Goal: Task Accomplishment & Management: Use online tool/utility

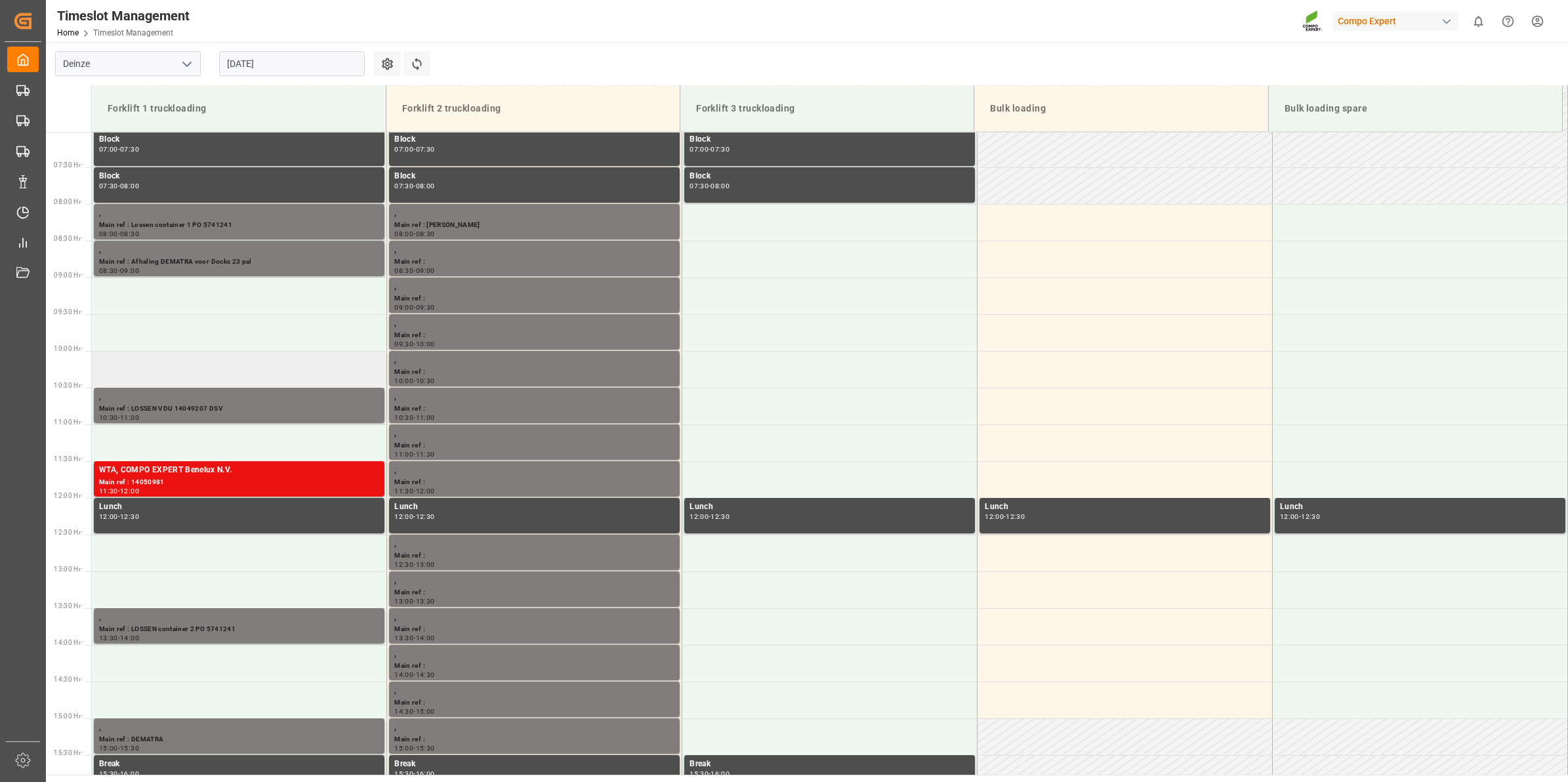
scroll to position [546, 0]
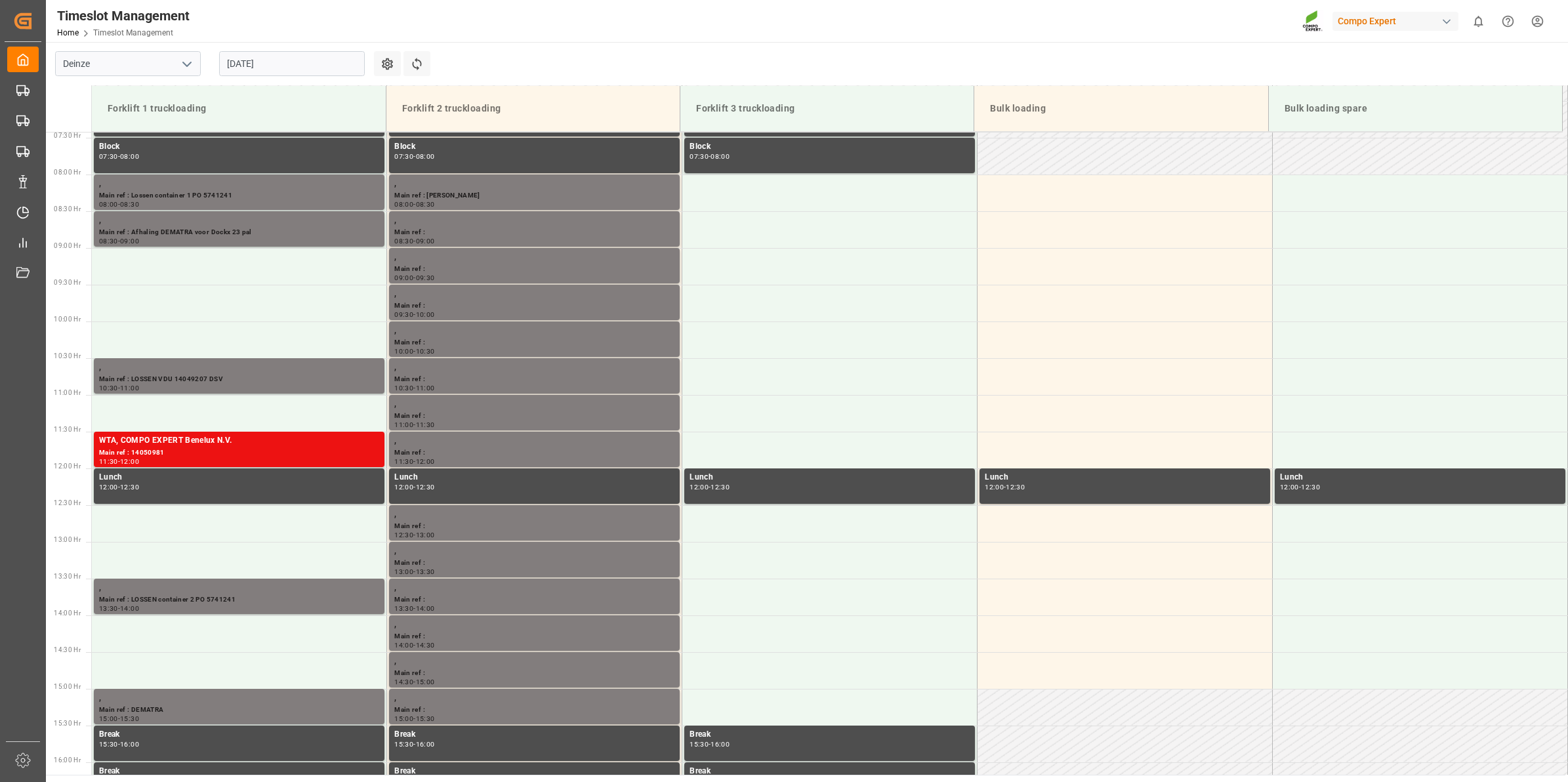
click at [266, 63] on input "[DATE]" at bounding box center [292, 63] width 146 height 25
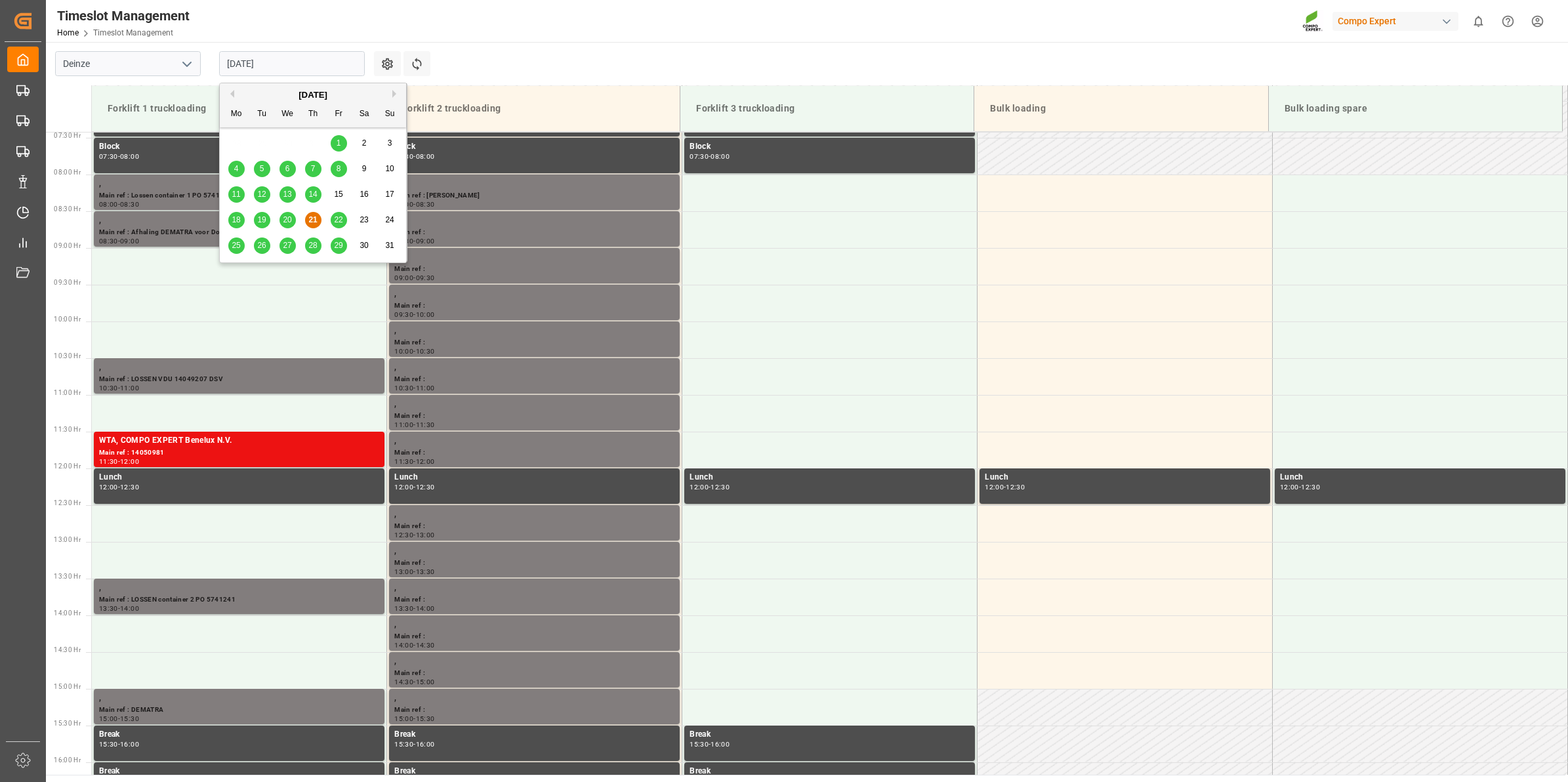
click at [340, 223] on span "22" at bounding box center [338, 220] width 9 height 10
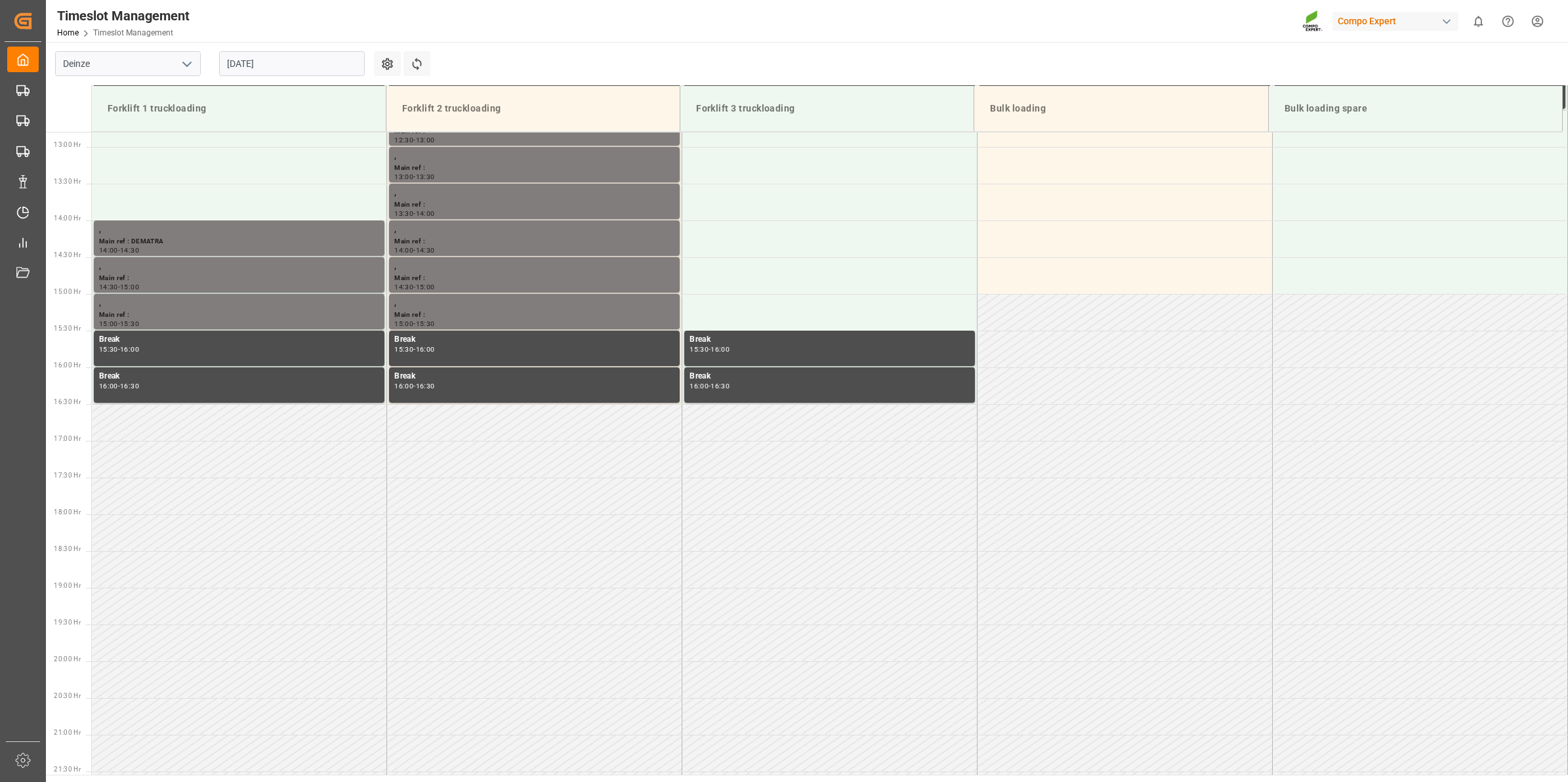
scroll to position [947, 0]
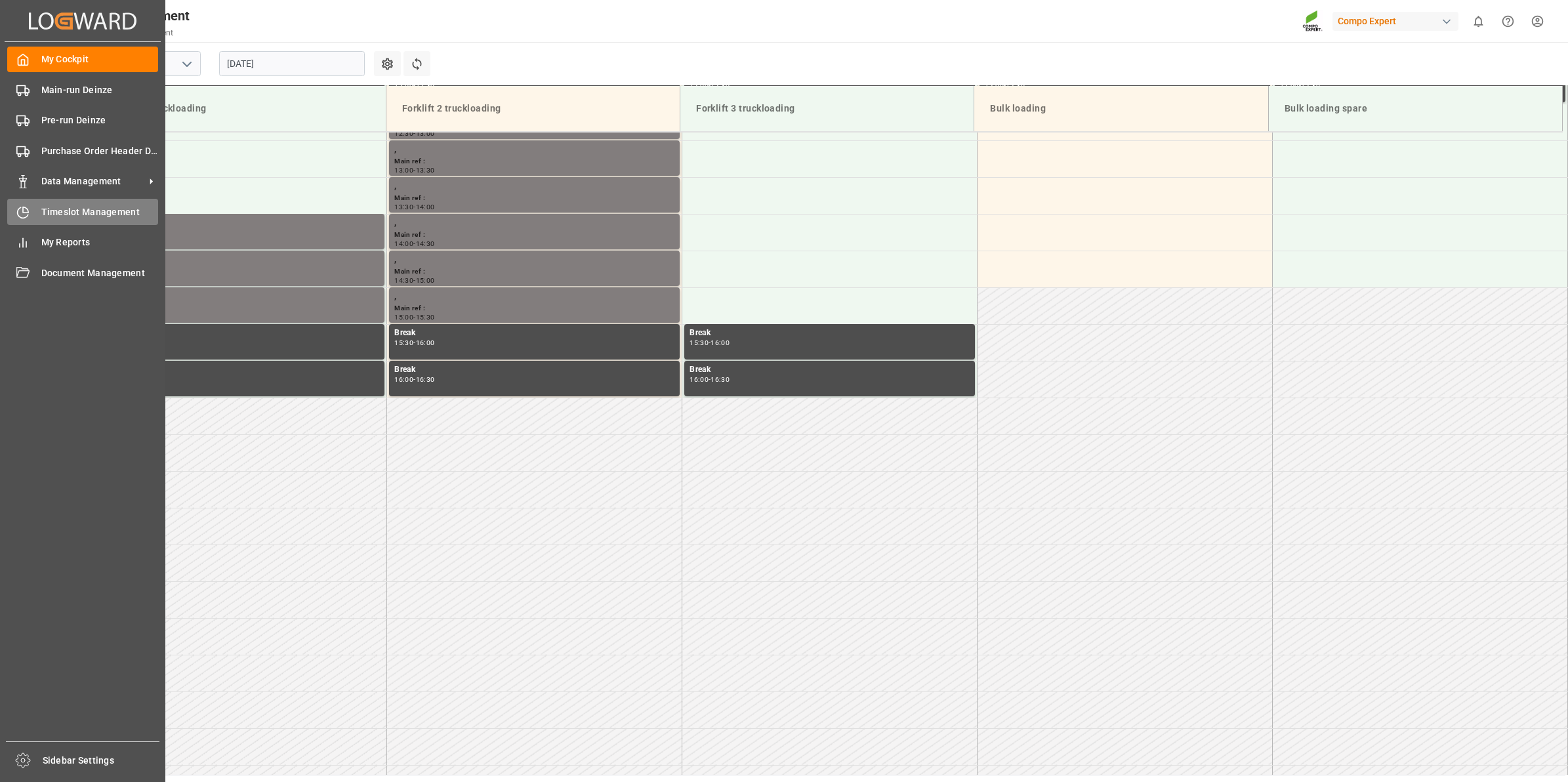
click at [50, 218] on span "Timeslot Management" at bounding box center [100, 212] width 117 height 14
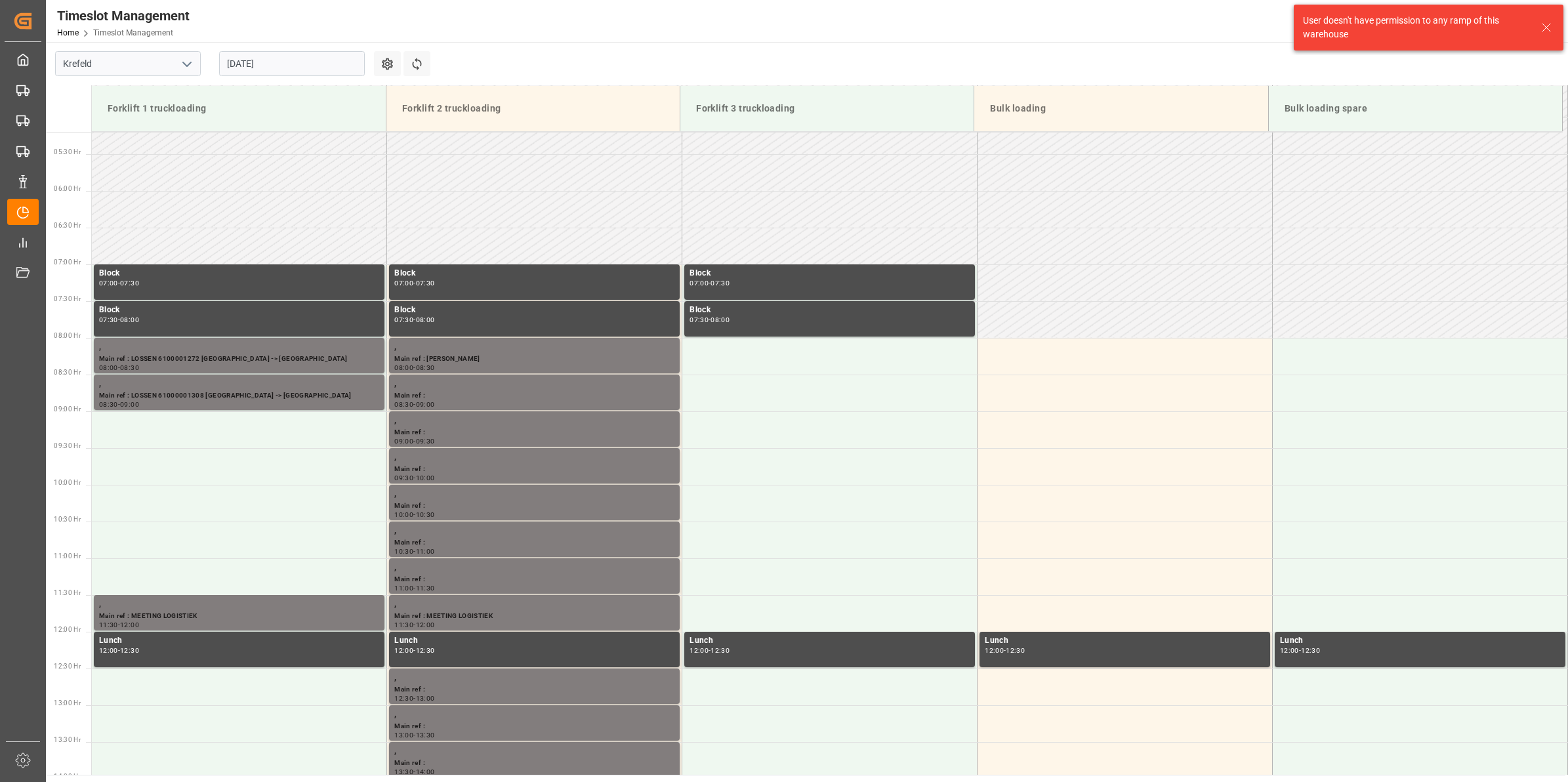
scroll to position [410, 0]
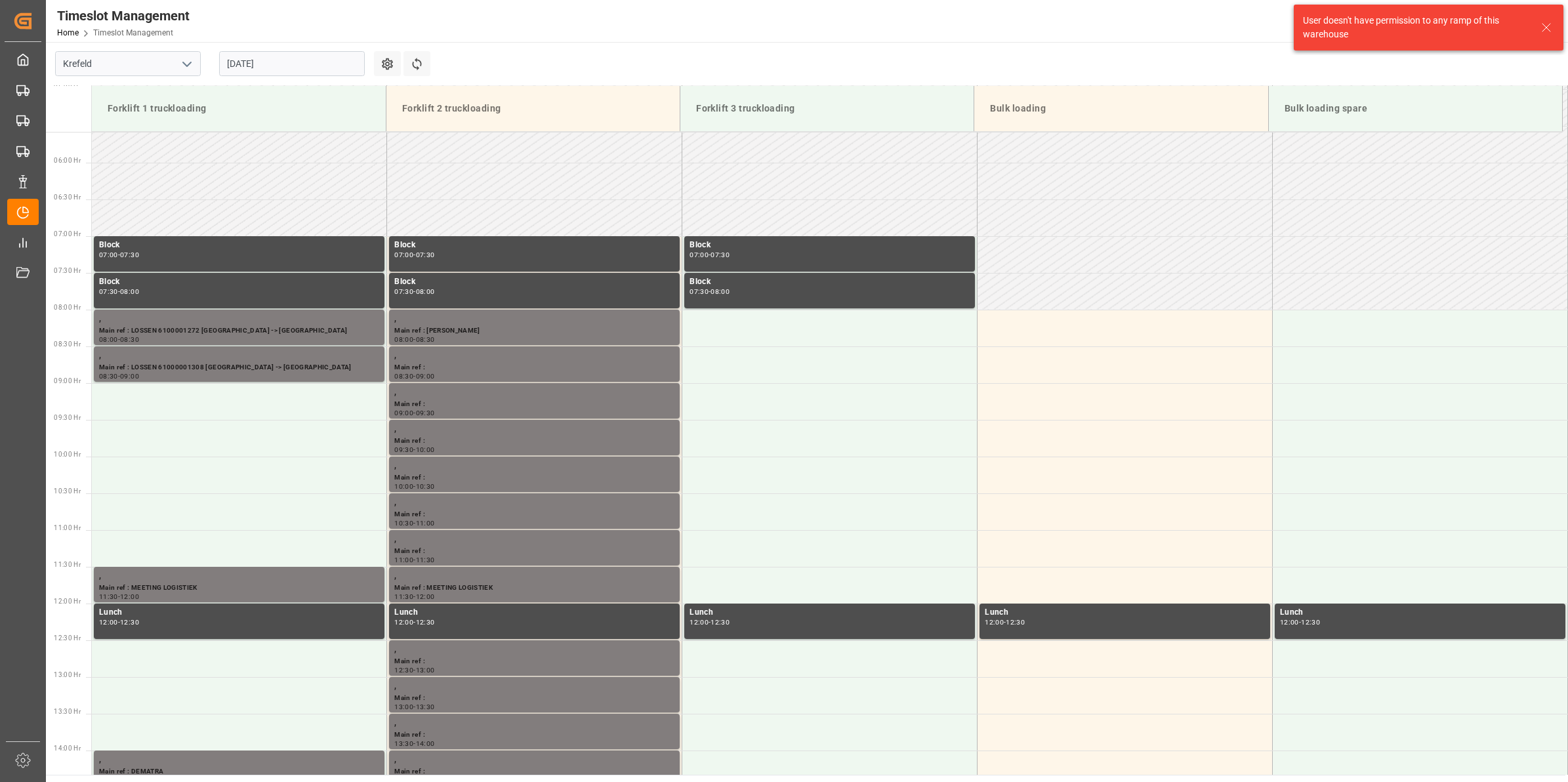
click at [267, 70] on input "22.08.2025" at bounding box center [292, 63] width 146 height 25
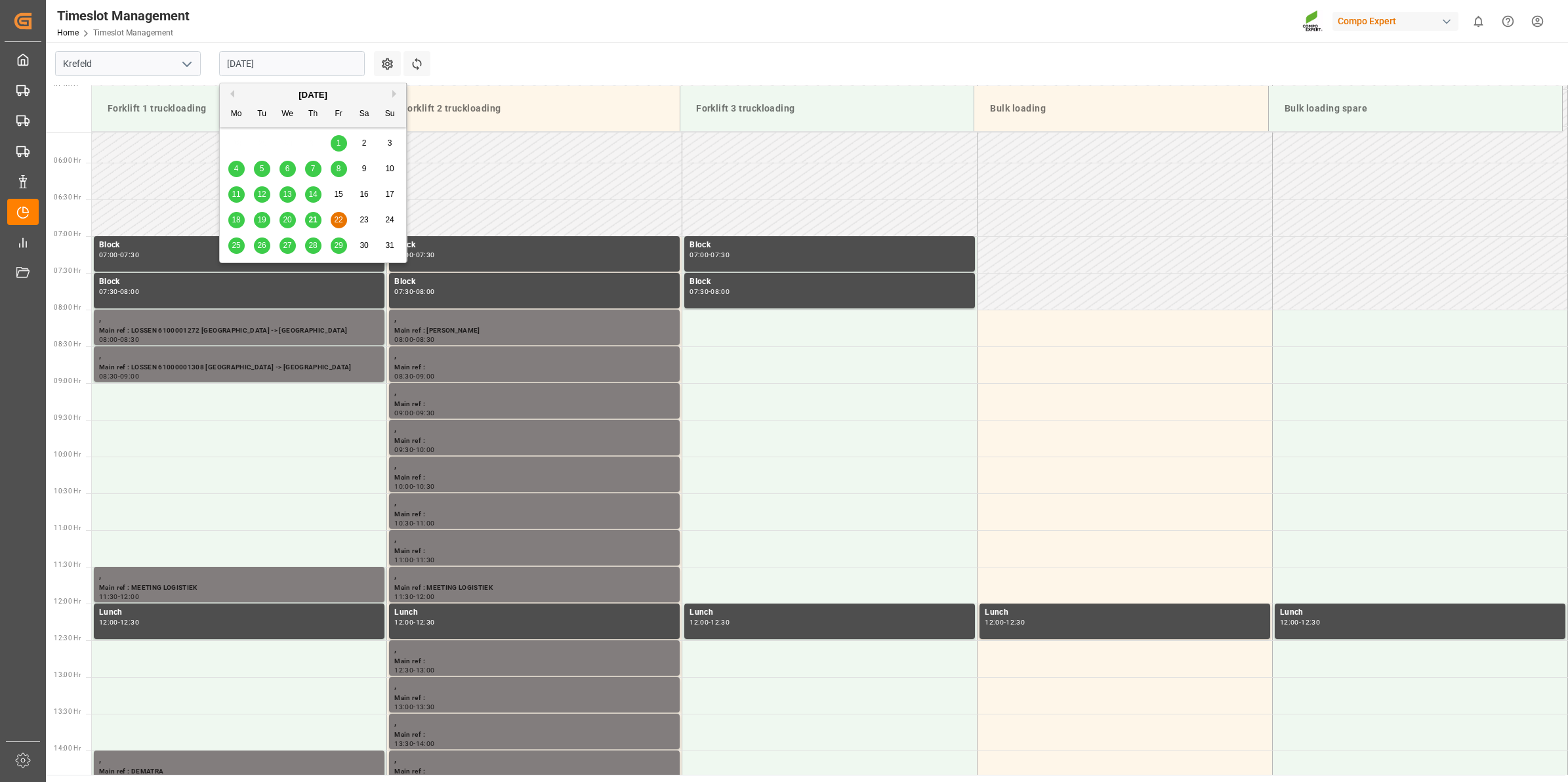
click at [321, 221] on div "21" at bounding box center [313, 221] width 17 height 16
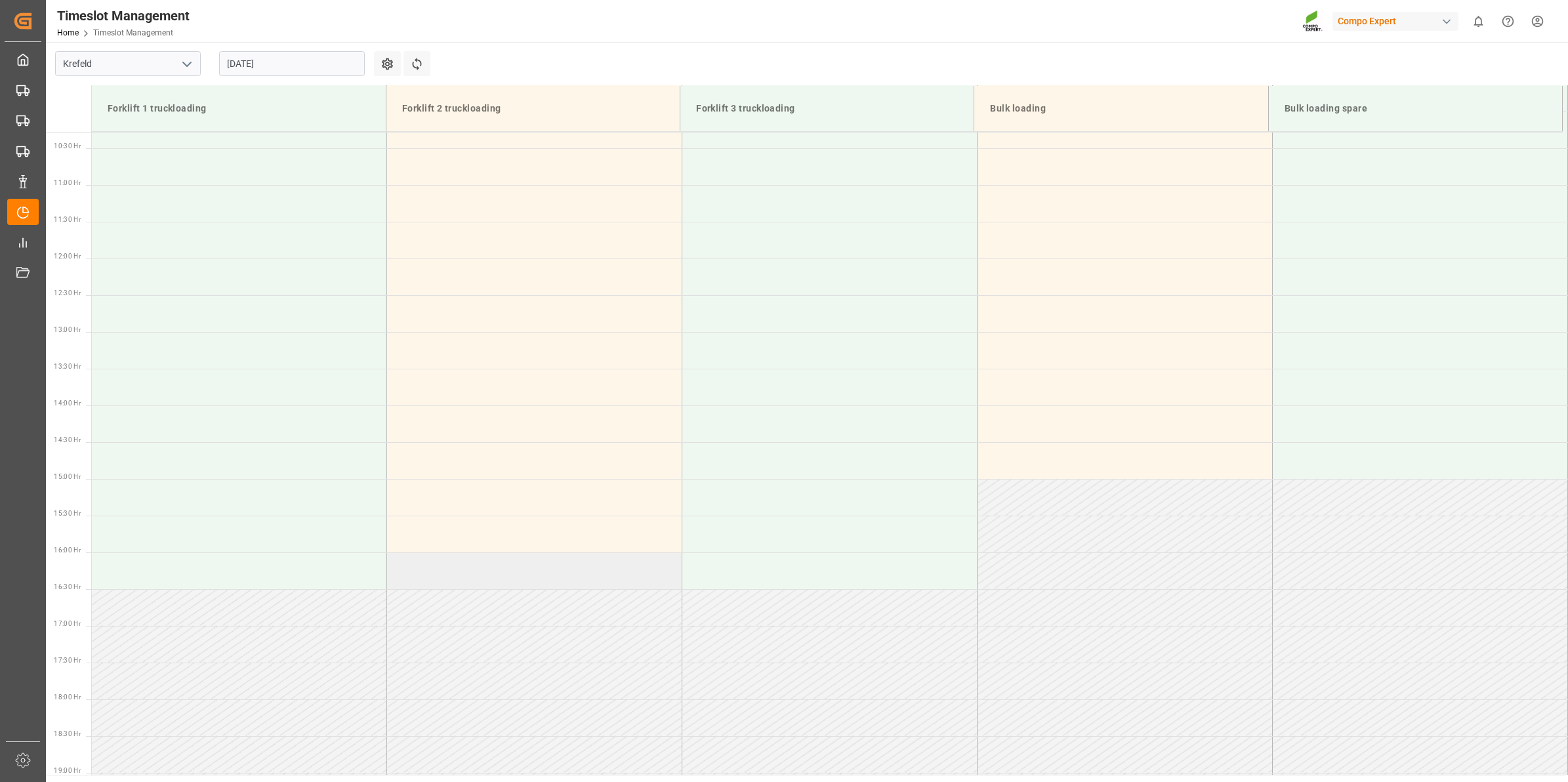
scroll to position [711, 0]
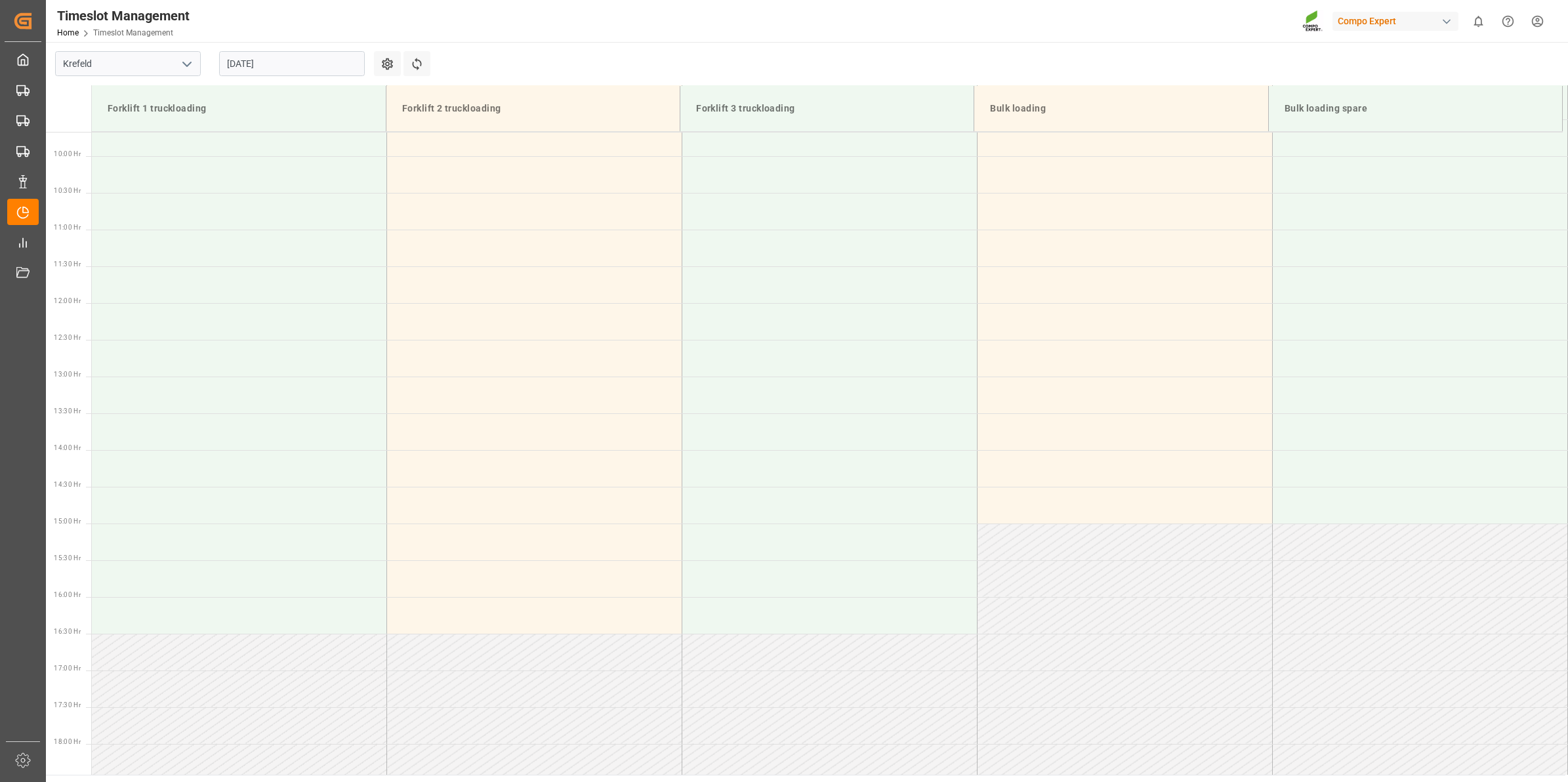
click at [248, 60] on input "[DATE]" at bounding box center [292, 63] width 146 height 25
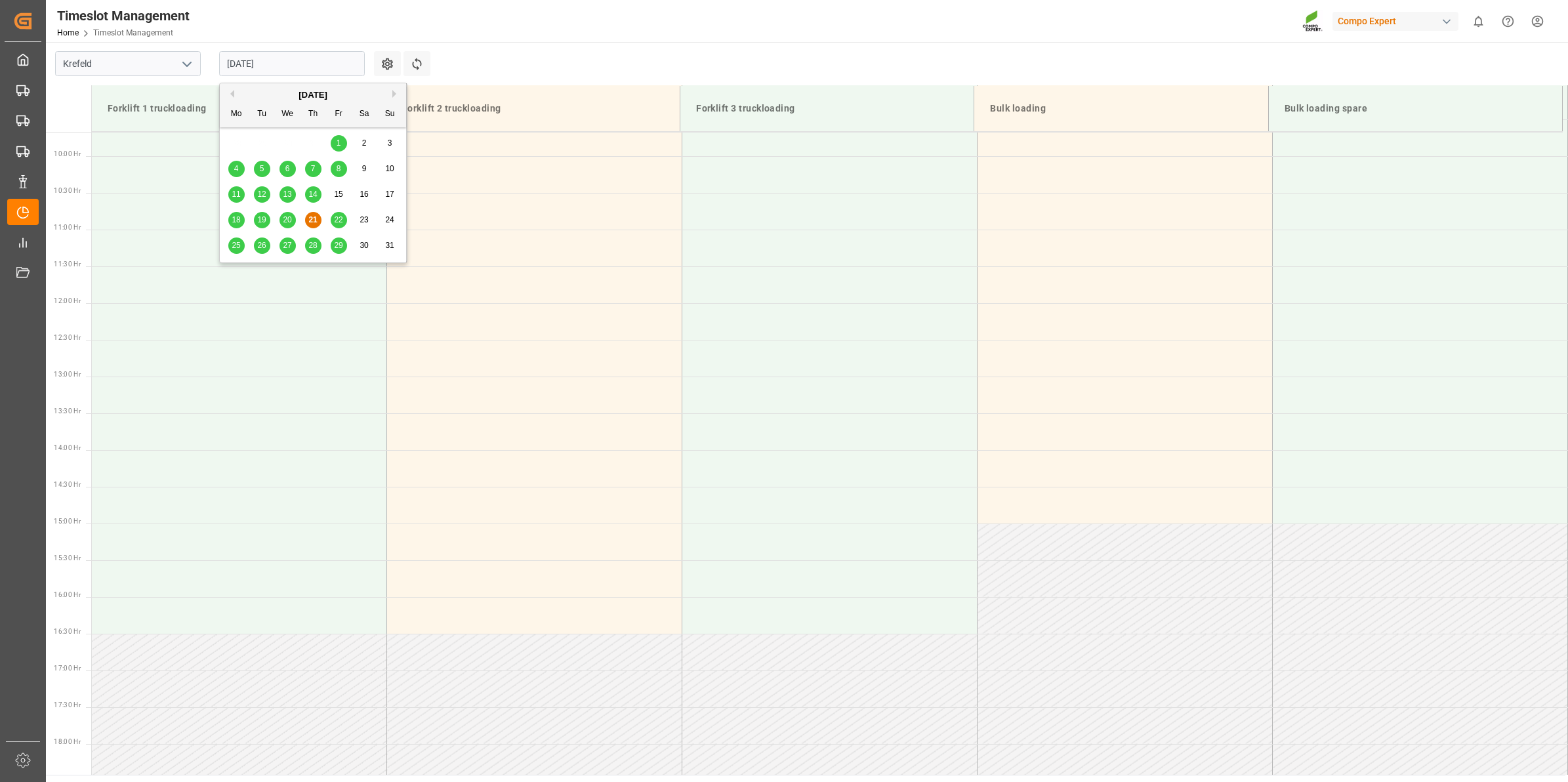
click at [342, 215] on div "22" at bounding box center [339, 221] width 17 height 16
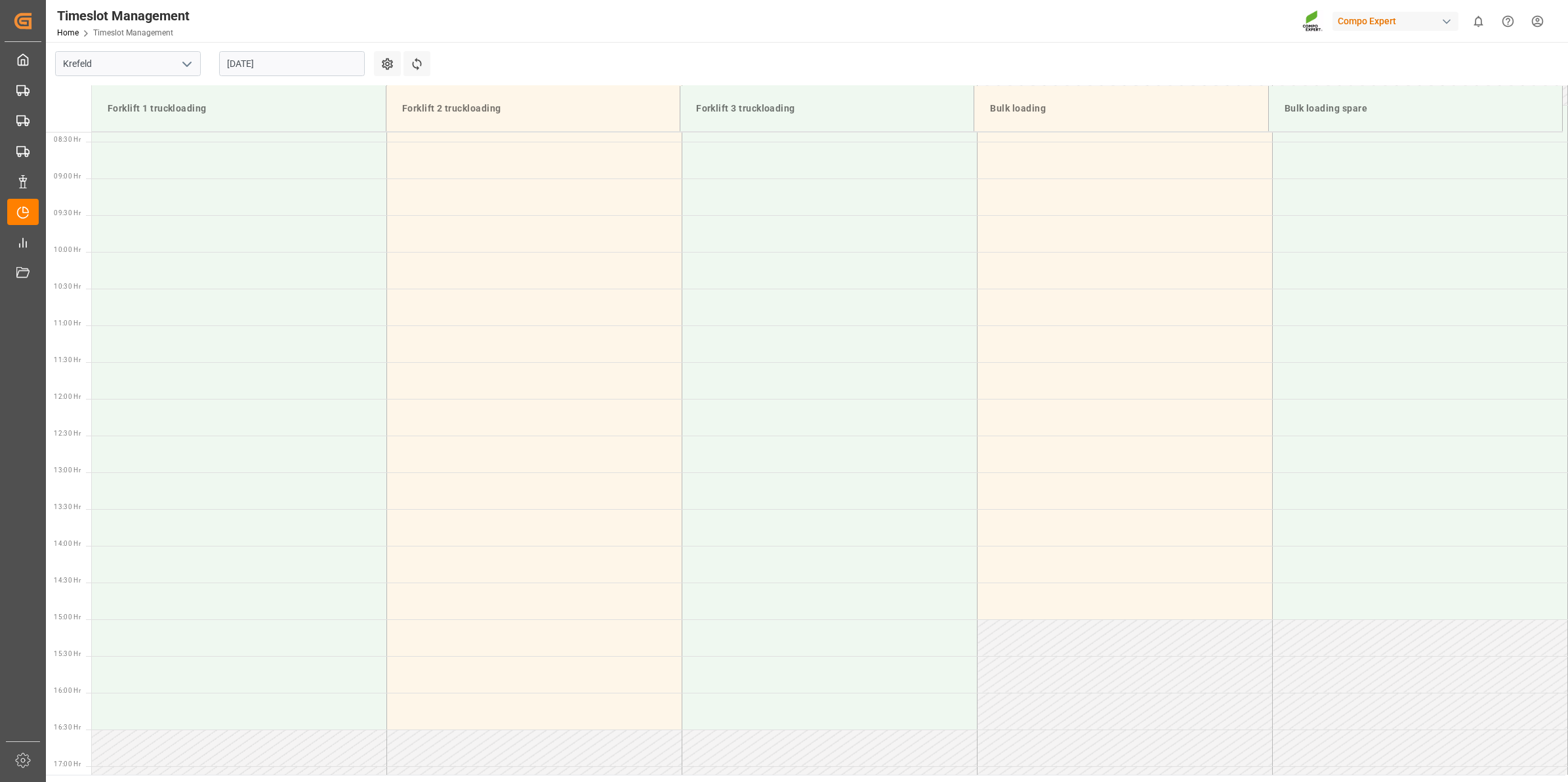
scroll to position [947, 0]
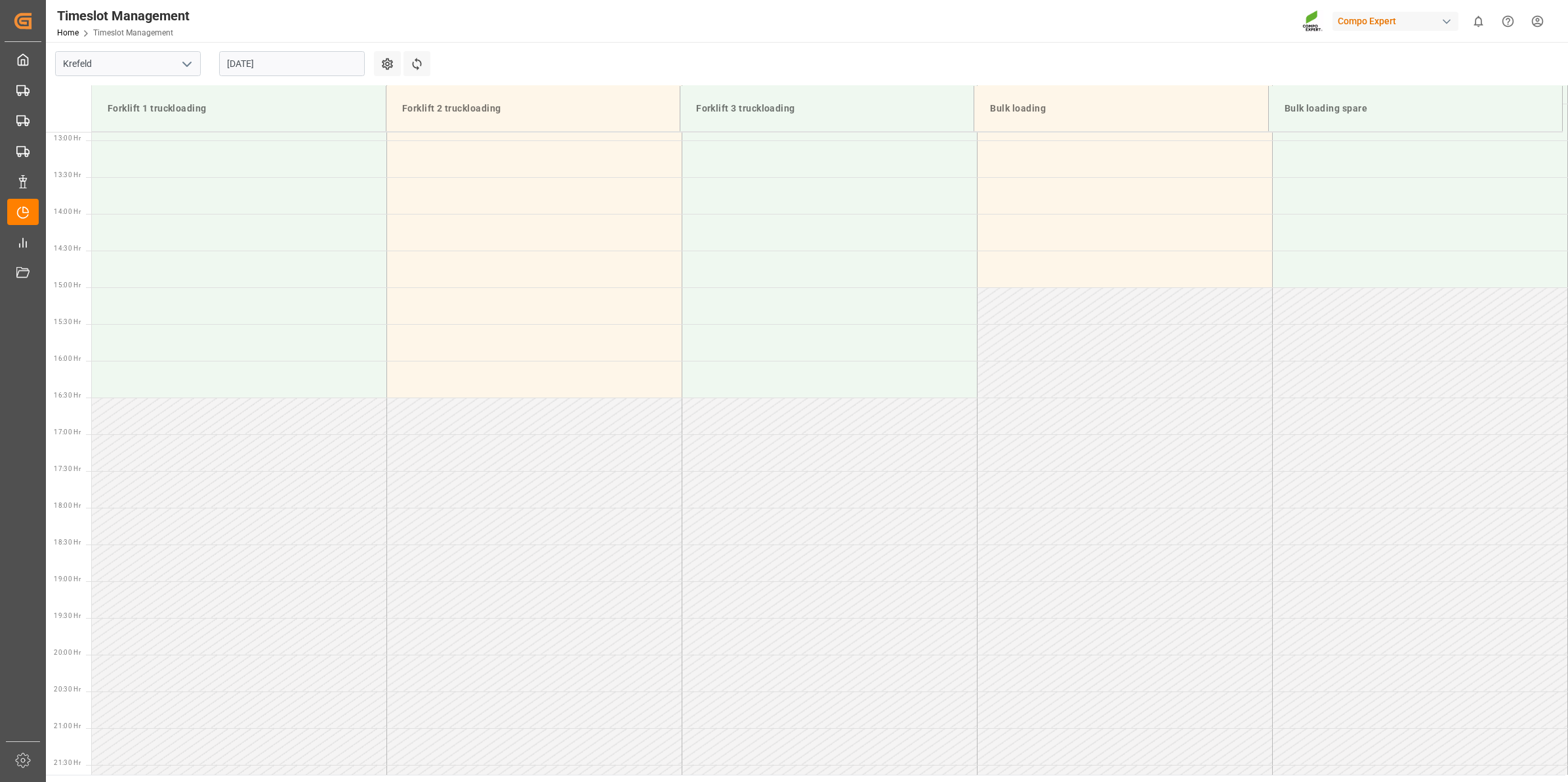
click at [181, 67] on icon "open menu" at bounding box center [187, 64] width 16 height 16
click at [112, 78] on div "Deinze" at bounding box center [128, 93] width 144 height 30
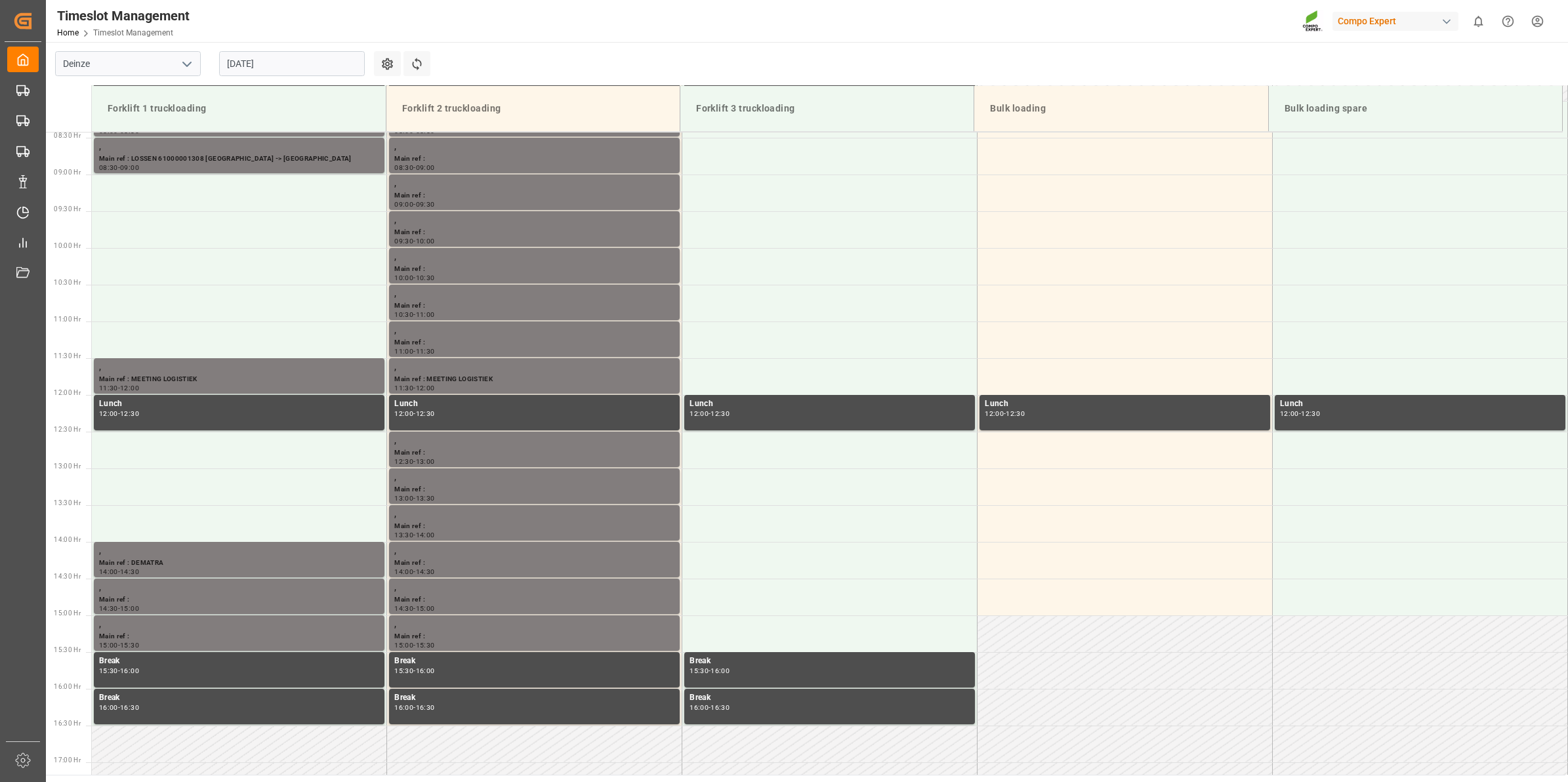
scroll to position [537, 0]
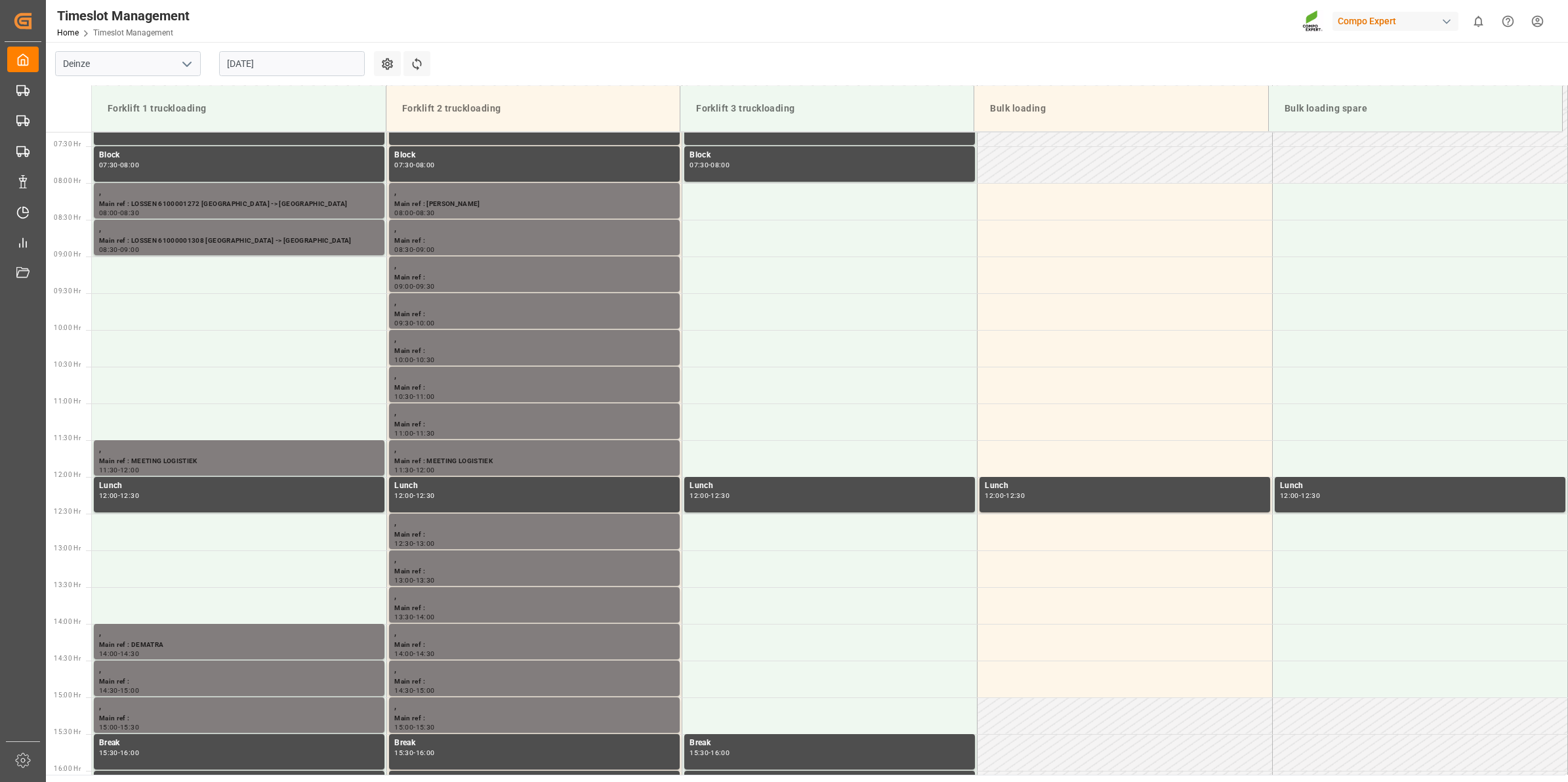
click at [259, 63] on input "22.08.2025" at bounding box center [292, 63] width 146 height 25
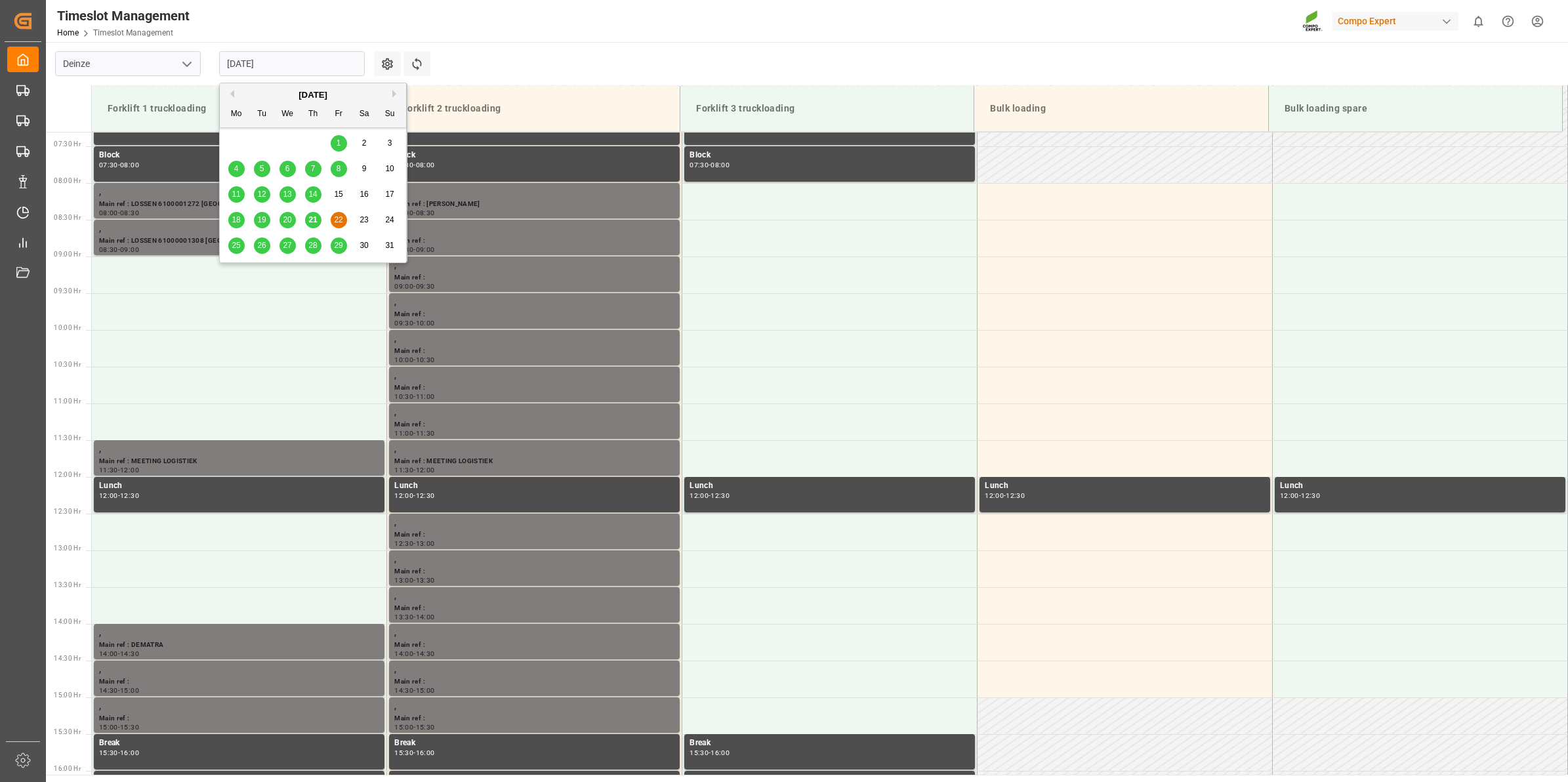
click at [238, 244] on span "25" at bounding box center [236, 245] width 9 height 10
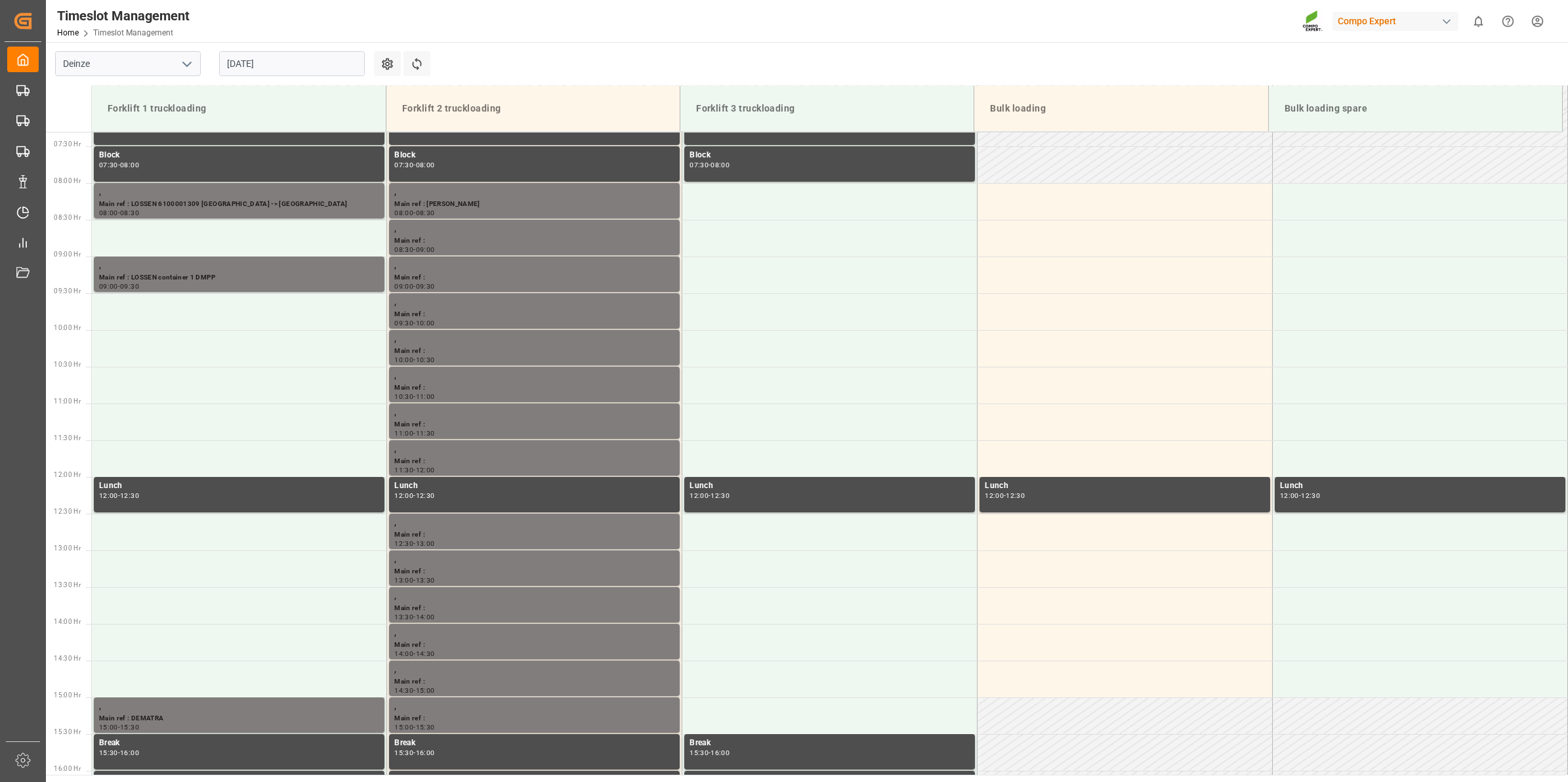
click at [282, 60] on input "25.08.2025" at bounding box center [292, 63] width 146 height 25
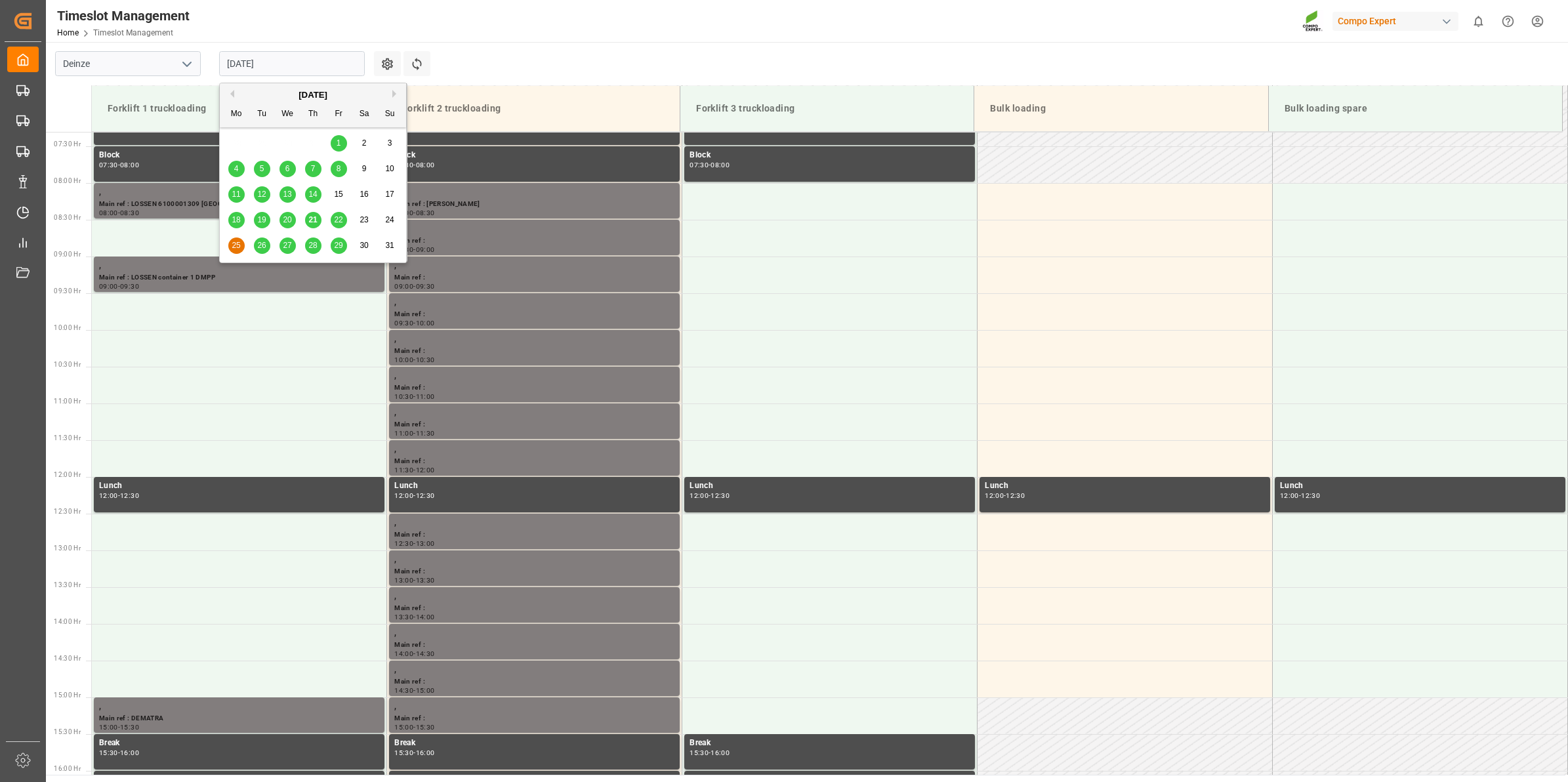
click at [312, 241] on span "28" at bounding box center [313, 245] width 9 height 10
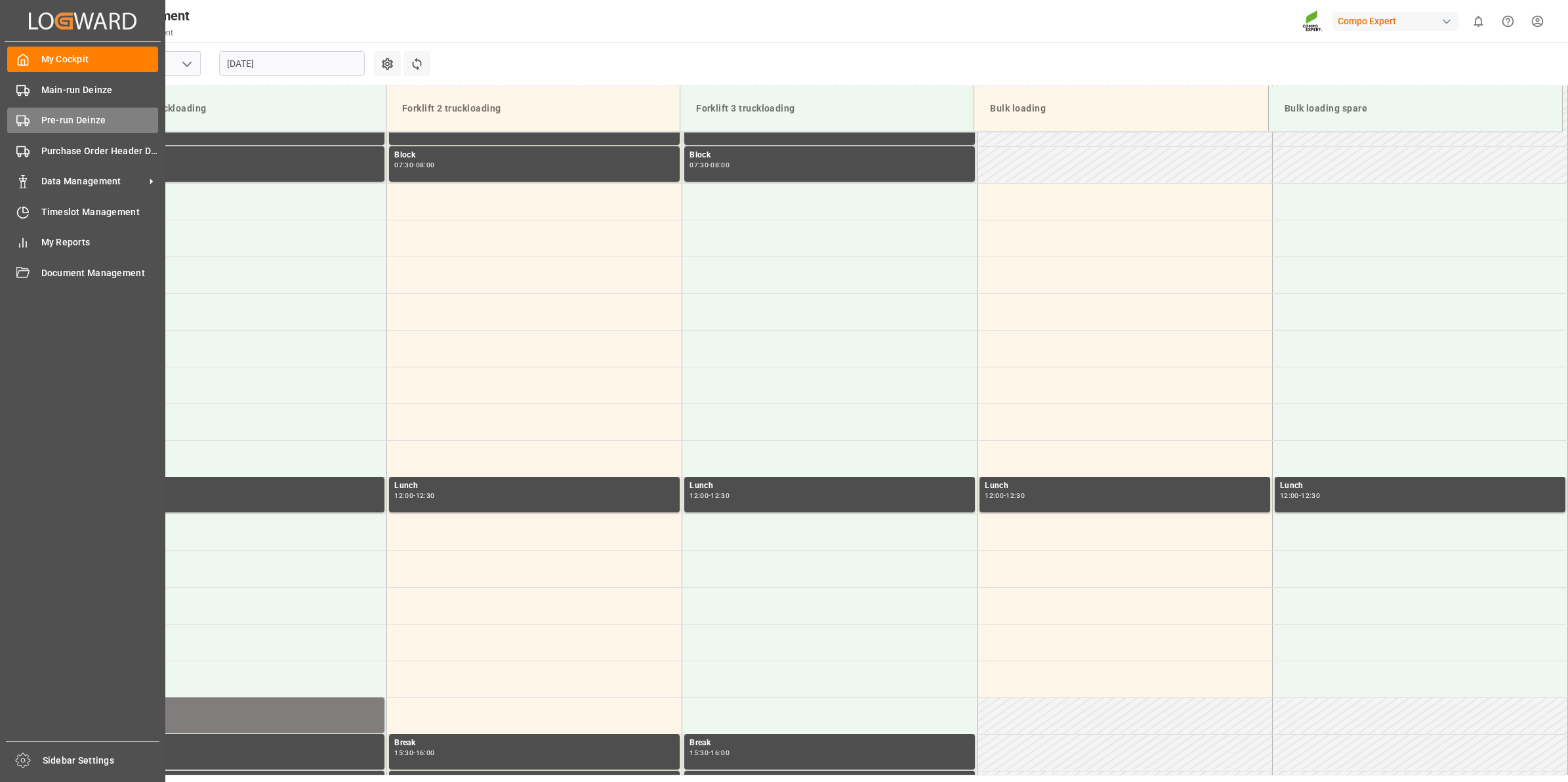
click at [30, 114] on div "Pre-run Deinze Pre-run Deinze" at bounding box center [83, 120] width 151 height 25
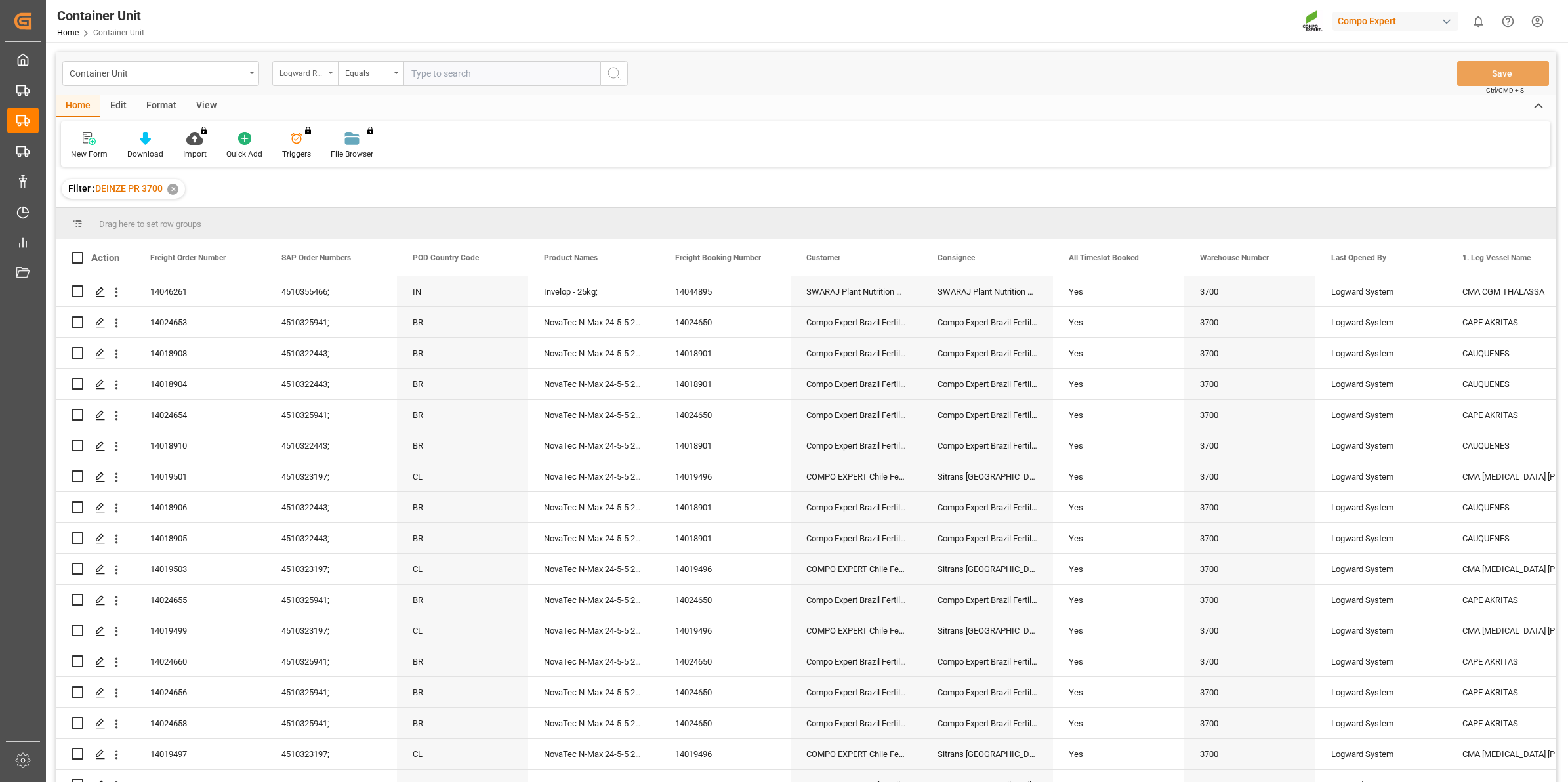
click at [318, 76] on div "Logward Reference" at bounding box center [301, 71] width 44 height 15
click at [354, 251] on div "Freight Order Number" at bounding box center [370, 246] width 195 height 28
click at [460, 74] on input "text" at bounding box center [502, 73] width 197 height 25
type input "14050329"
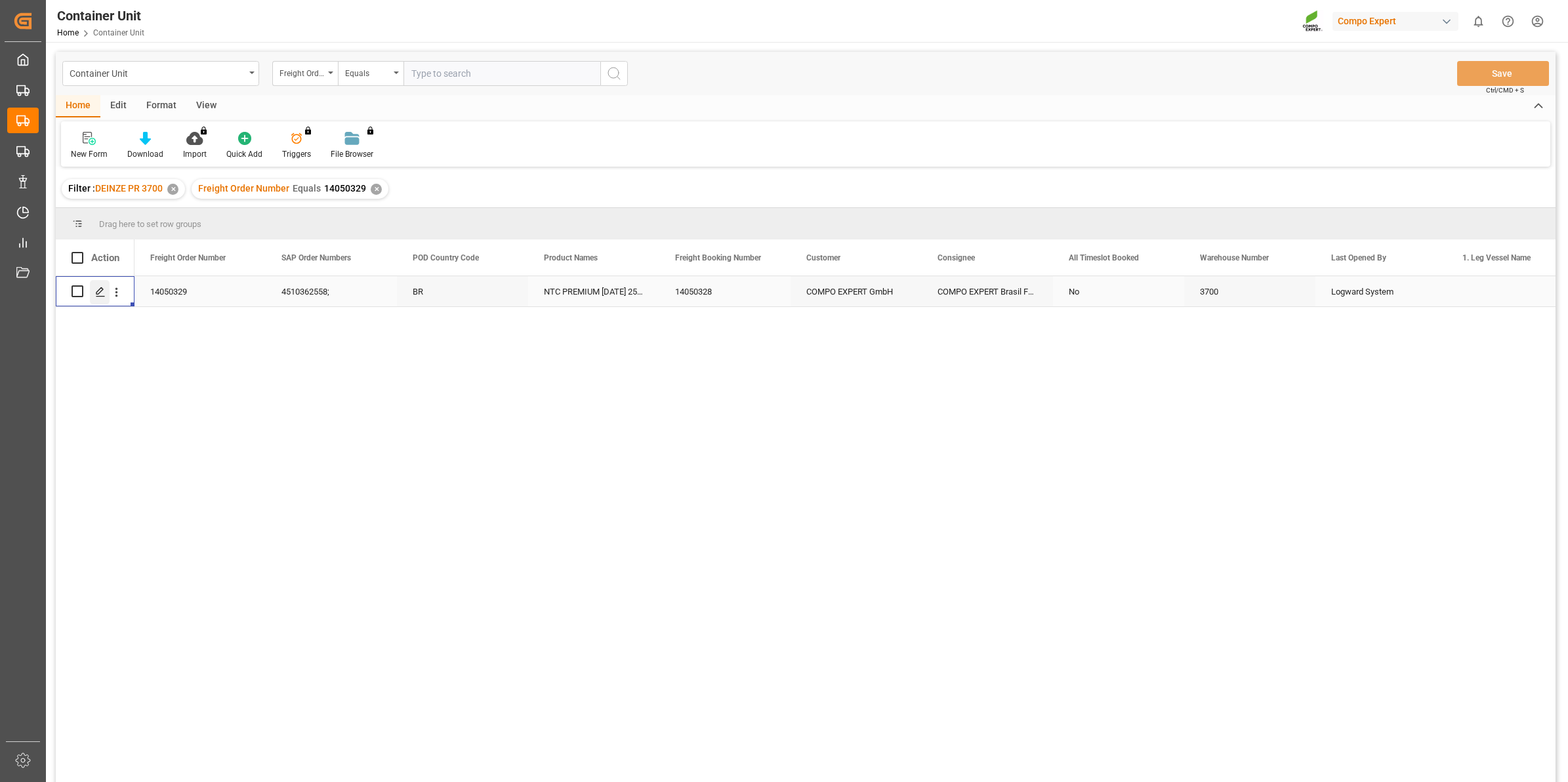
click at [103, 291] on icon "Press SPACE to select this row." at bounding box center [101, 292] width 10 height 10
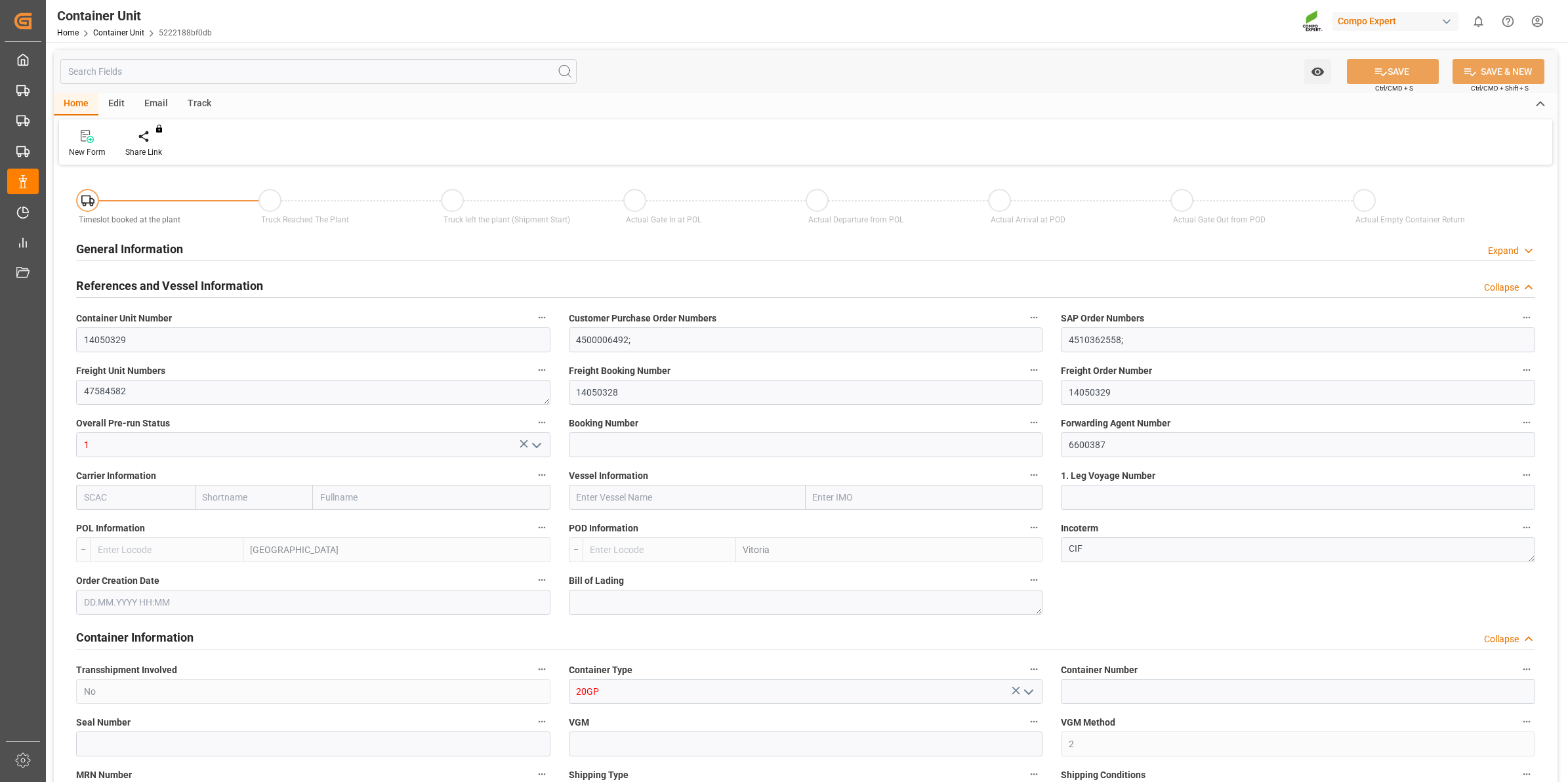
type input "BEANR"
type input "BRVIX"
type input "0"
type input "120"
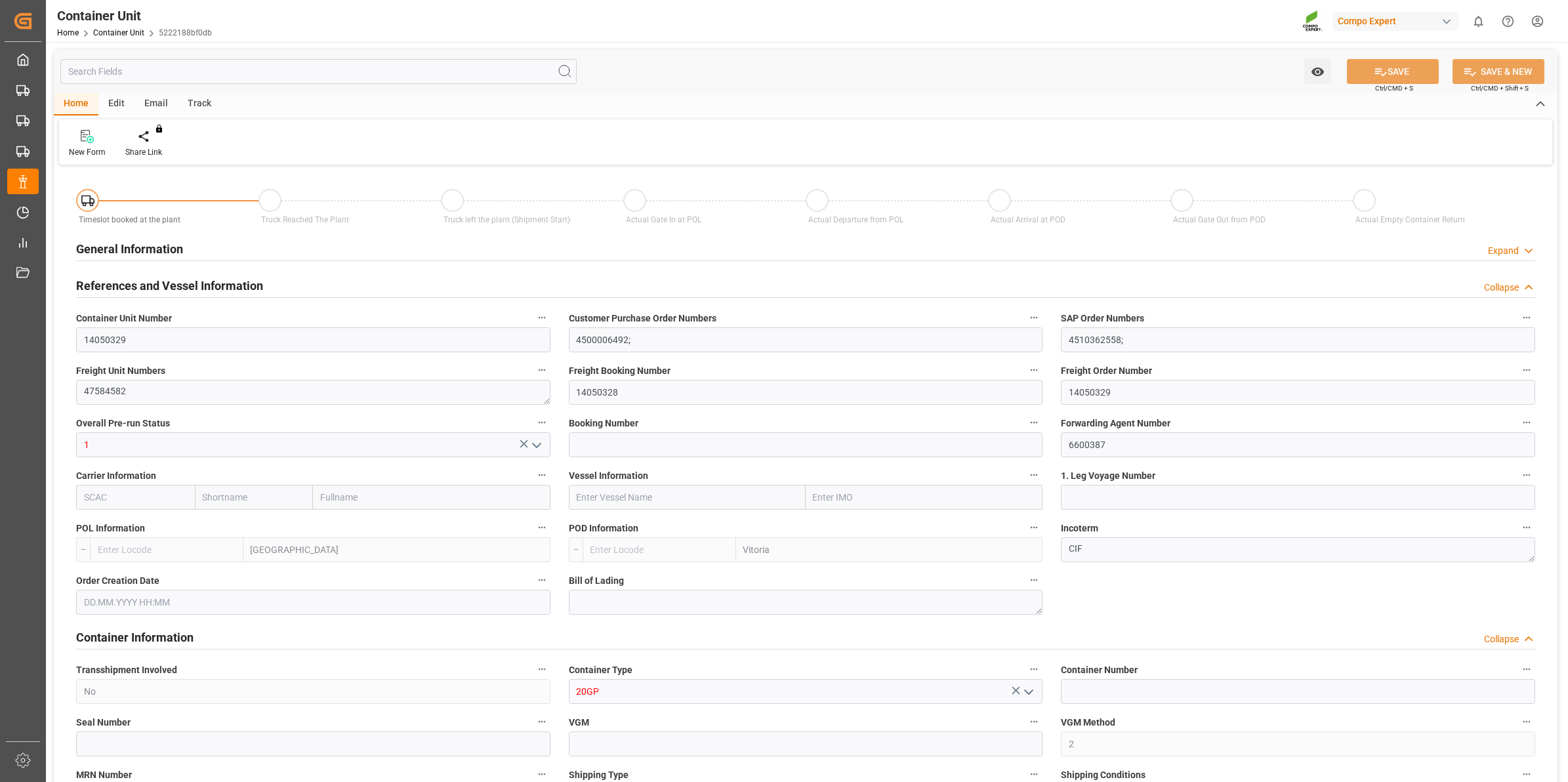
type input "21500"
type input "[DATE] 11:39"
type input "[DATE]"
click at [157, 138] on div at bounding box center [153, 136] width 56 height 14
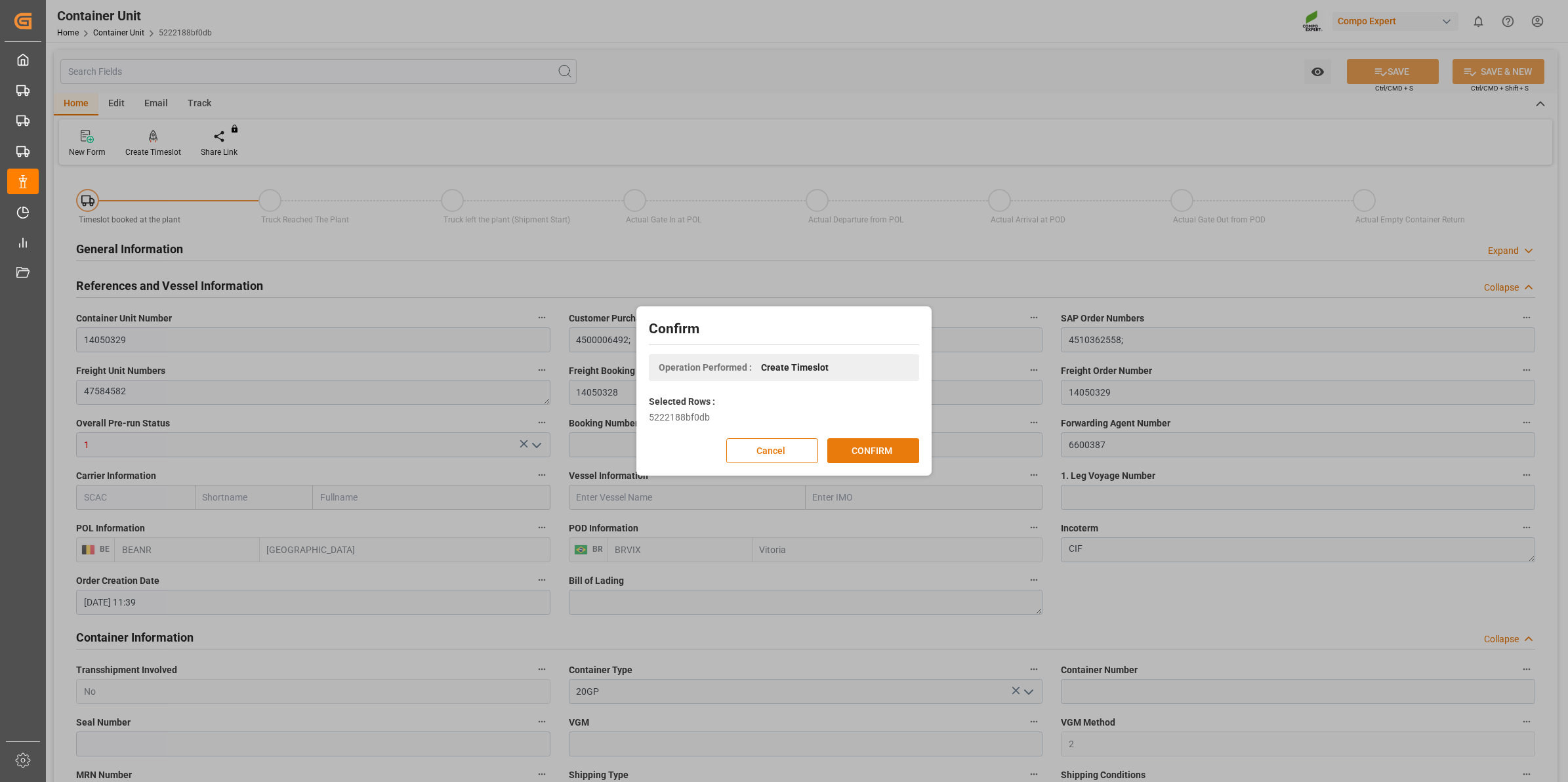
click at [859, 453] on button "CONFIRM" at bounding box center [873, 451] width 92 height 25
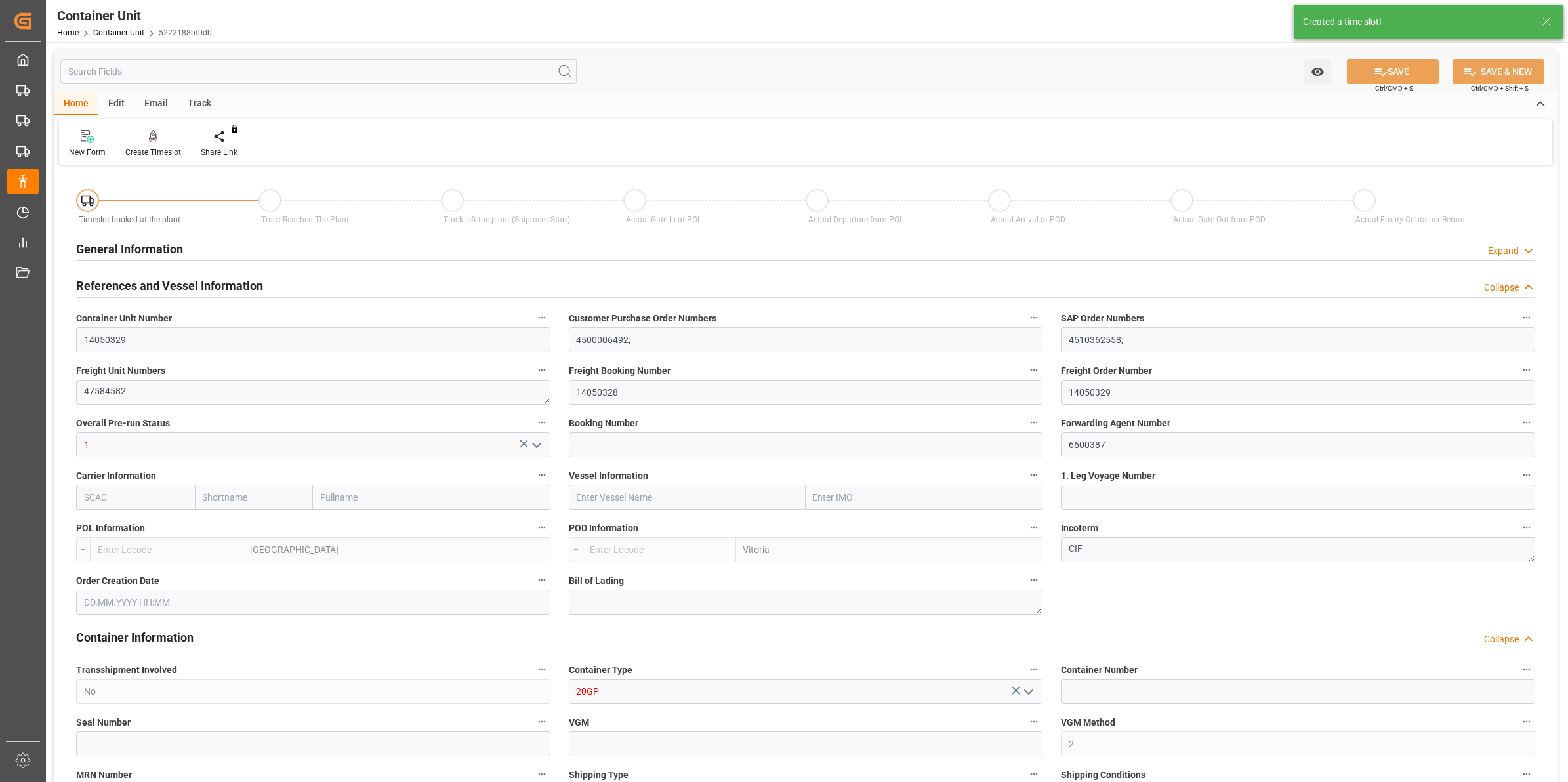
type input "BEANR"
type input "BRVIX"
type input "0"
type input "120"
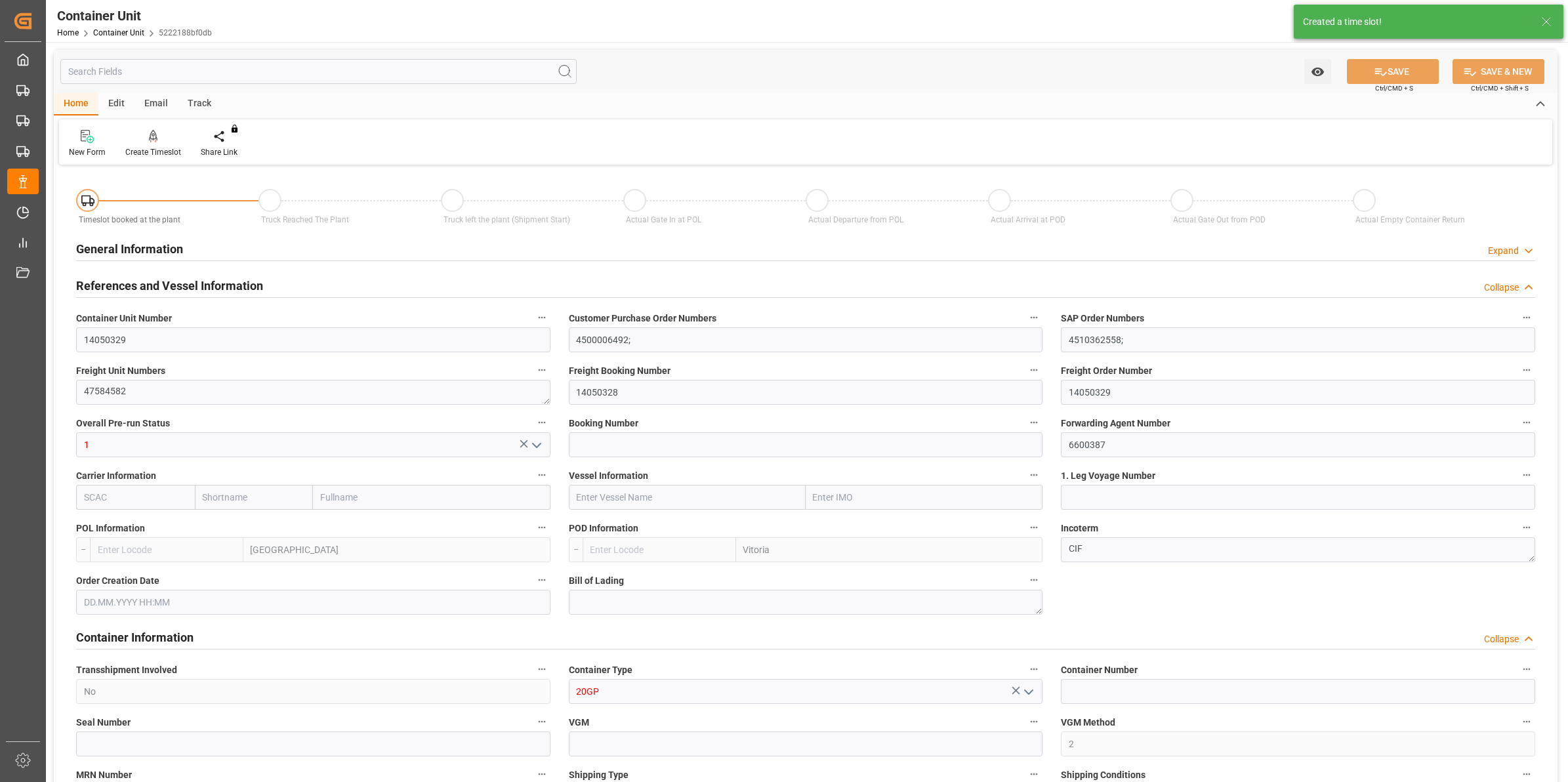
type input "21500"
type input "[DATE] 11:39"
type input "[DATE]"
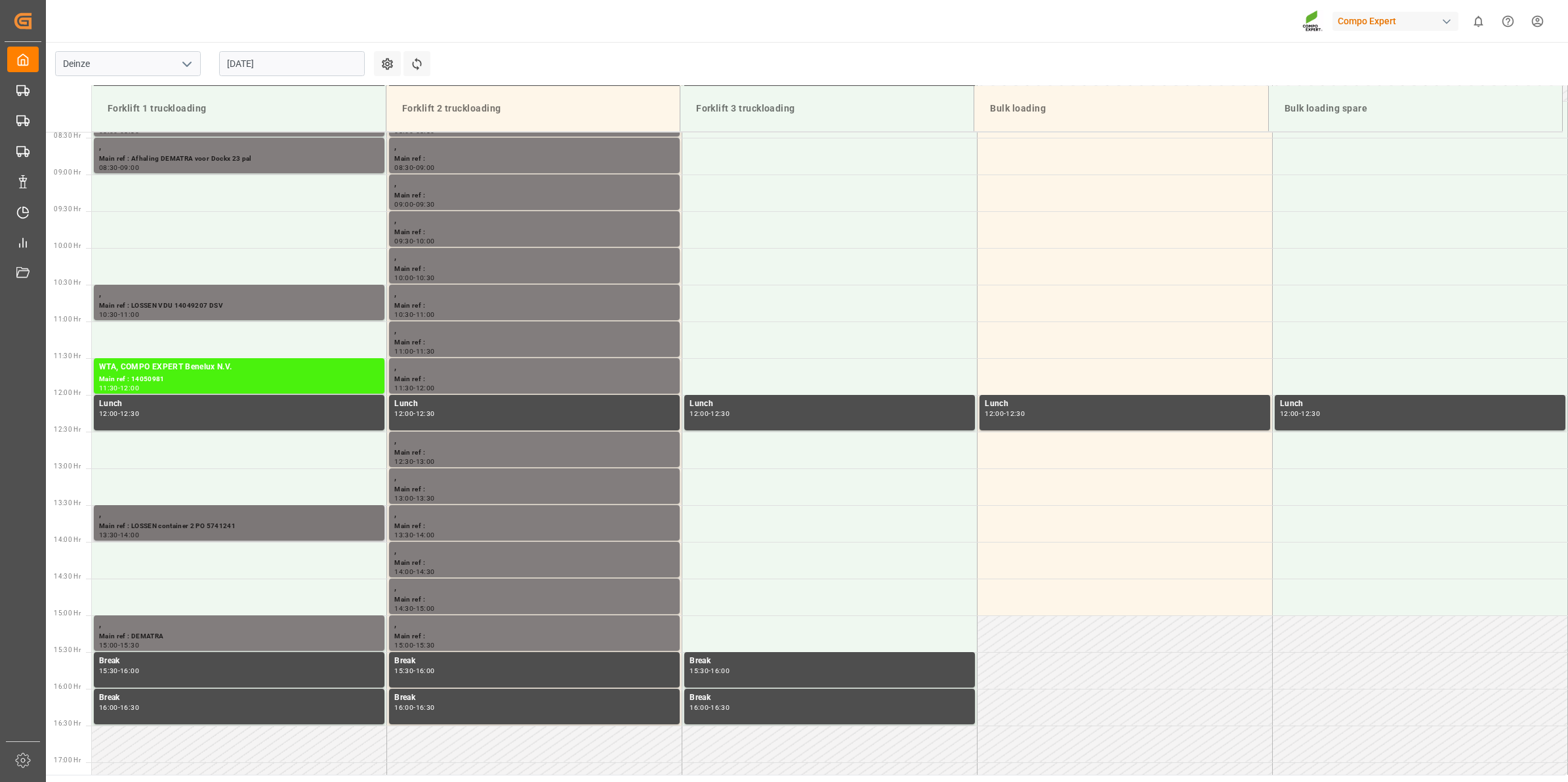
scroll to position [537, 0]
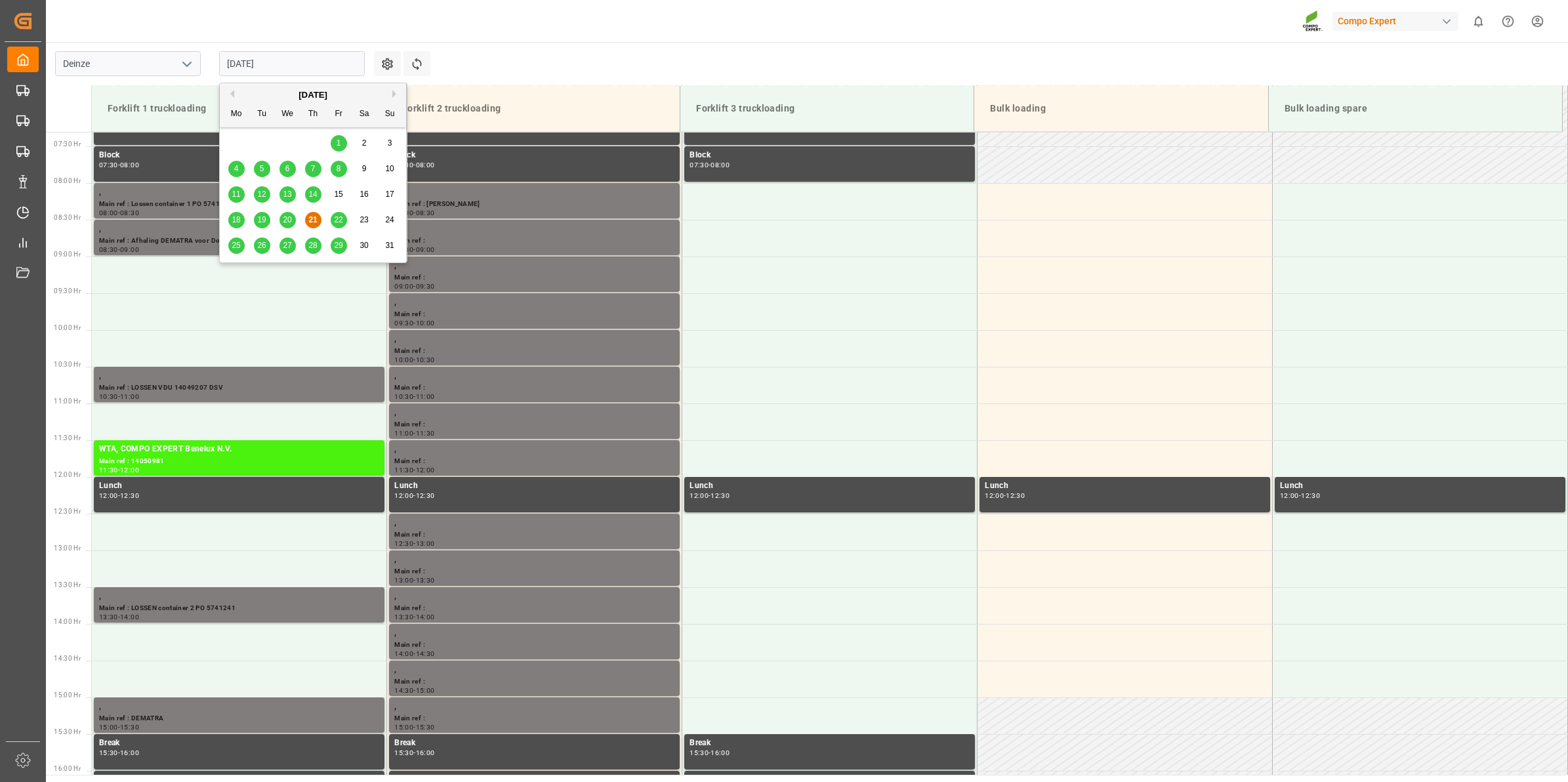
click at [302, 60] on input "[DATE]" at bounding box center [292, 63] width 146 height 25
click at [317, 249] on span "28" at bounding box center [313, 245] width 9 height 10
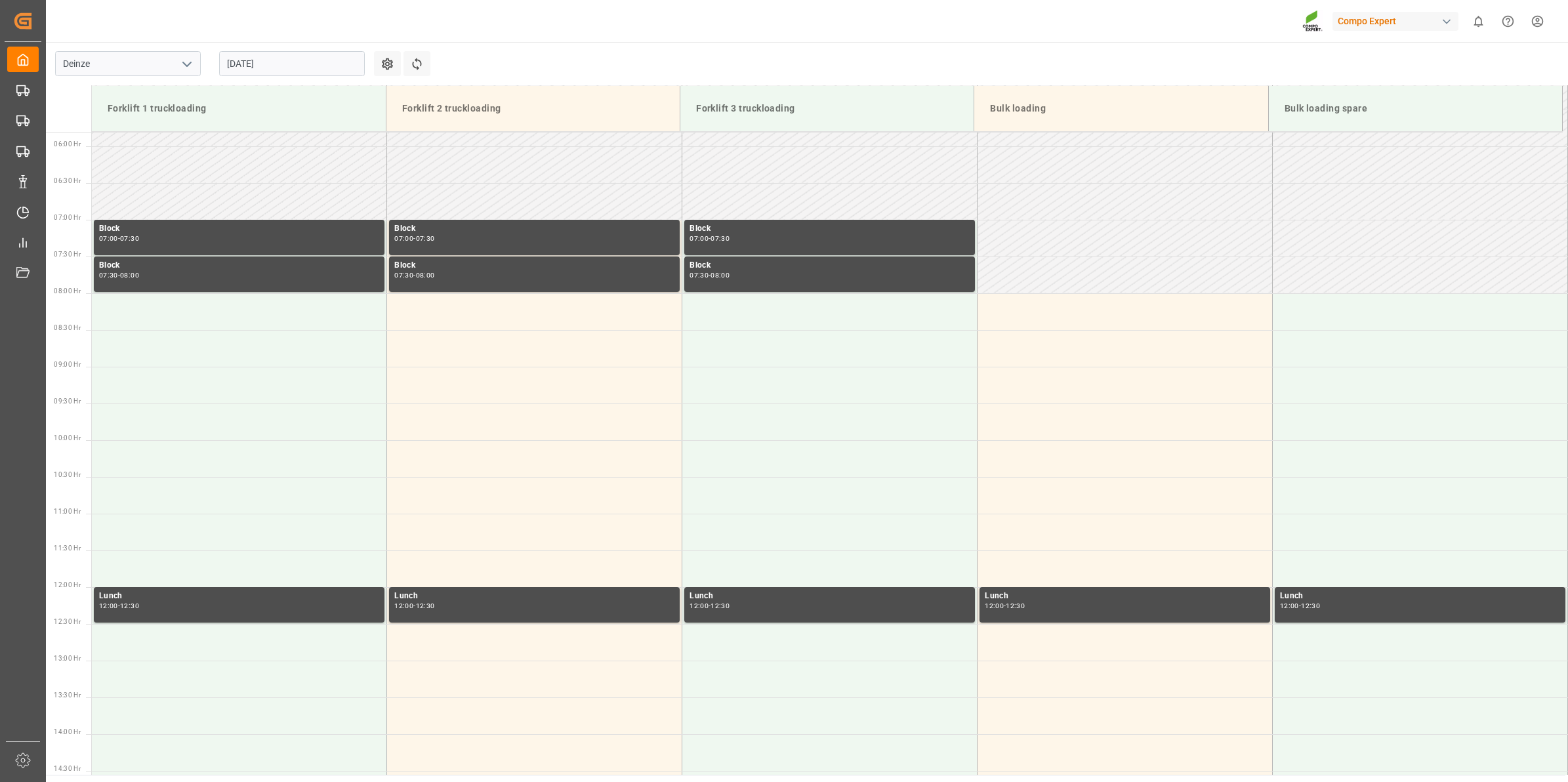
scroll to position [454, 0]
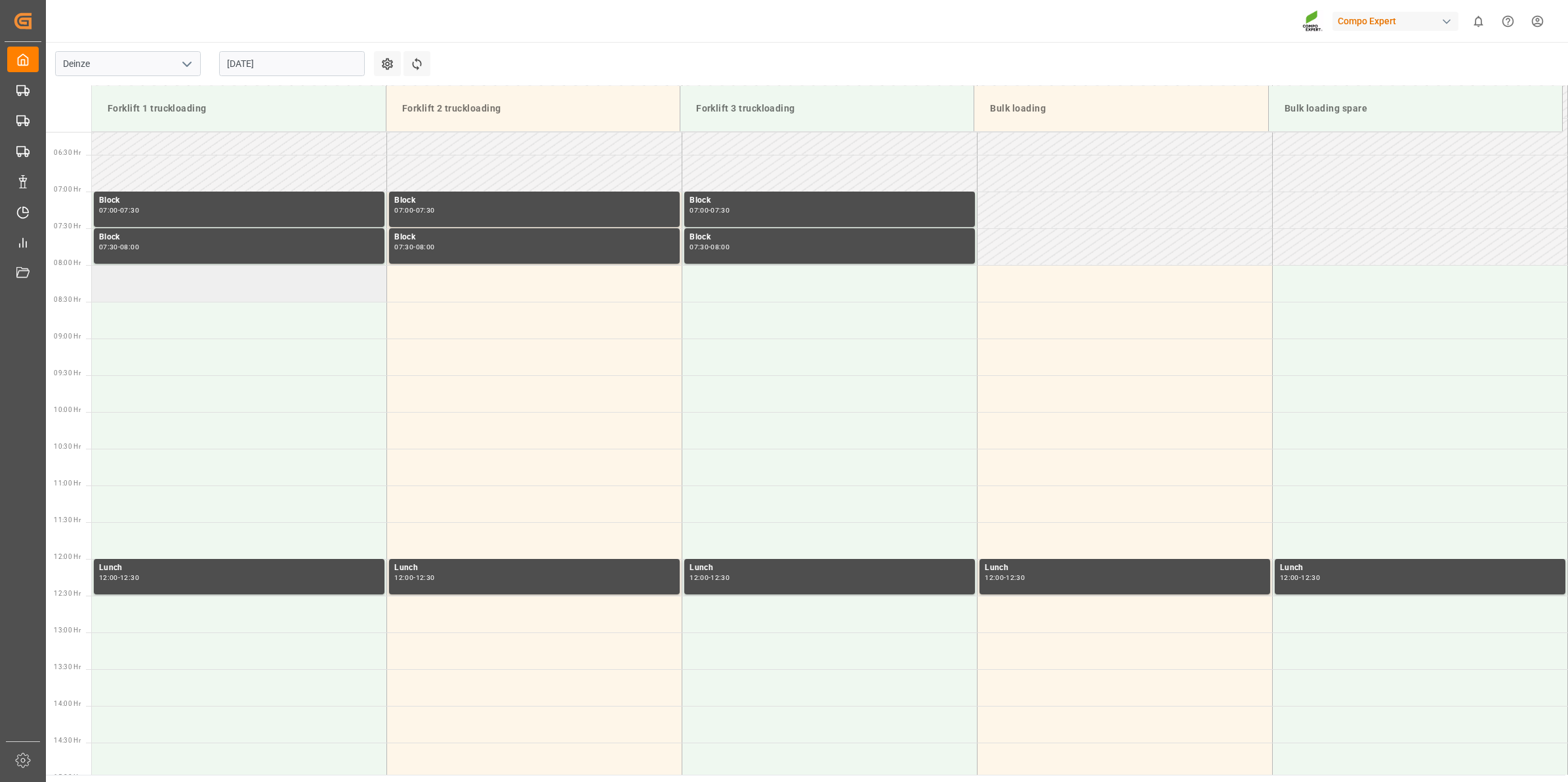
click at [214, 289] on td at bounding box center [240, 283] width 295 height 36
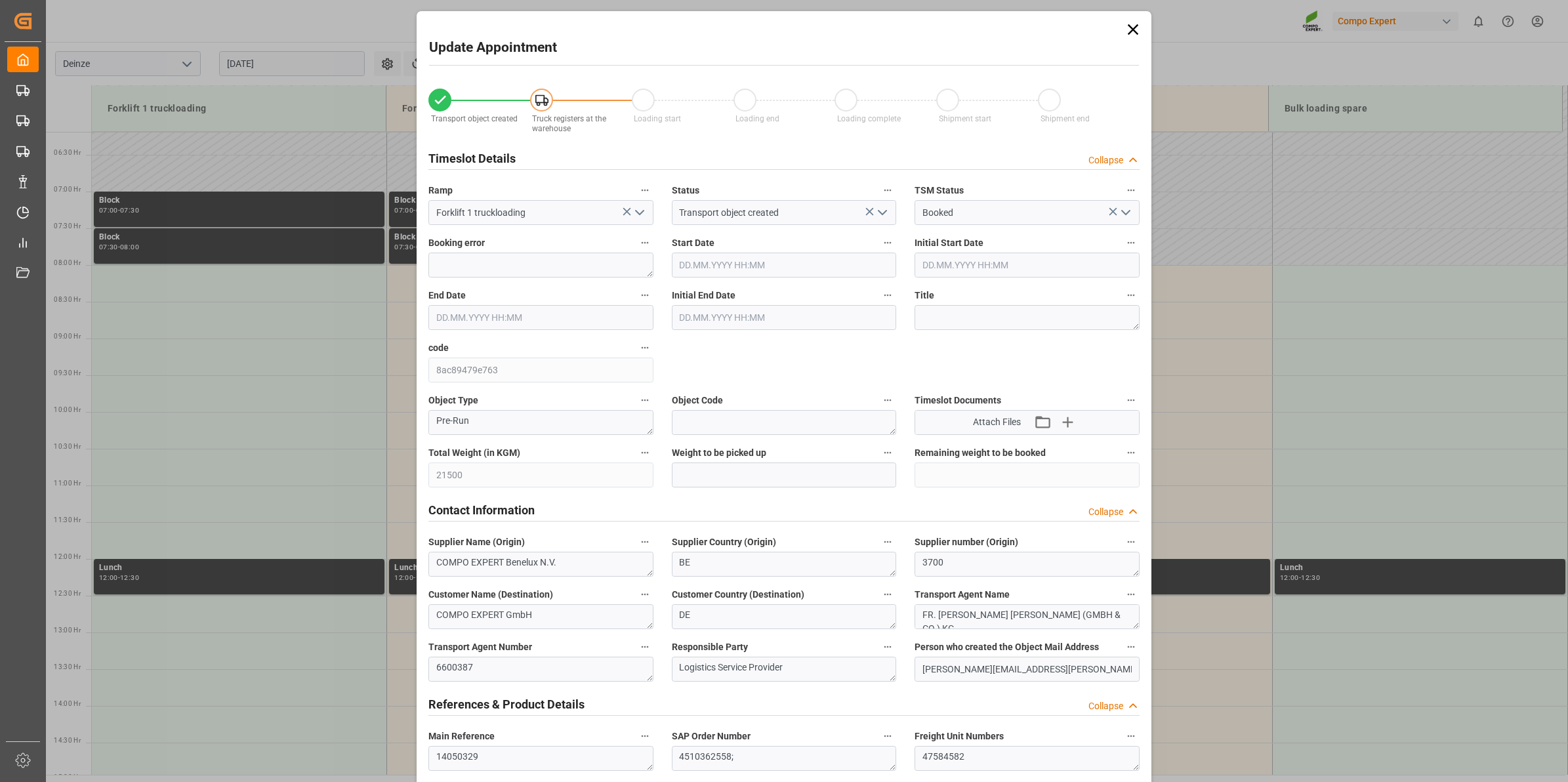
type input "28.08.2025 08:00"
type input "28.08.2025 08:30"
type input "[DATE] 11:39"
type input "21.08.2025 12:29"
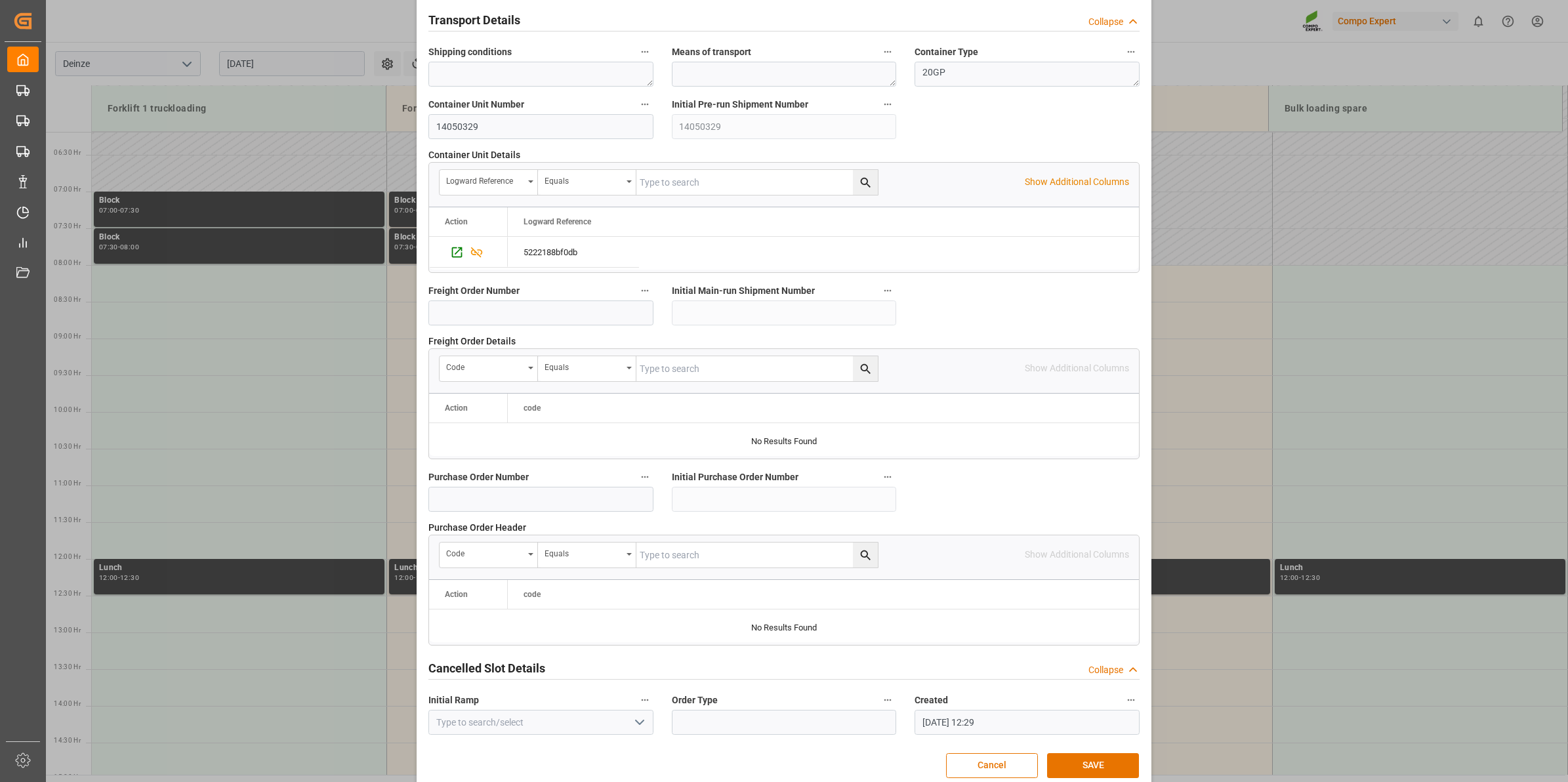
scroll to position [1041, 0]
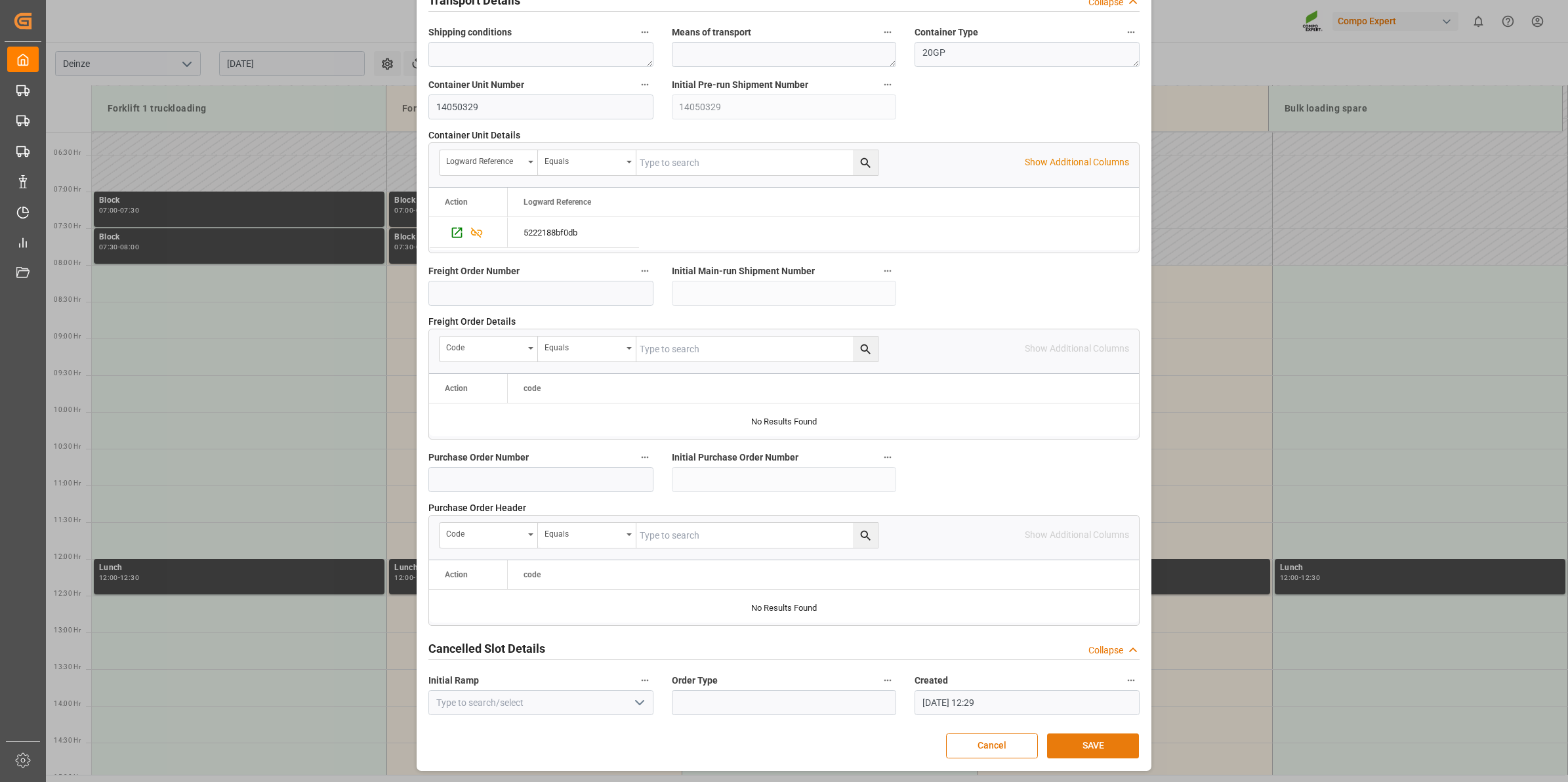
click at [1101, 755] on button "SAVE" at bounding box center [1093, 746] width 92 height 25
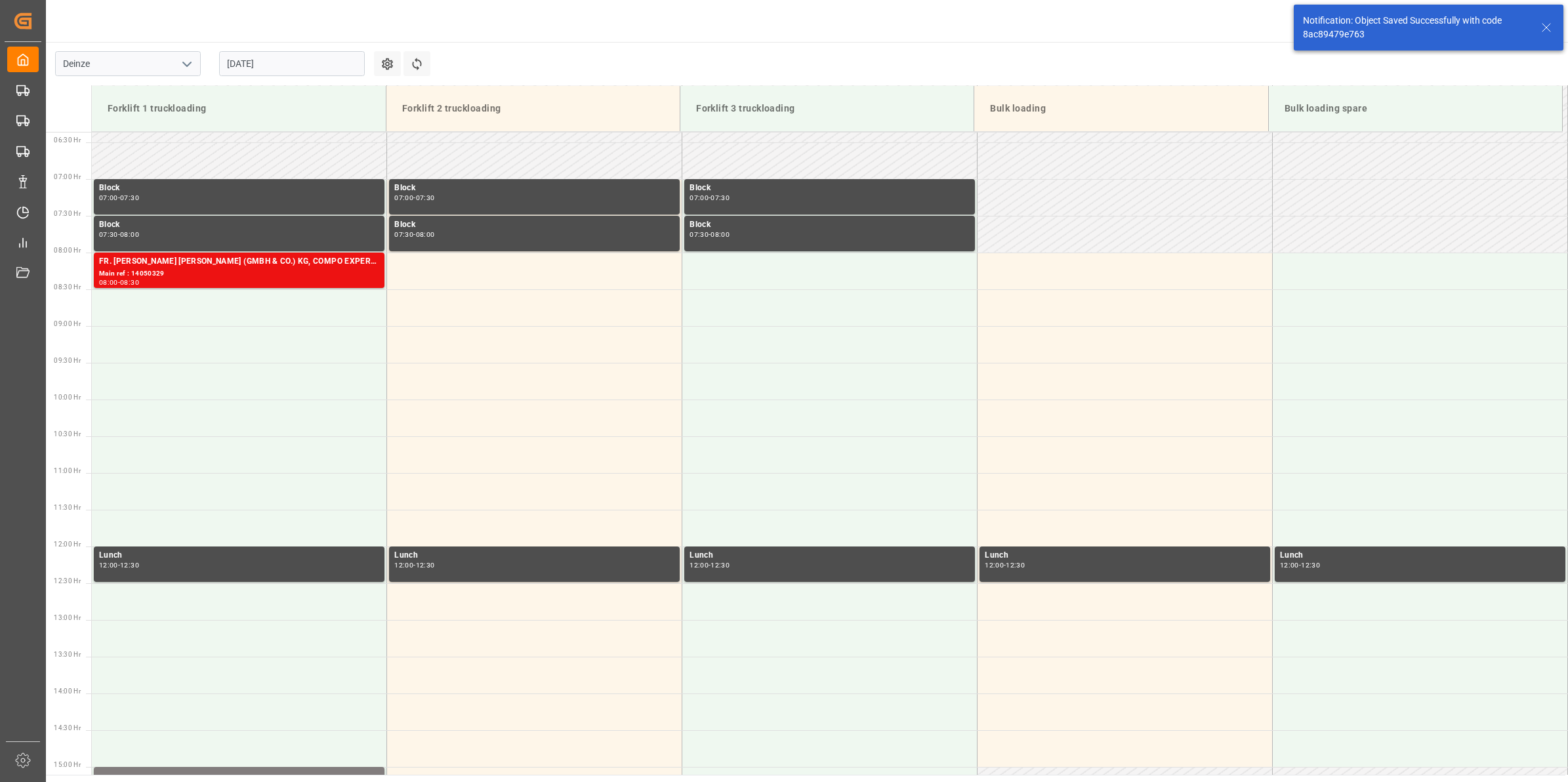
scroll to position [506, 0]
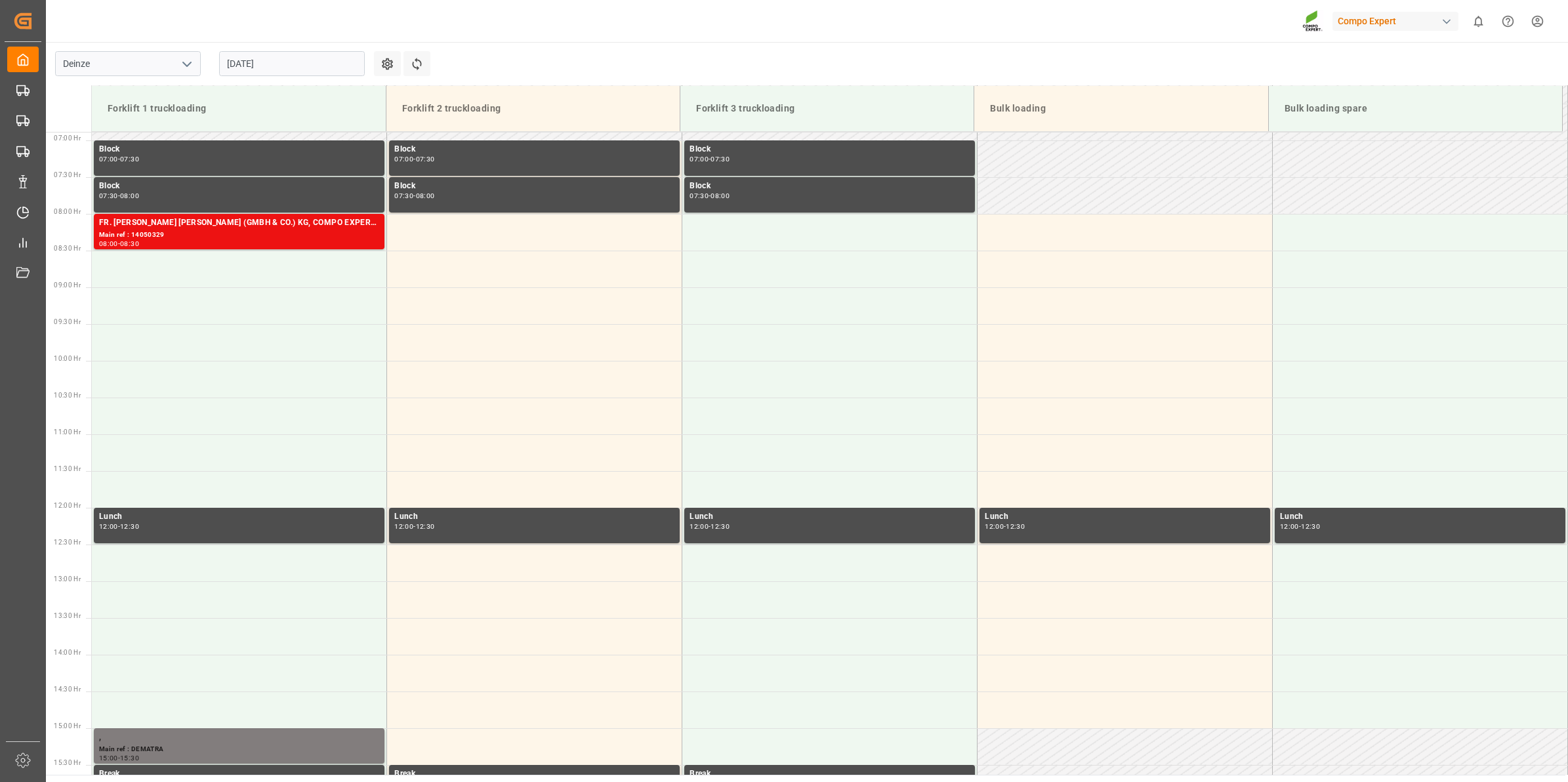
click at [305, 66] on input "[DATE]" at bounding box center [292, 63] width 146 height 25
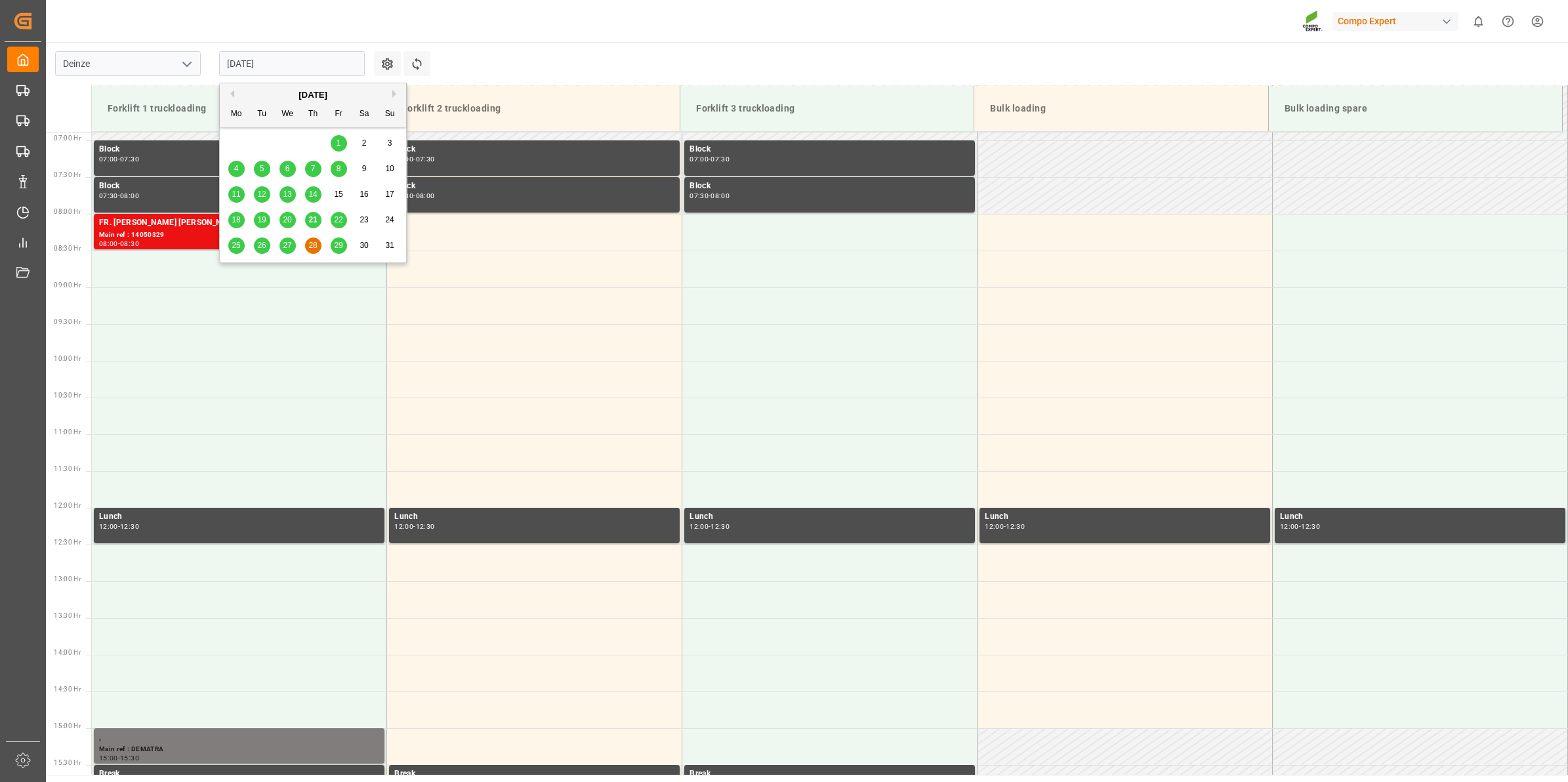
click at [493, 73] on main "Deinze 28.08.2025 Settings Refresh Time Slots Forklift 1 truckloading Forklift …" at bounding box center [805, 408] width 1519 height 733
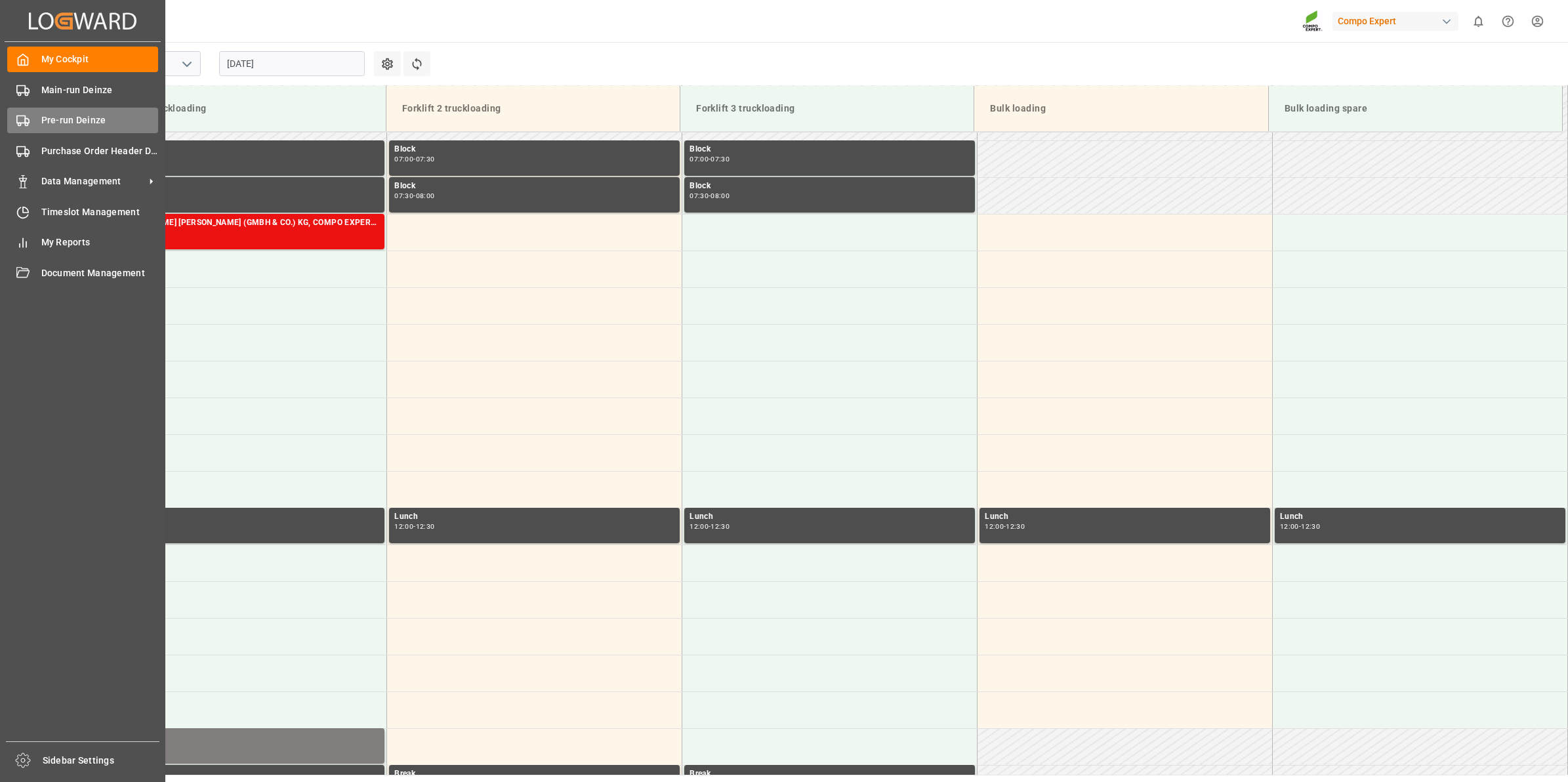
click at [35, 116] on div "Pre-run Deinze Pre-run Deinze" at bounding box center [83, 120] width 151 height 25
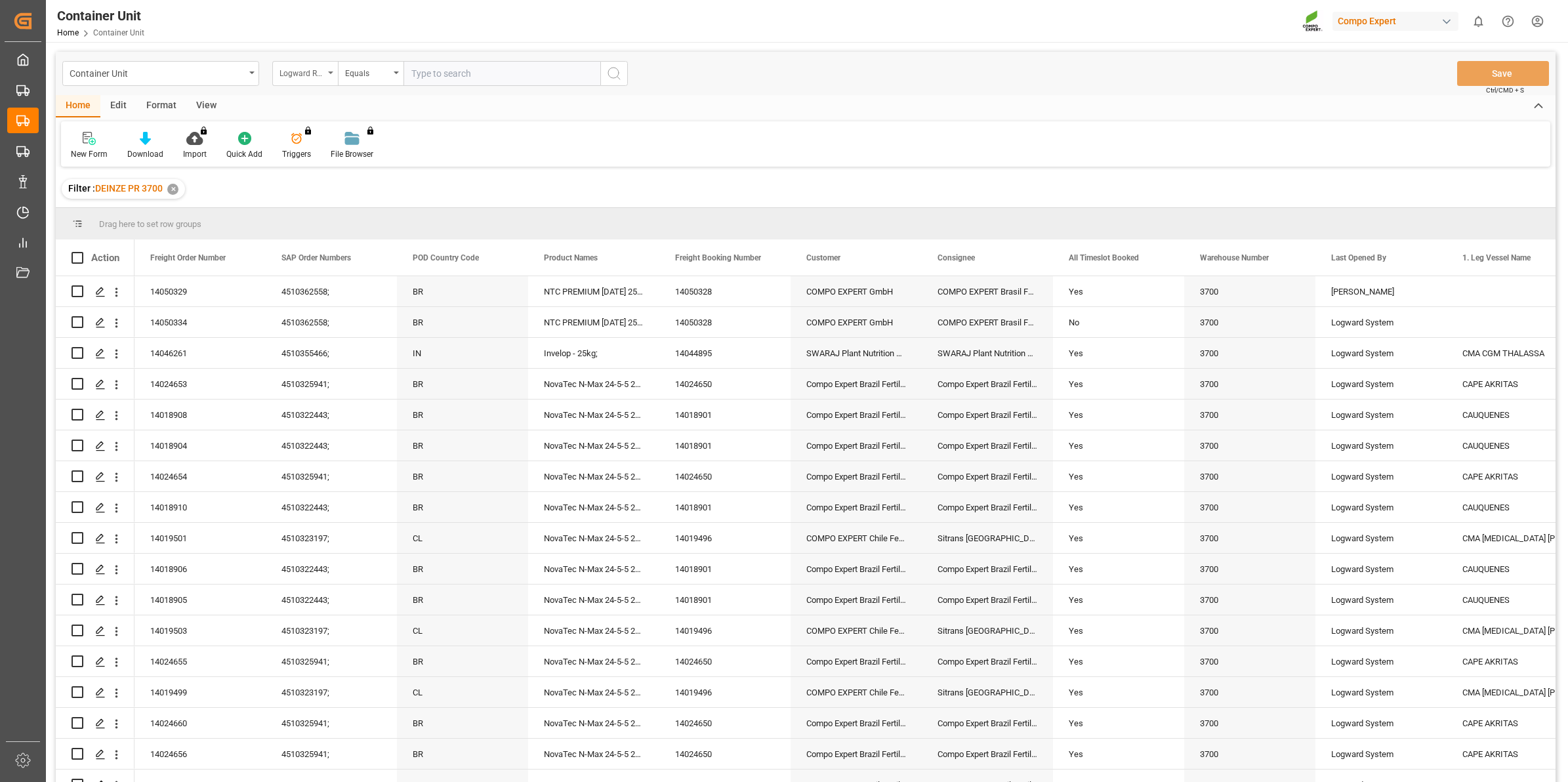
click at [321, 70] on div "Logward Reference" at bounding box center [301, 71] width 44 height 15
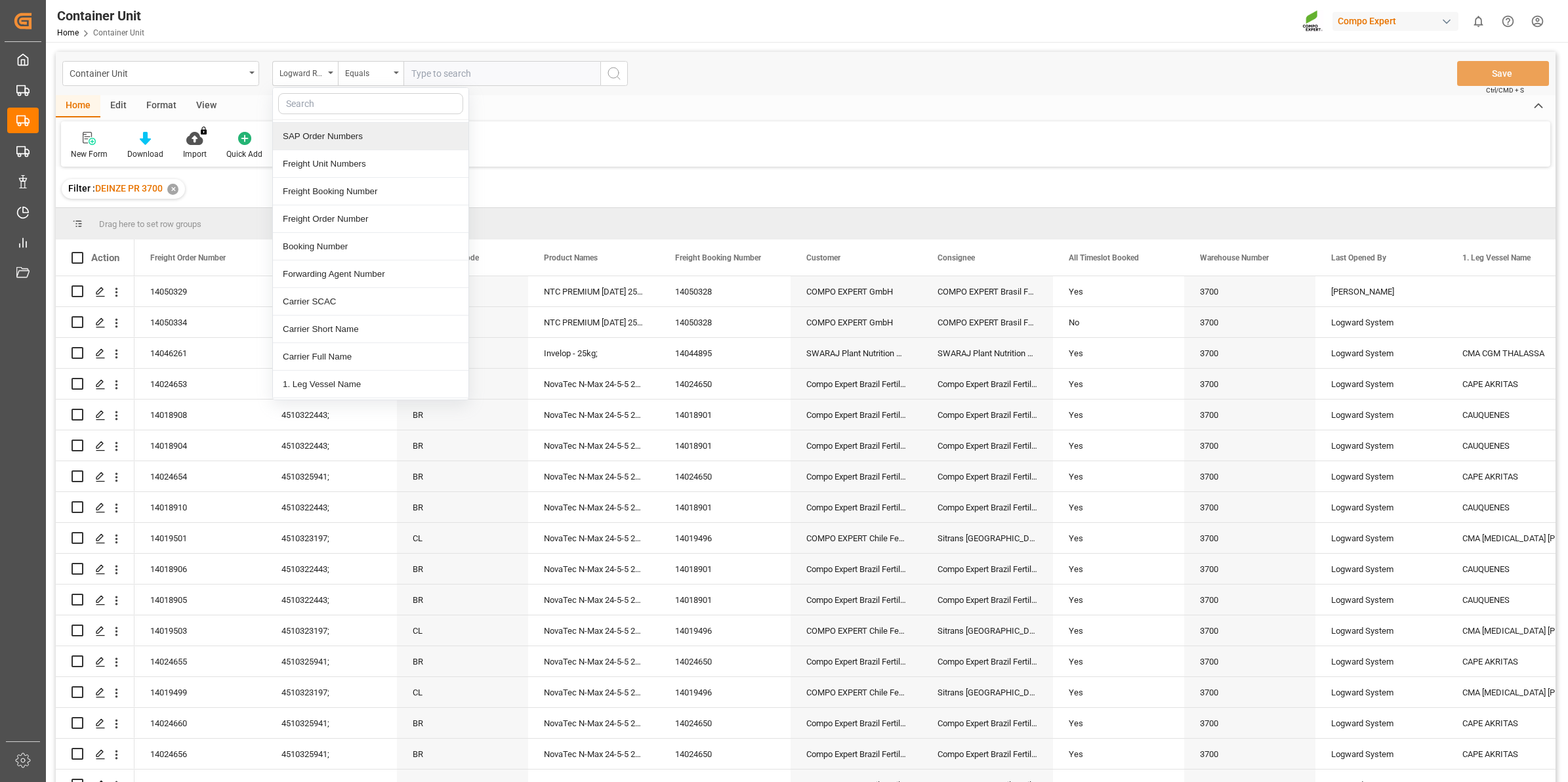
scroll to position [82, 0]
click at [358, 329] on div "Freight Order Number" at bounding box center [370, 328] width 195 height 28
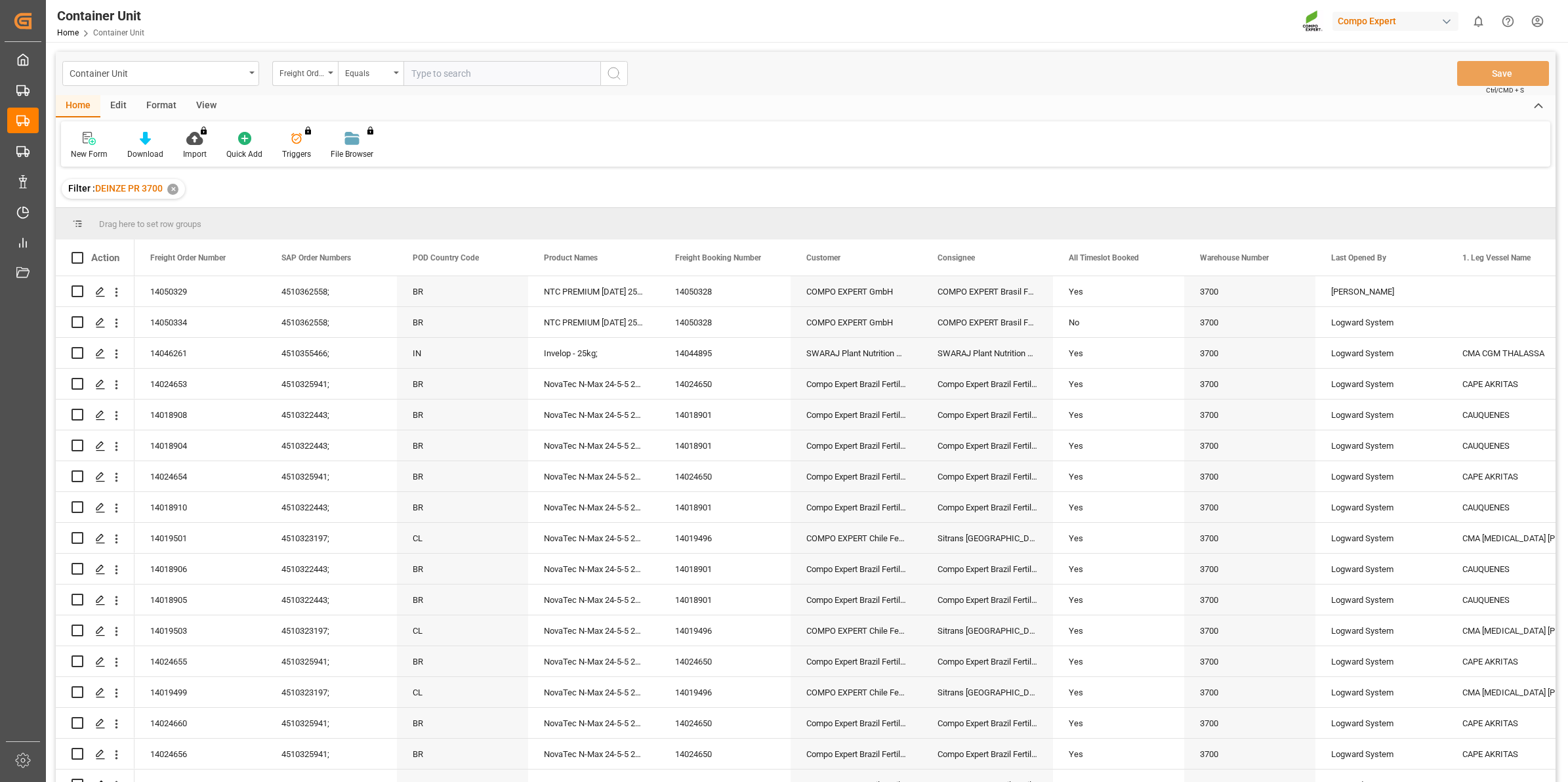
click at [441, 73] on input "text" at bounding box center [502, 73] width 197 height 25
type input "14050330"
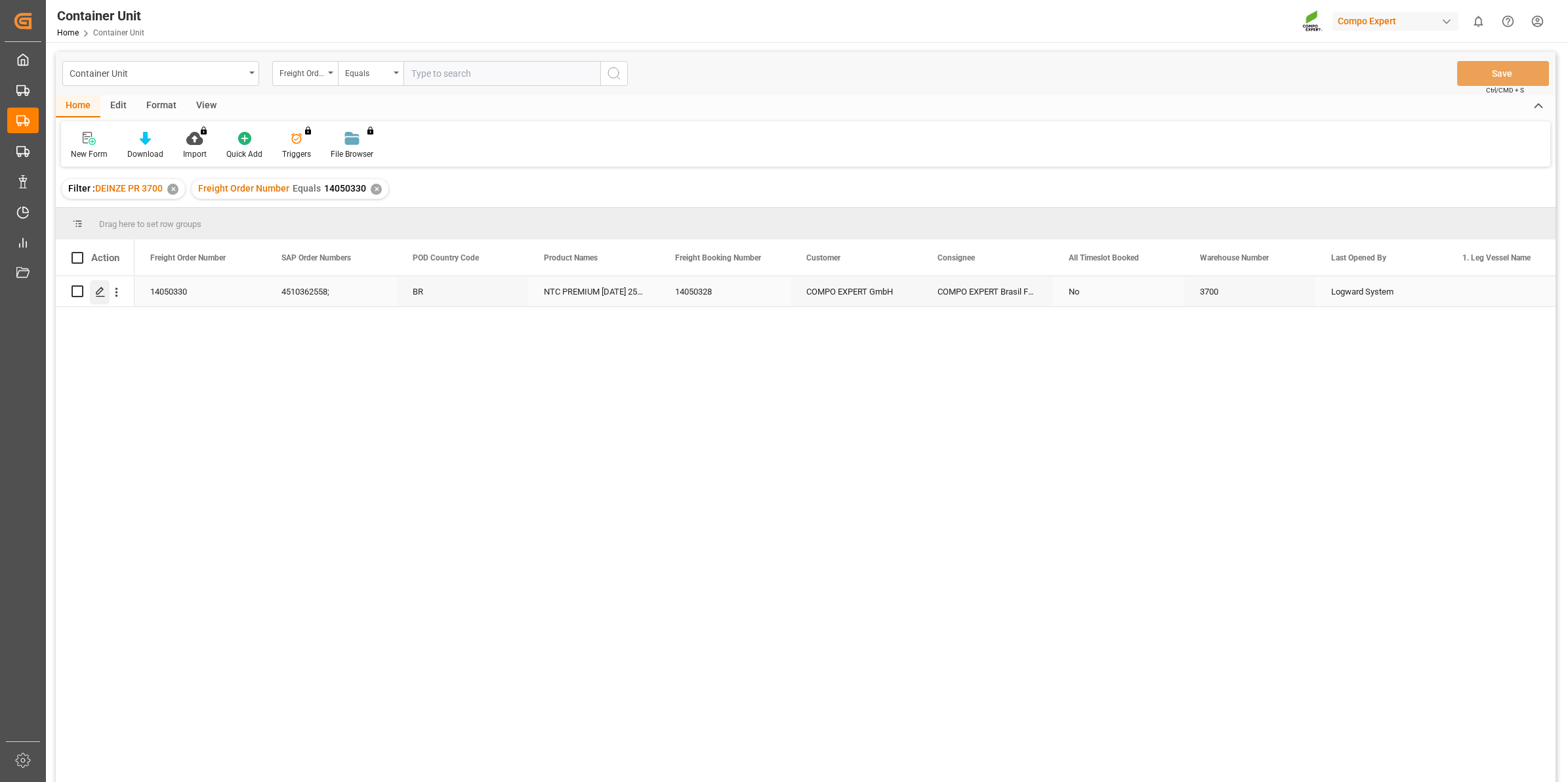
click at [99, 289] on polygon "Press SPACE to select this row." at bounding box center [100, 291] width 7 height 7
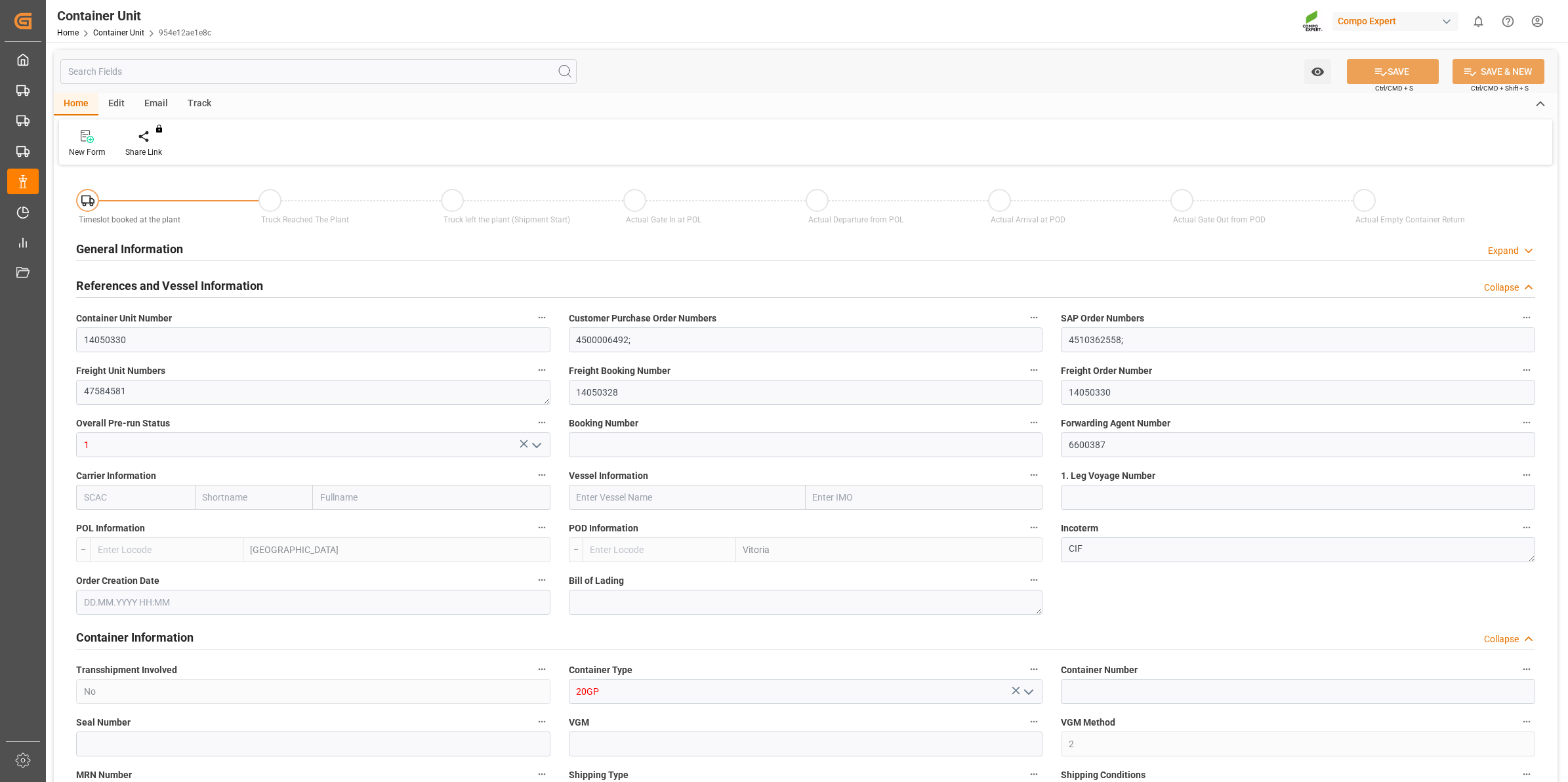
type input "BEANR"
type input "BRVIX"
type input "0"
type input "120"
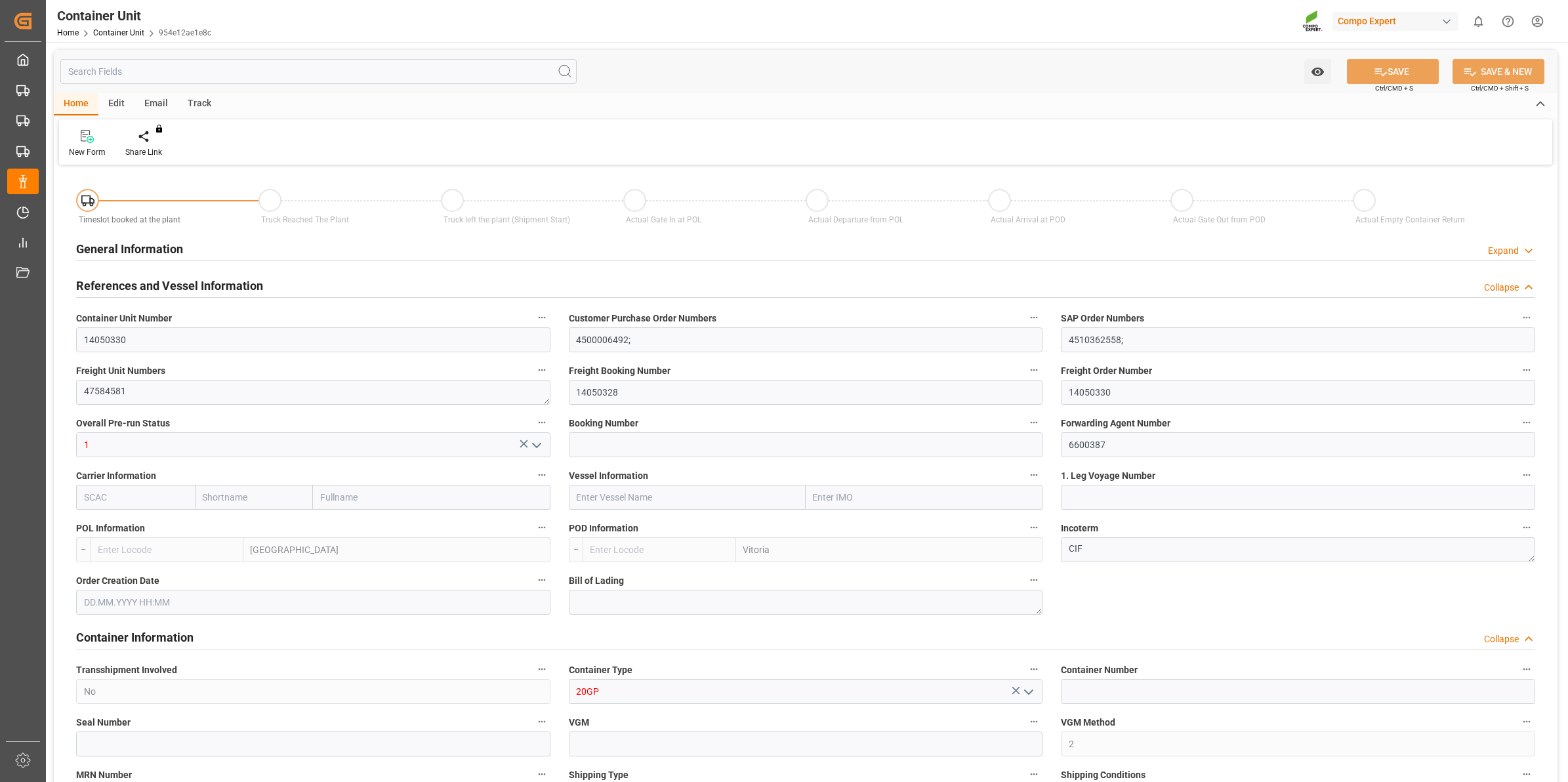
type input "21500"
type input "[DATE] 11:39"
type input "[DATE]"
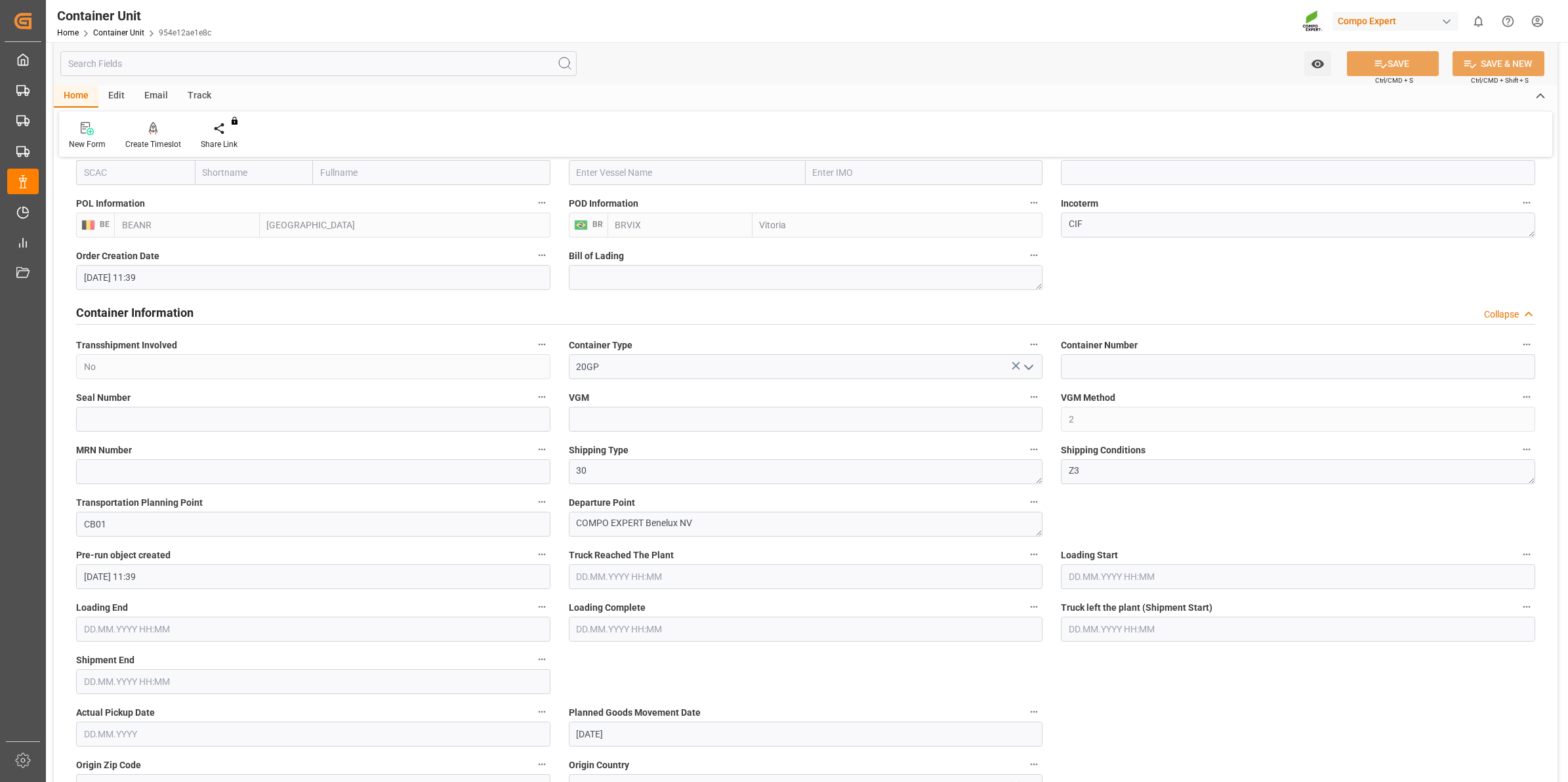
scroll to position [246, 0]
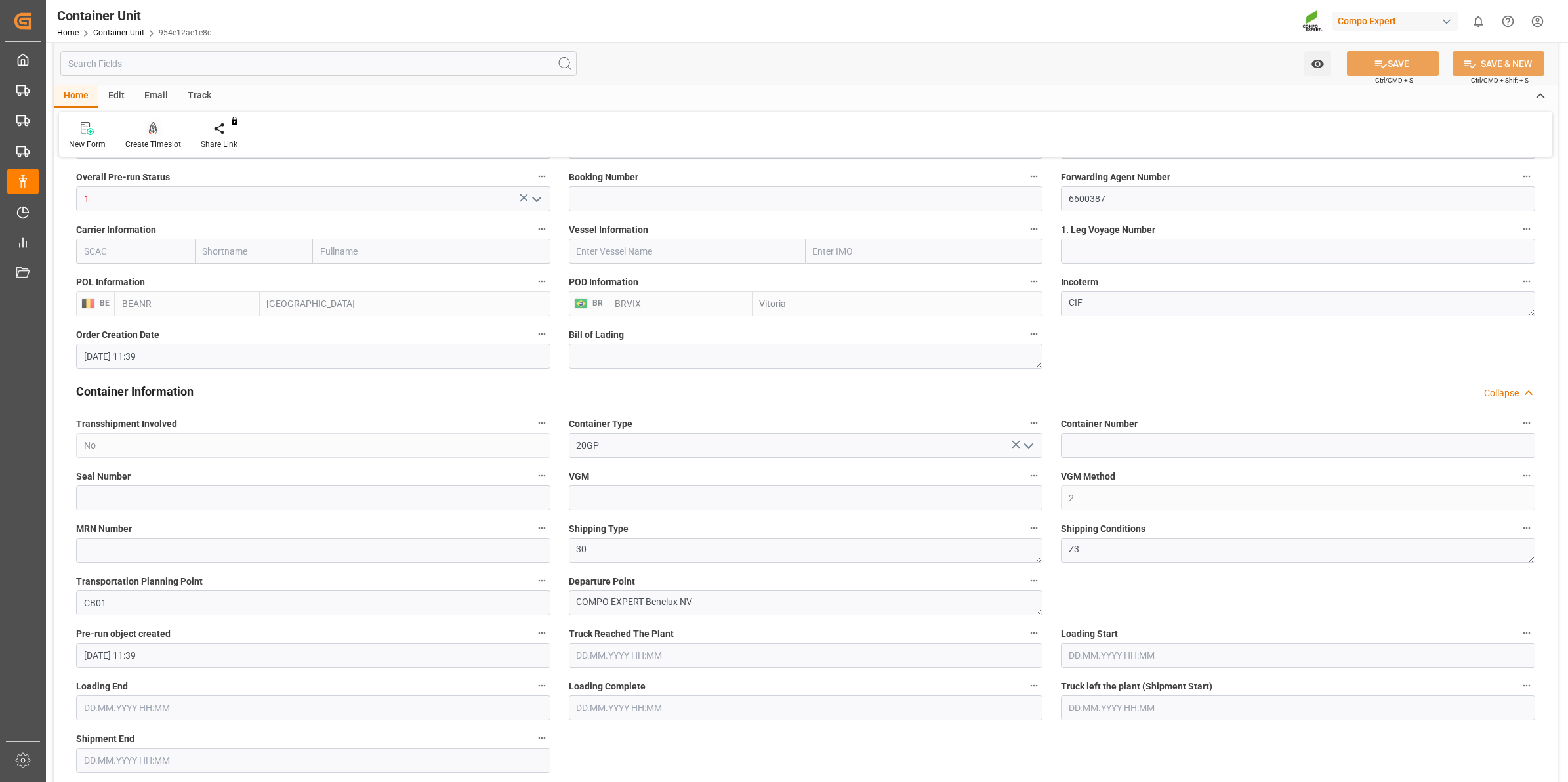
click at [146, 136] on div "Create Timeslot" at bounding box center [153, 136] width 76 height 29
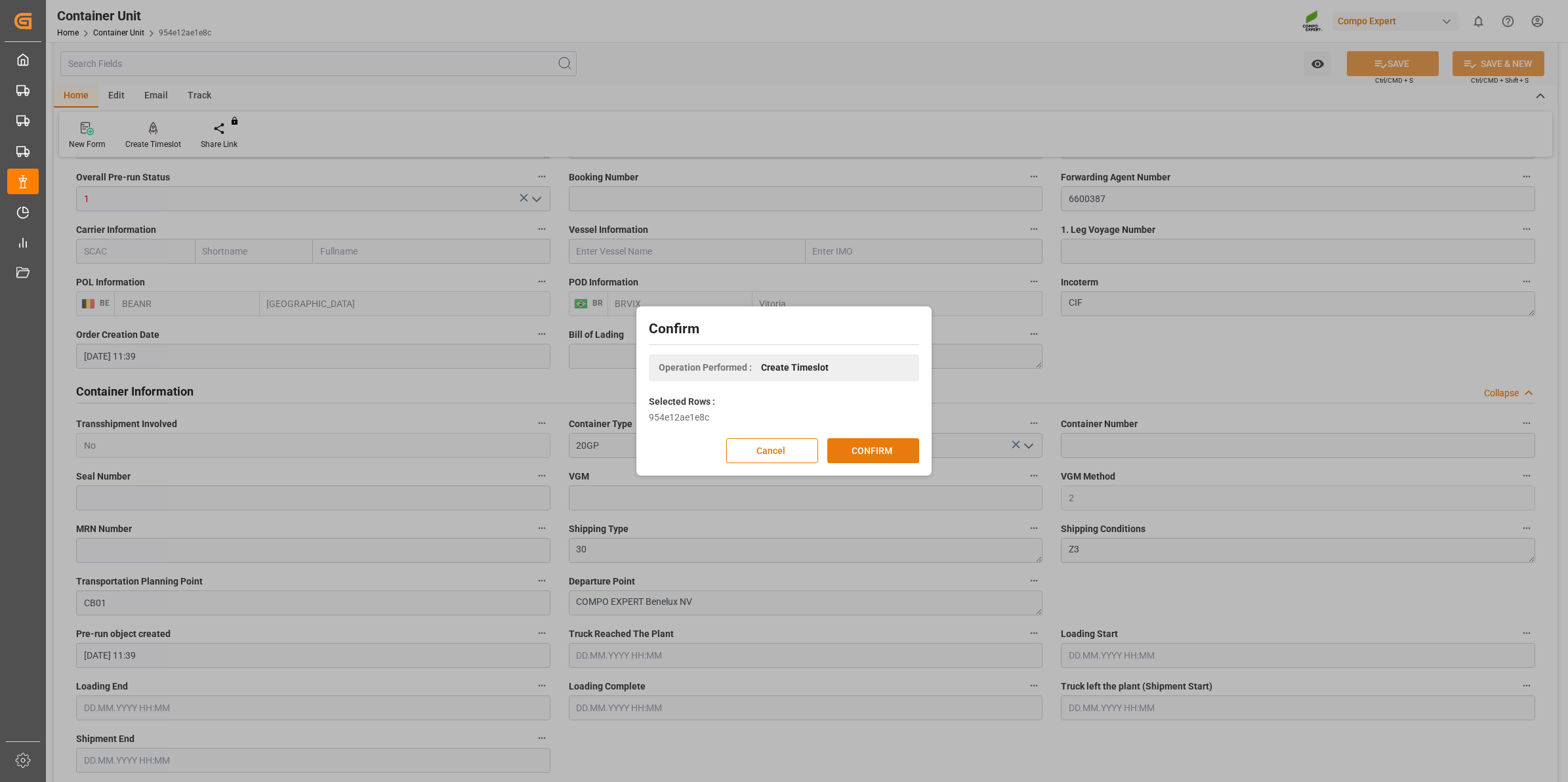
click at [866, 450] on button "CONFIRM" at bounding box center [873, 451] width 92 height 25
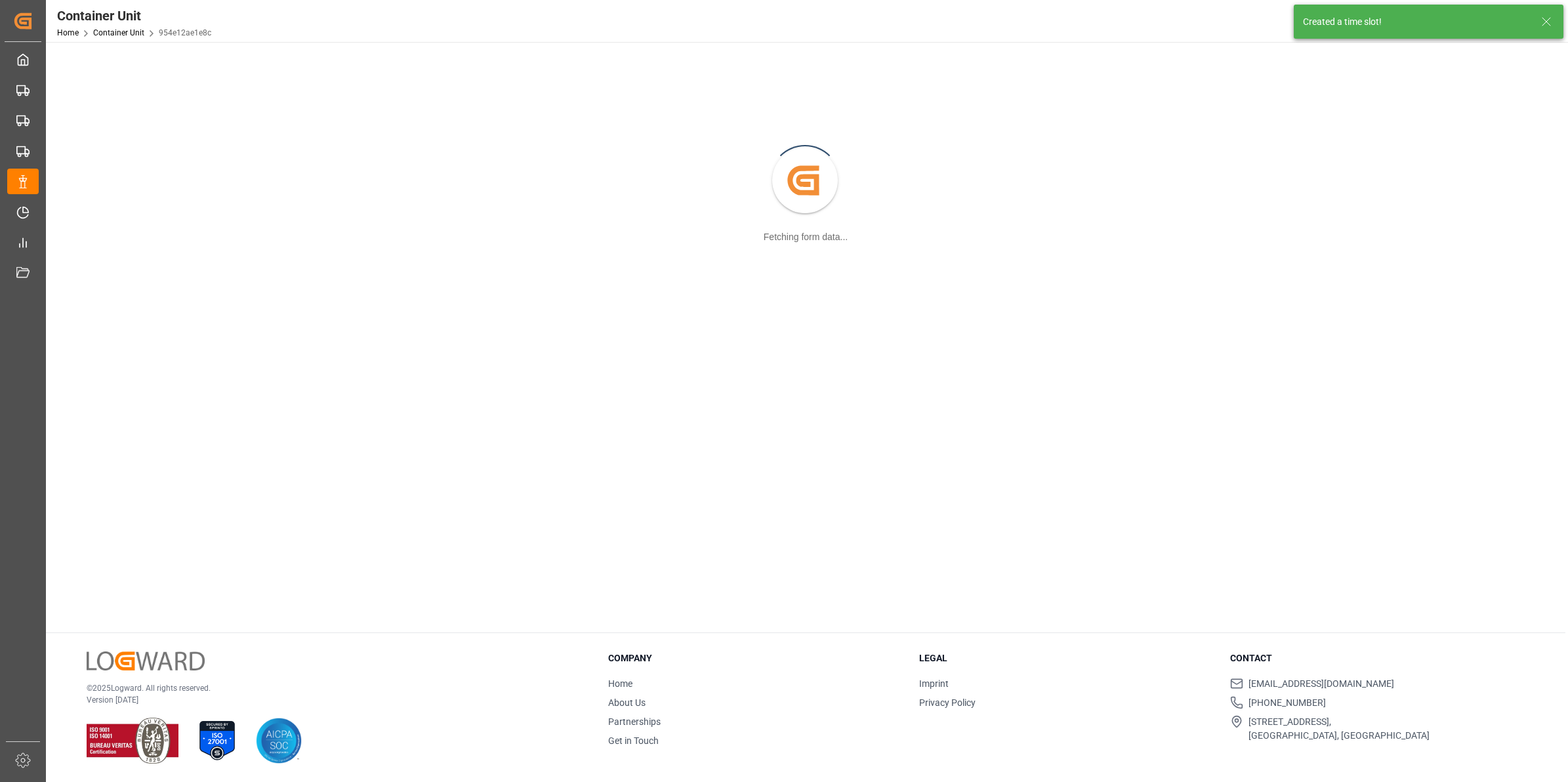
scroll to position [142, 0]
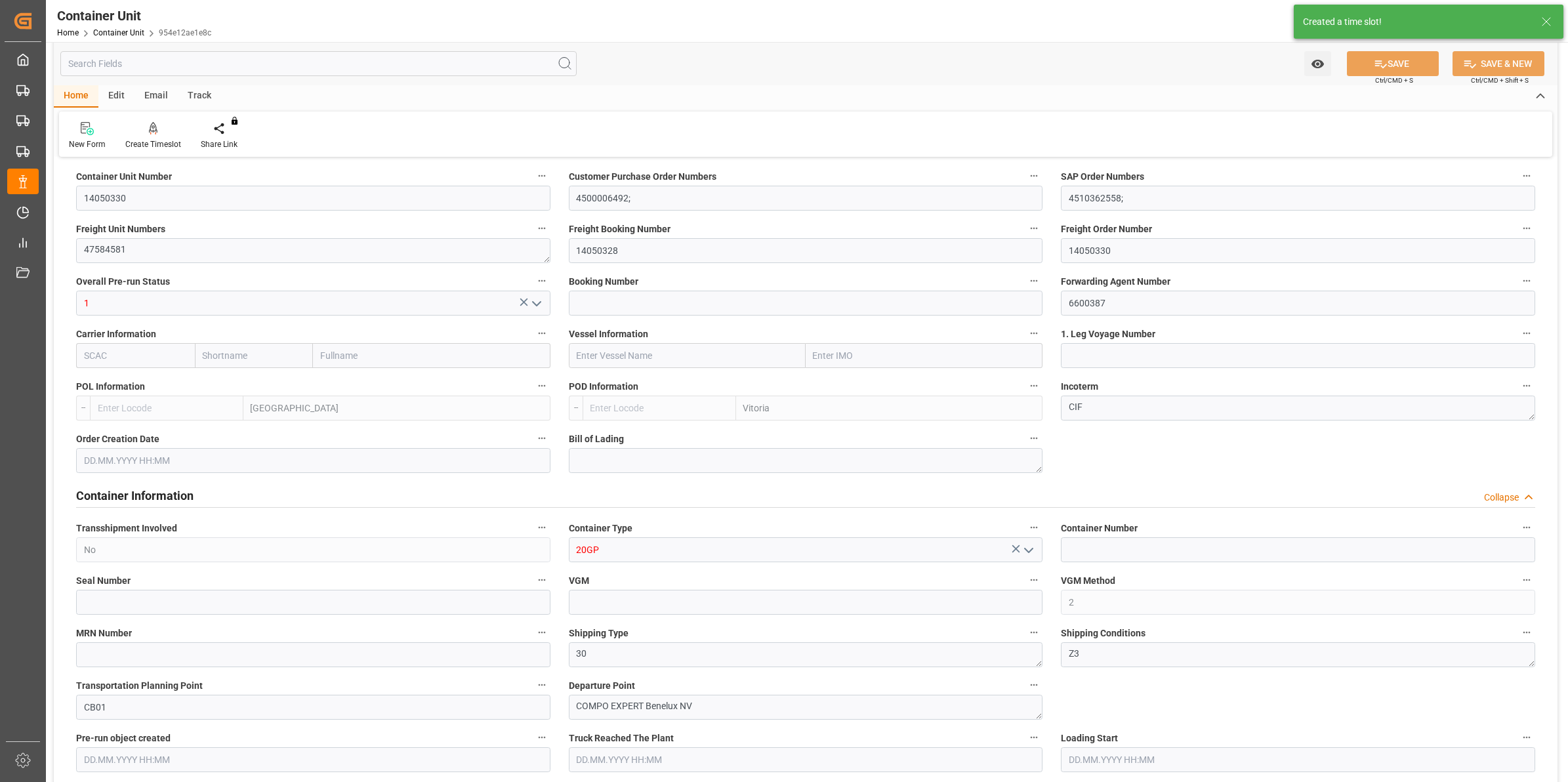
type input "BEANR"
type input "BRVIX"
type input "0"
type input "120"
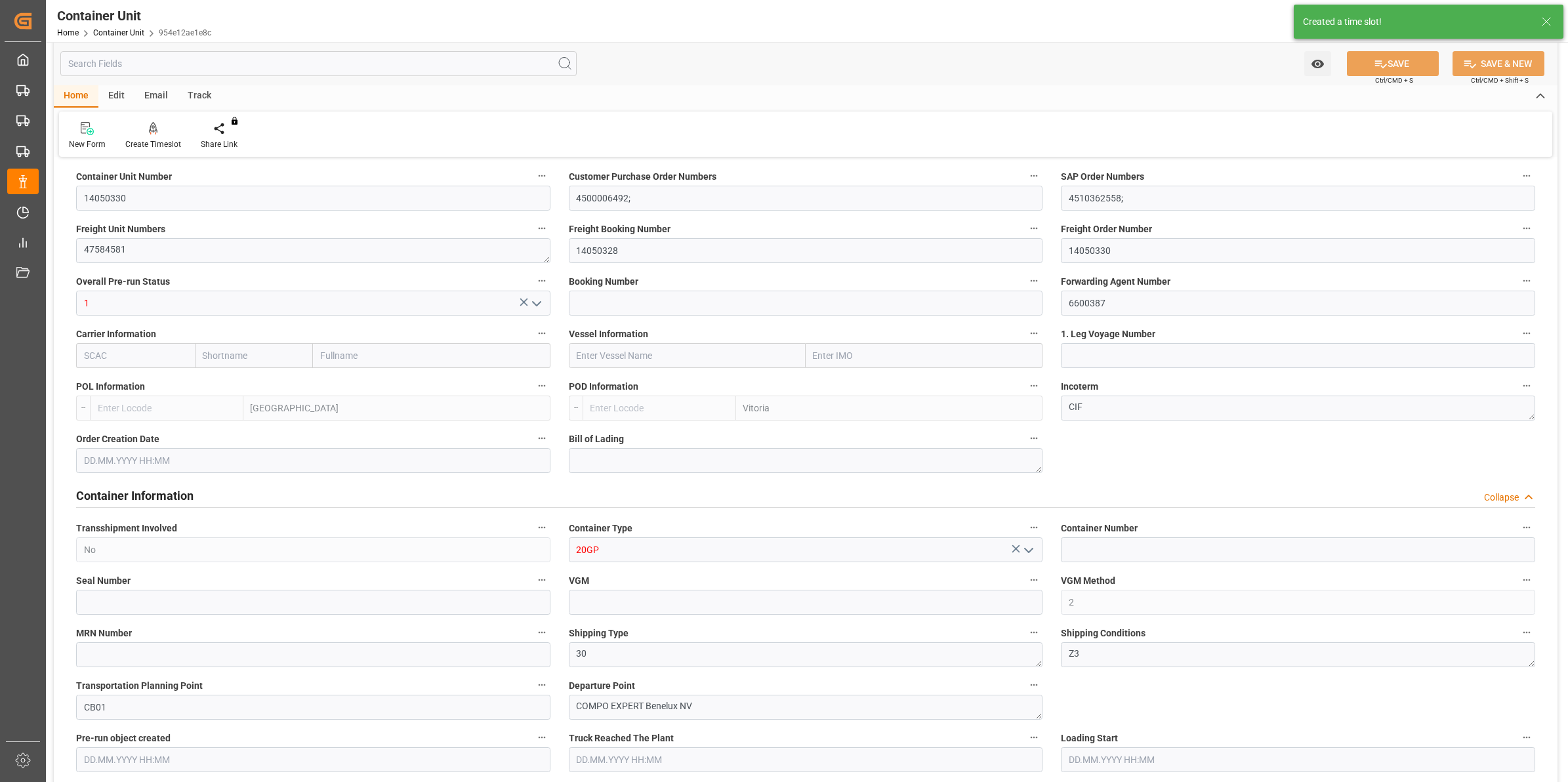
type input "21500"
type input "[DATE] 11:39"
type input "[DATE]"
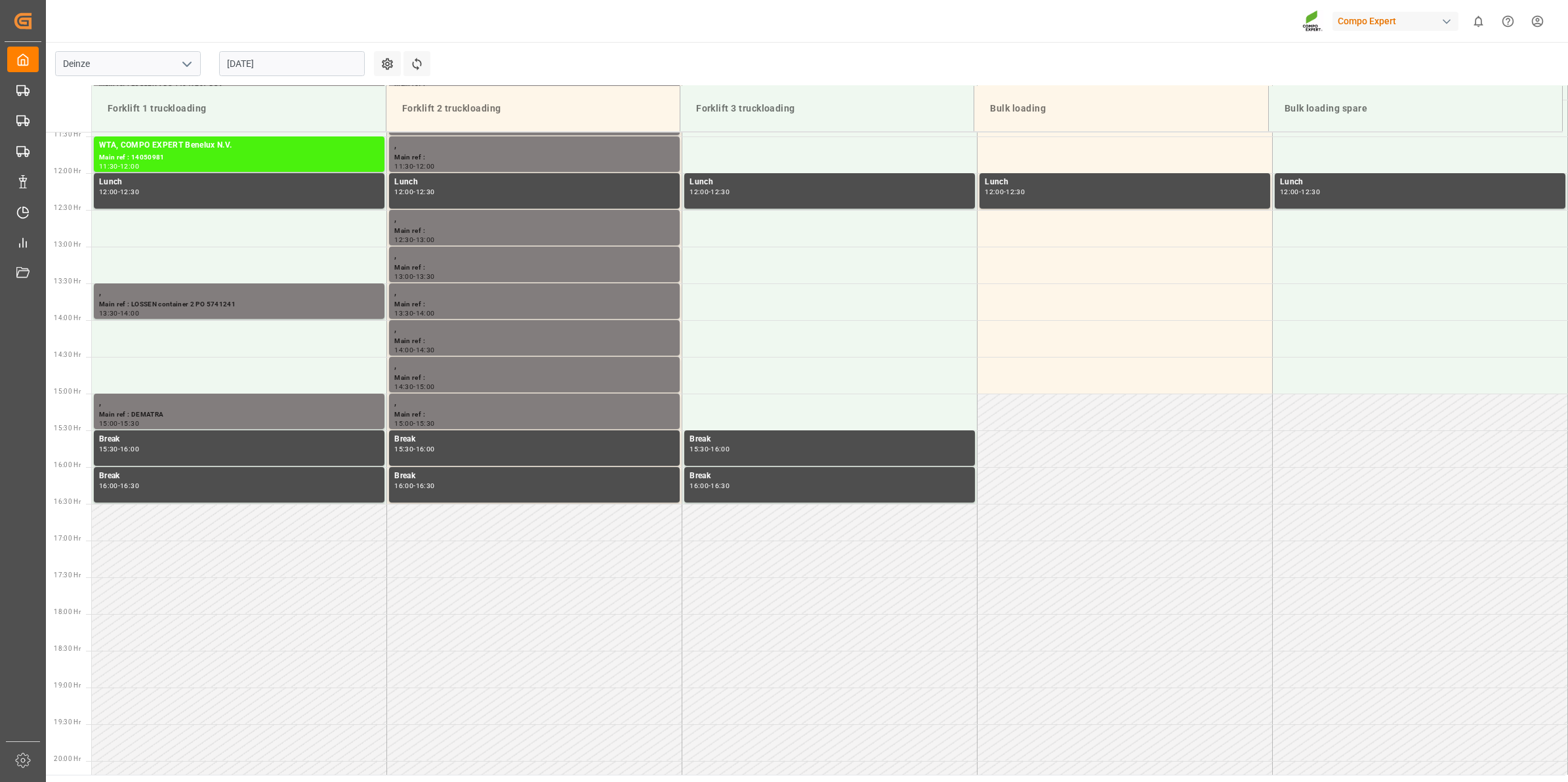
scroll to position [1021, 0]
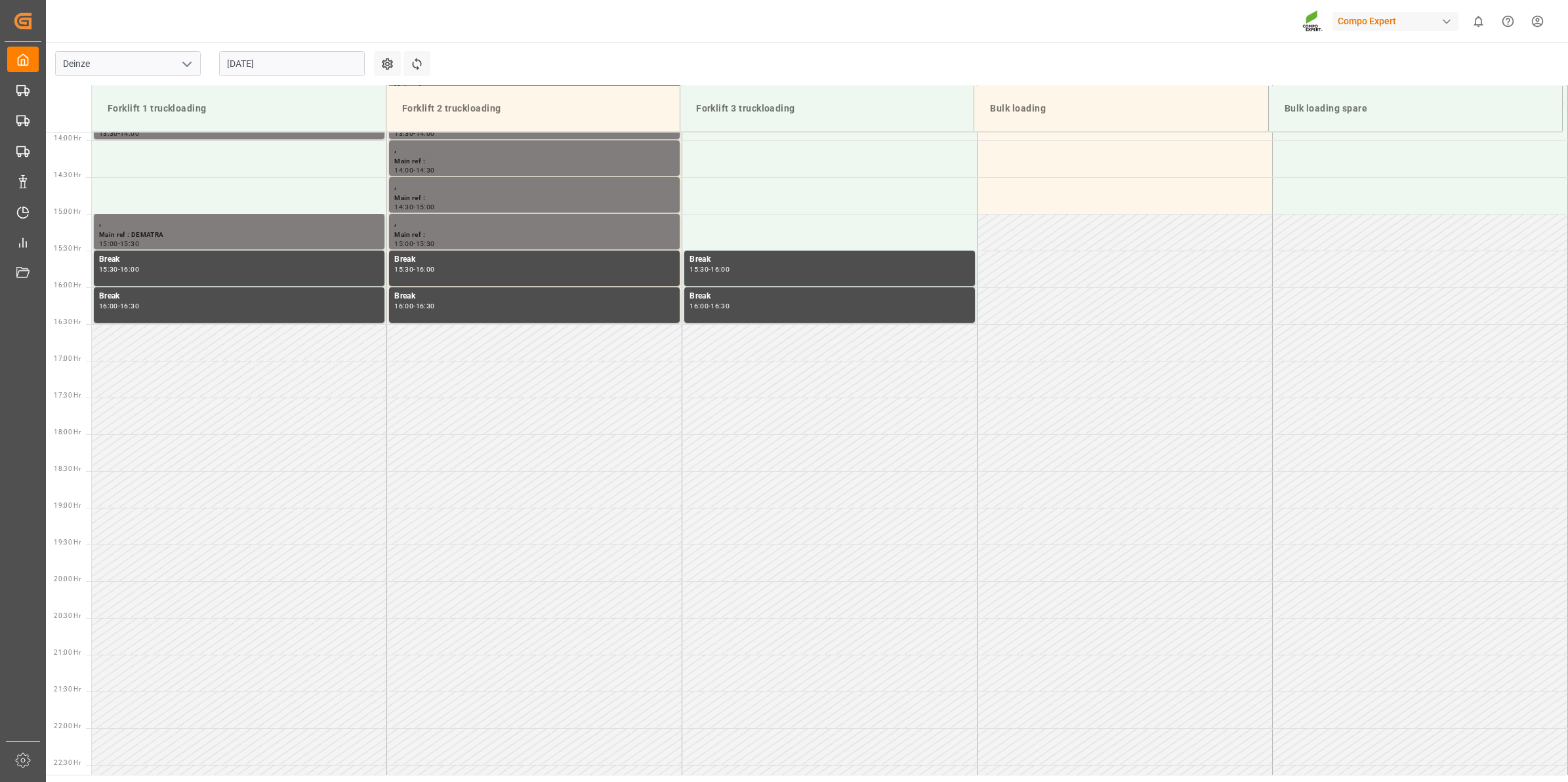
click at [309, 57] on input "[DATE]" at bounding box center [292, 63] width 146 height 25
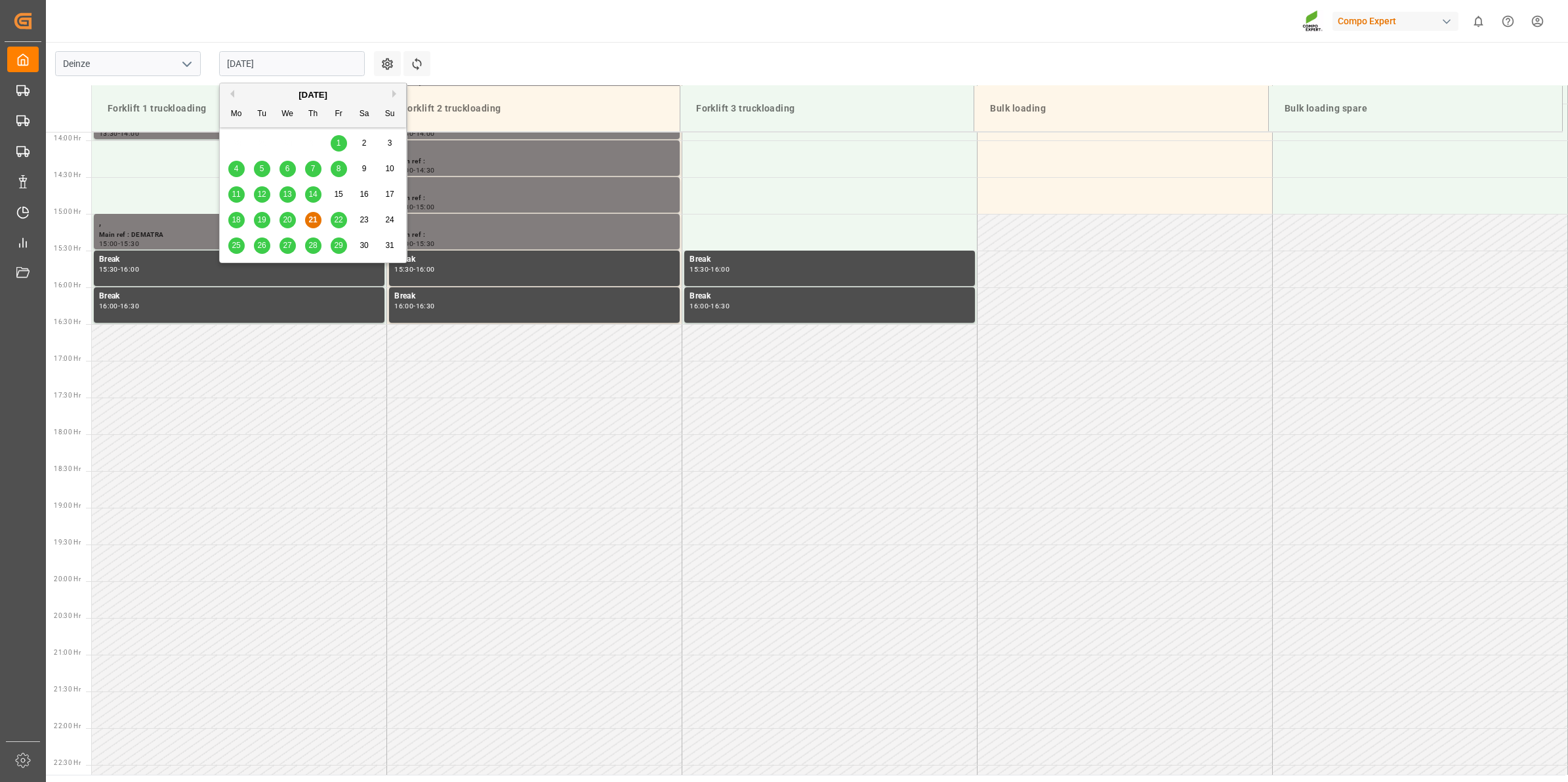
click at [313, 241] on span "28" at bounding box center [313, 245] width 9 height 10
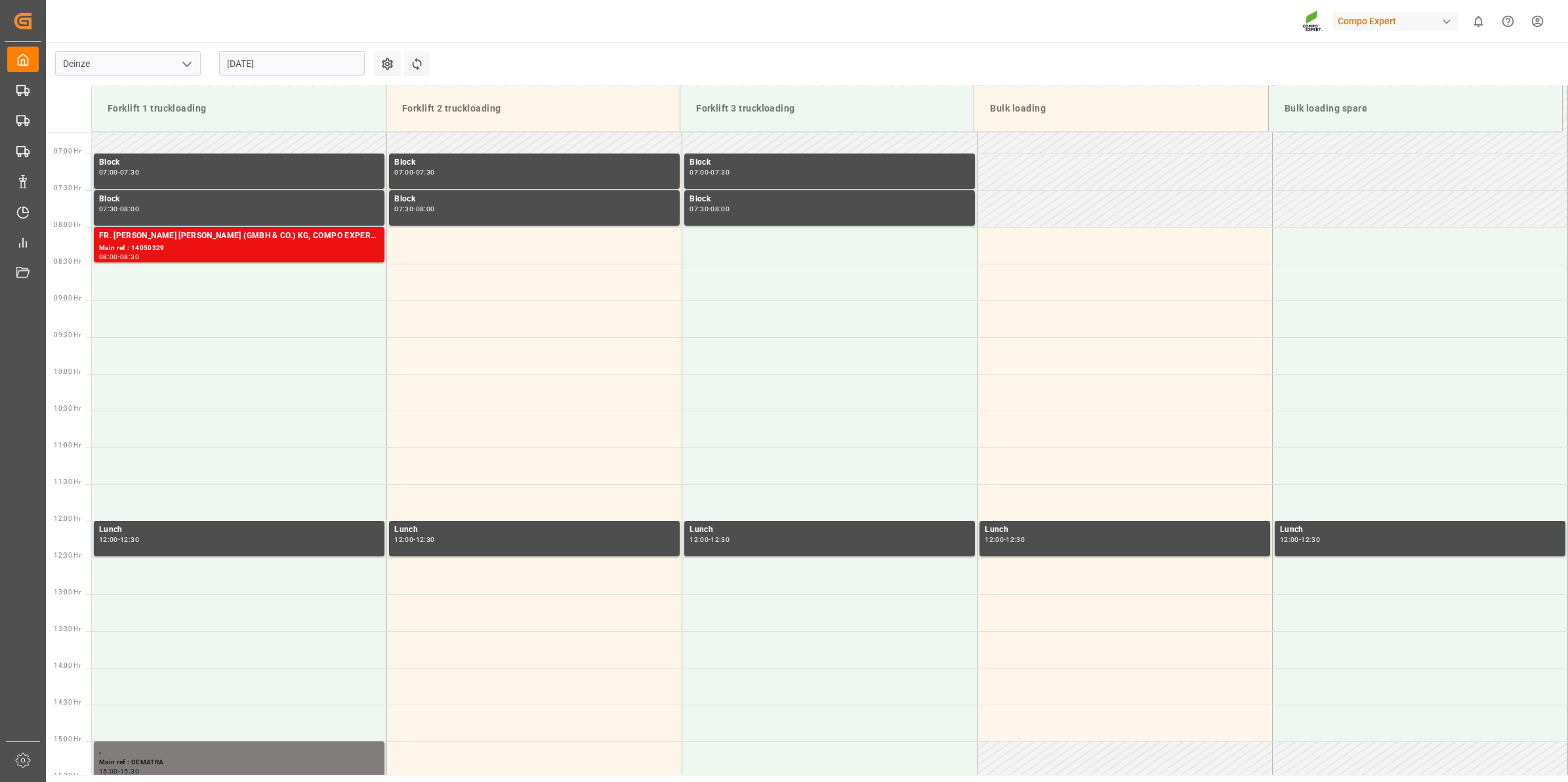
scroll to position [447, 0]
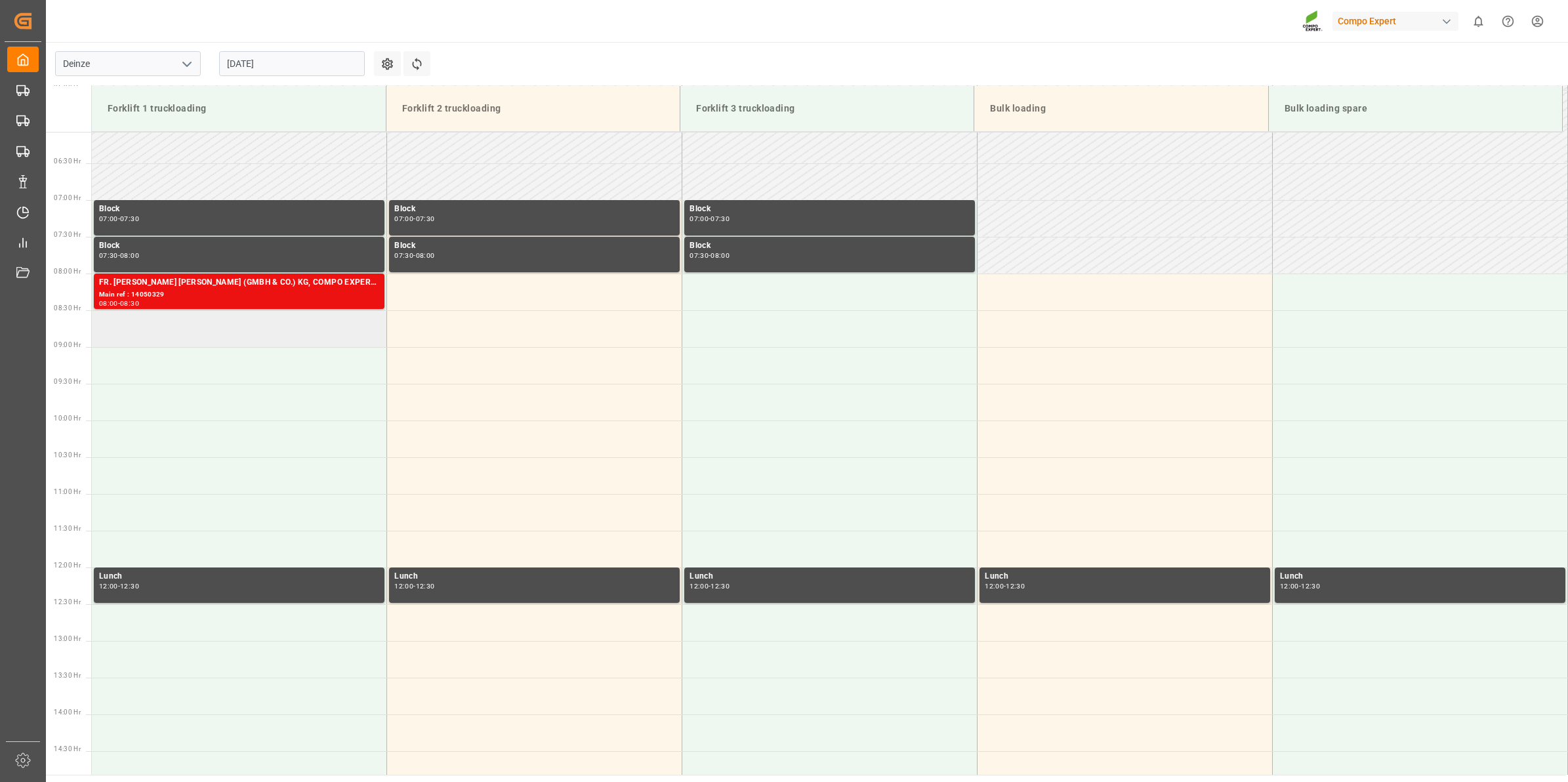
click at [221, 326] on td at bounding box center [240, 328] width 295 height 36
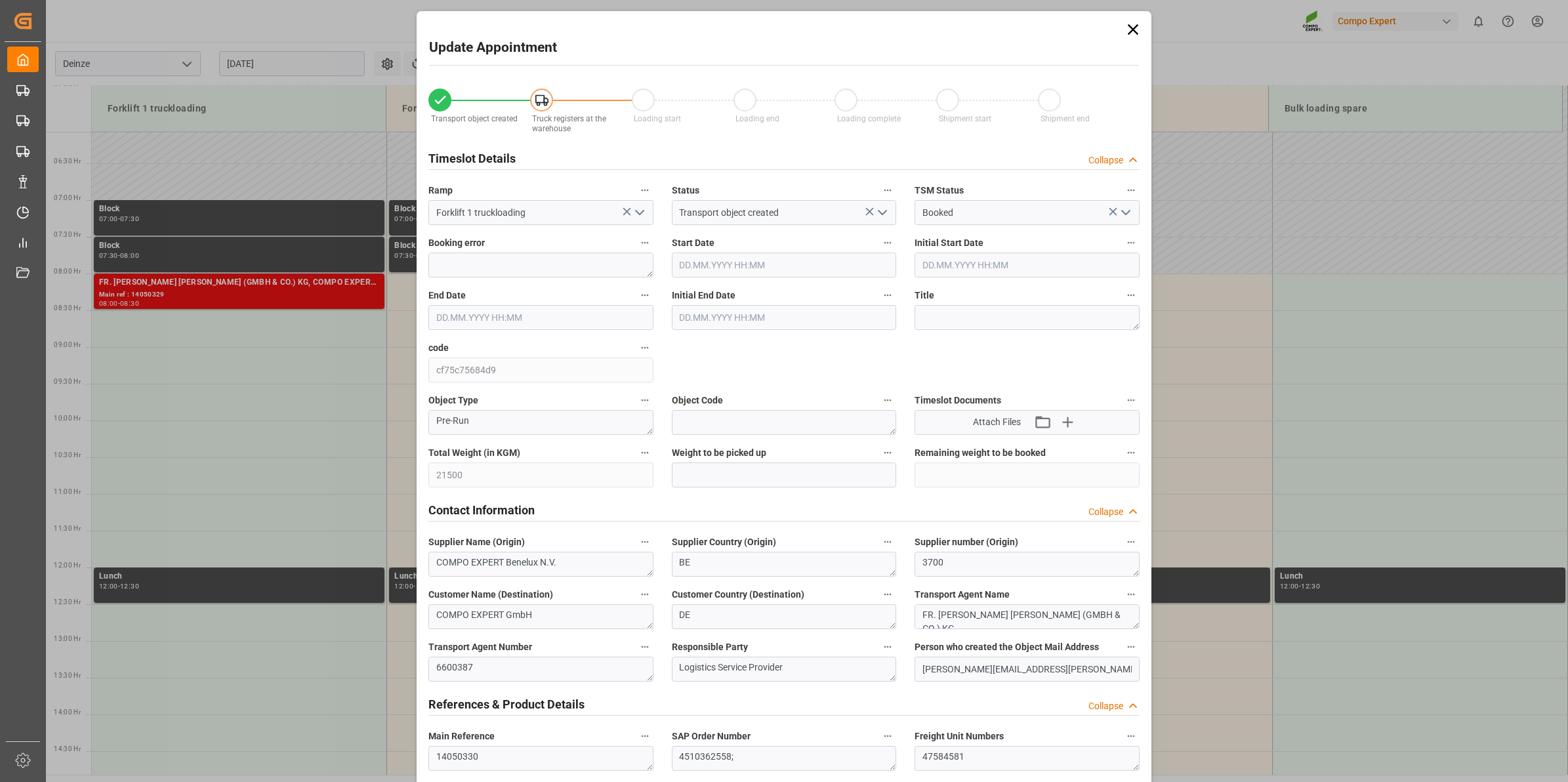
type input "[DATE] 08:30"
type input "28.08.2025 09:00"
type input "[DATE] 11:39"
type input "21.08.2025 12:31"
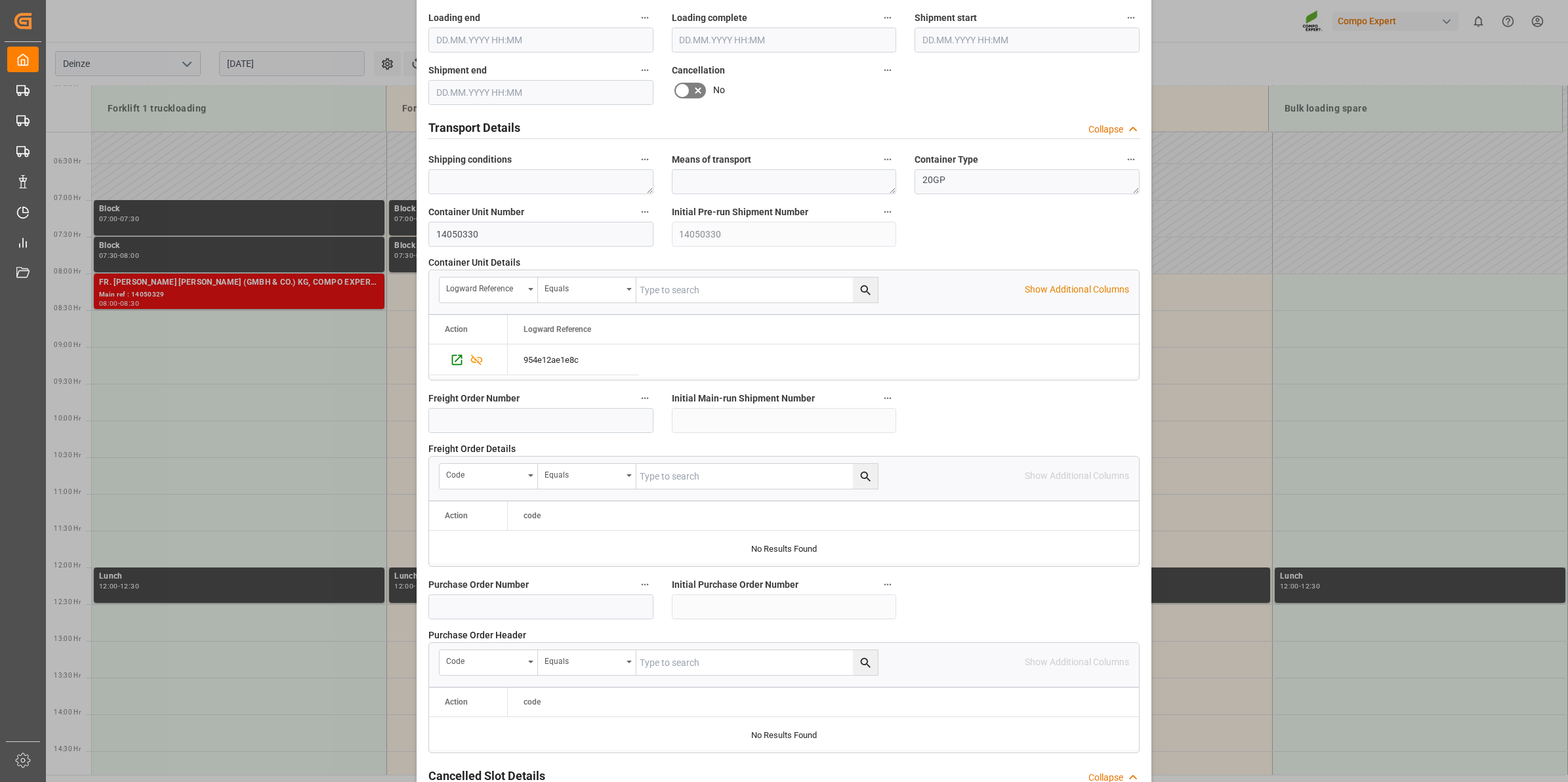
scroll to position [1041, 0]
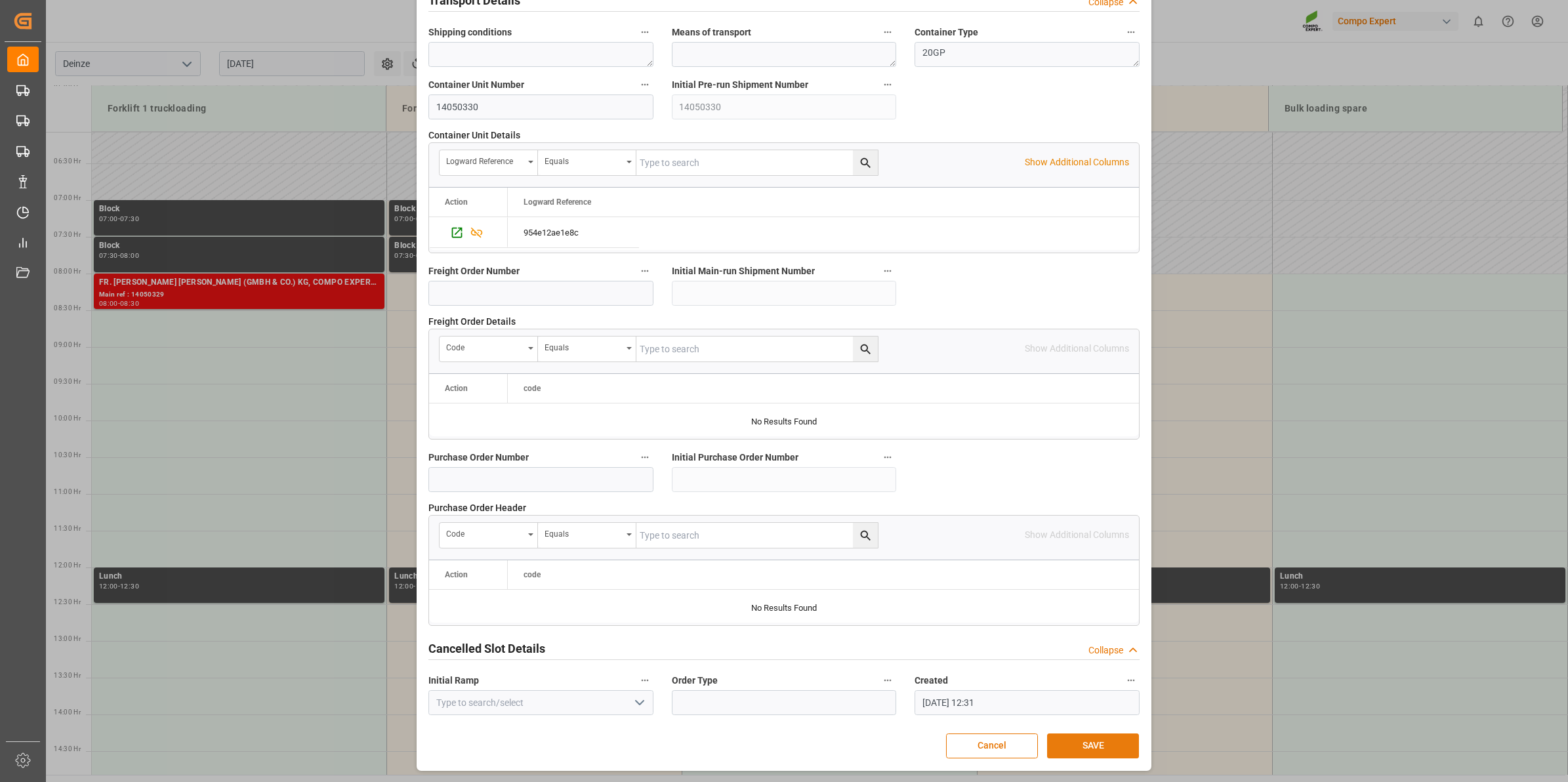
click at [1087, 744] on button "SAVE" at bounding box center [1093, 746] width 92 height 25
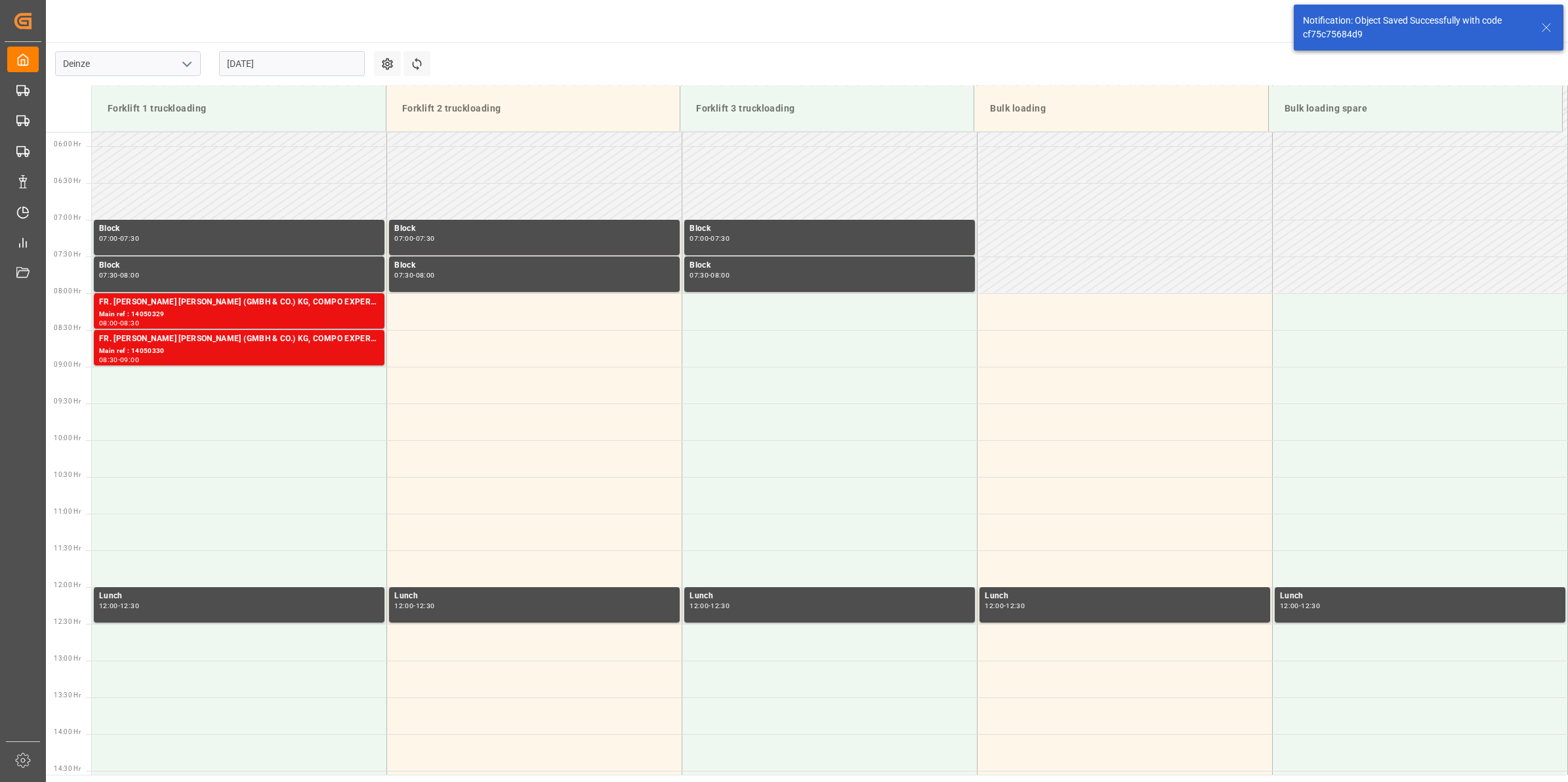
scroll to position [506, 0]
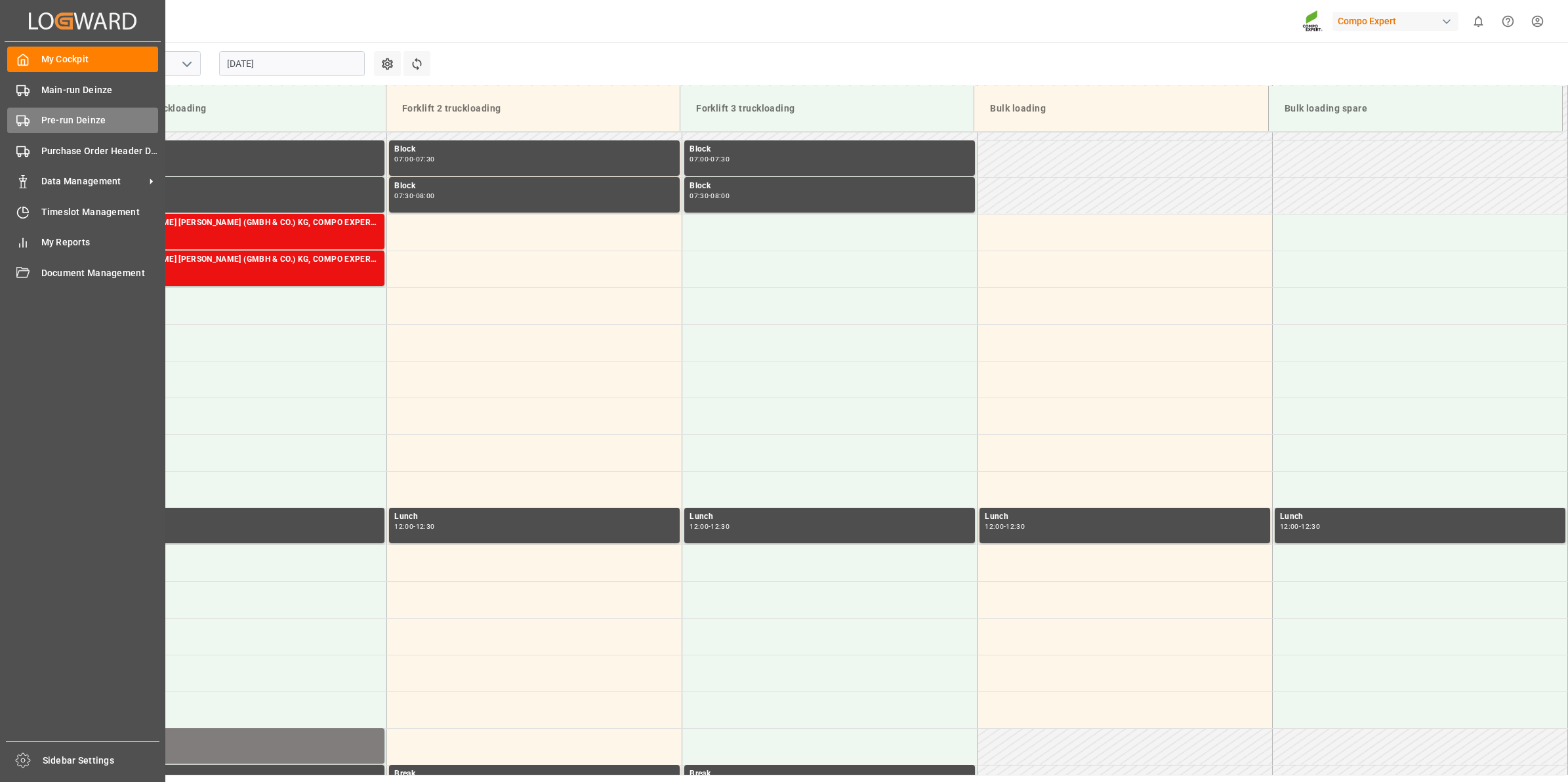
click at [43, 127] on span "Pre-run Deinze" at bounding box center [100, 121] width 117 height 14
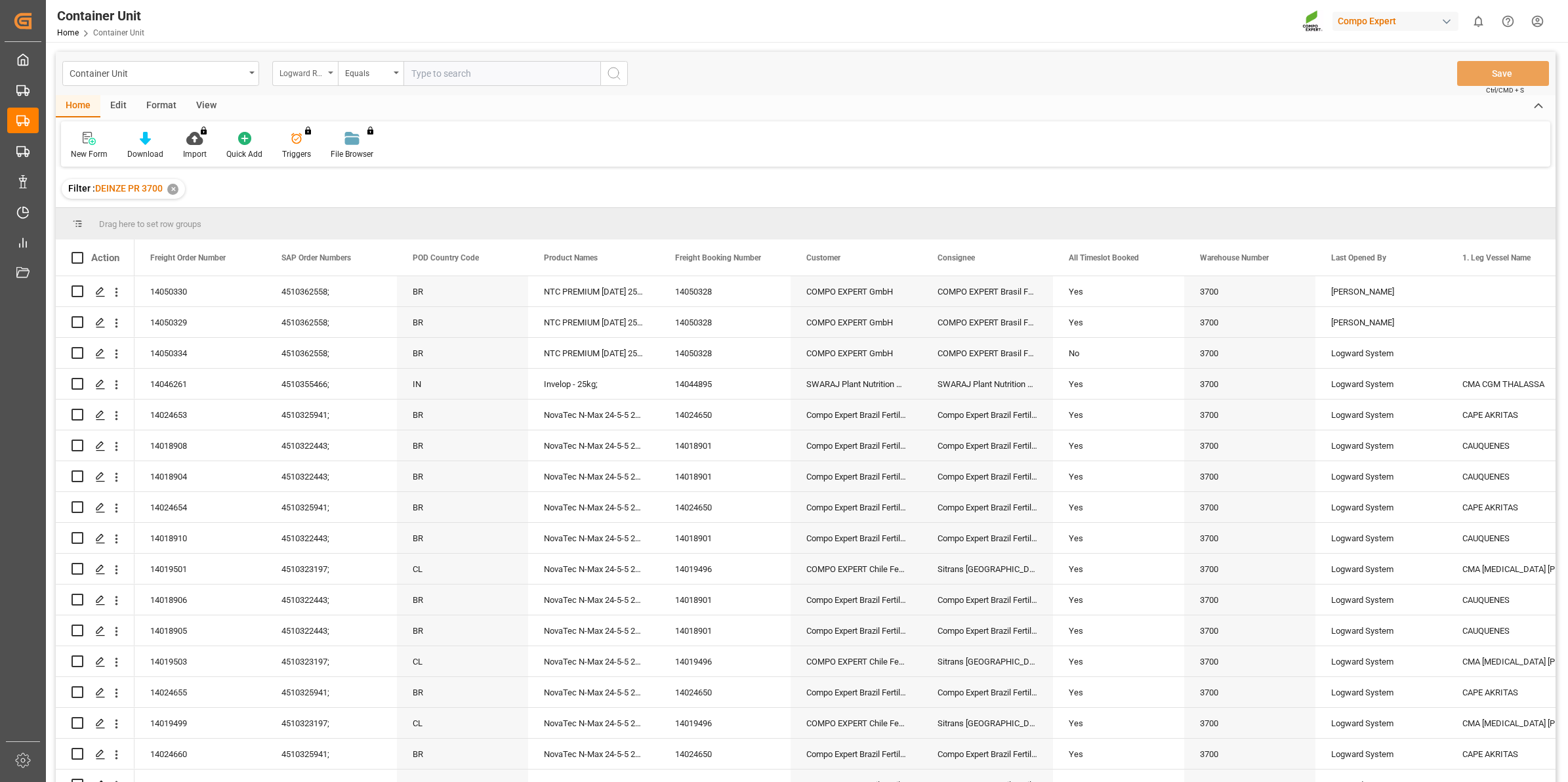
click at [315, 70] on div "Logward Reference" at bounding box center [301, 71] width 44 height 15
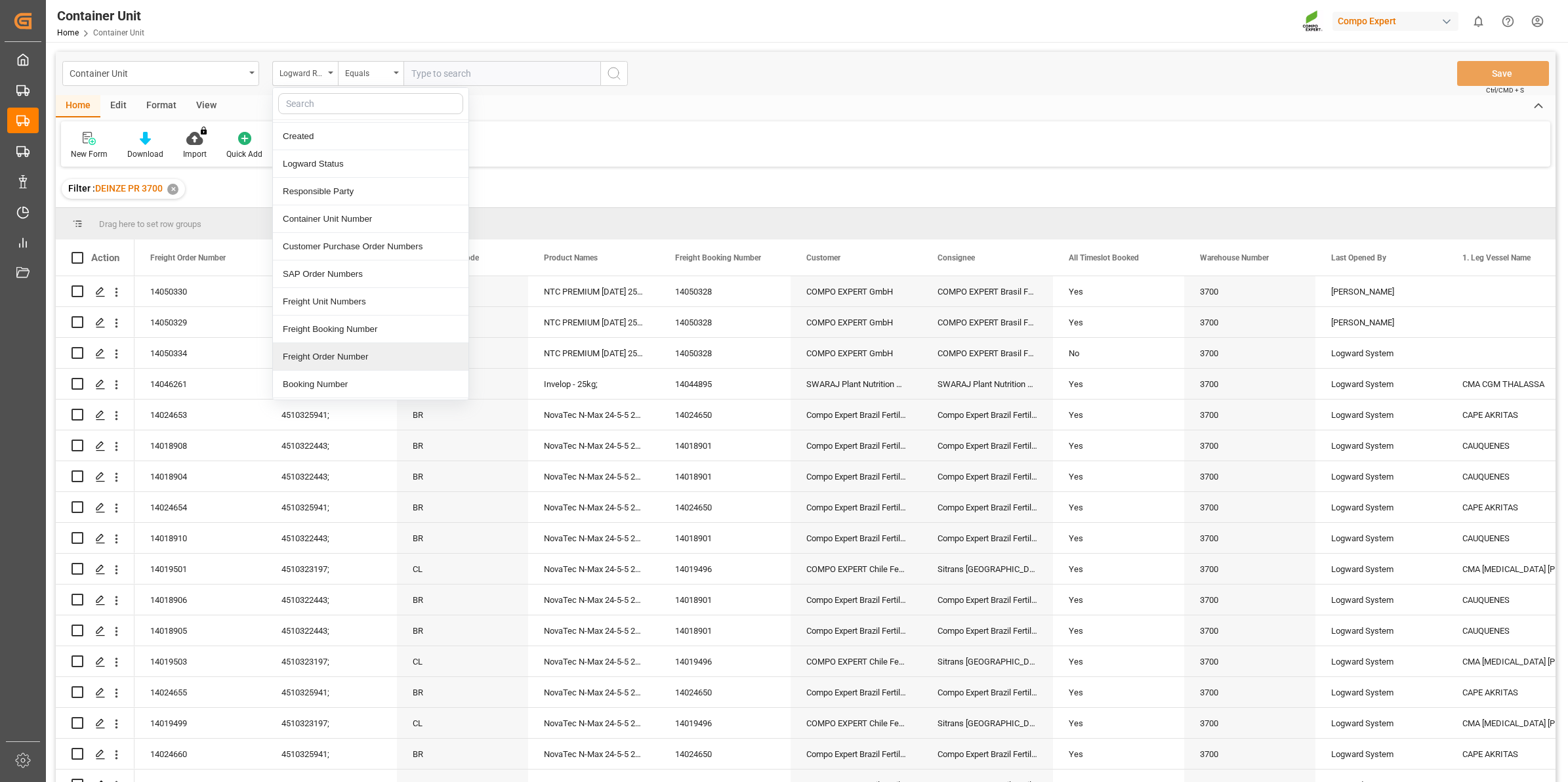
scroll to position [82, 0]
click at [376, 331] on div "Freight Order Number" at bounding box center [370, 328] width 195 height 28
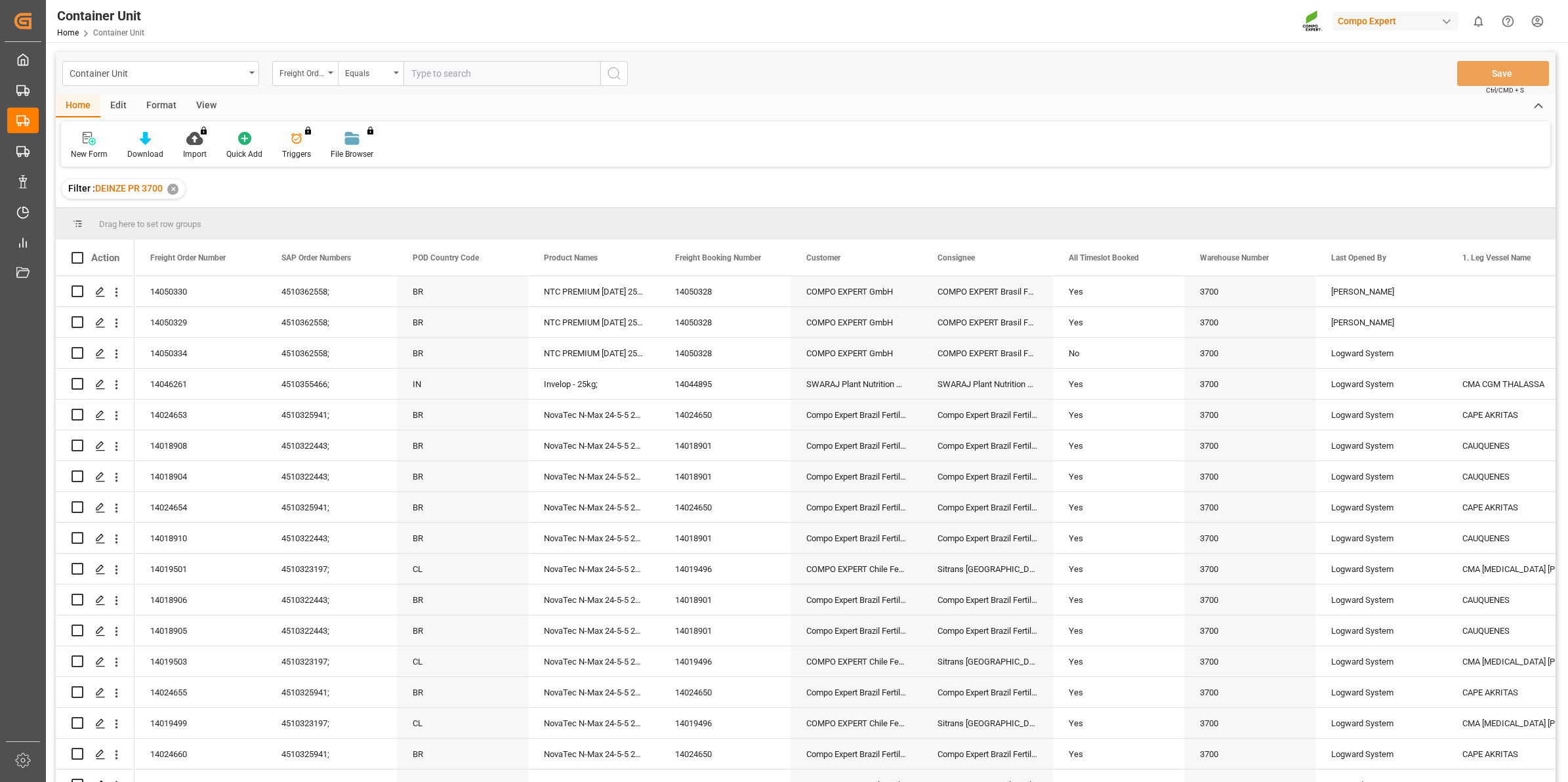
click at [447, 71] on input "text" at bounding box center [502, 73] width 197 height 25
type input "14050331"
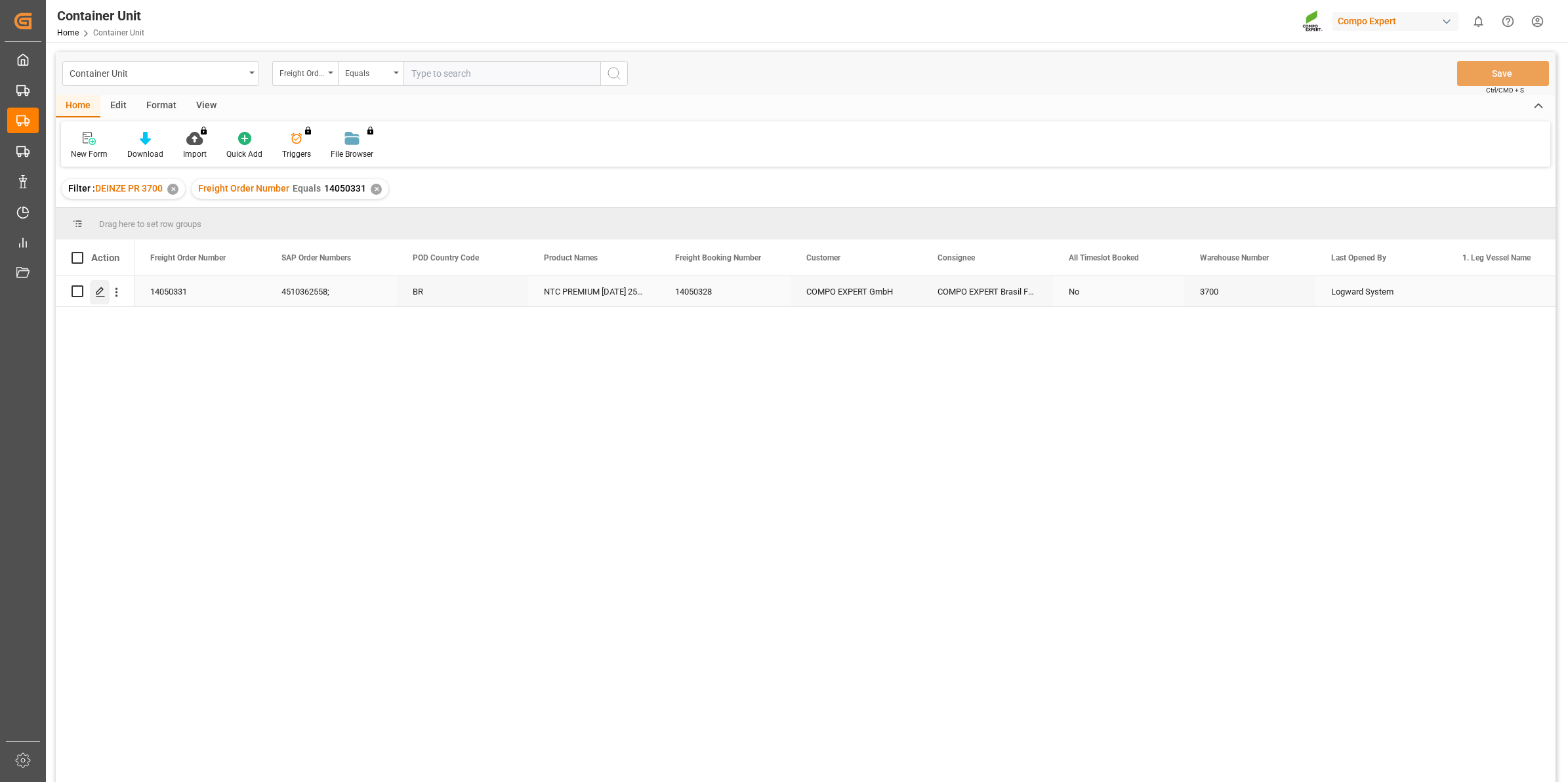
click at [96, 295] on icon "Press SPACE to select this row." at bounding box center [101, 292] width 10 height 10
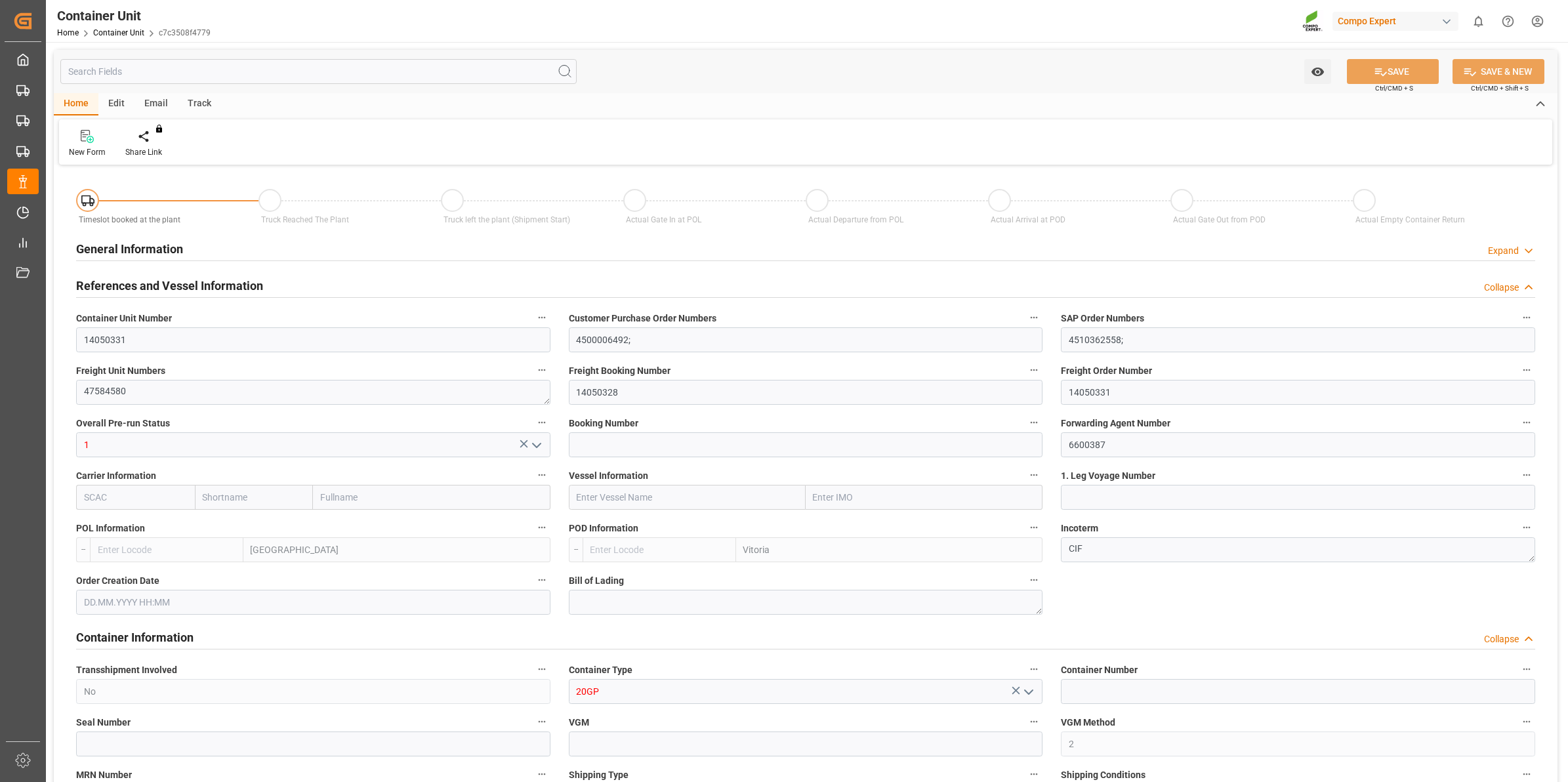
type input "BEANR"
type input "BRVIX"
type input "0"
type input "120"
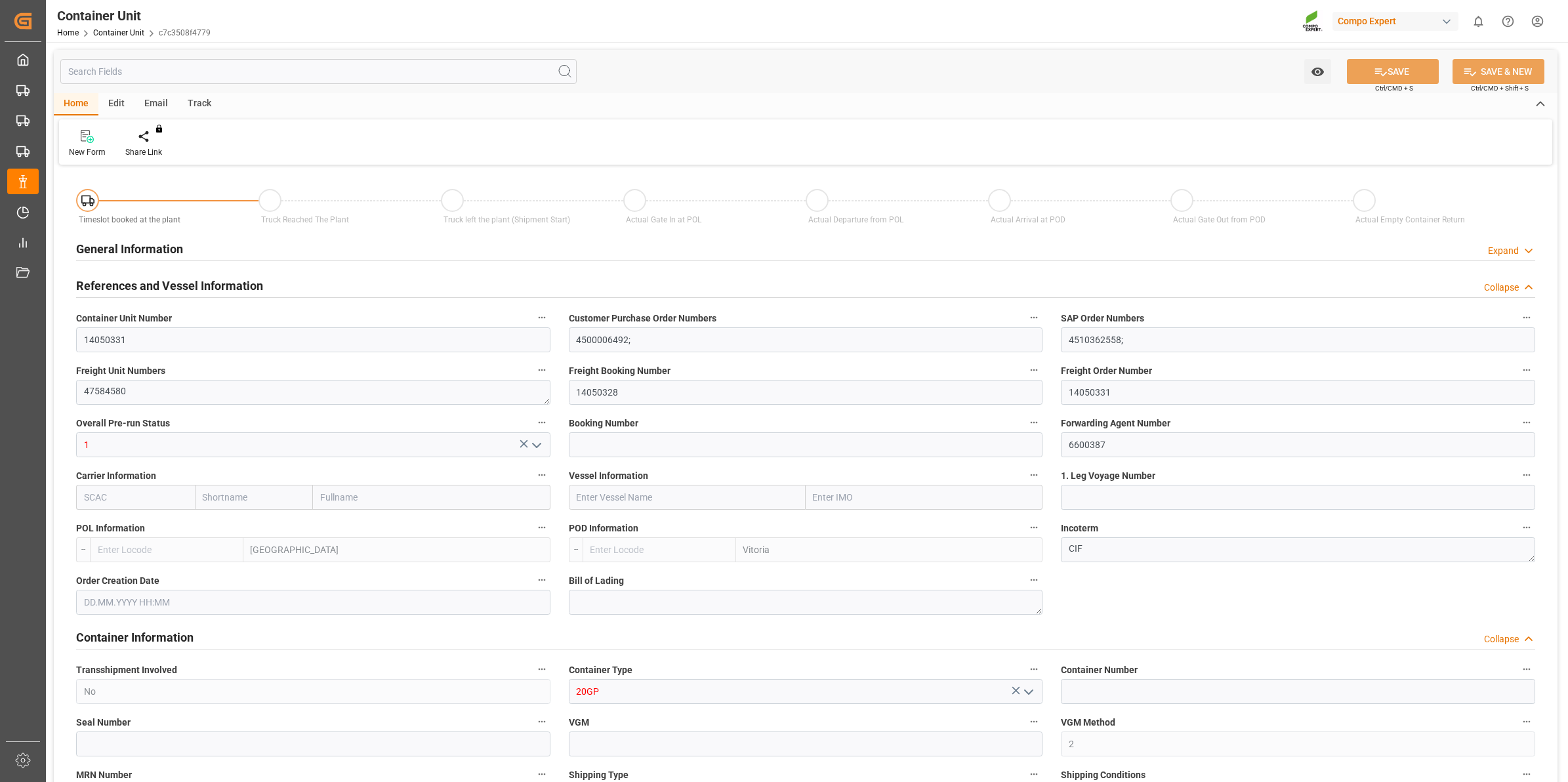
type input "21500"
type input "[DATE] 11:39"
type input "[DATE]"
click at [157, 142] on div at bounding box center [153, 136] width 56 height 14
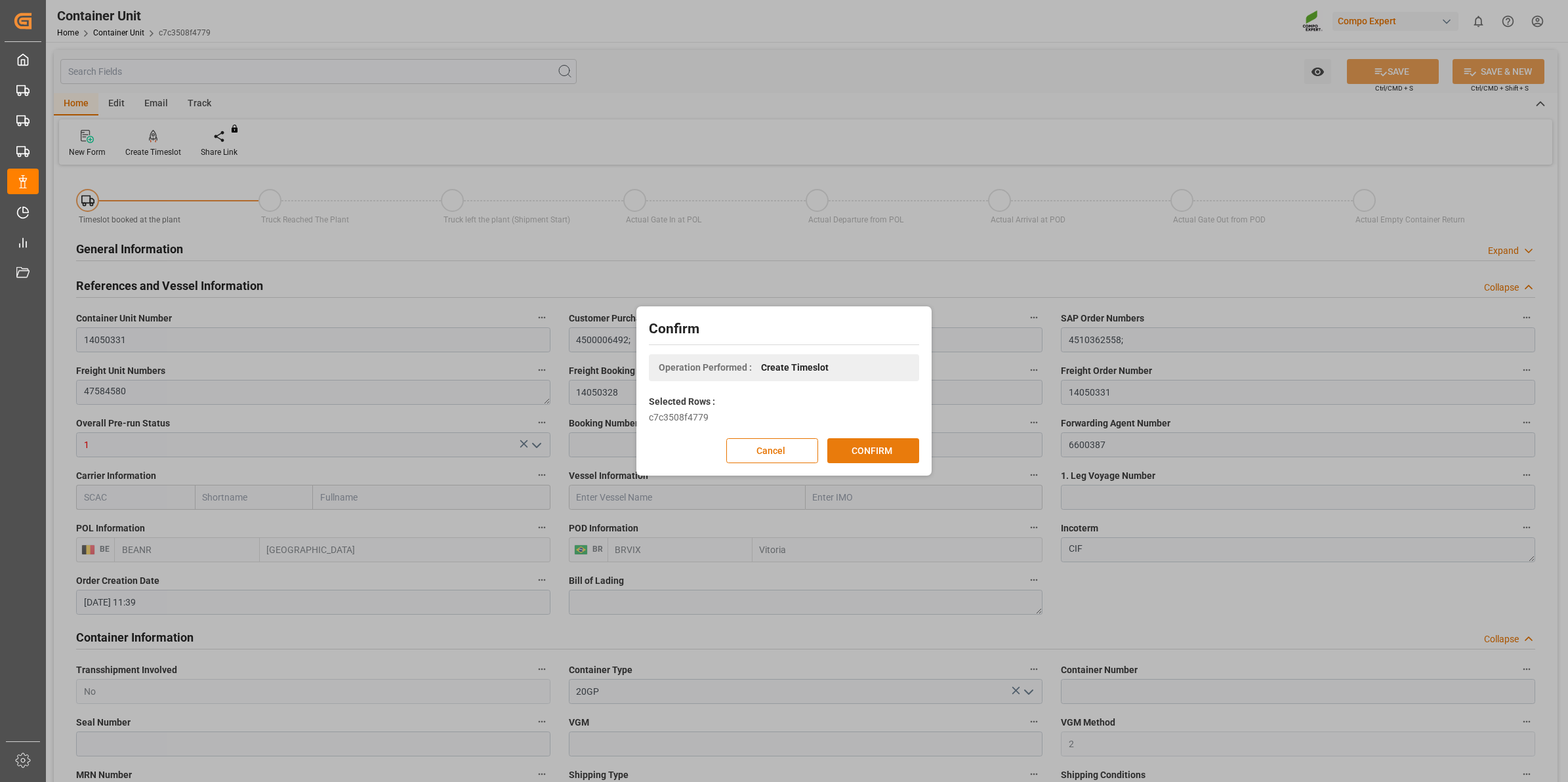
click at [853, 447] on button "CONFIRM" at bounding box center [873, 451] width 92 height 25
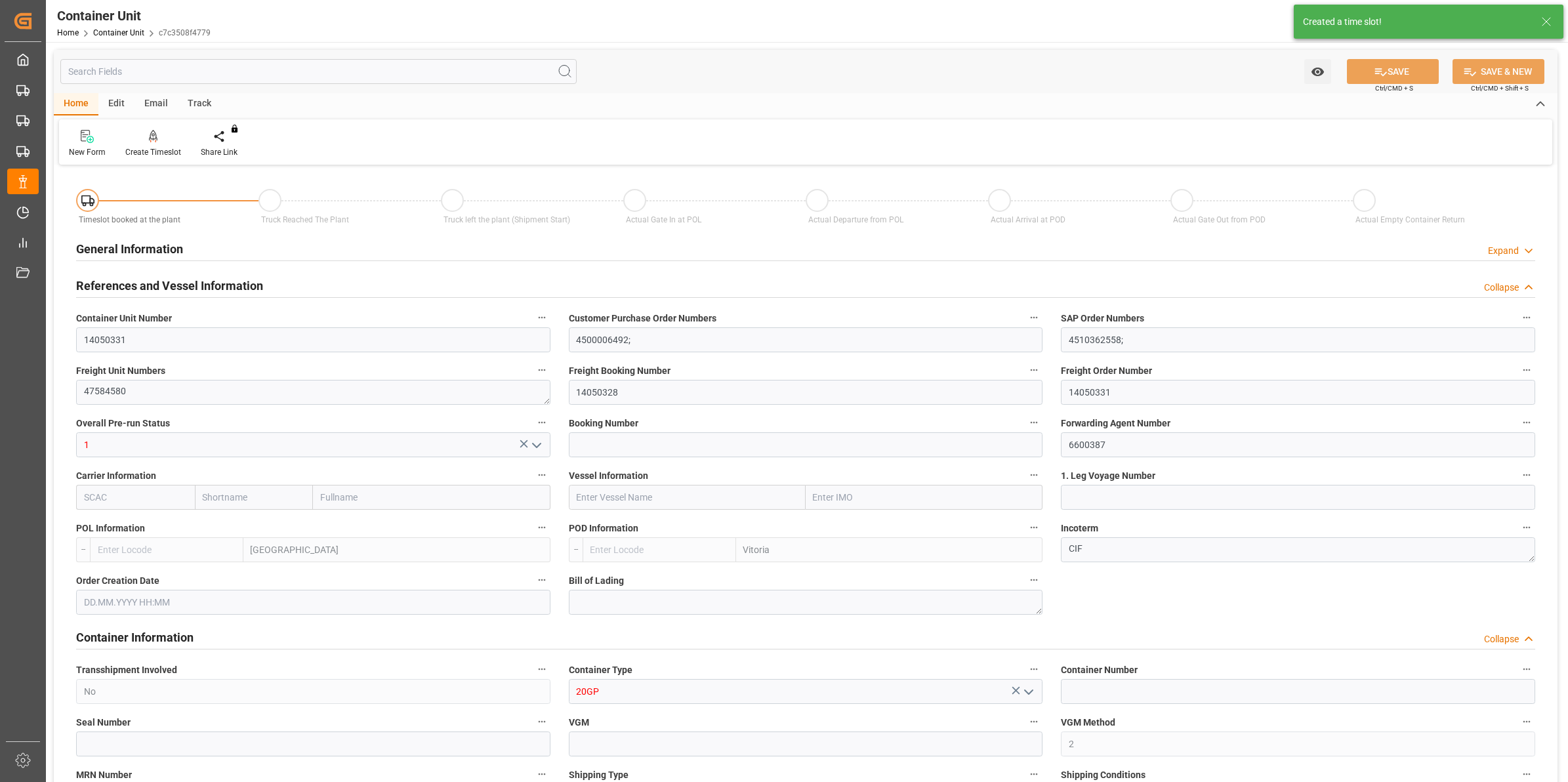
type input "BEANR"
type input "BRVIX"
type input "0"
type input "120"
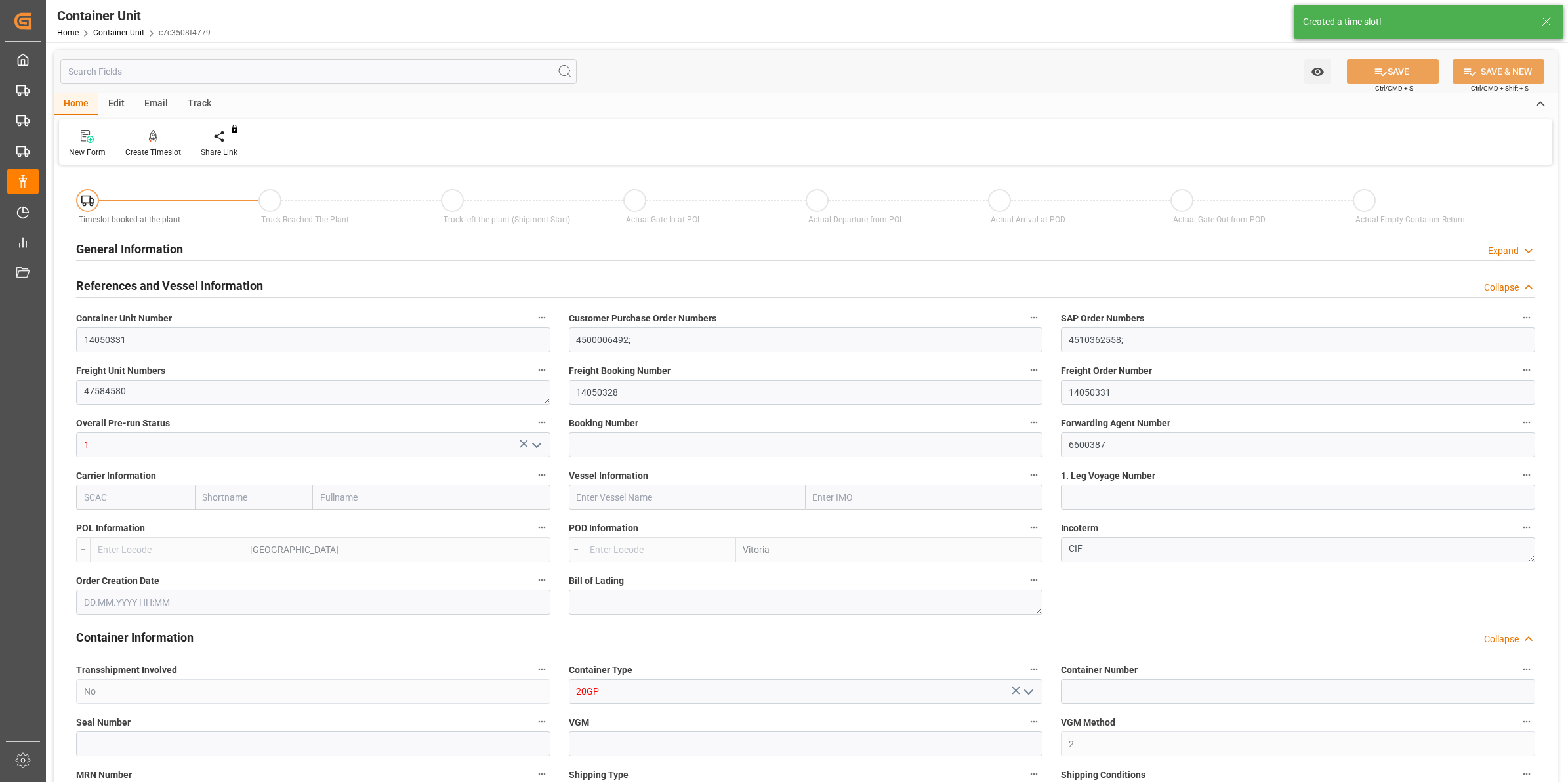
type input "21500"
type input "[DATE] 11:39"
type input "[DATE]"
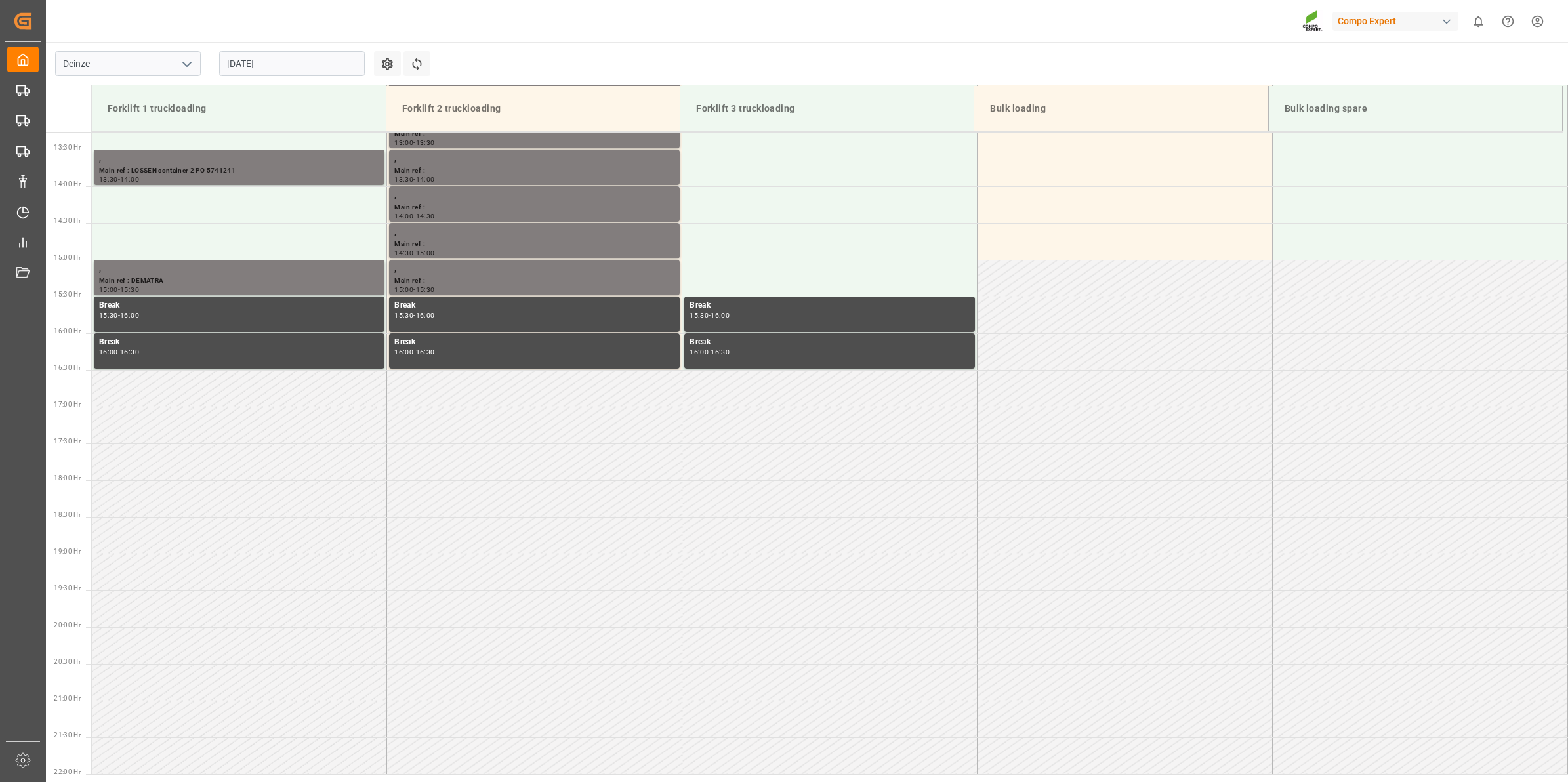
scroll to position [1021, 0]
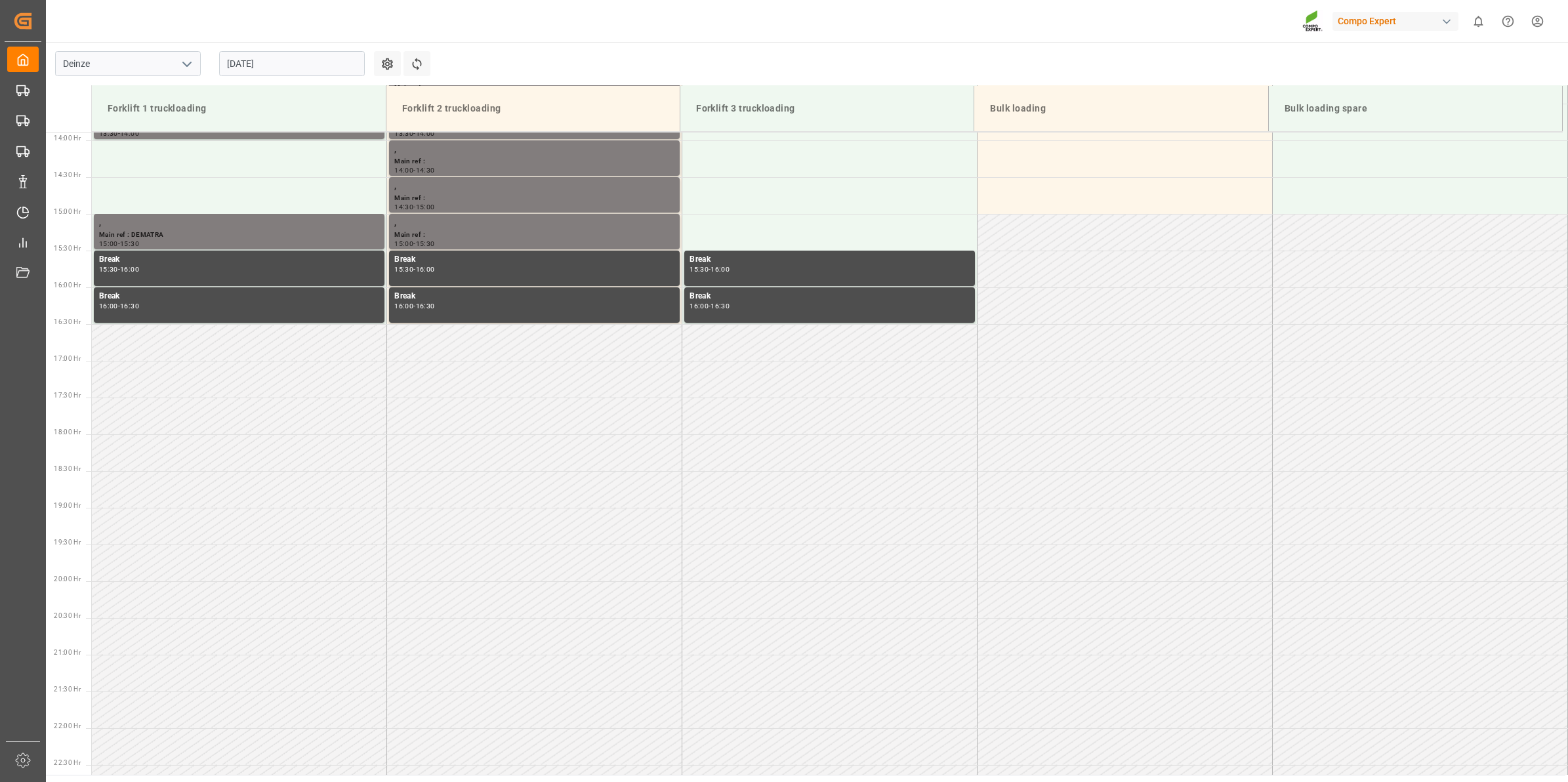
click at [281, 63] on input "[DATE]" at bounding box center [292, 63] width 146 height 25
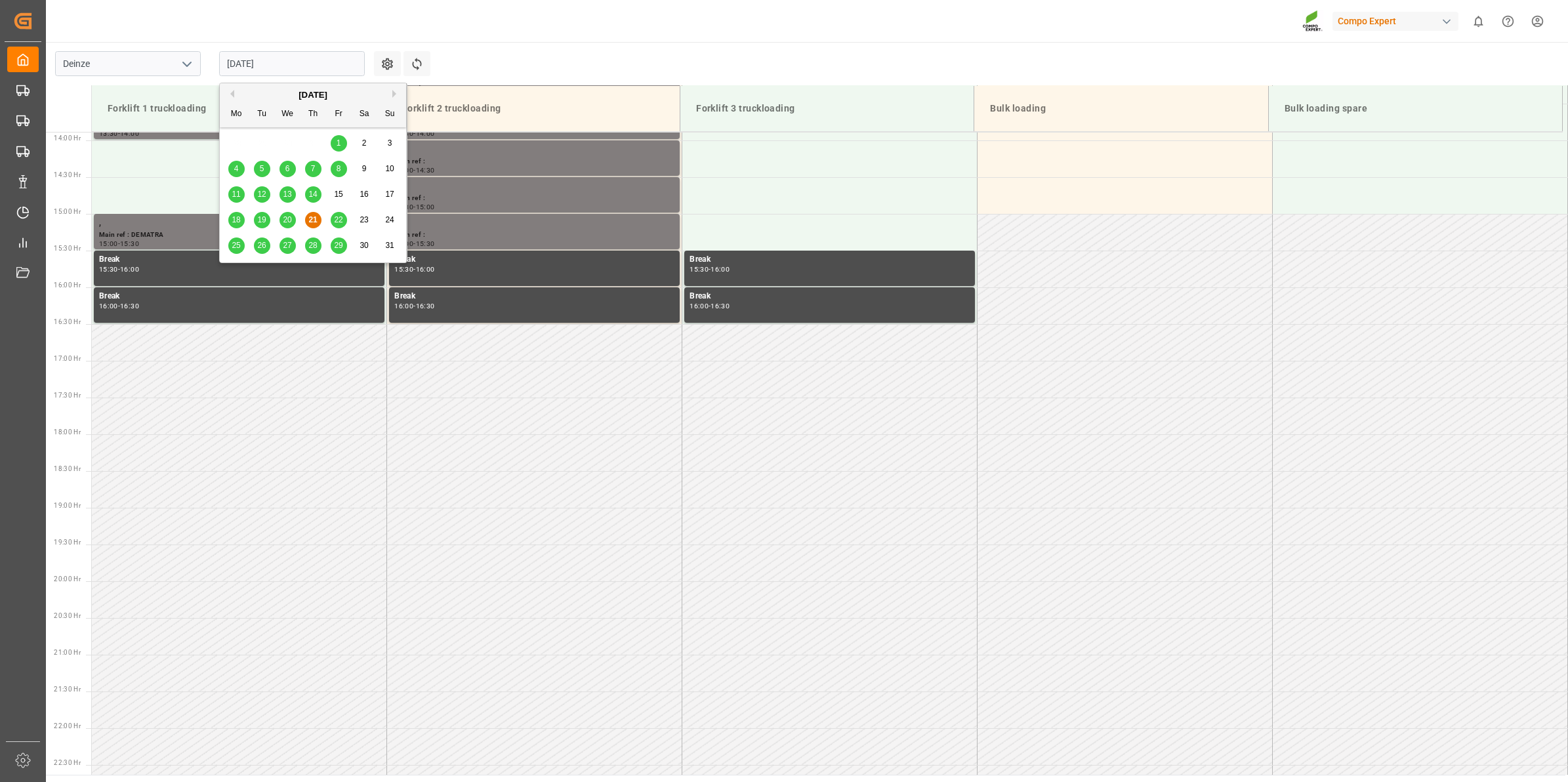
click at [313, 244] on span "28" at bounding box center [313, 245] width 9 height 10
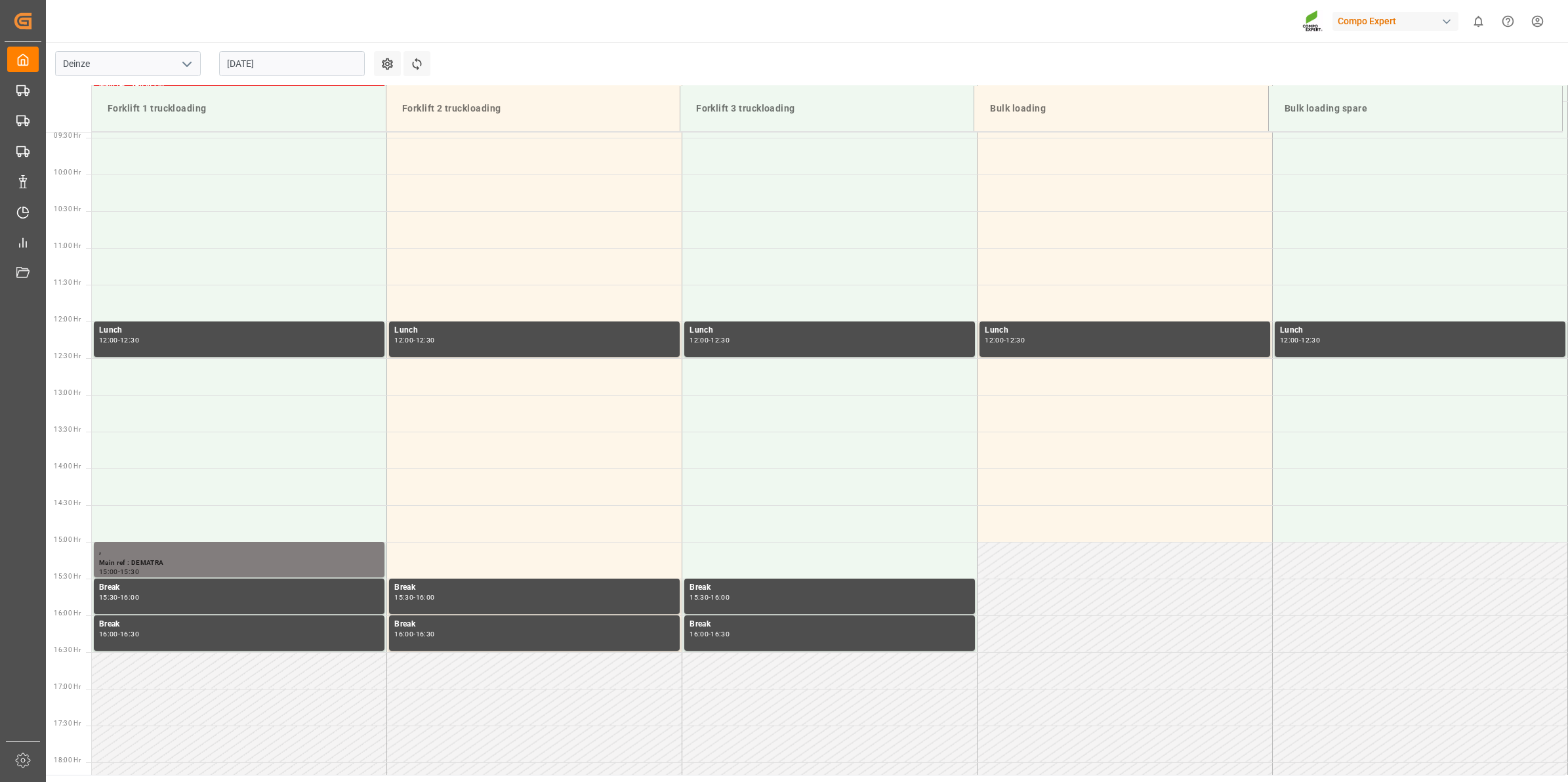
scroll to position [447, 0]
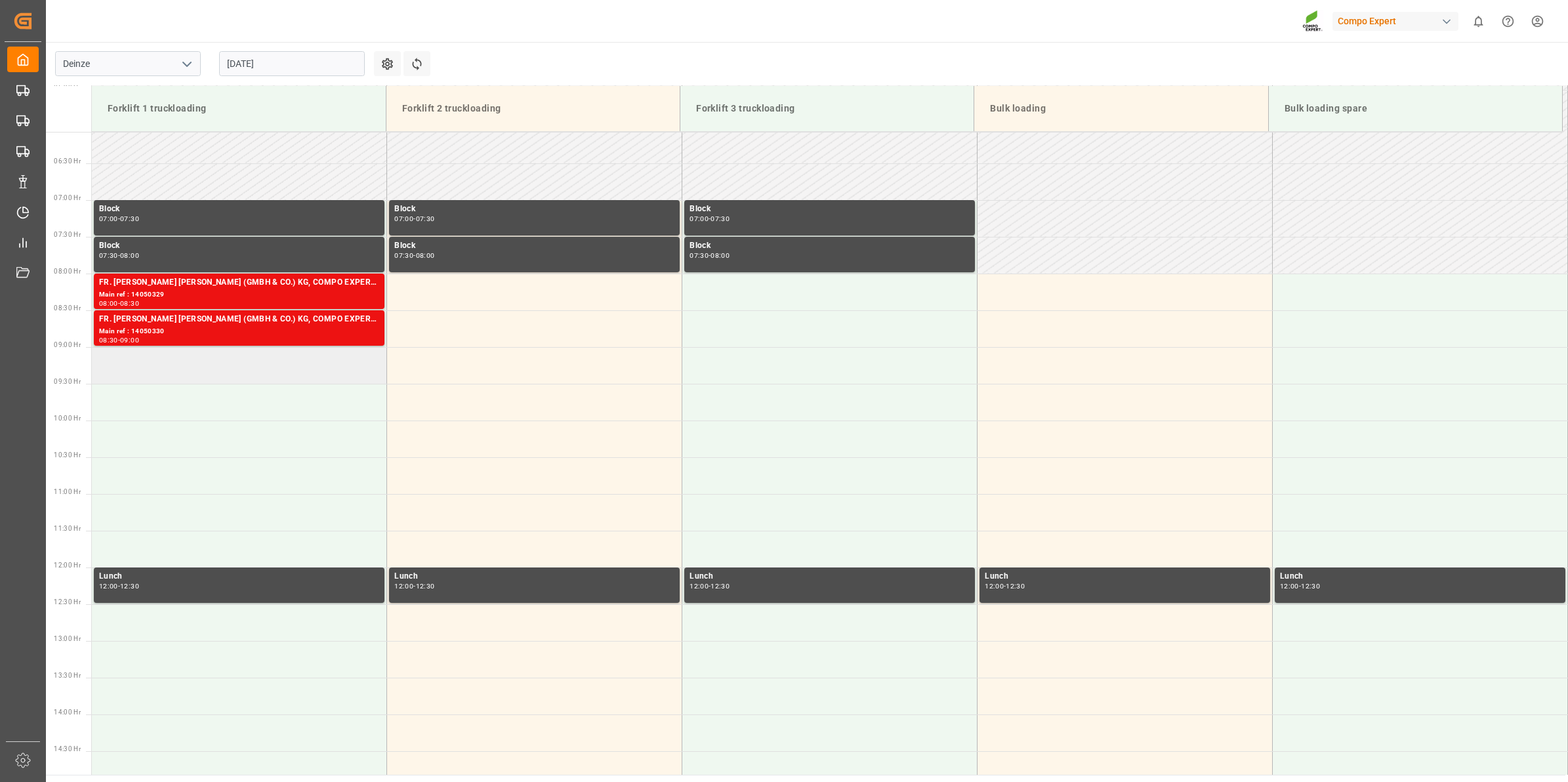
click at [281, 363] on td at bounding box center [240, 366] width 295 height 36
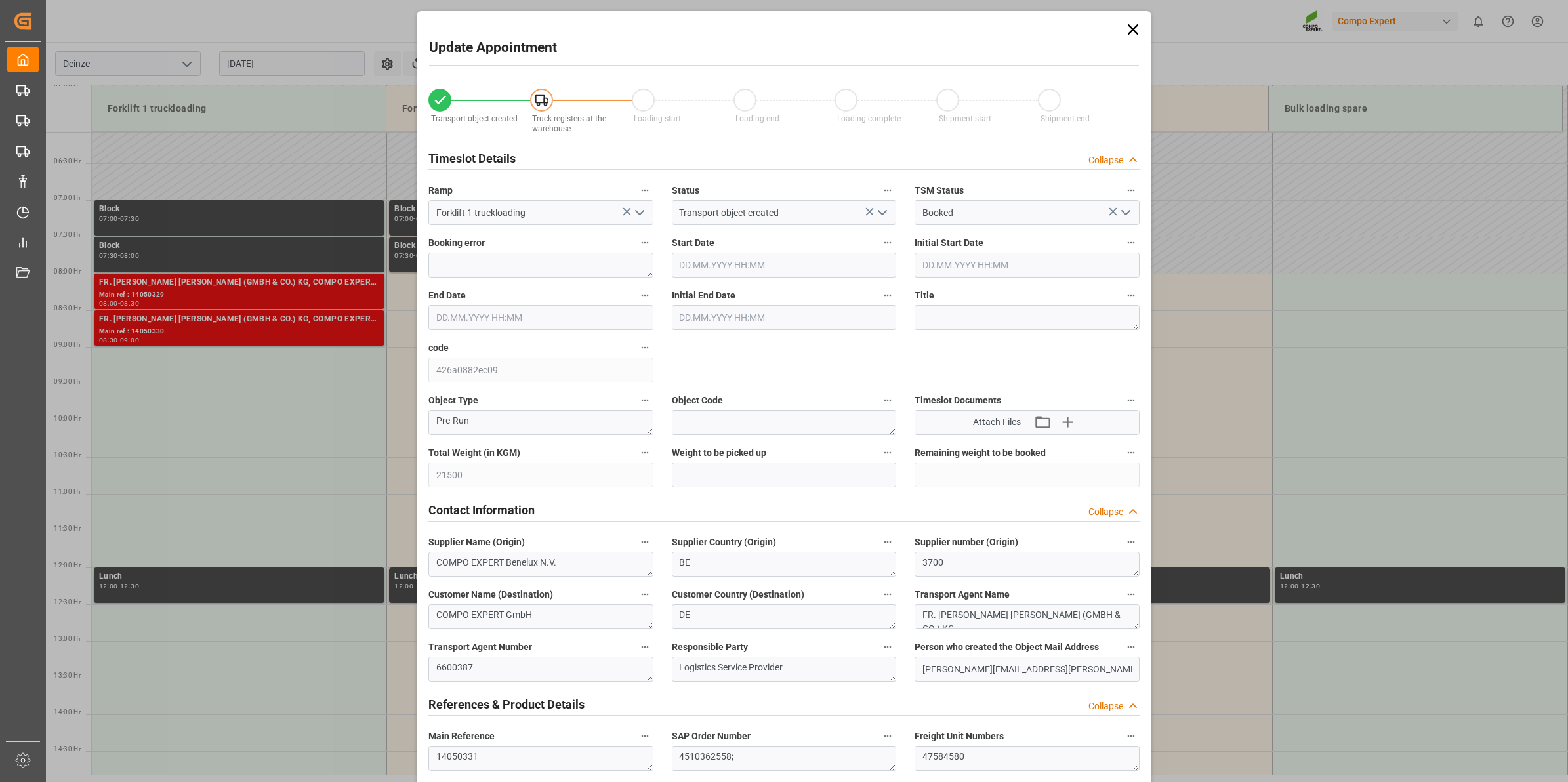
type input "28.08.2025 09:00"
type input "28.08.2025 09:30"
type input "[DATE] 11:39"
type input "21.08.2025 12:32"
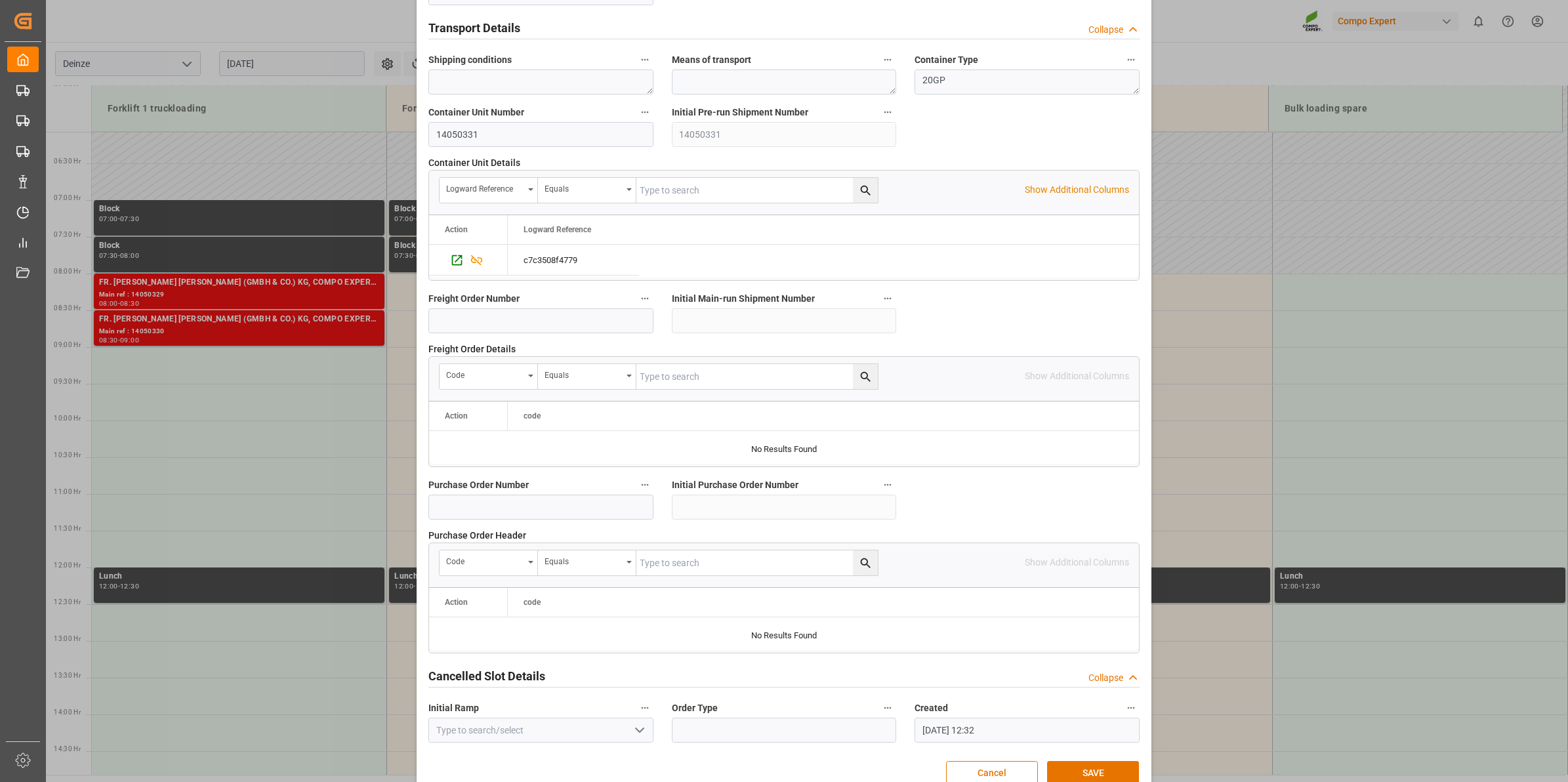
scroll to position [1041, 0]
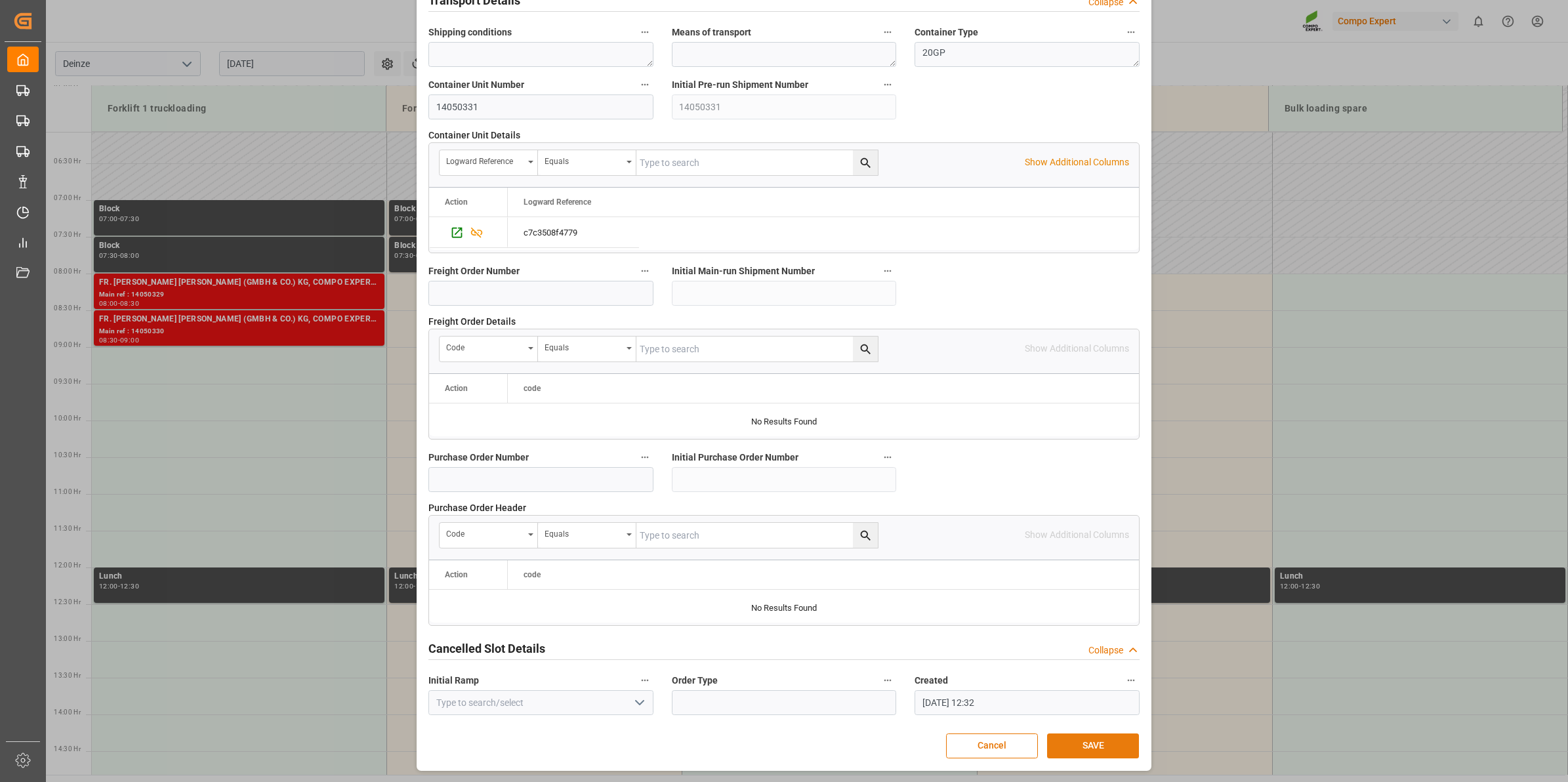
click at [1070, 739] on button "SAVE" at bounding box center [1093, 746] width 92 height 25
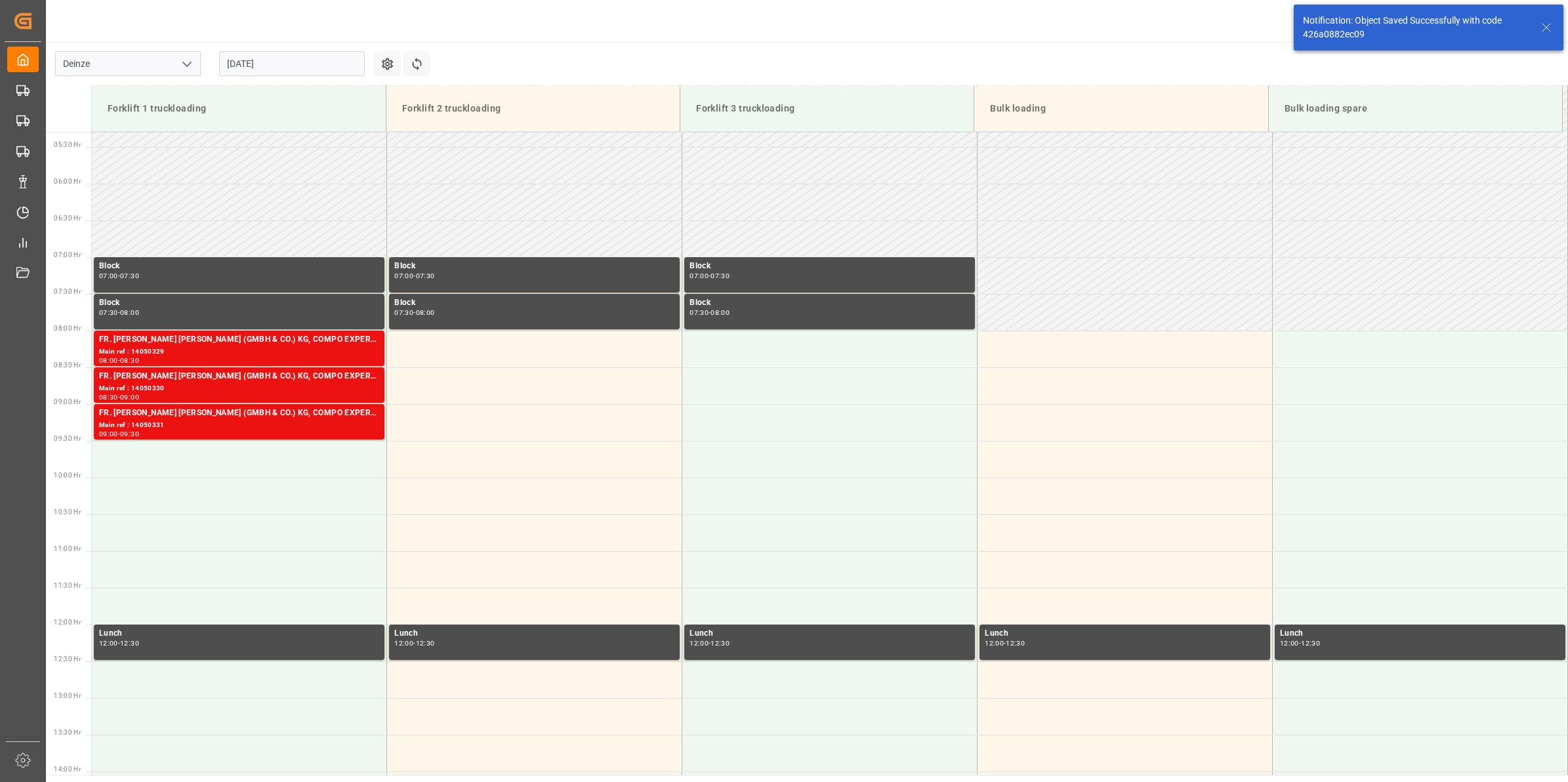
scroll to position [580, 0]
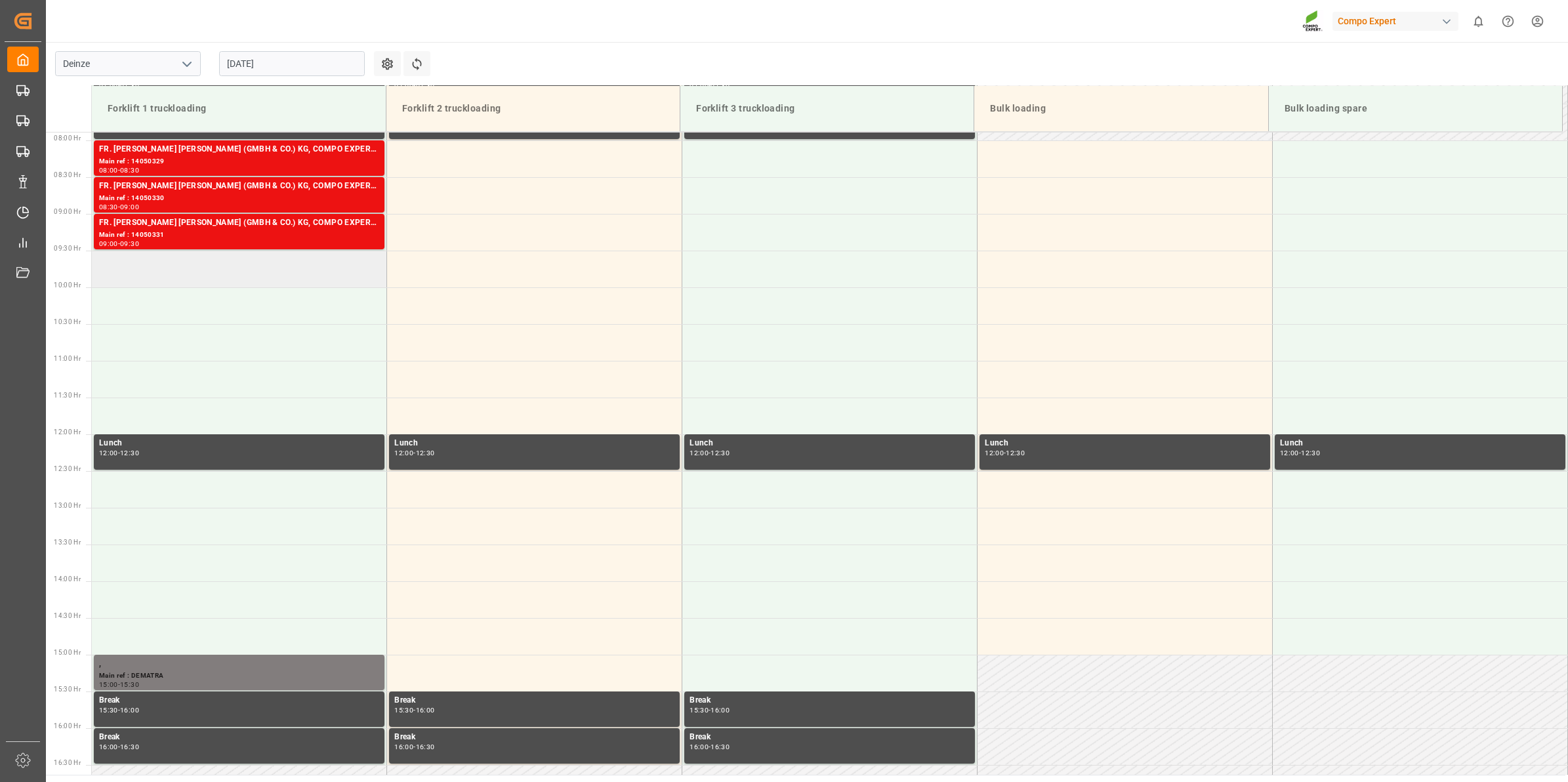
click at [238, 272] on td at bounding box center [240, 269] width 295 height 36
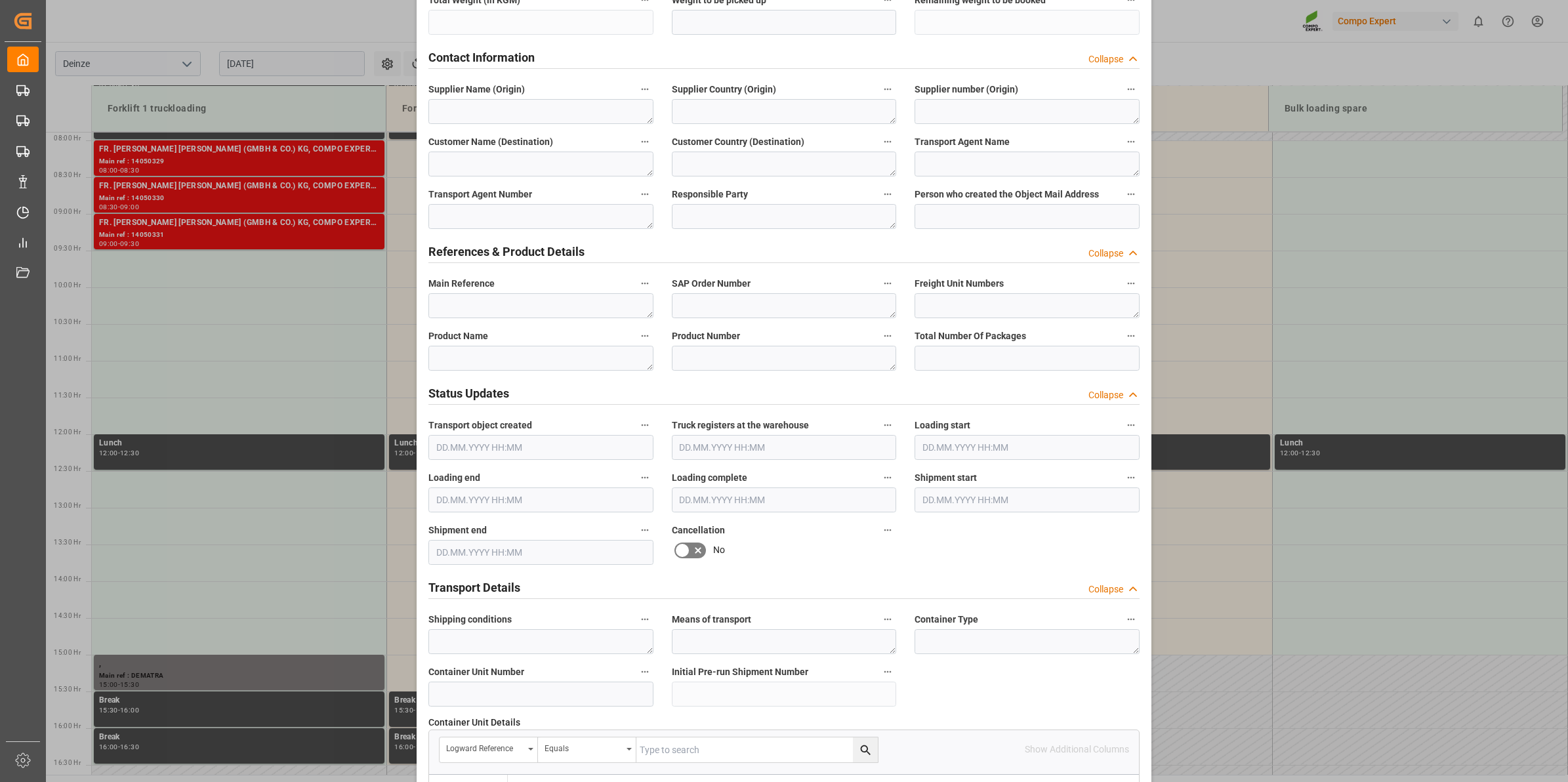
scroll to position [574, 0]
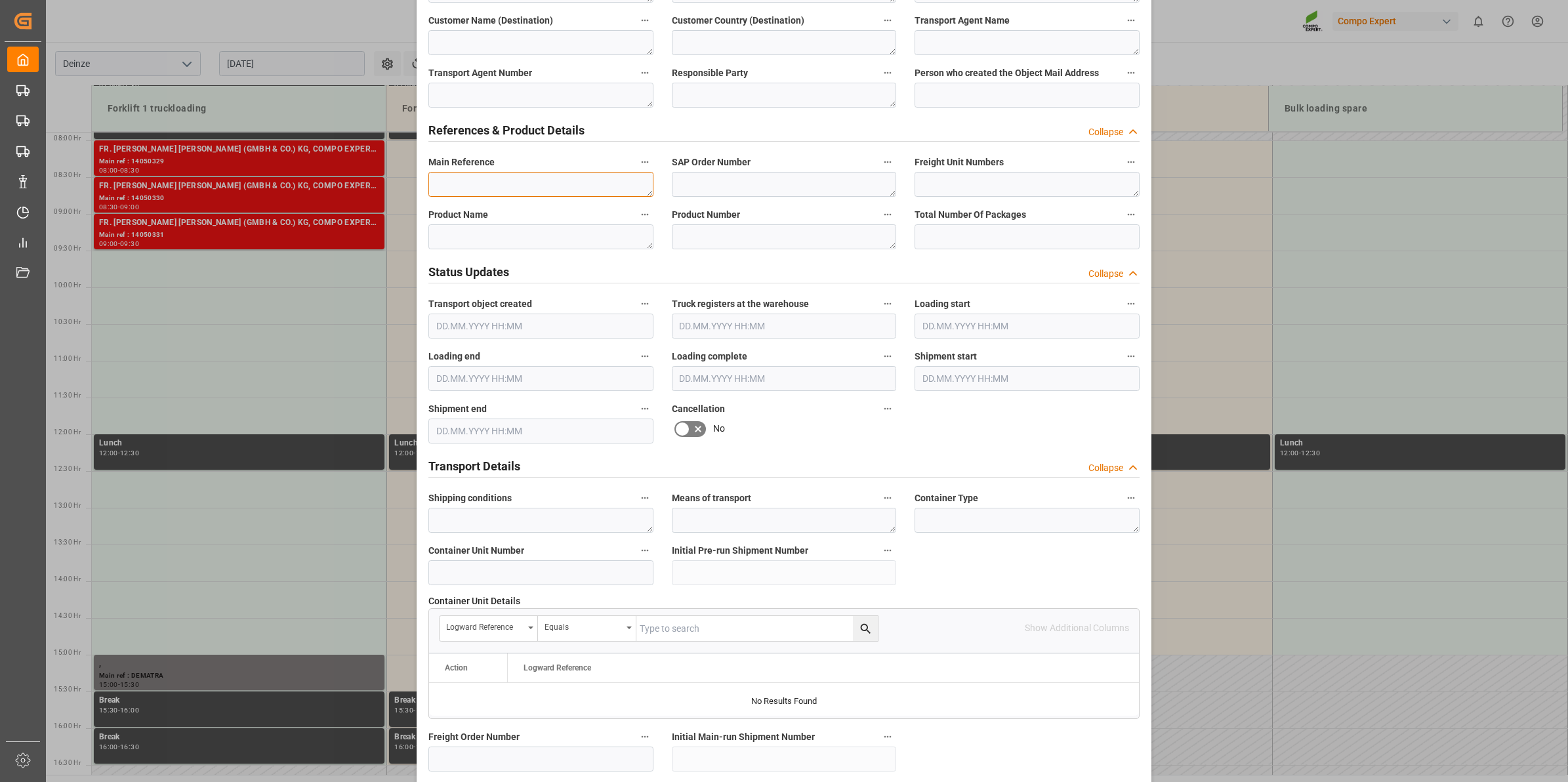
click at [519, 186] on textarea at bounding box center [540, 184] width 225 height 25
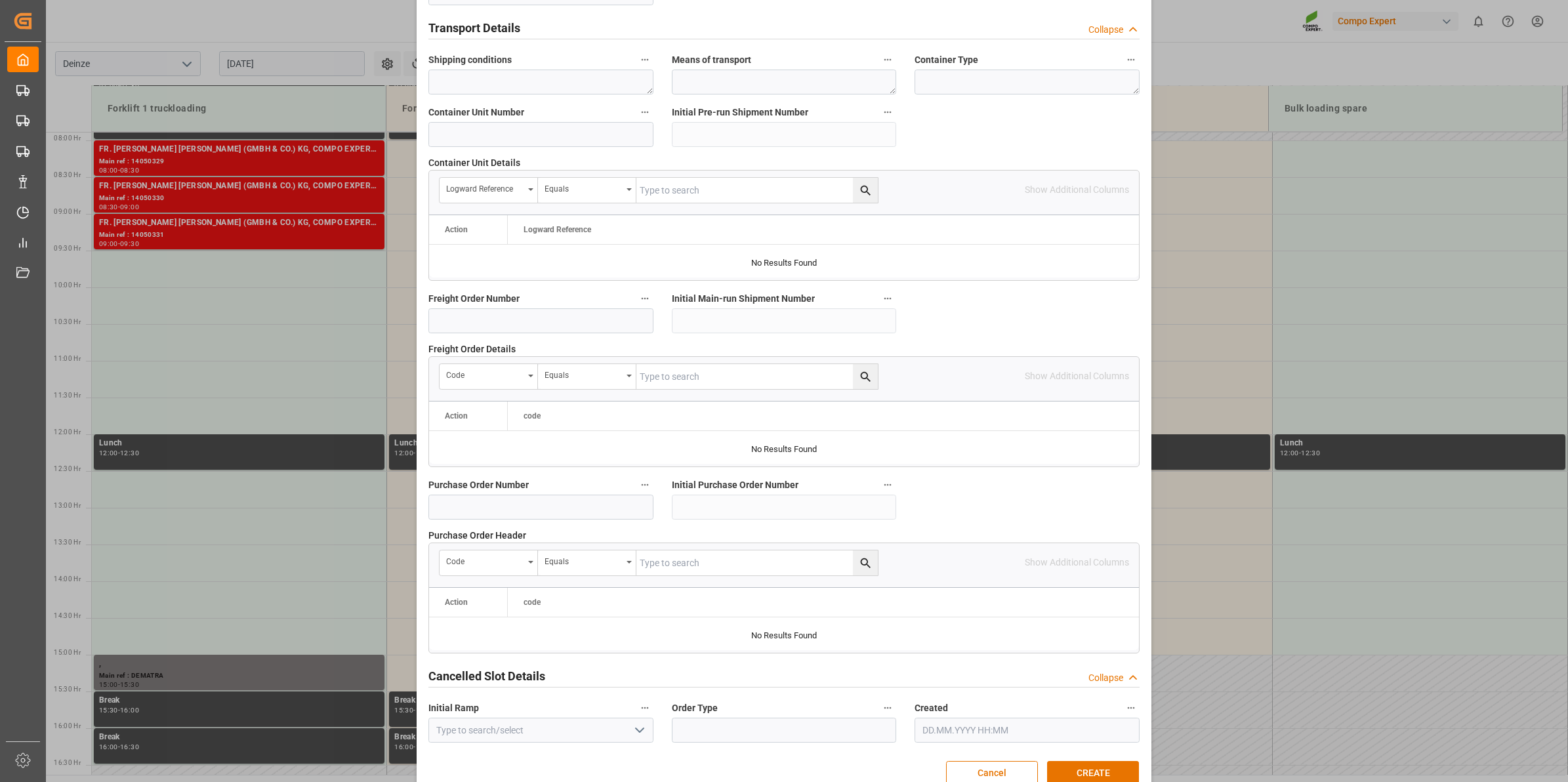
scroll to position [1041, 0]
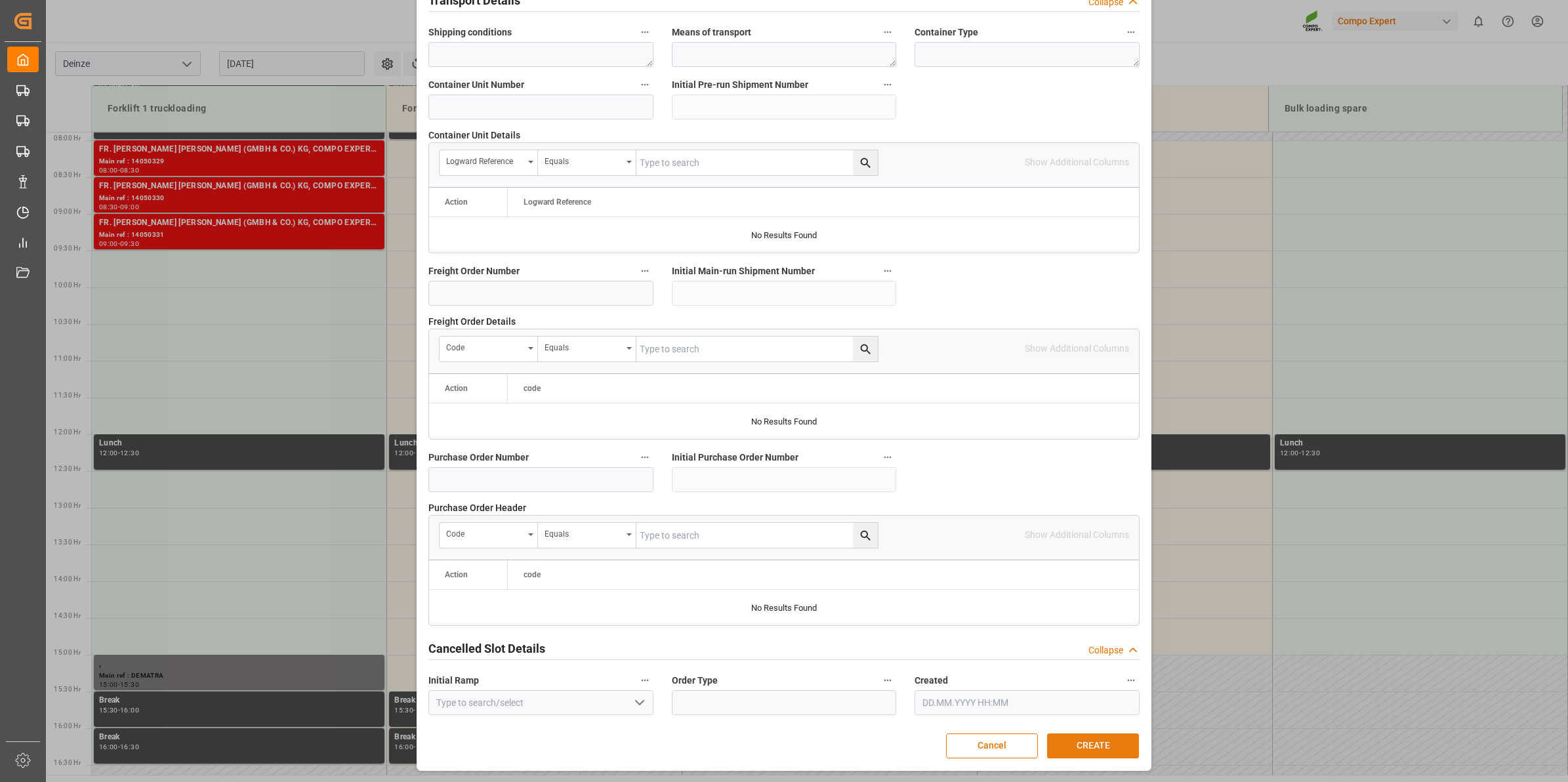
type textarea "."
click at [1088, 748] on button "CREATE" at bounding box center [1093, 746] width 92 height 25
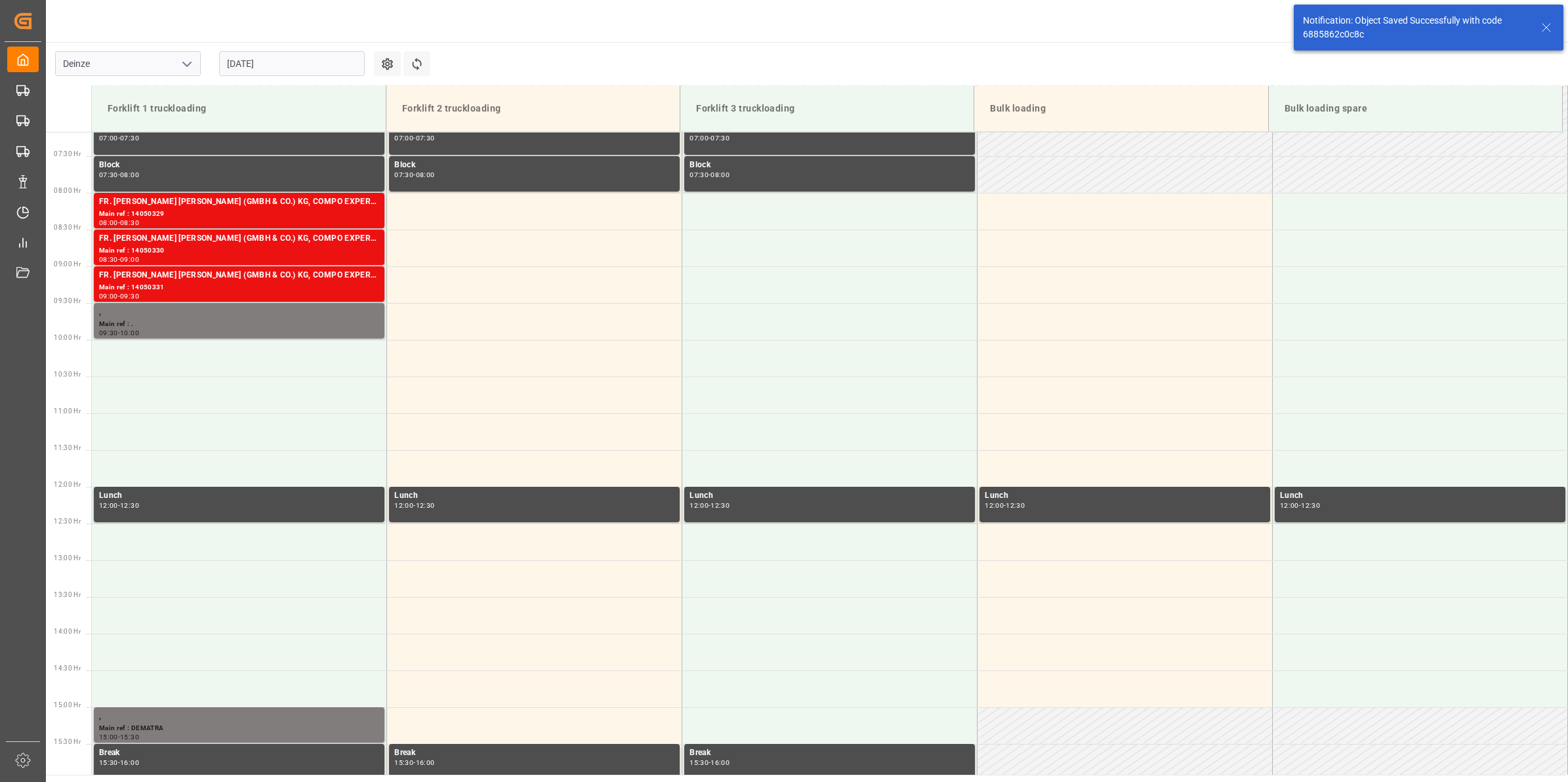
scroll to position [580, 0]
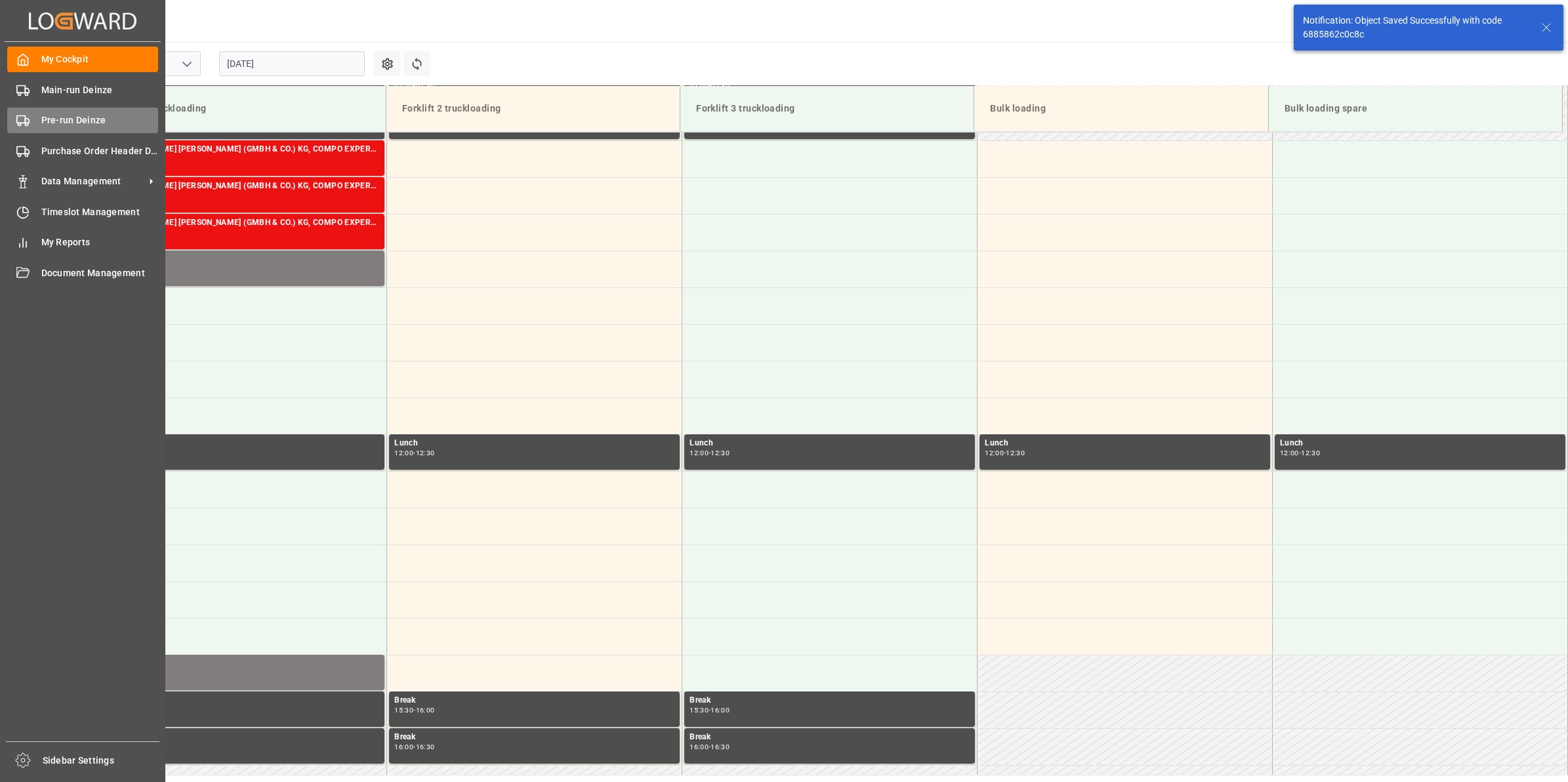
click at [27, 118] on icon at bounding box center [23, 120] width 13 height 13
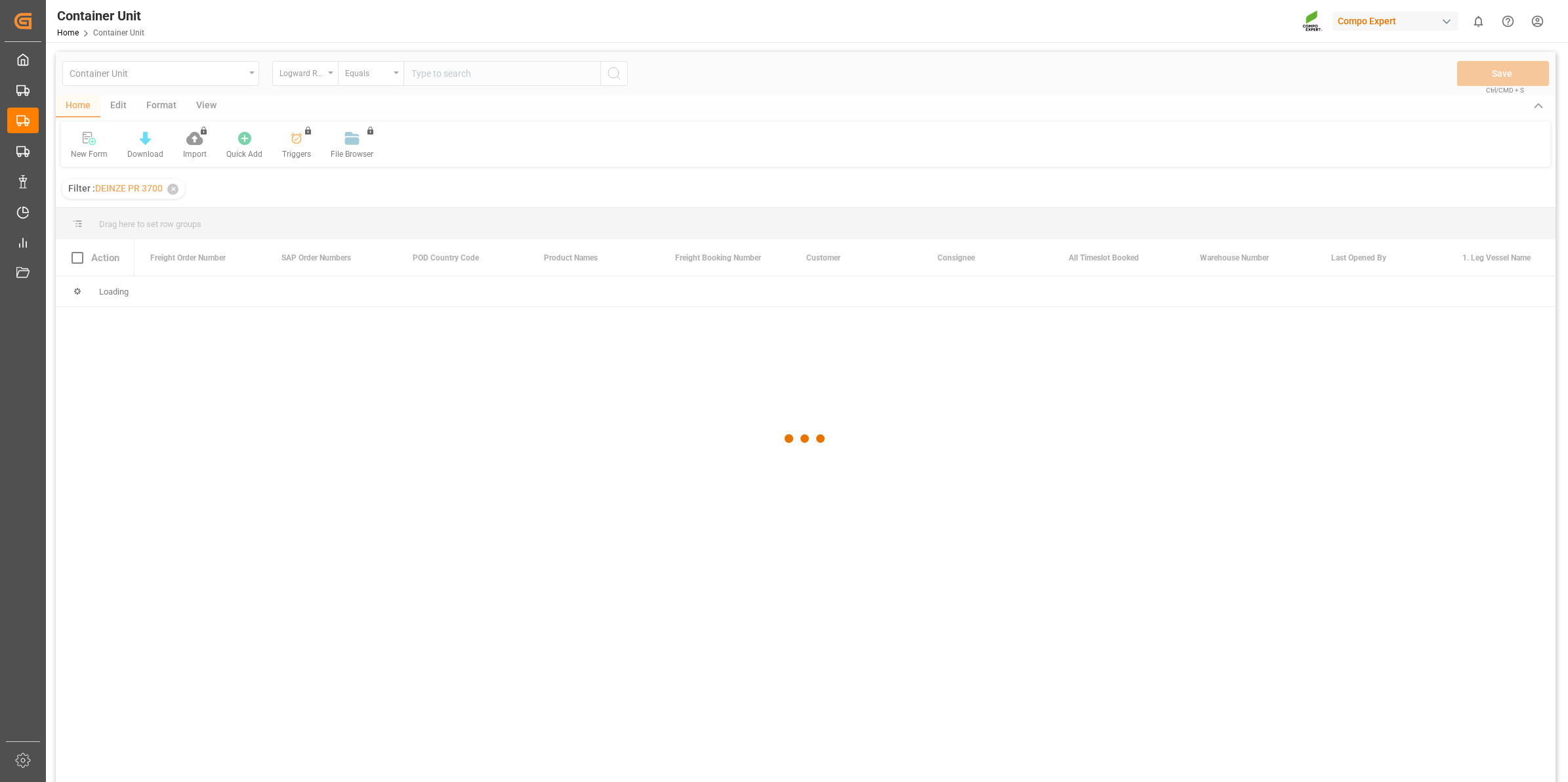
click at [323, 70] on div at bounding box center [805, 439] width 1500 height 774
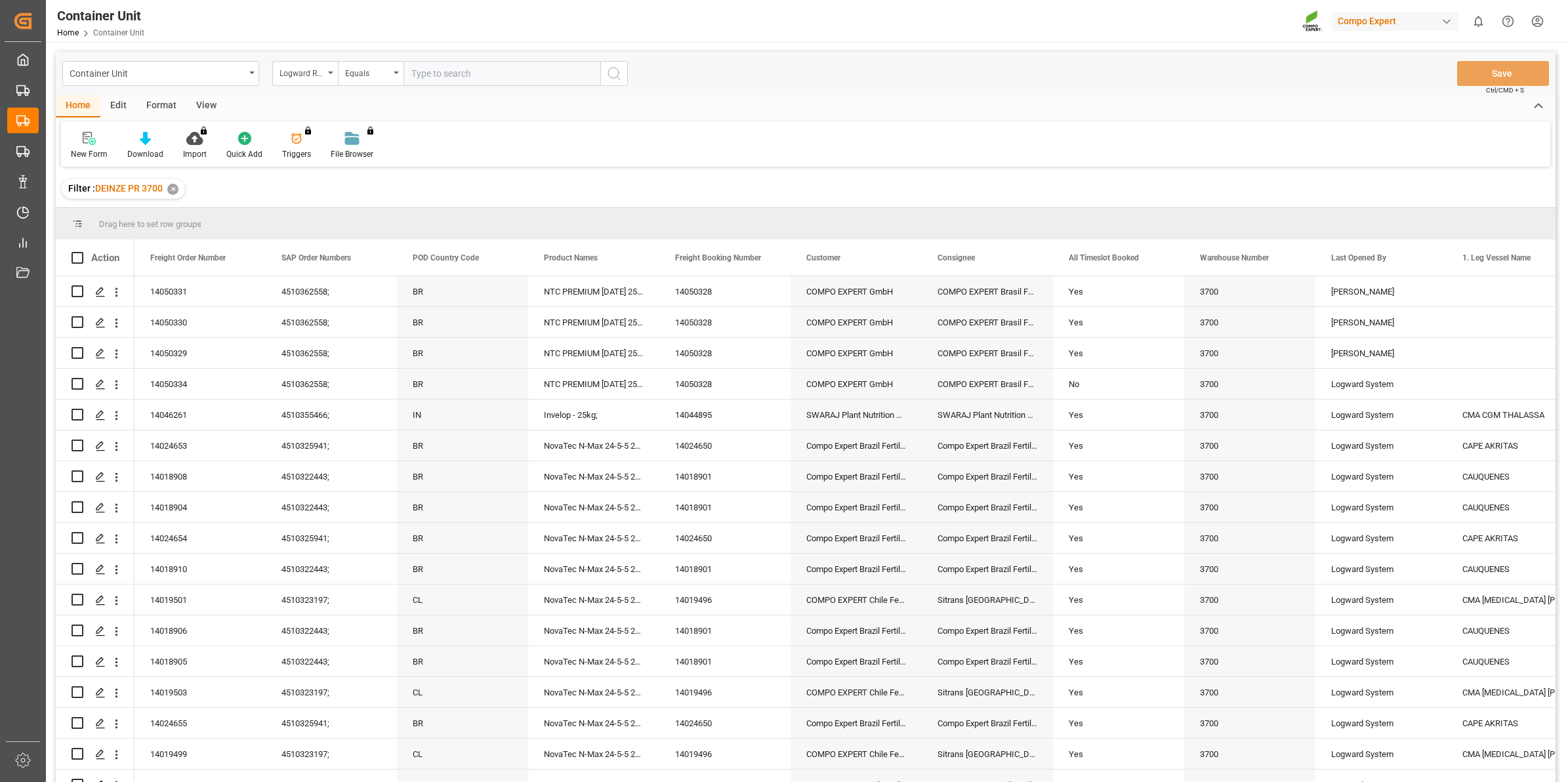
click at [323, 73] on div "Logward Reference" at bounding box center [301, 71] width 44 height 15
click at [354, 237] on div "Freight Order Number" at bounding box center [370, 246] width 195 height 28
click at [460, 80] on input "text" at bounding box center [502, 73] width 197 height 25
type input "14050332"
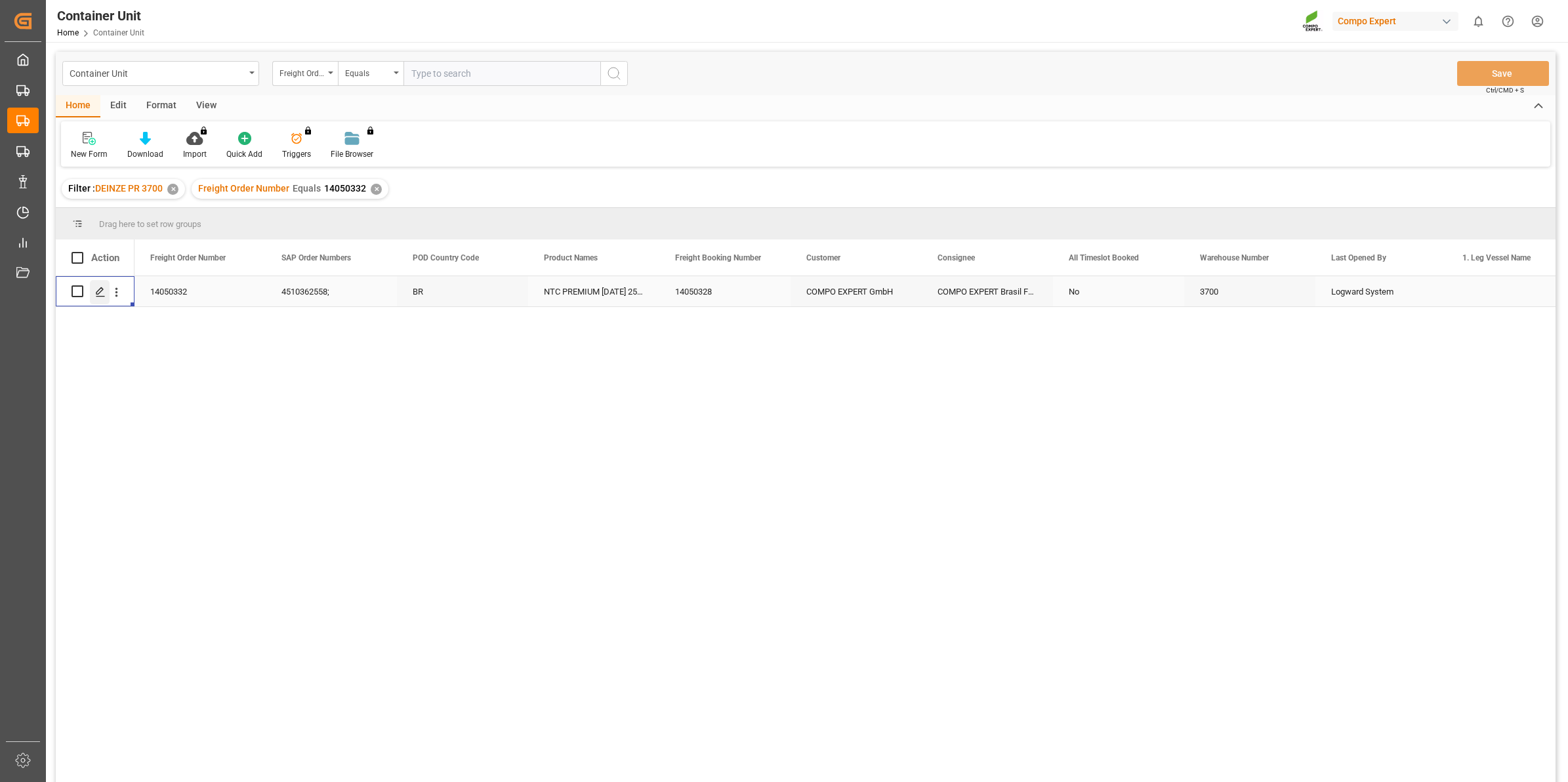
click at [106, 292] on div "Press SPACE to select this row." at bounding box center [99, 293] width 20 height 24
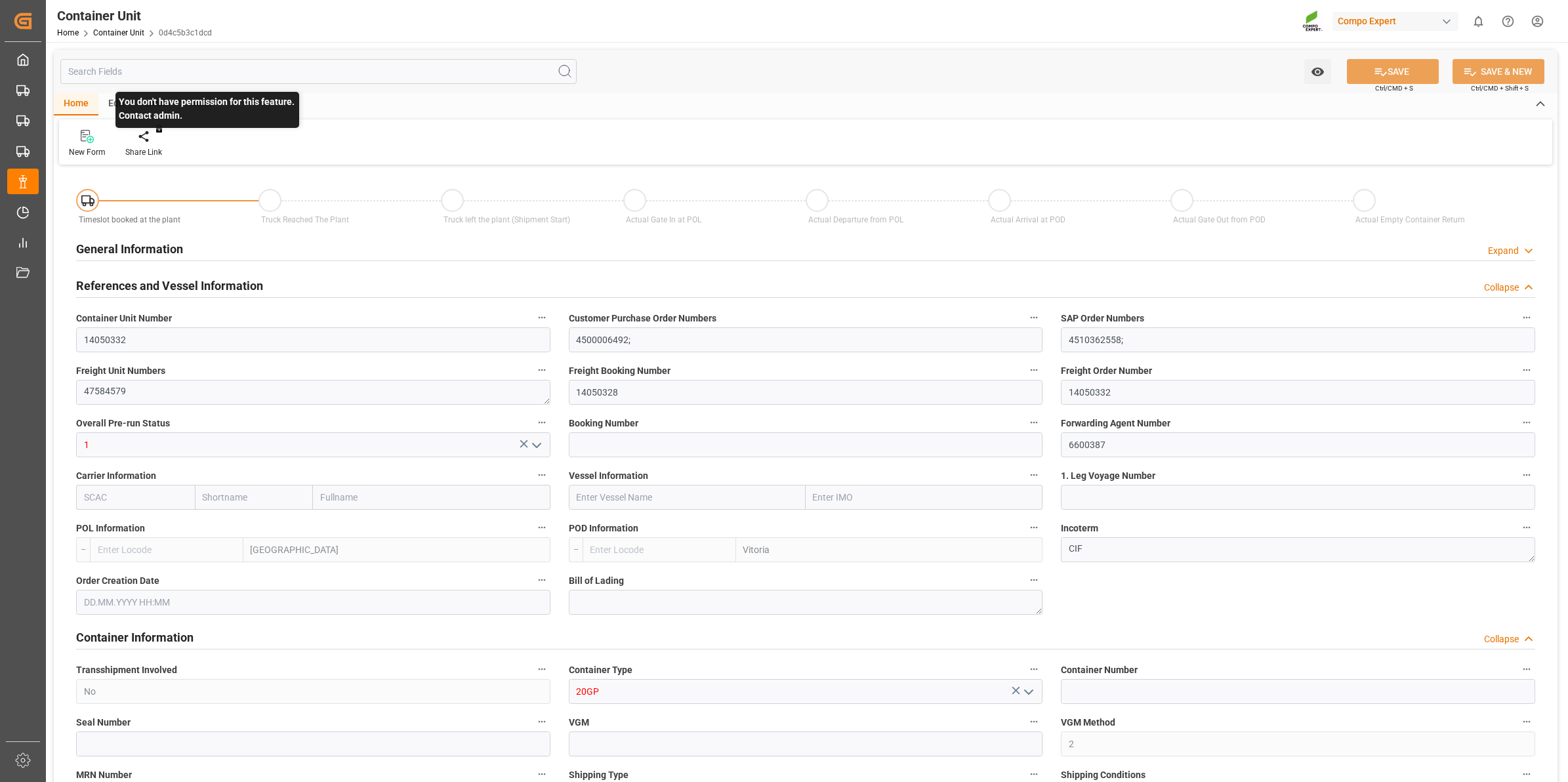
type input "BEANR"
type input "BRVIX"
type input "0"
type input "120"
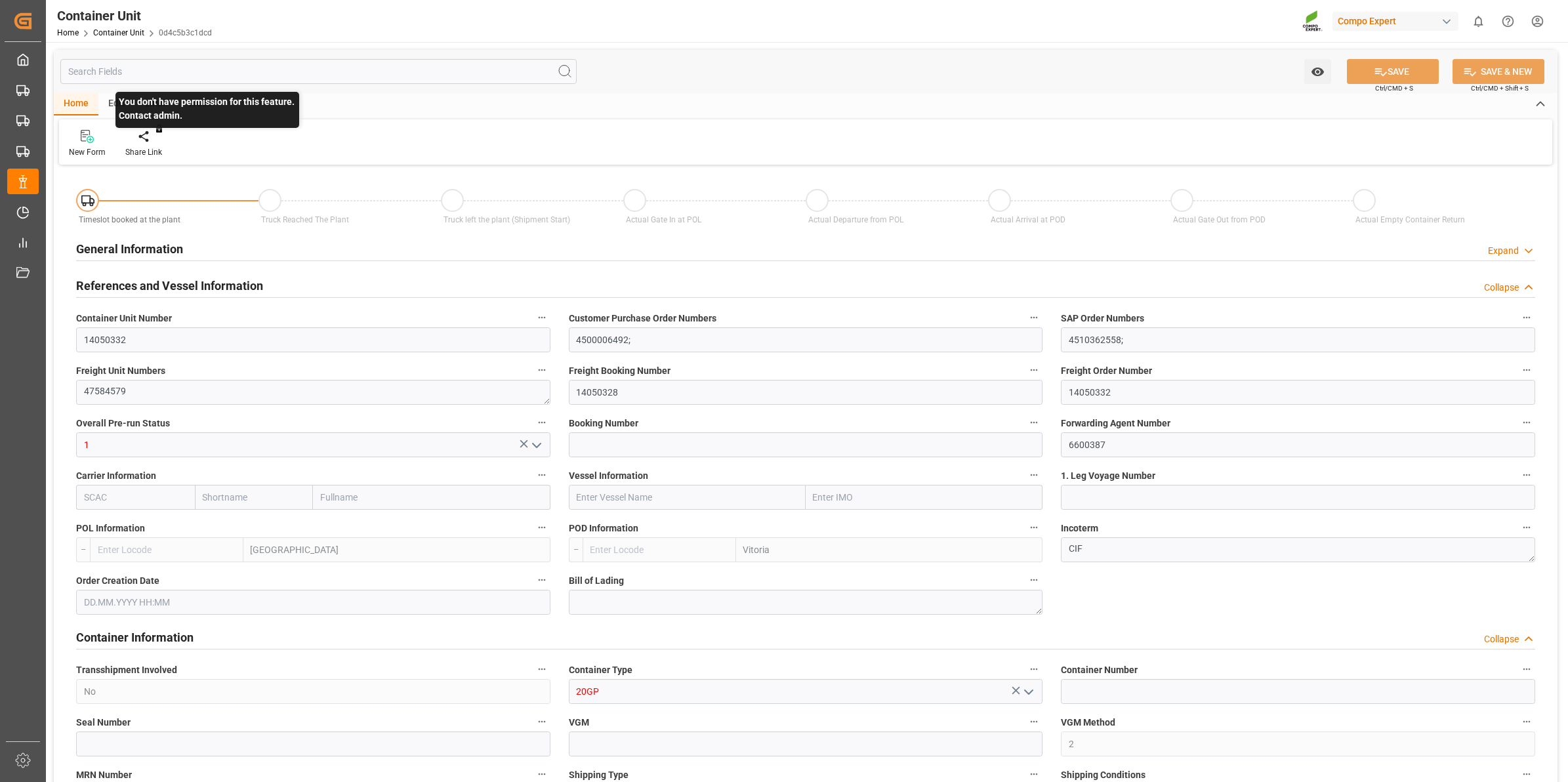
type input "21500"
type input "[DATE] 11:39"
type input "[DATE]"
click at [162, 140] on div at bounding box center [153, 136] width 56 height 14
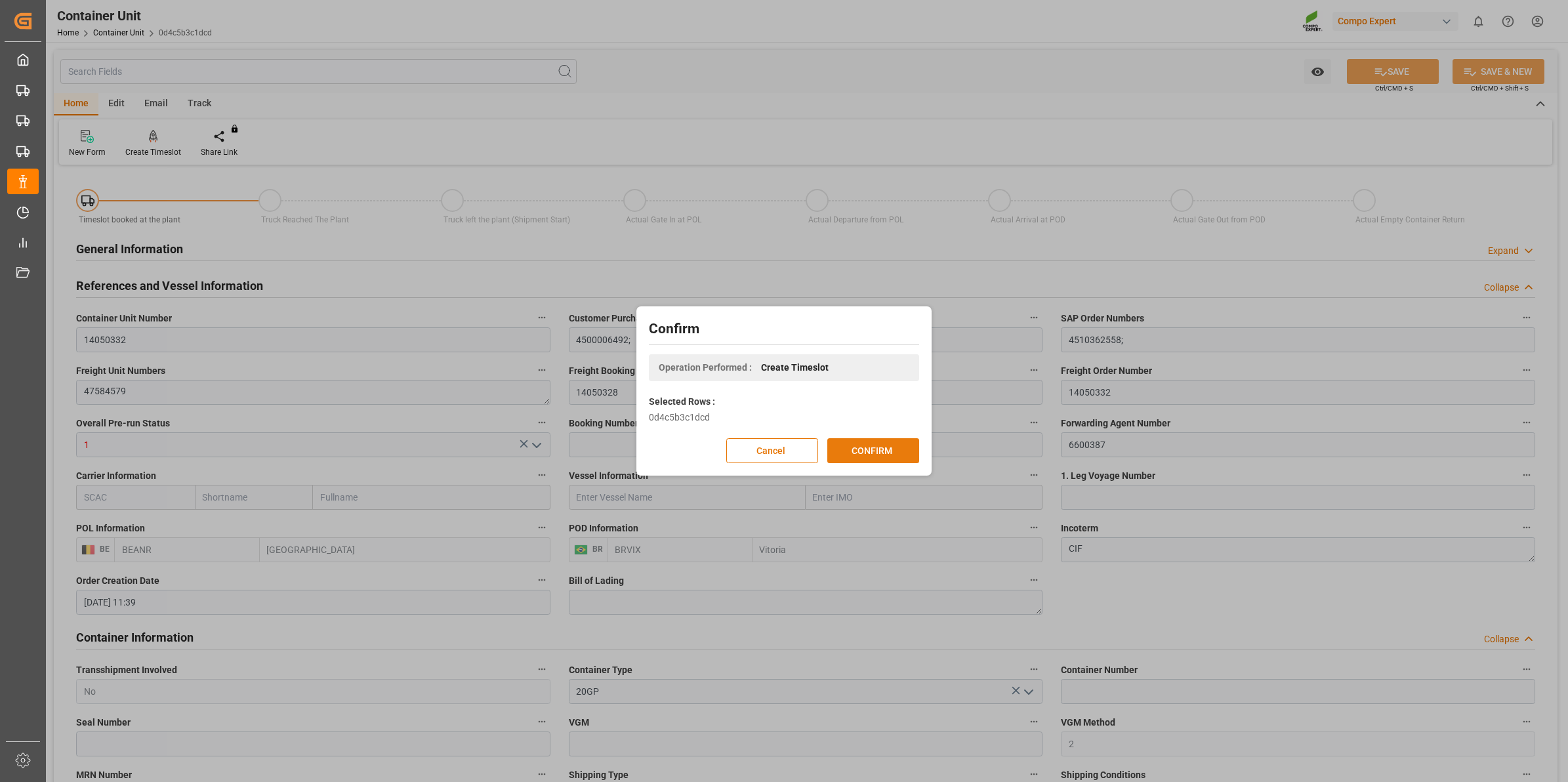
click at [862, 441] on button "CONFIRM" at bounding box center [873, 451] width 92 height 25
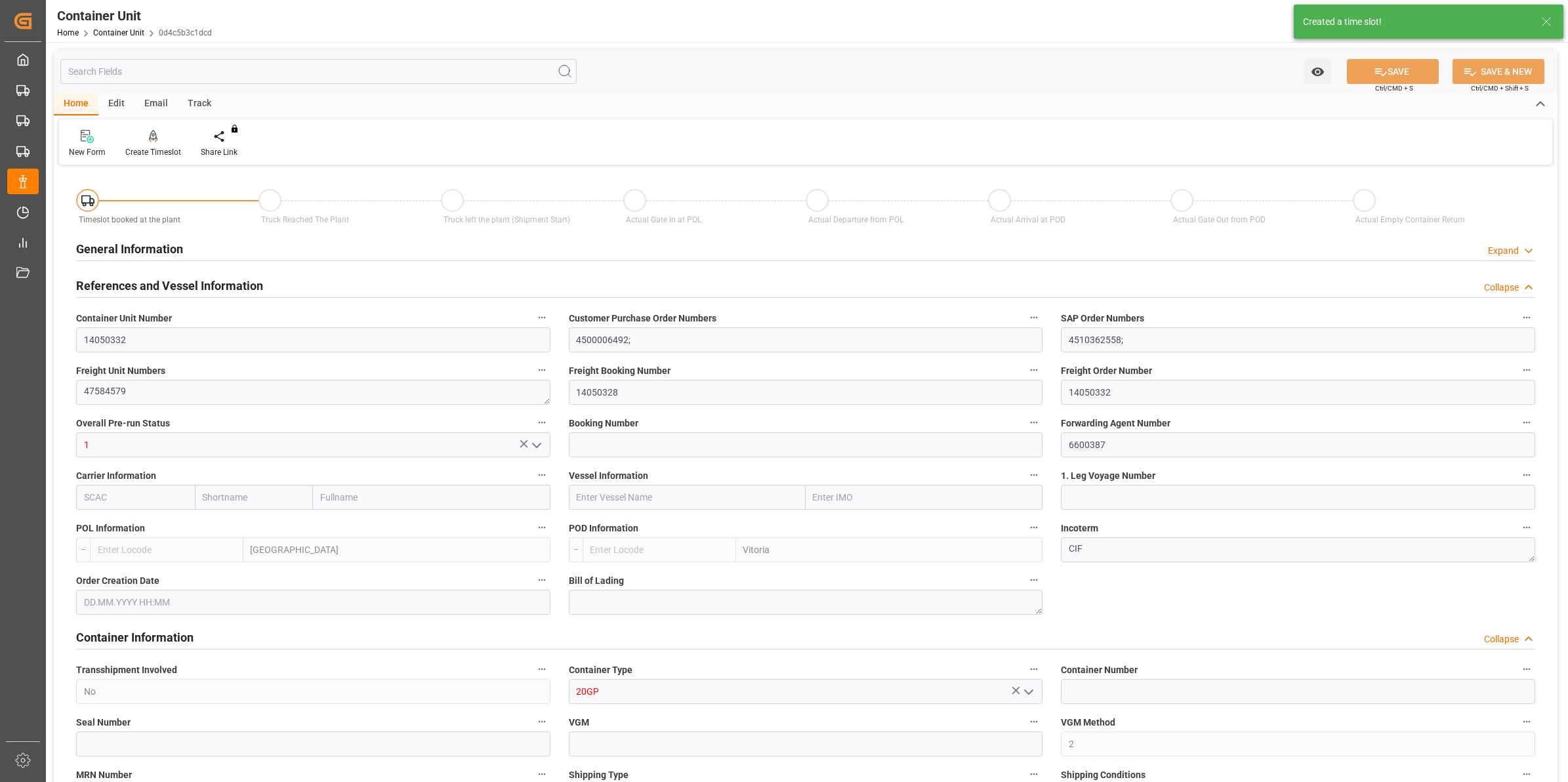
type input "BEANR"
type input "BRVIX"
type input "0"
type input "120"
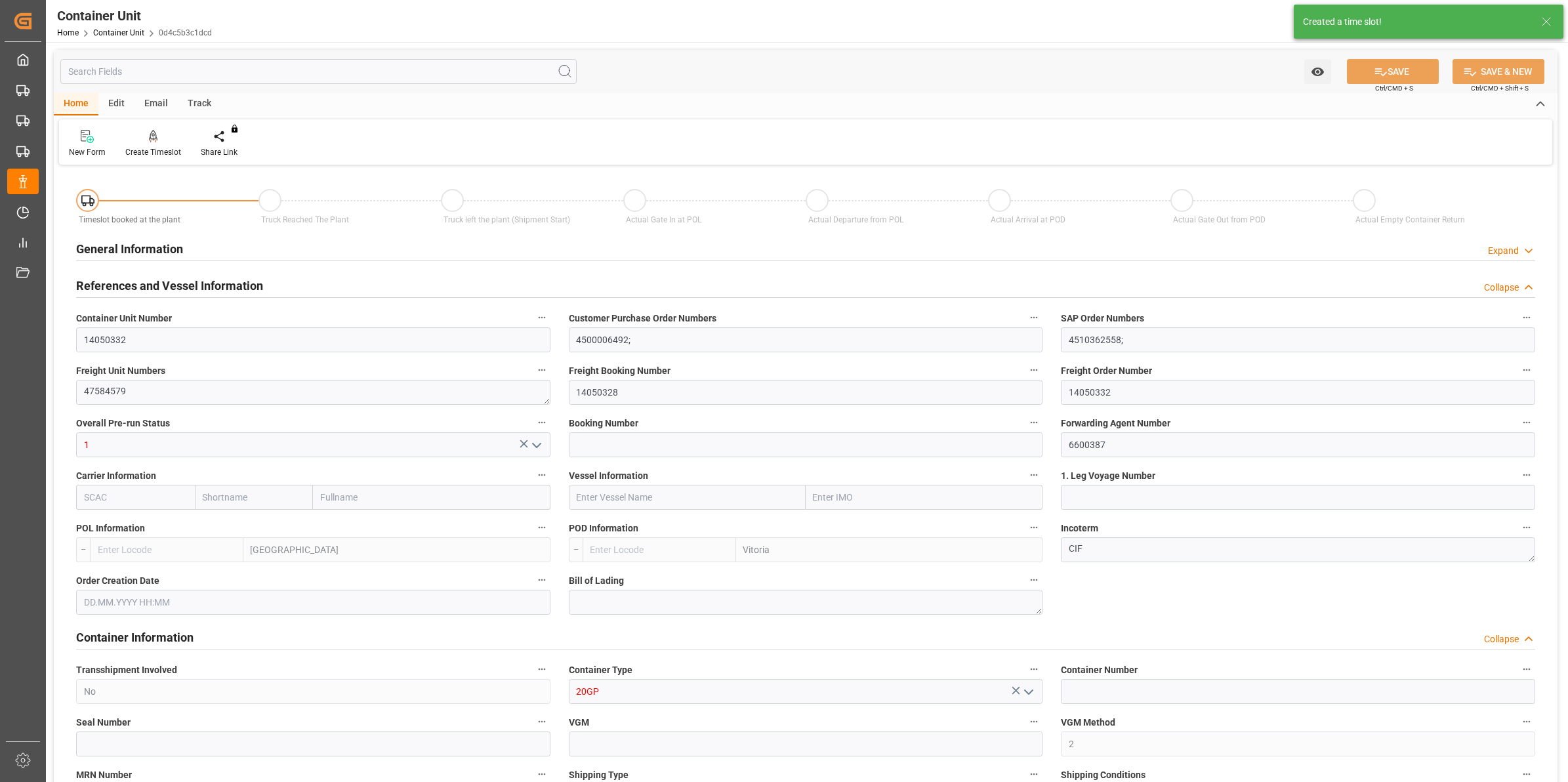
type input "21500"
type input "[DATE] 11:39"
type input "[DATE]"
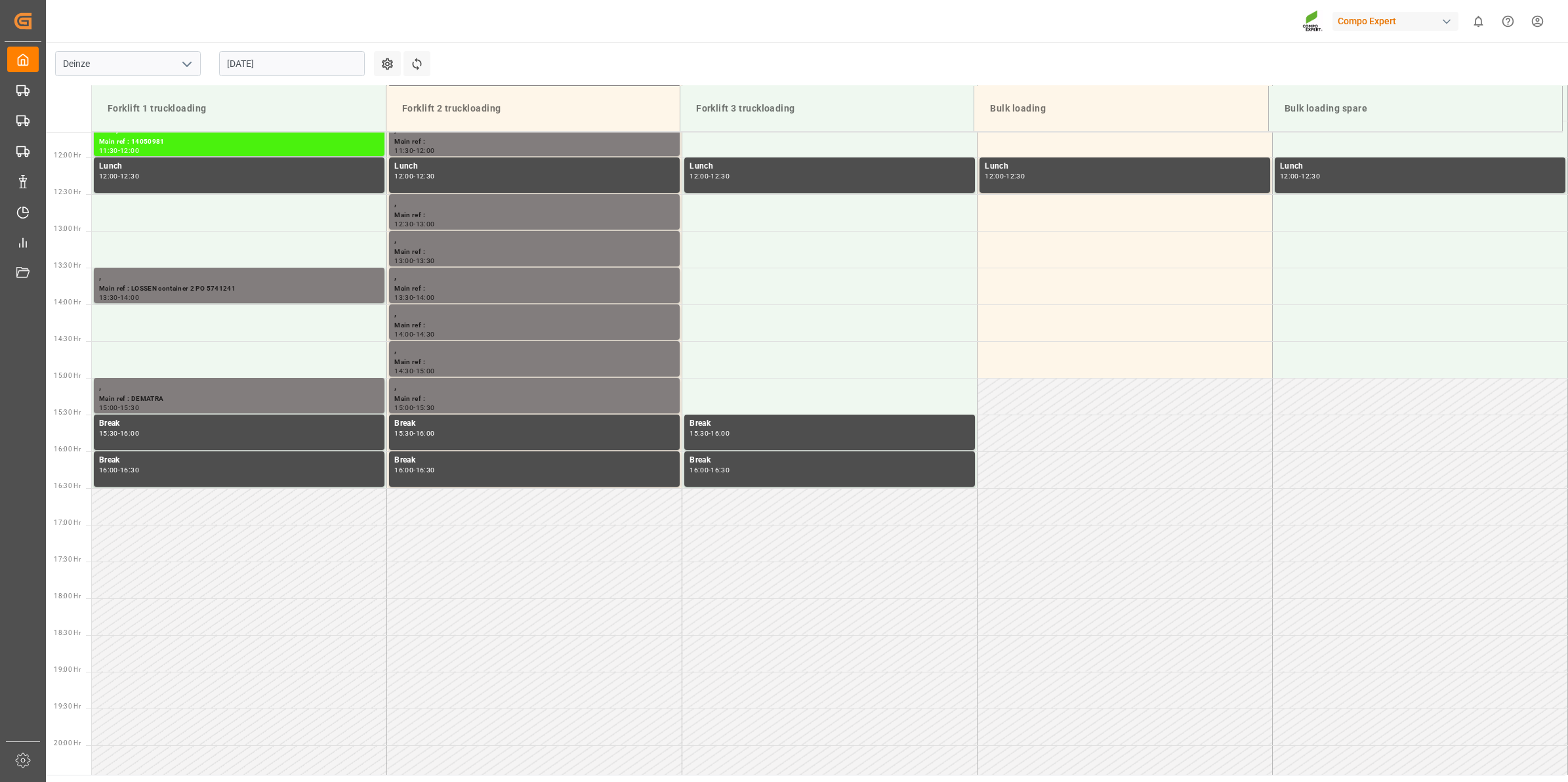
scroll to position [447, 0]
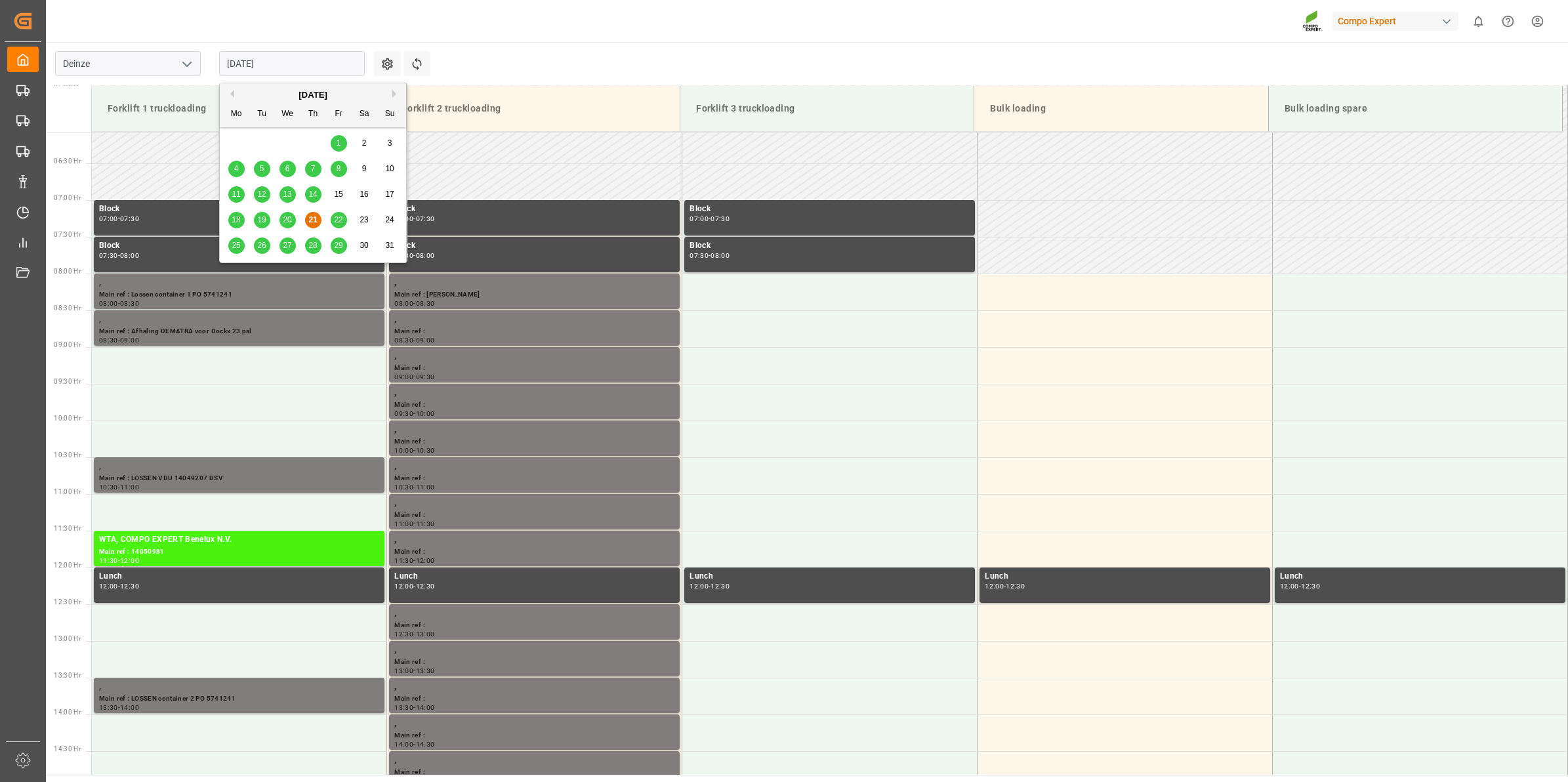
click at [256, 53] on input "[DATE]" at bounding box center [292, 63] width 146 height 25
click at [305, 244] on div "28" at bounding box center [313, 246] width 17 height 16
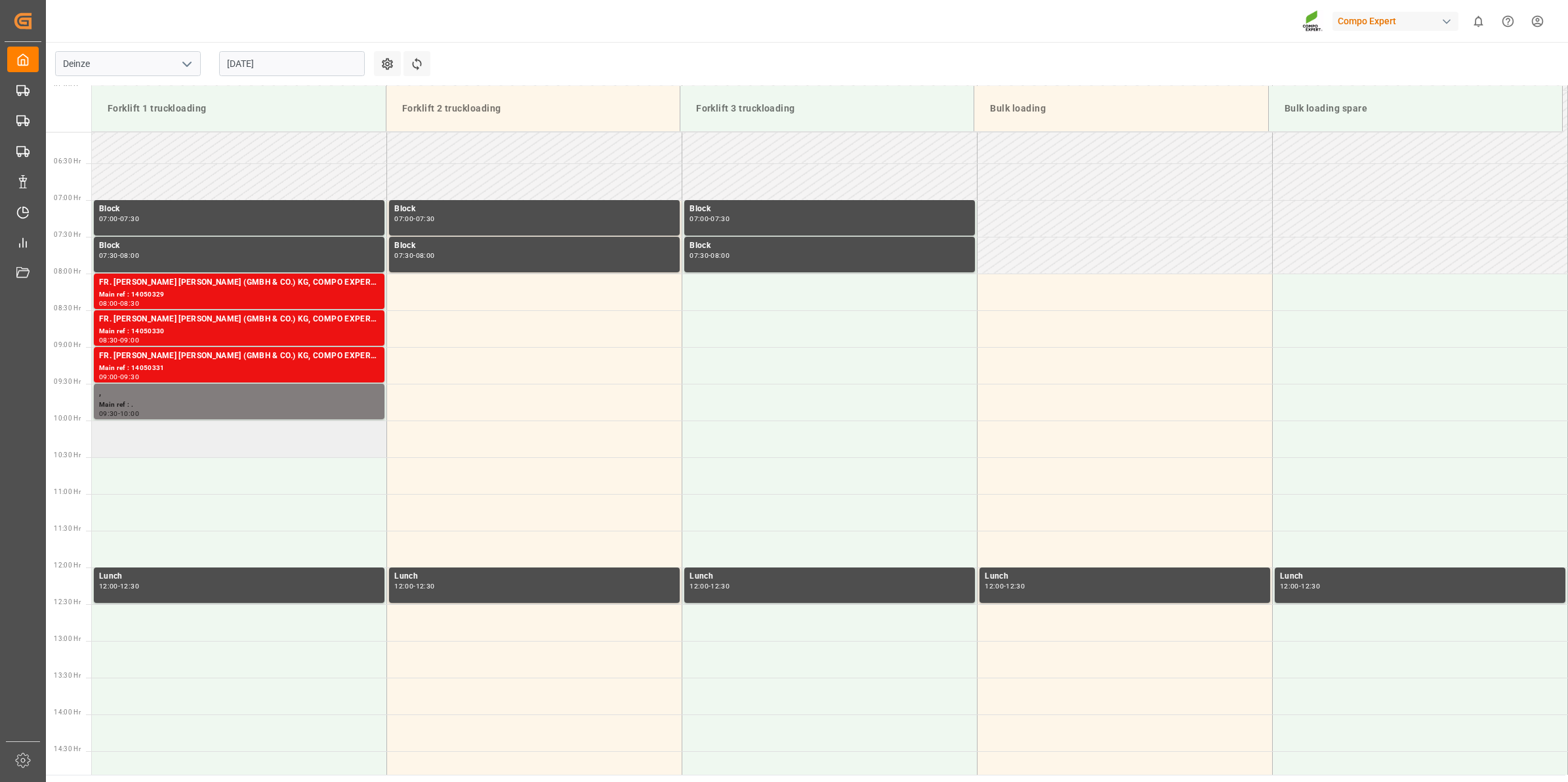
click at [261, 434] on td at bounding box center [240, 439] width 295 height 36
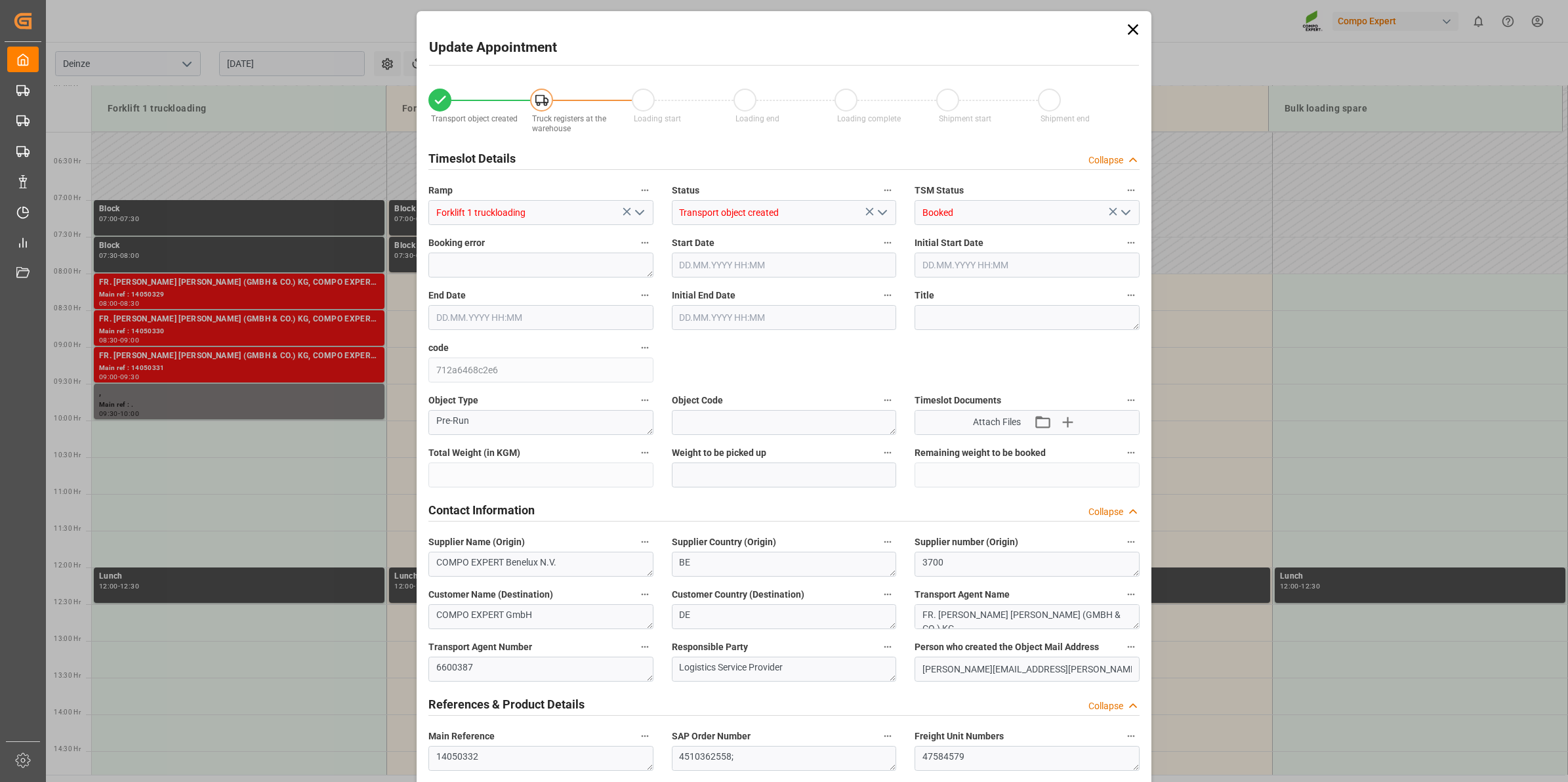
type input "21500"
type input "120"
type input "[DATE] 10:00"
type input "[DATE] 10:30"
type input "[DATE] 11:39"
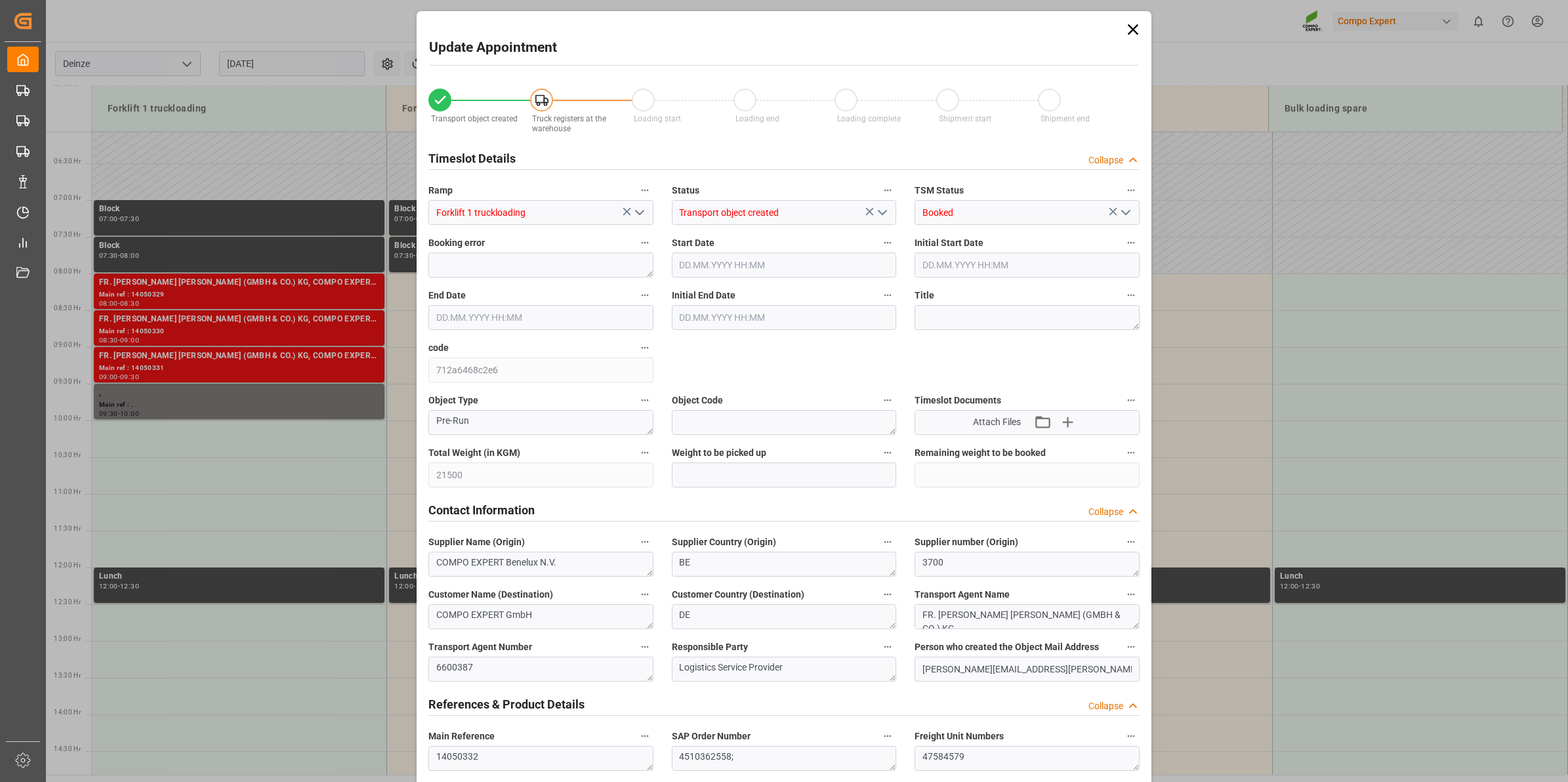
type input "[DATE] 12:34"
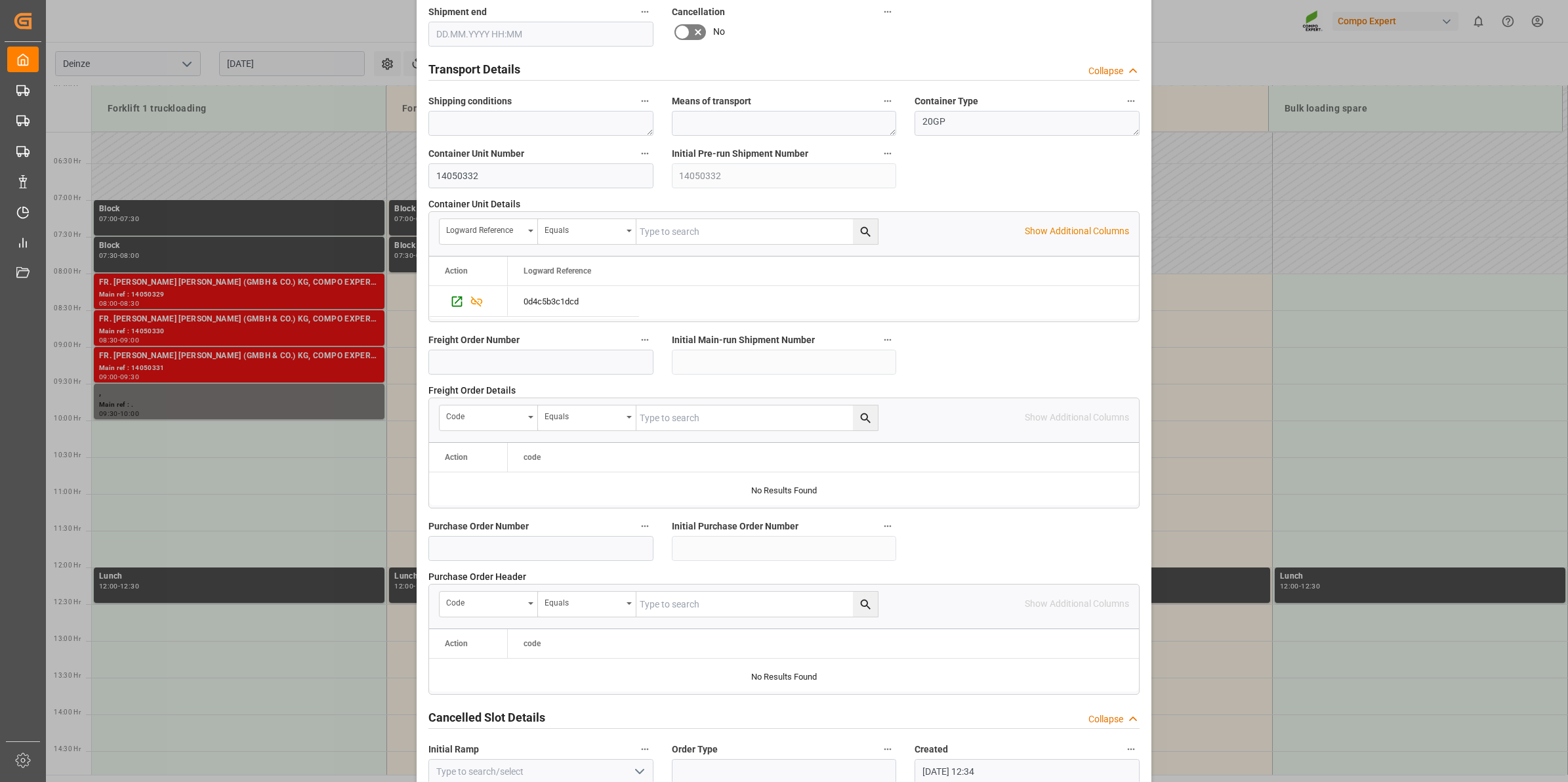
scroll to position [1041, 0]
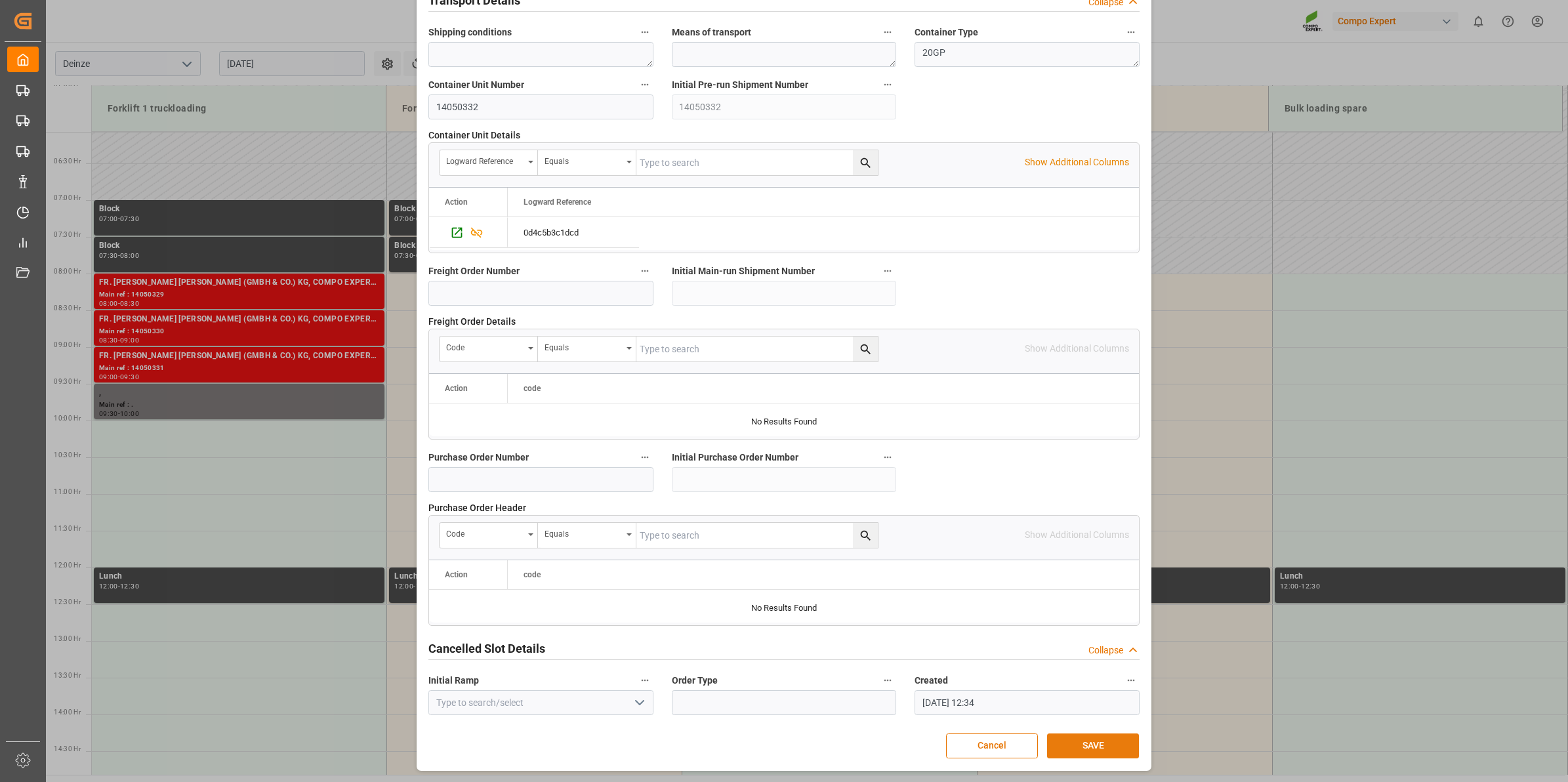
click at [1101, 750] on button "SAVE" at bounding box center [1093, 746] width 92 height 25
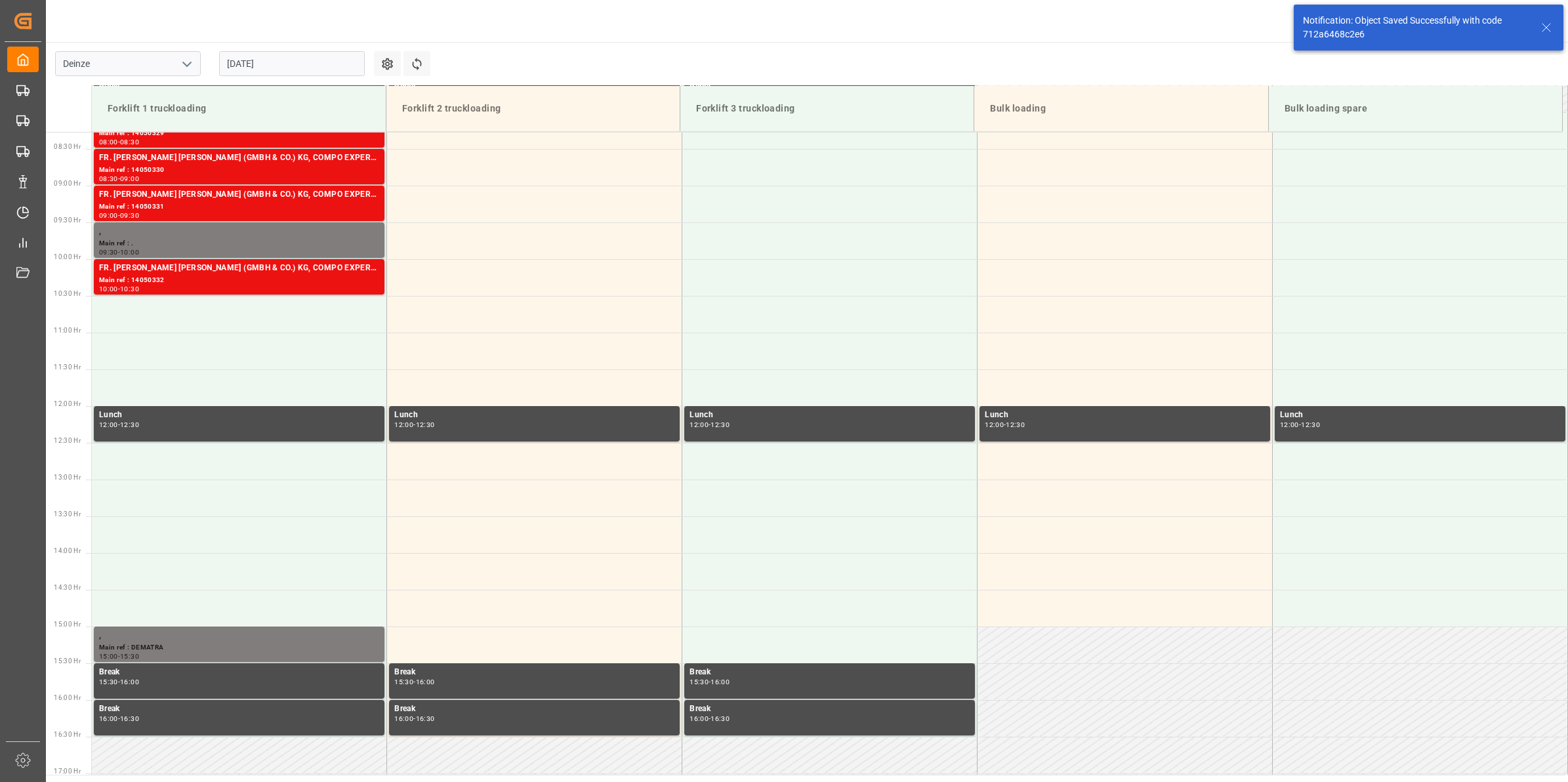
scroll to position [653, 0]
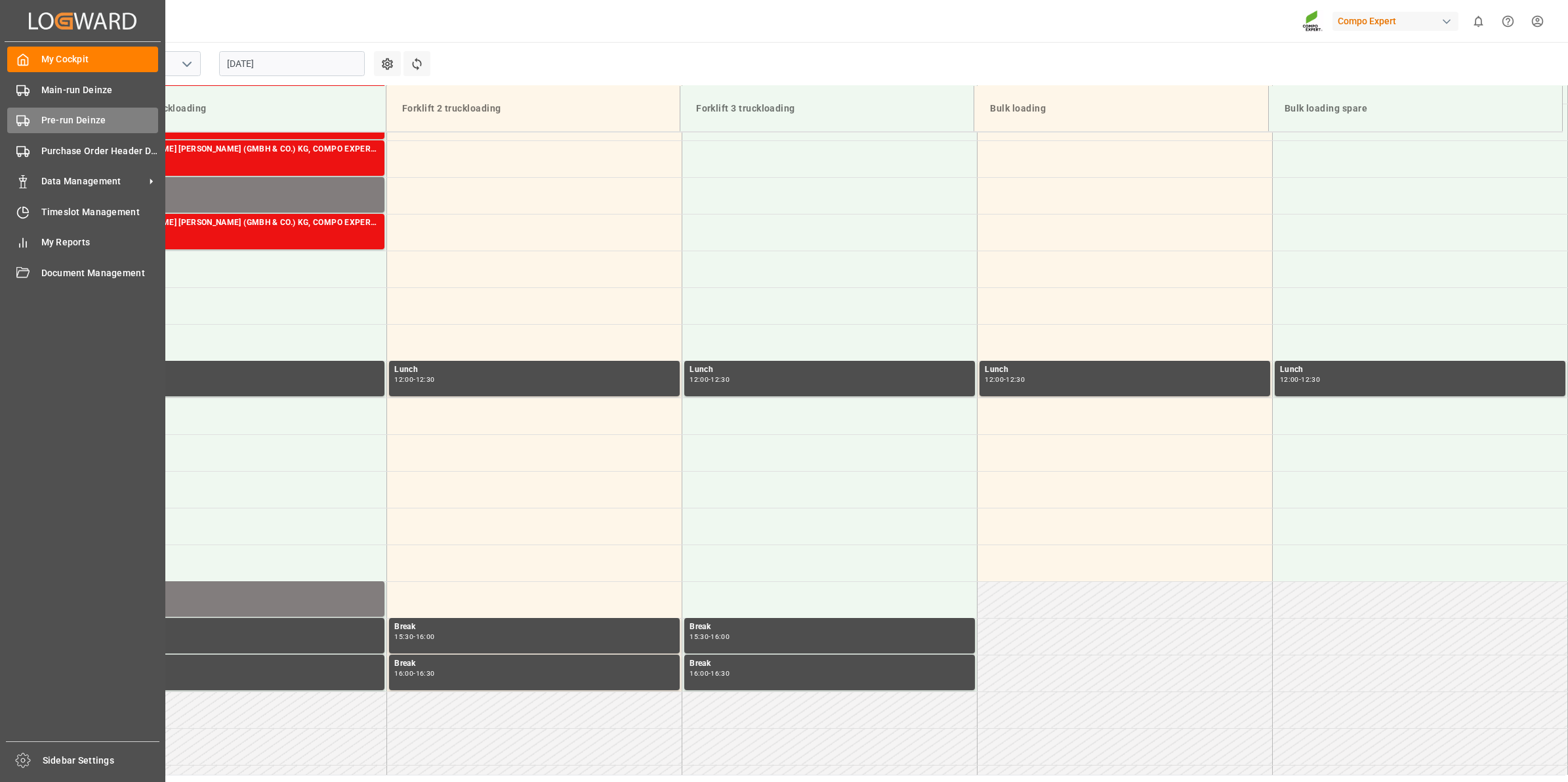
click at [34, 116] on div "Pre-run Deinze Pre-run Deinze" at bounding box center [83, 120] width 151 height 25
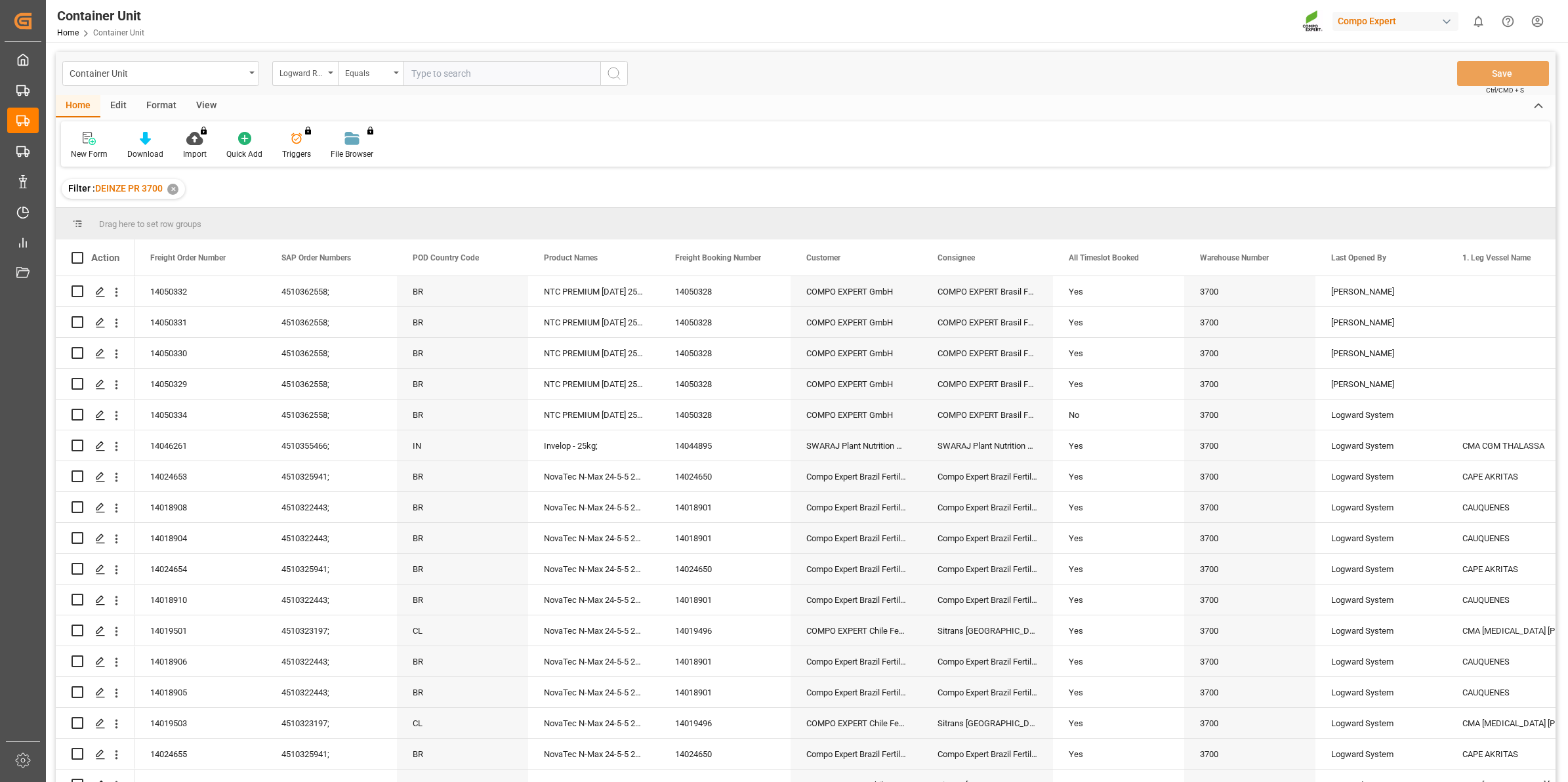
click at [327, 73] on div "Logward Reference" at bounding box center [305, 73] width 66 height 25
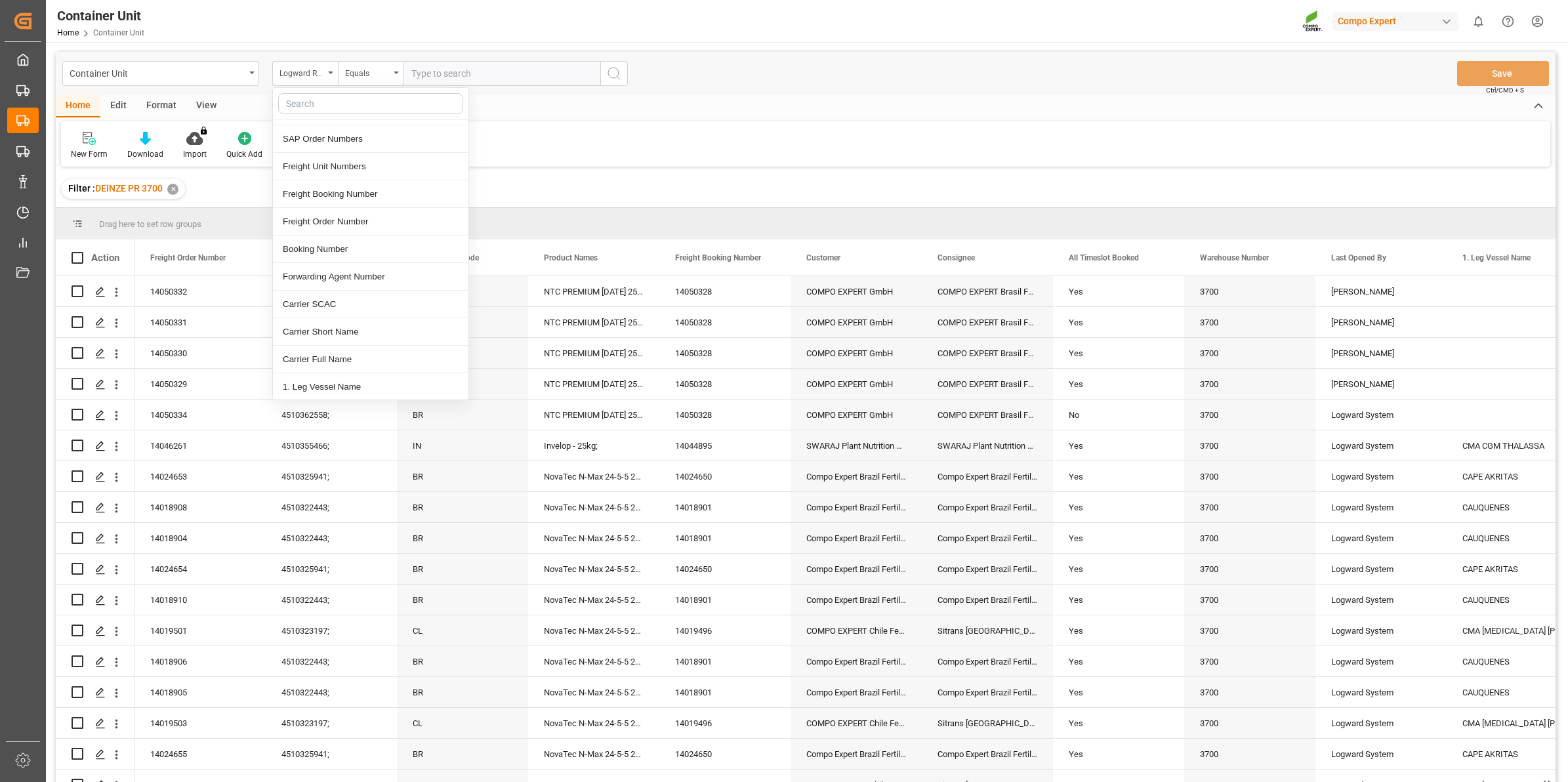
scroll to position [82, 0]
click at [366, 321] on div "Freight Order Number" at bounding box center [370, 328] width 195 height 28
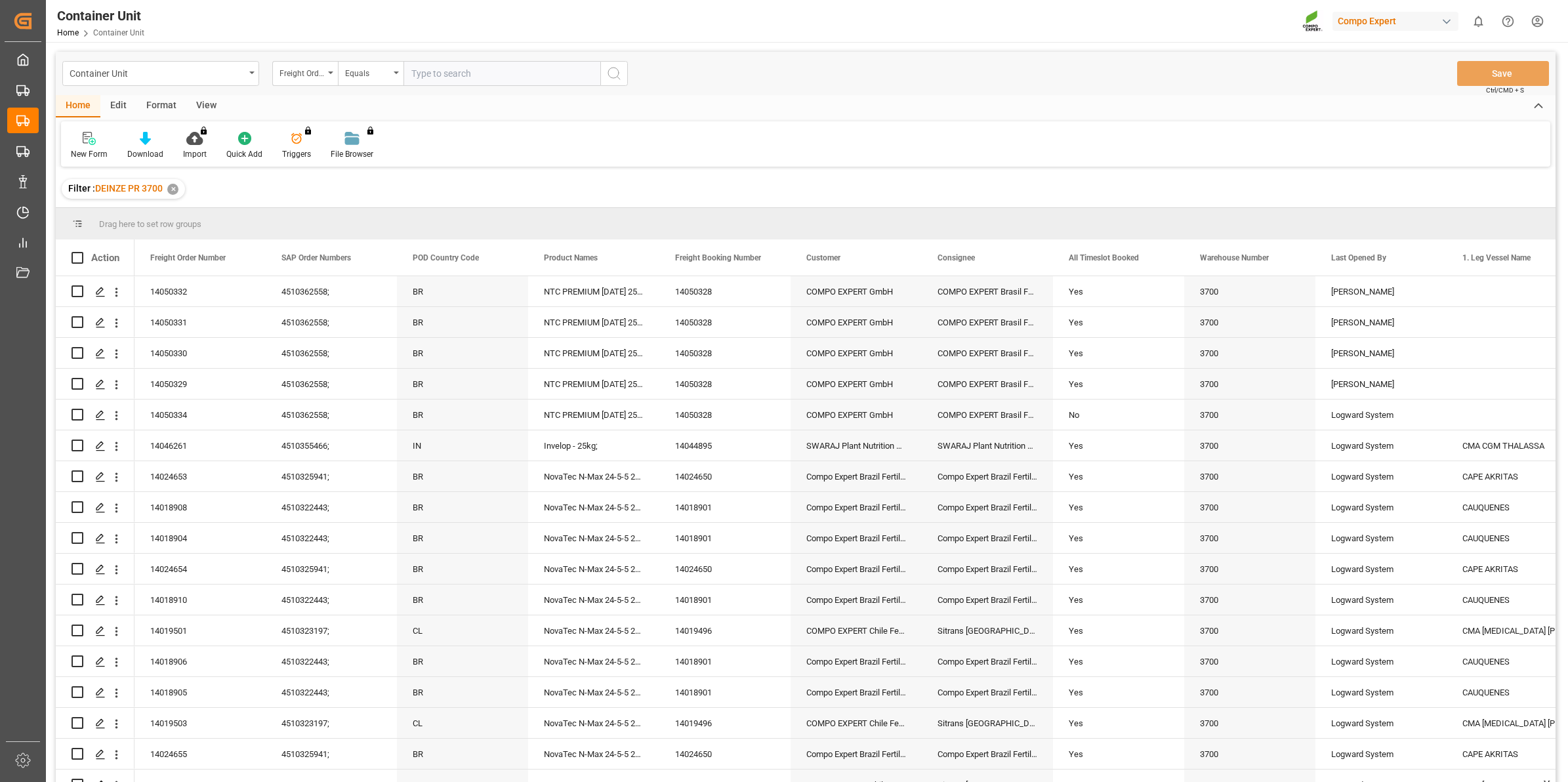
click at [445, 83] on input "text" at bounding box center [502, 73] width 197 height 25
type input "14050333"
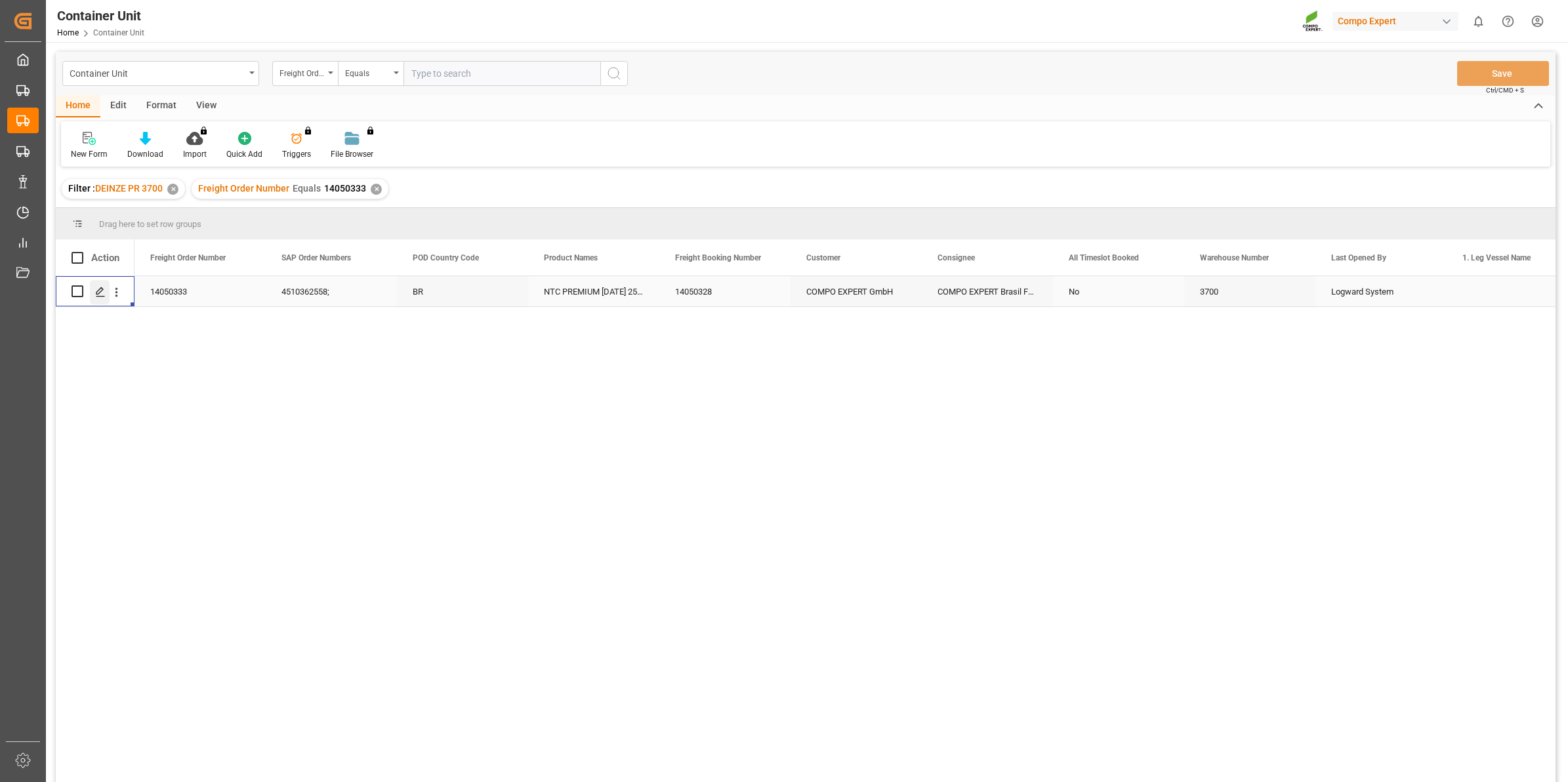
click at [103, 299] on div "Press SPACE to select this row." at bounding box center [99, 293] width 20 height 24
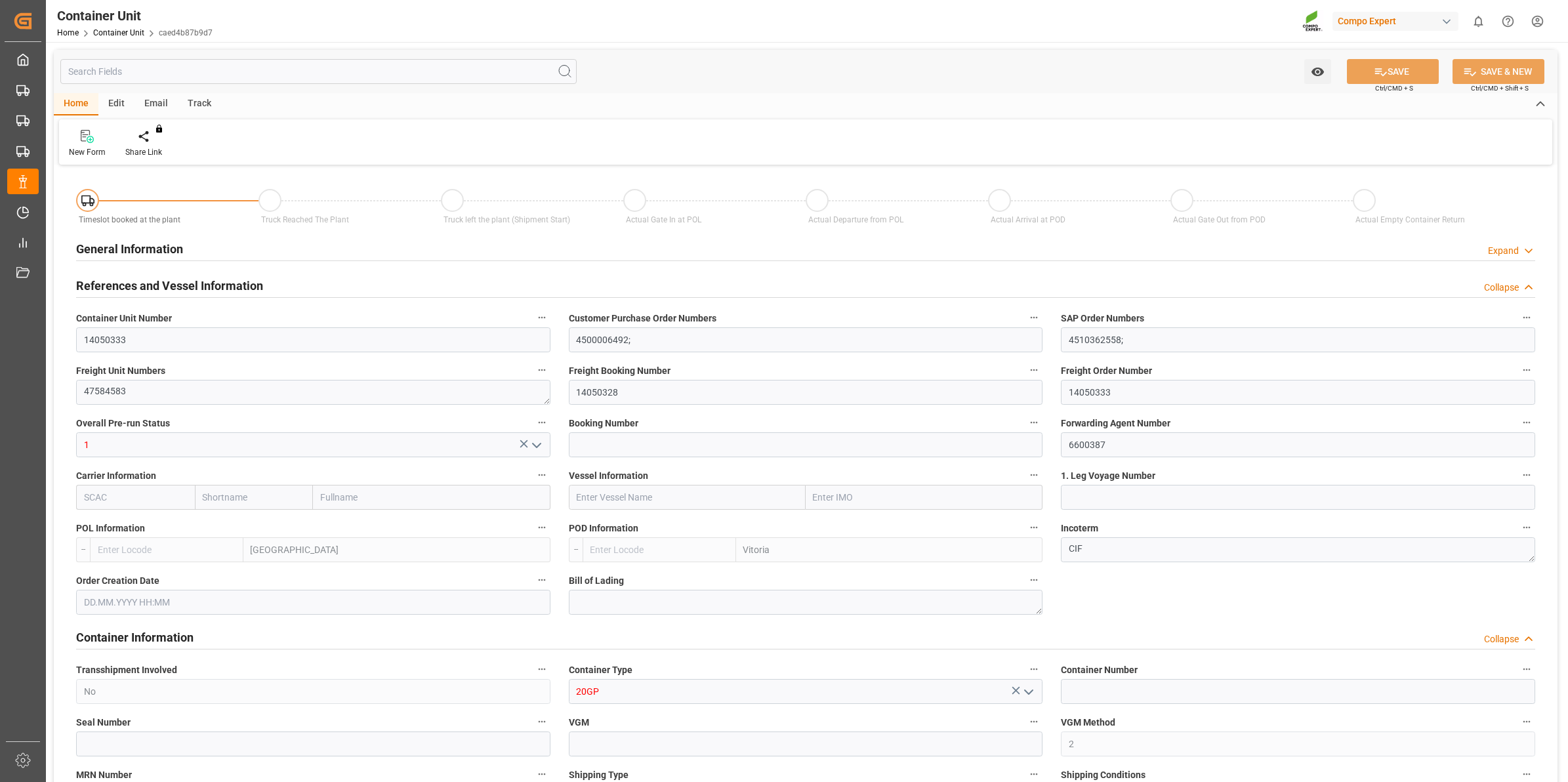
type input "BEANR"
type input "BRVIX"
type input "0"
type input "120"
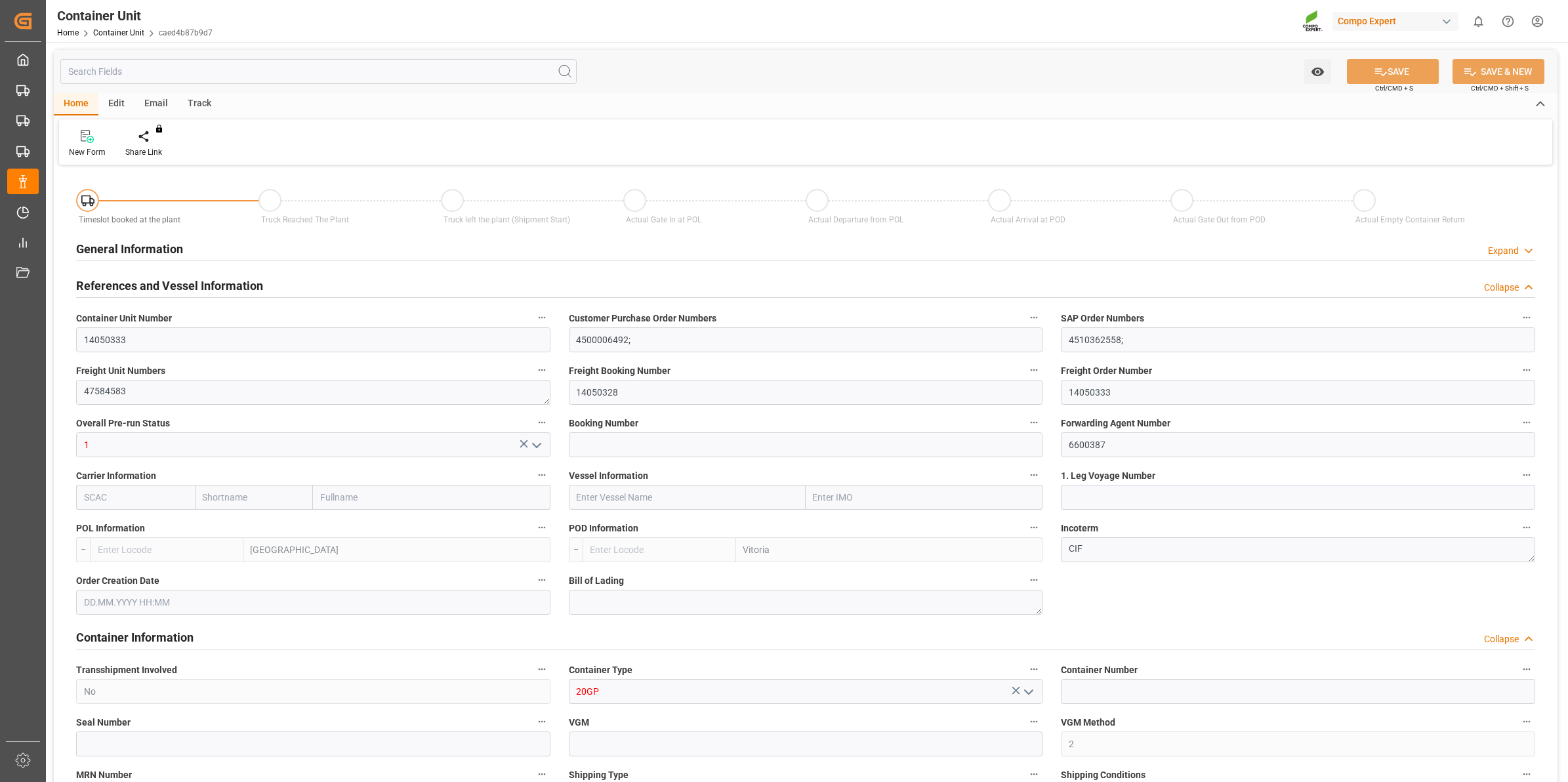
type input "21500"
type input "[DATE] 11:39"
type input "[DATE]"
click at [170, 148] on div "Create Timeslot" at bounding box center [153, 152] width 56 height 12
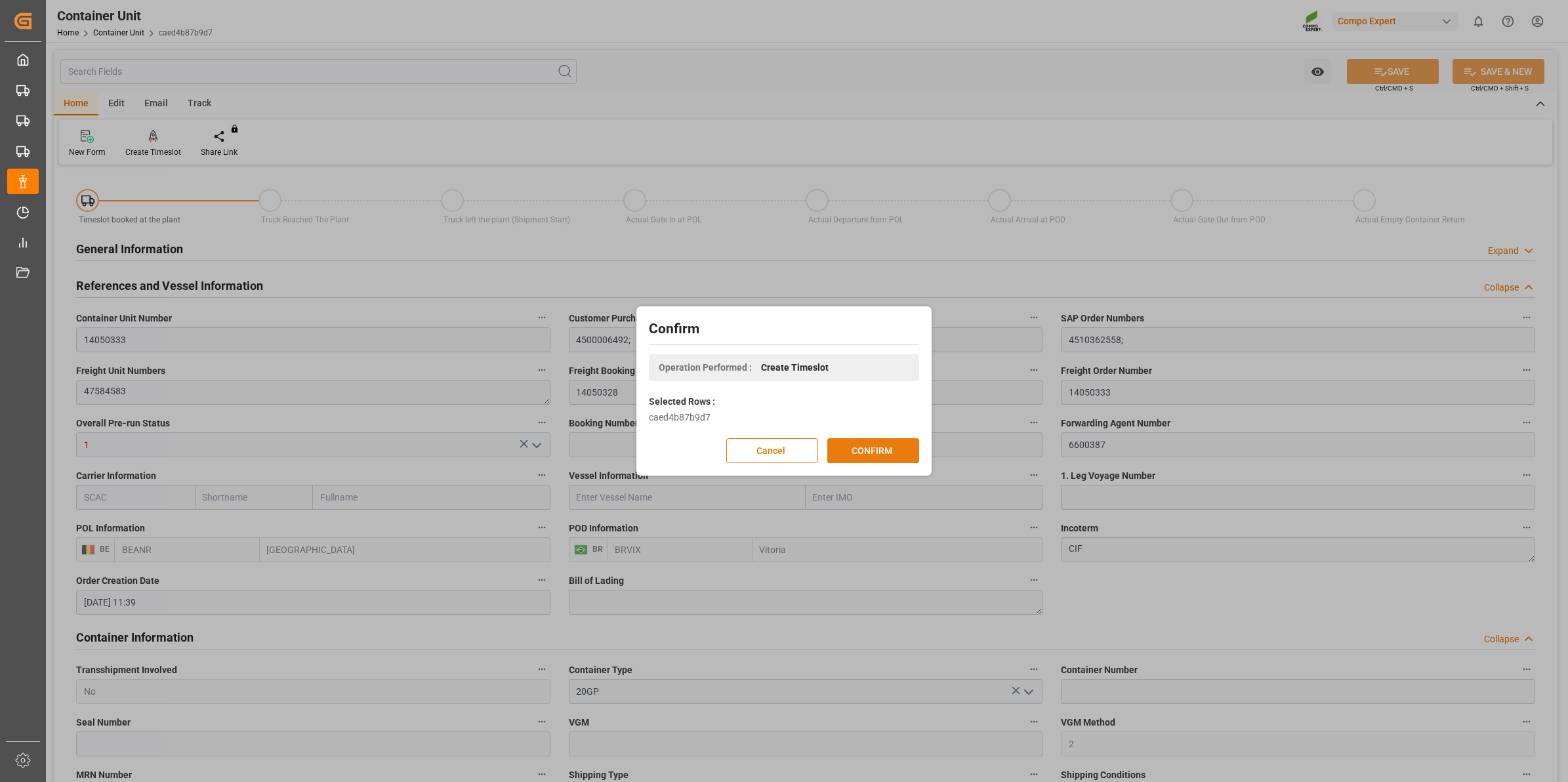
click at [884, 447] on button "CONFIRM" at bounding box center [873, 451] width 92 height 25
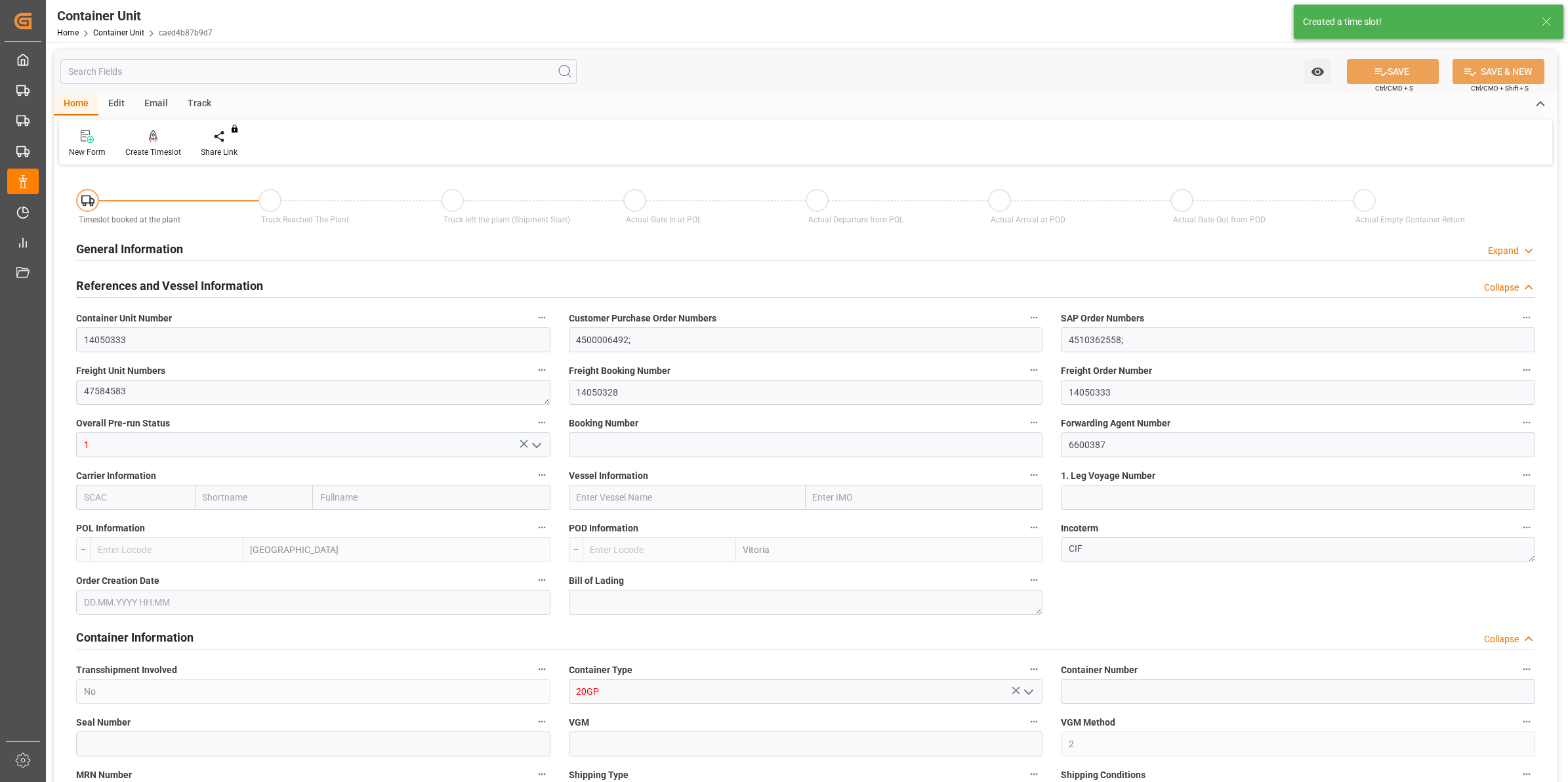
type input "BEANR"
type input "BRVIX"
type input "0"
type input "120"
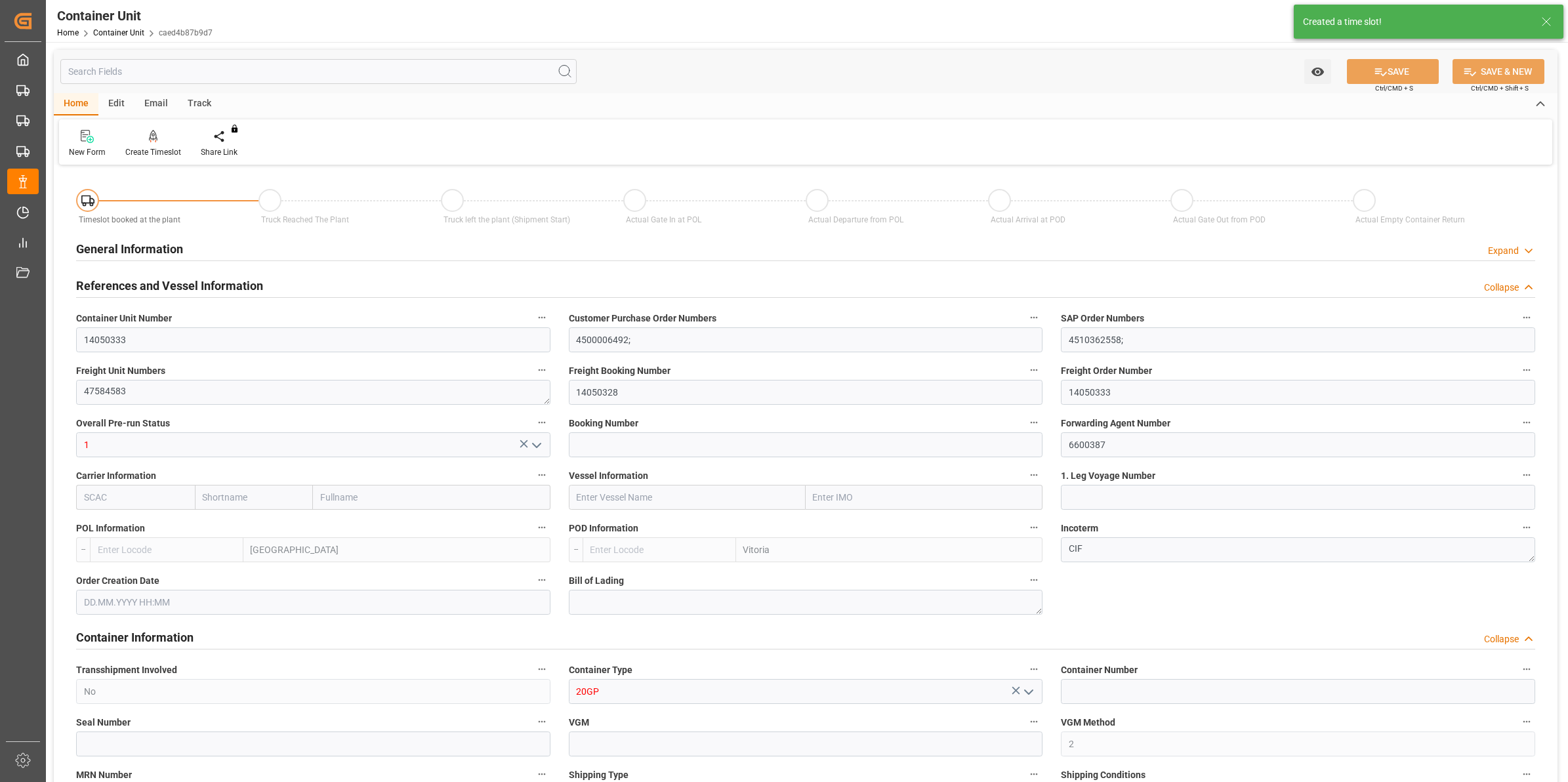
type input "21500"
type input "[DATE] 11:39"
type input "15.09.2025"
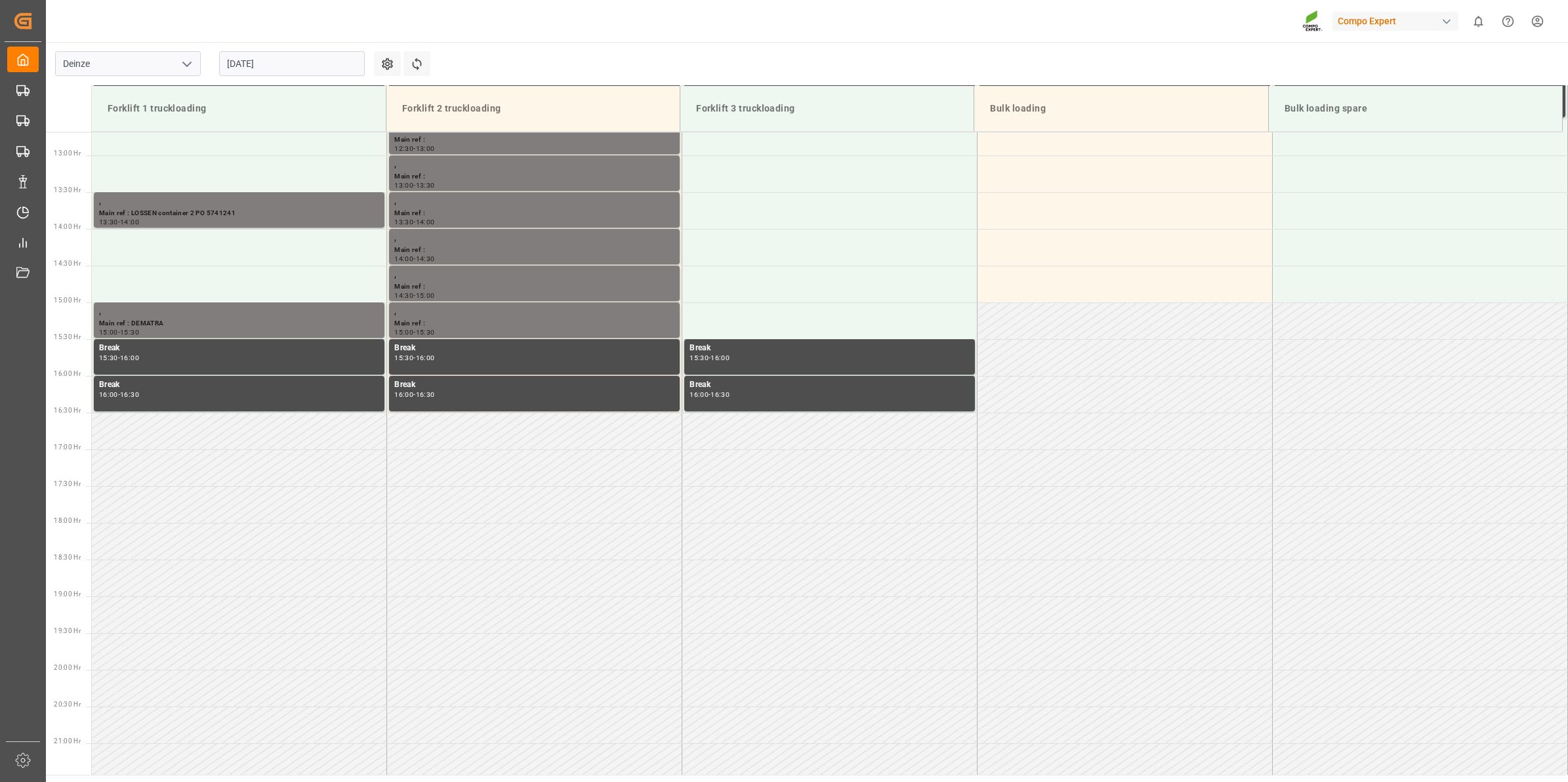
scroll to position [1021, 0]
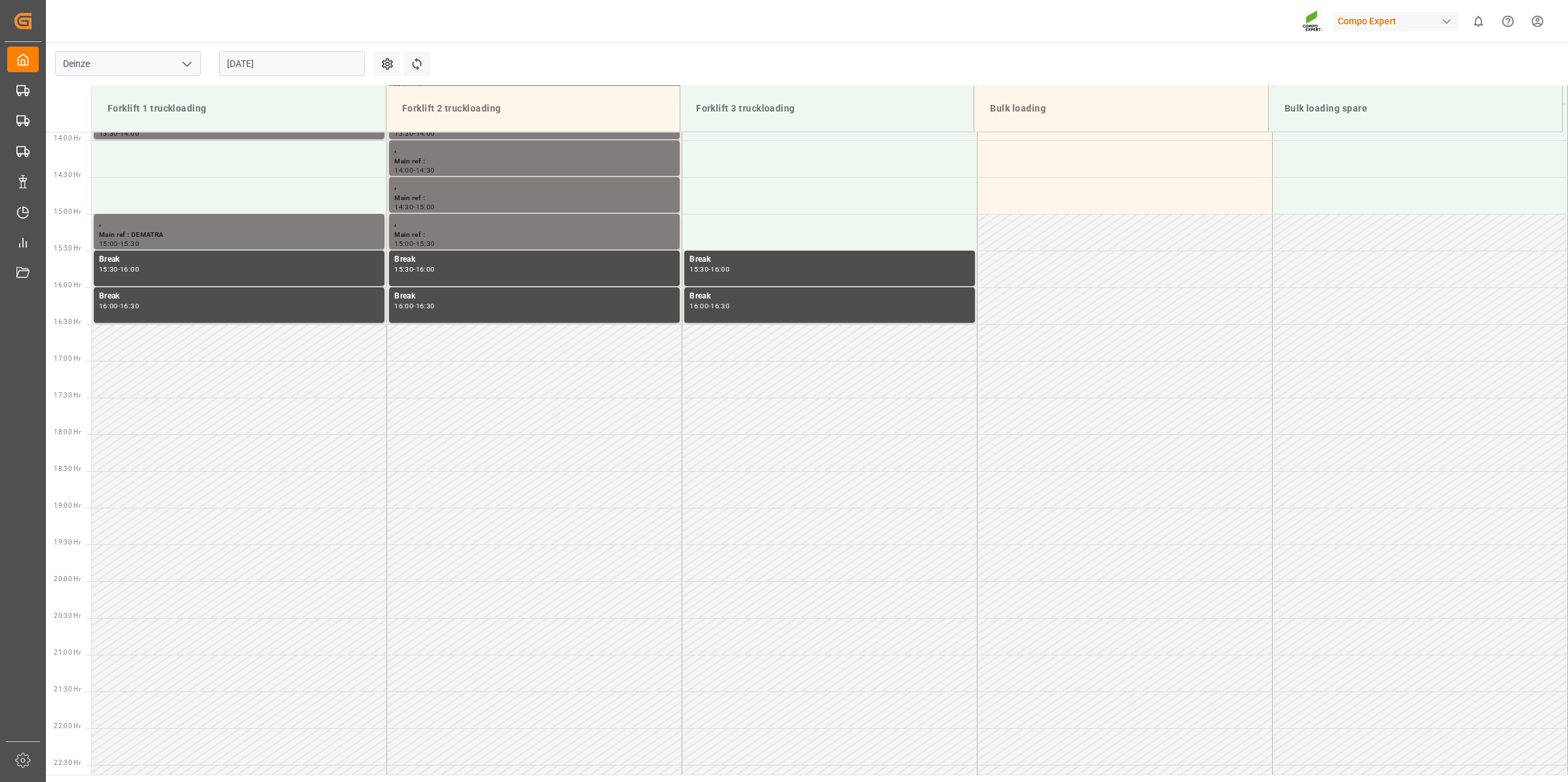
click at [307, 57] on input "[DATE]" at bounding box center [292, 63] width 146 height 25
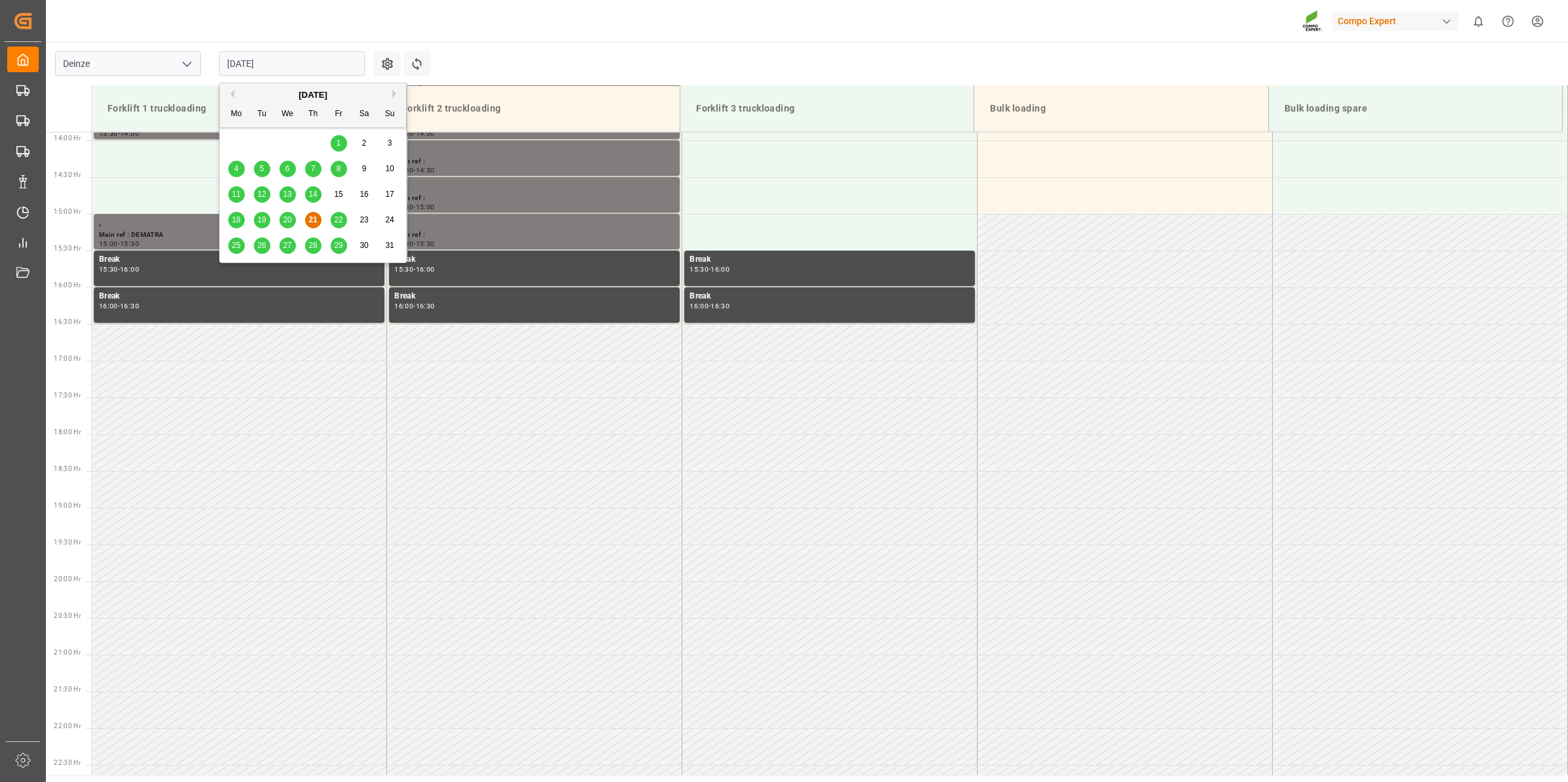
click at [312, 250] on span "28" at bounding box center [313, 245] width 9 height 10
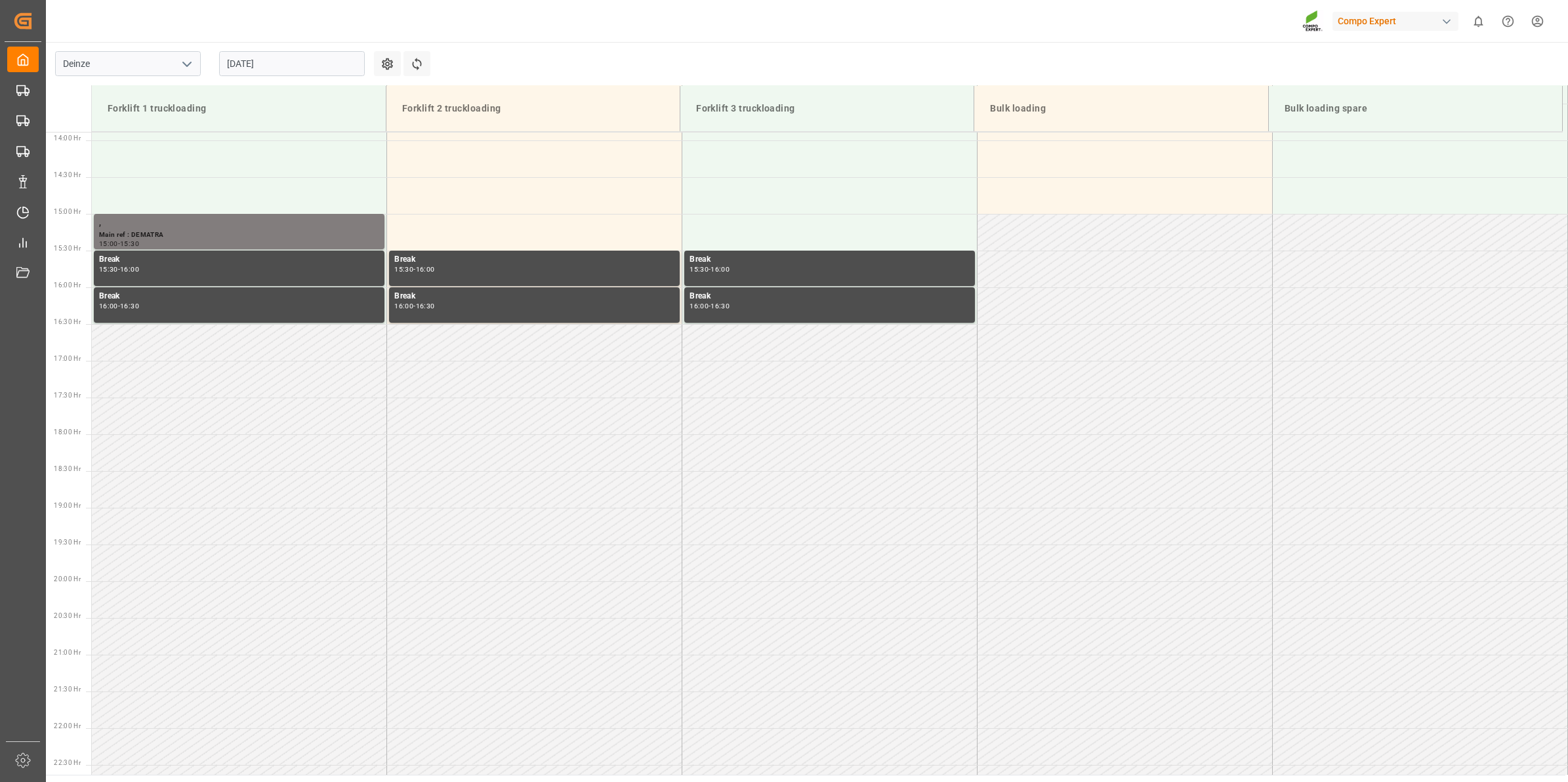
scroll to position [693, 0]
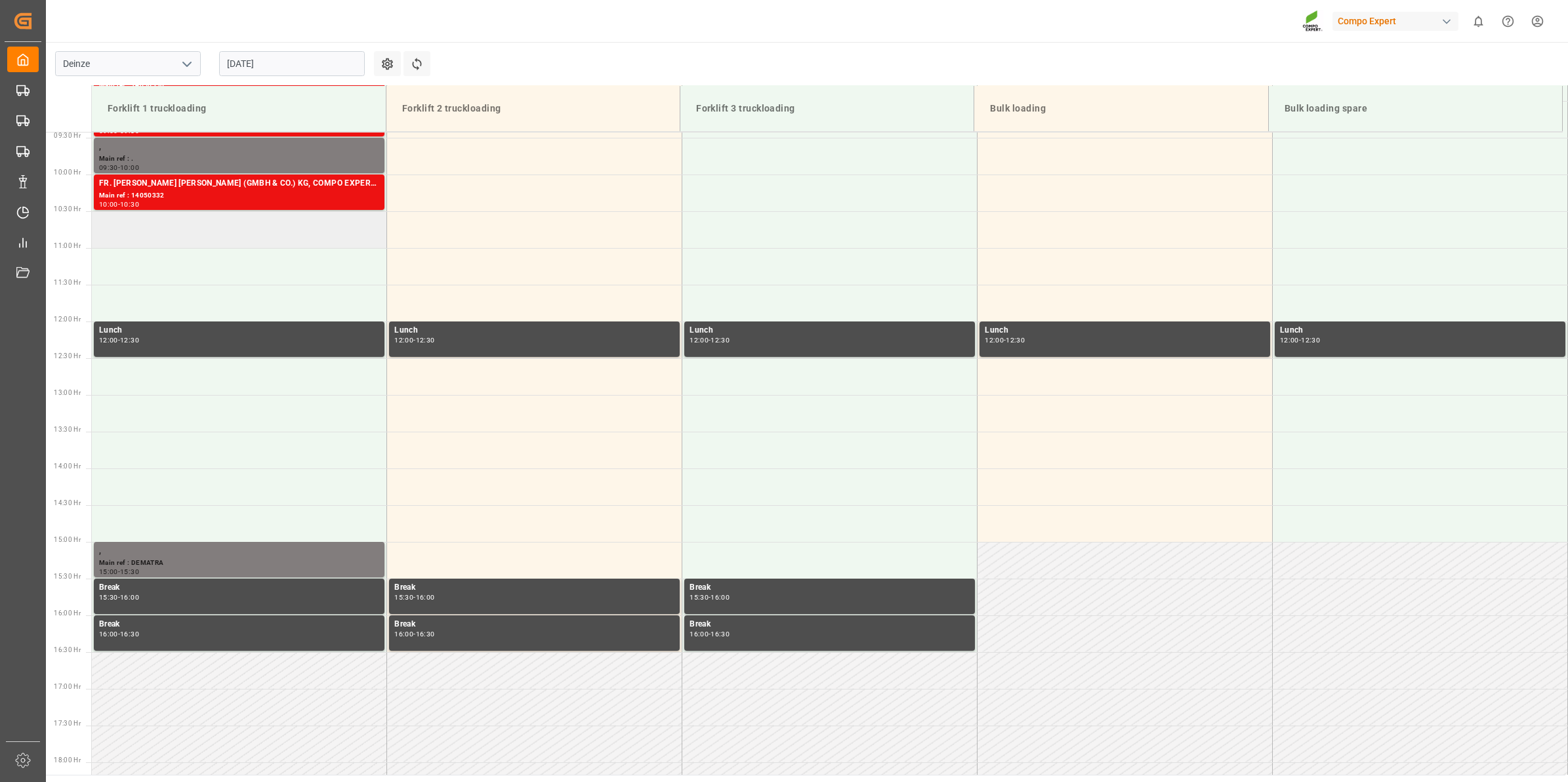
click at [224, 238] on td at bounding box center [240, 229] width 295 height 36
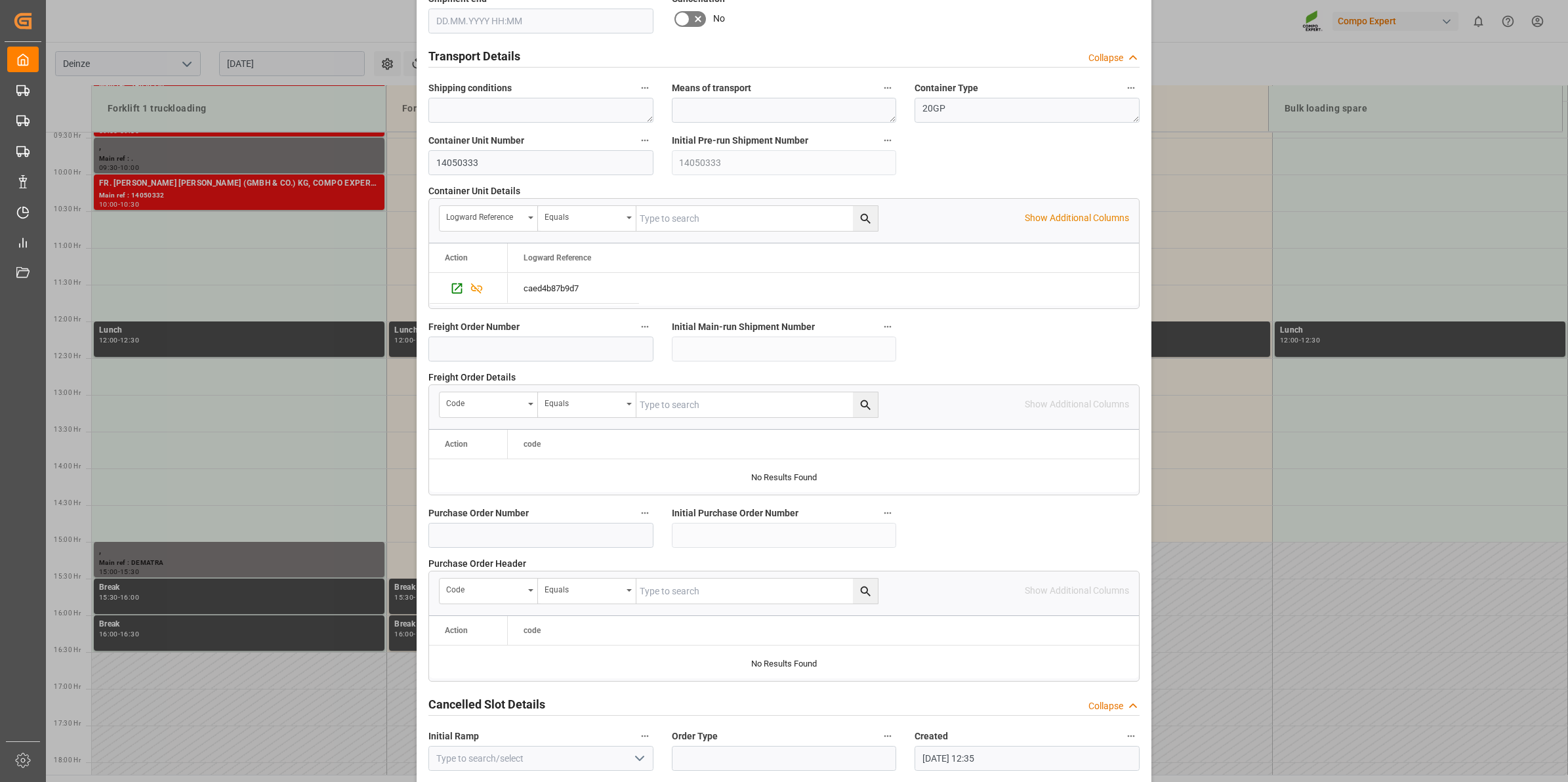
scroll to position [1041, 0]
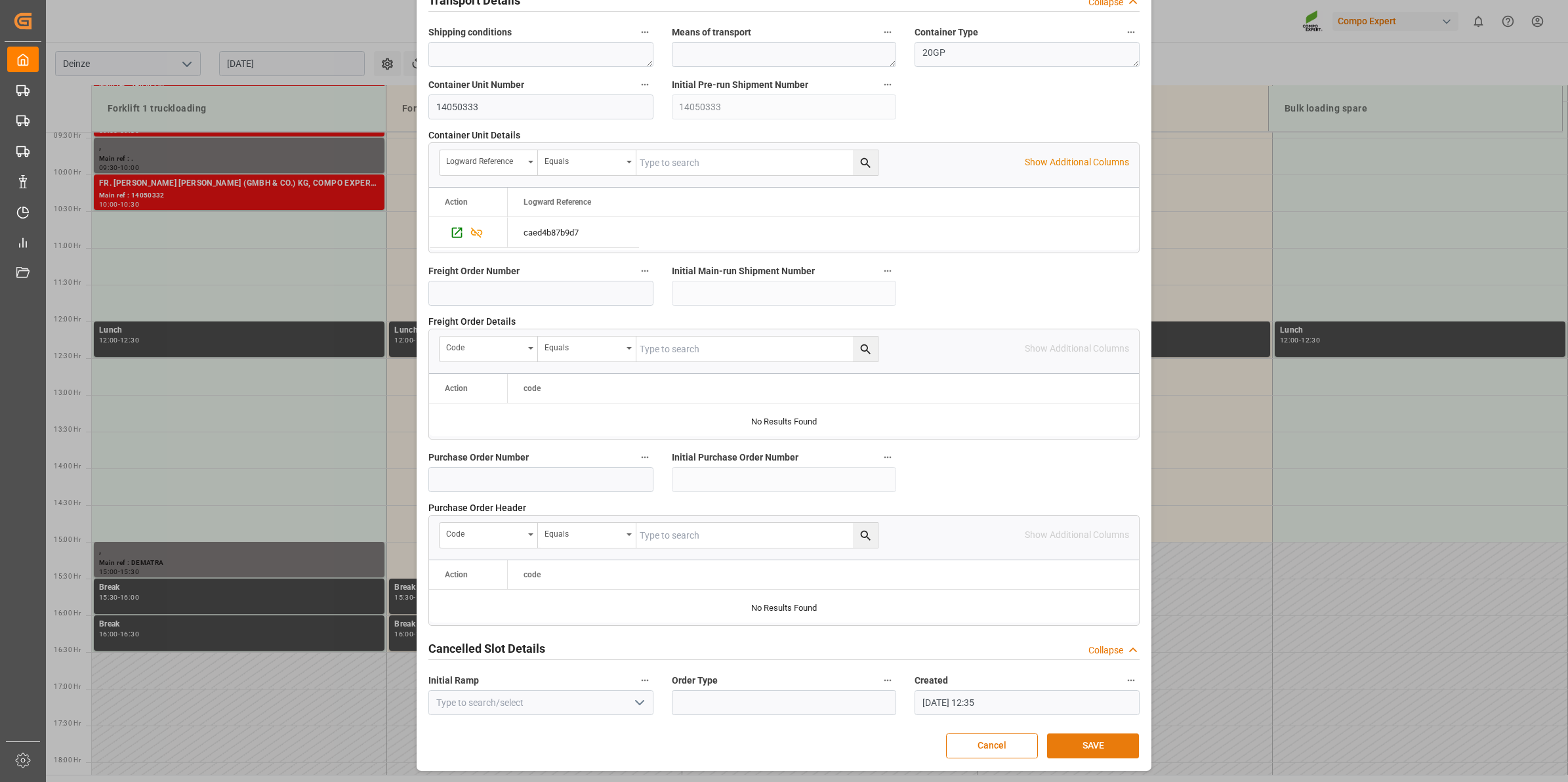
click at [1082, 746] on button "SAVE" at bounding box center [1093, 746] width 92 height 25
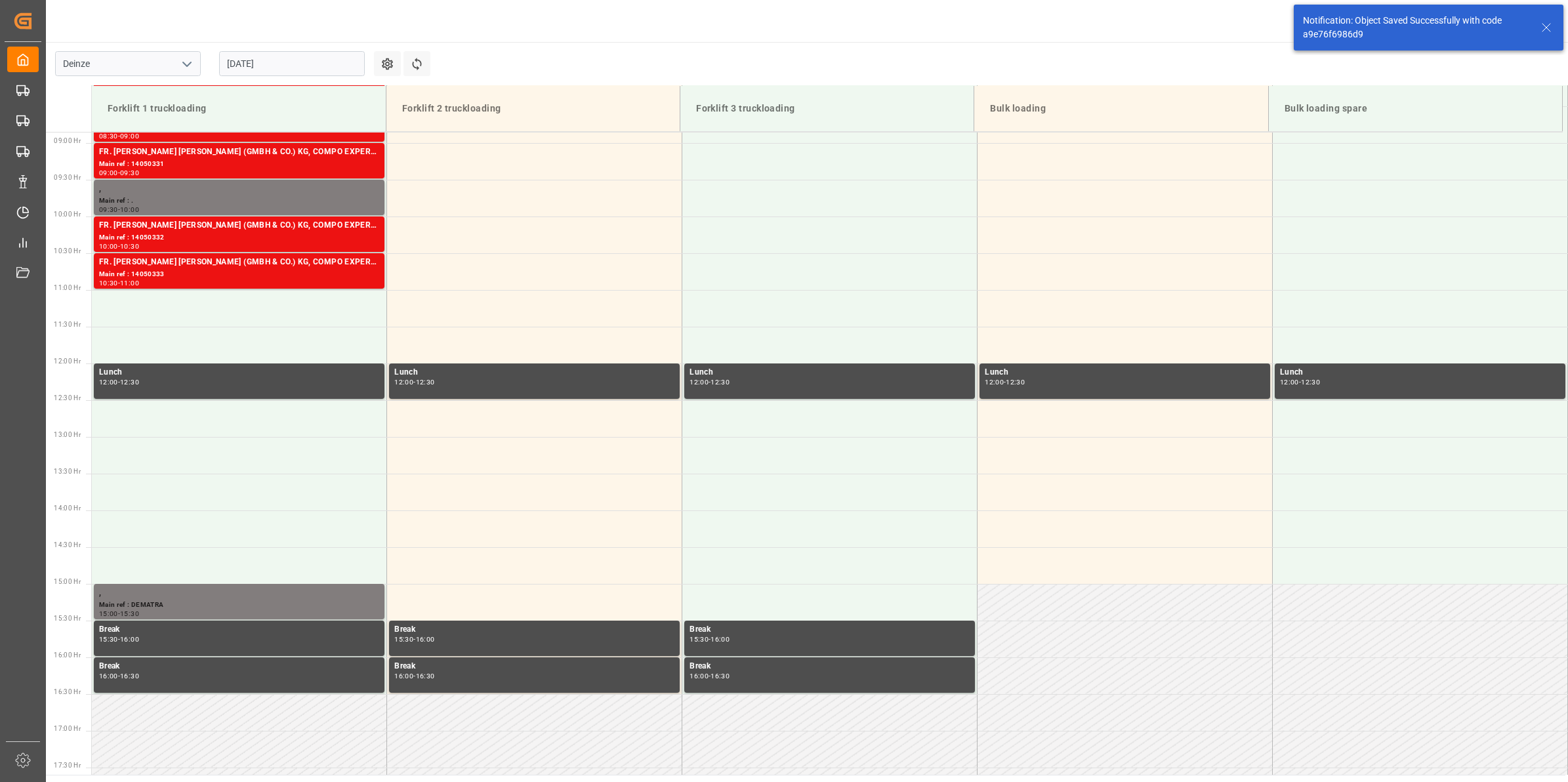
scroll to position [653, 0]
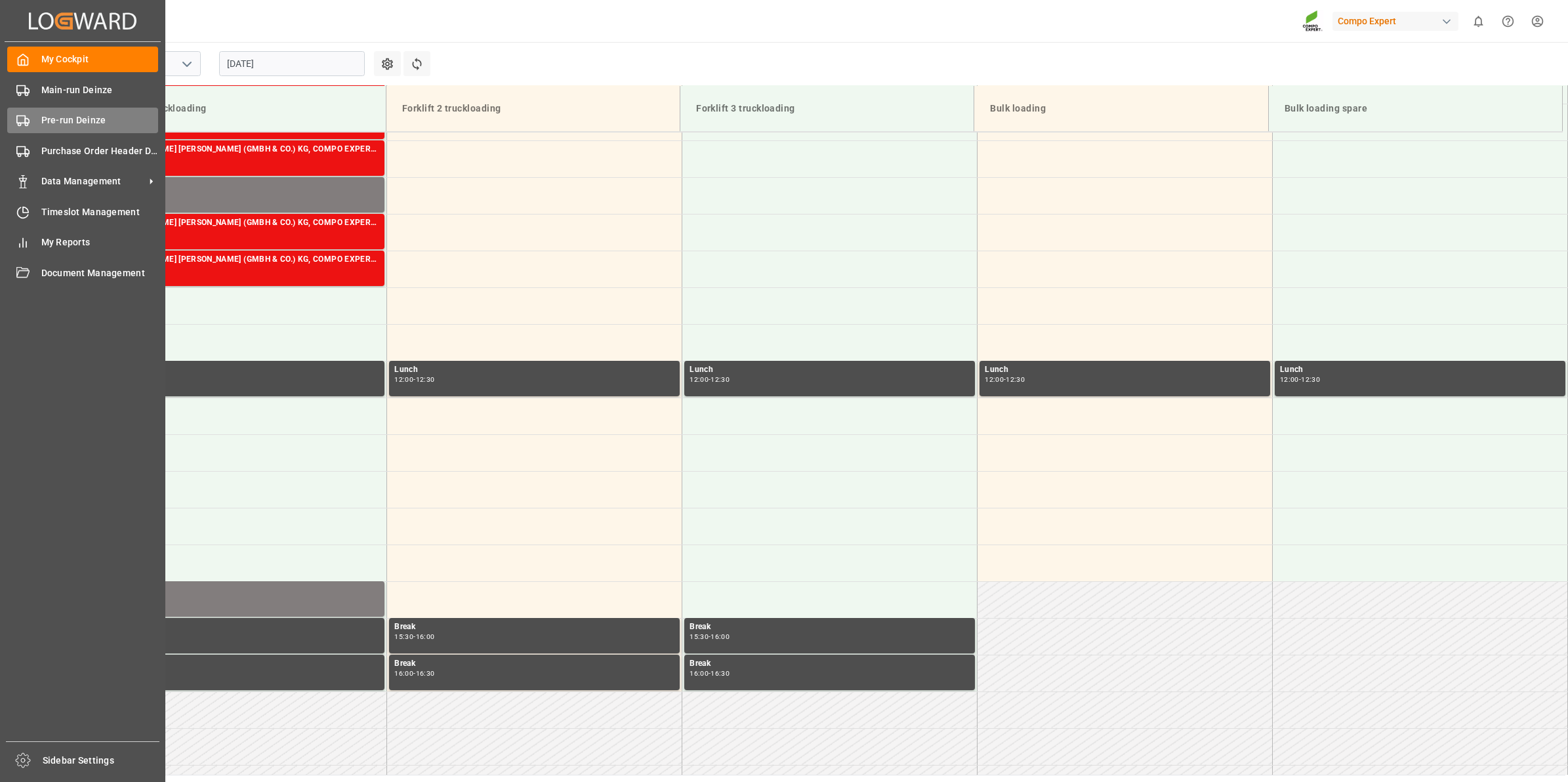
click at [74, 118] on span "Pre-run Deinze" at bounding box center [100, 121] width 117 height 14
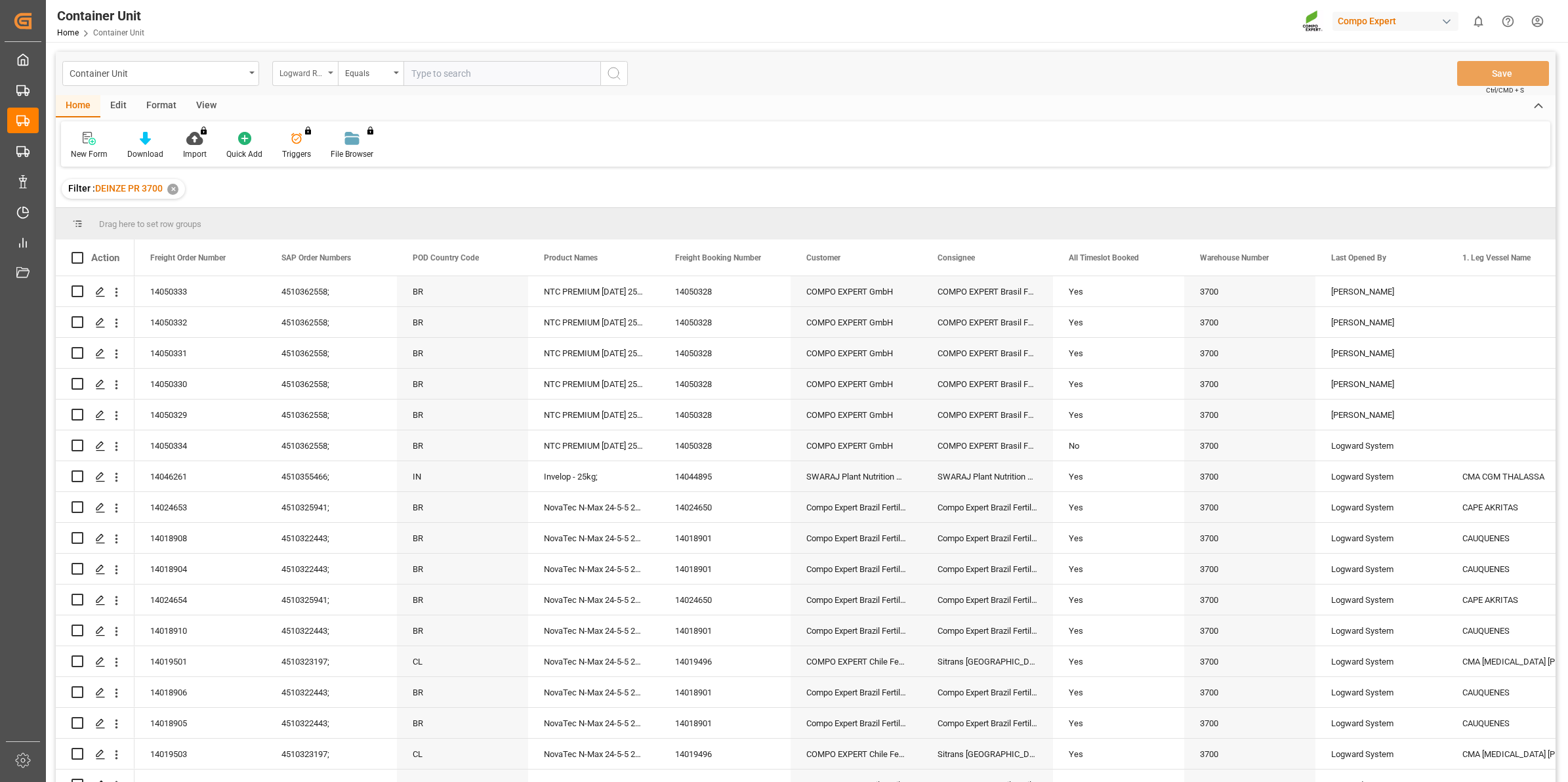
click at [326, 73] on div "Logward Reference" at bounding box center [305, 73] width 66 height 25
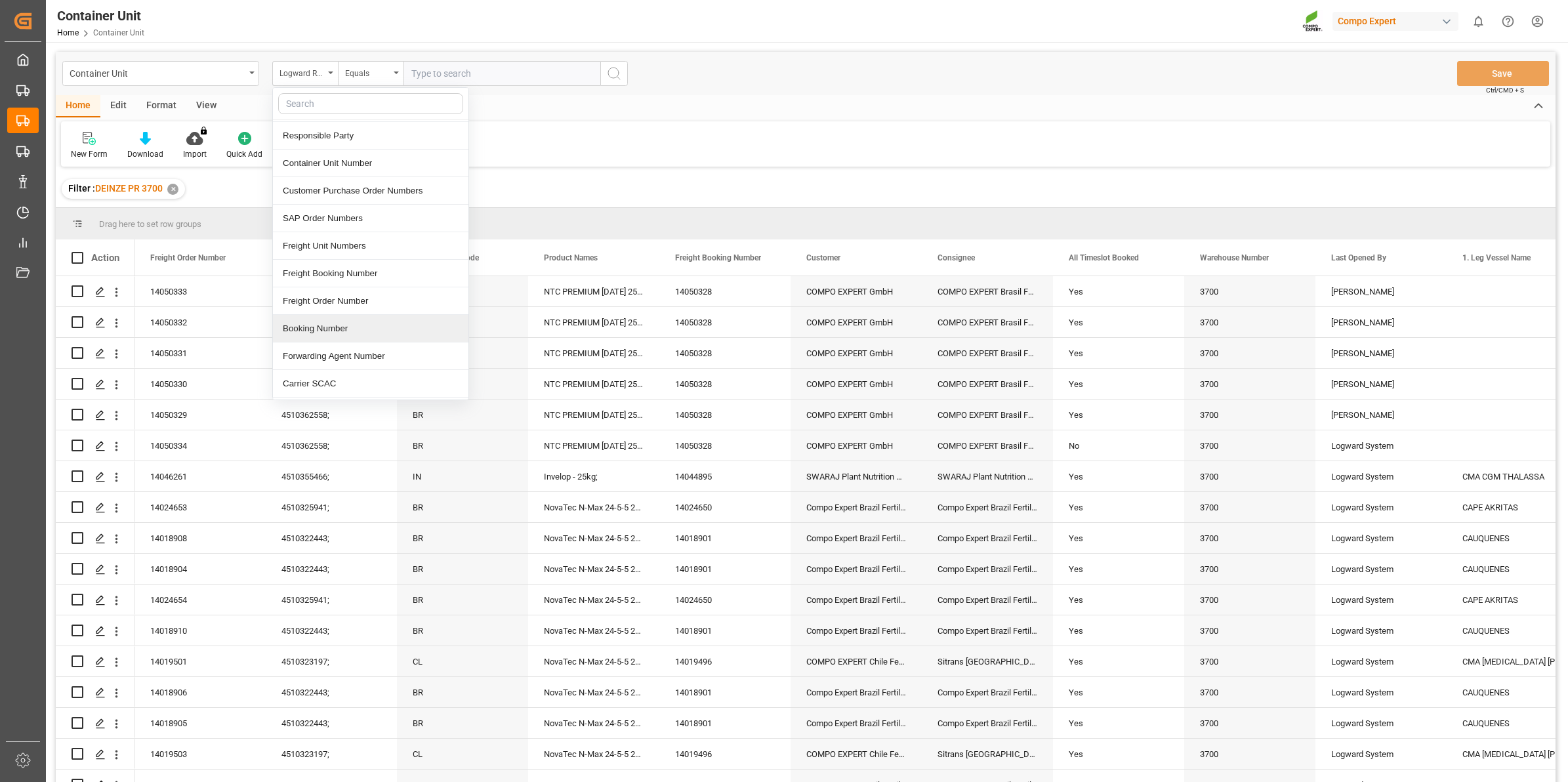
scroll to position [82, 0]
click at [372, 322] on div "Freight Order Number" at bounding box center [370, 328] width 195 height 28
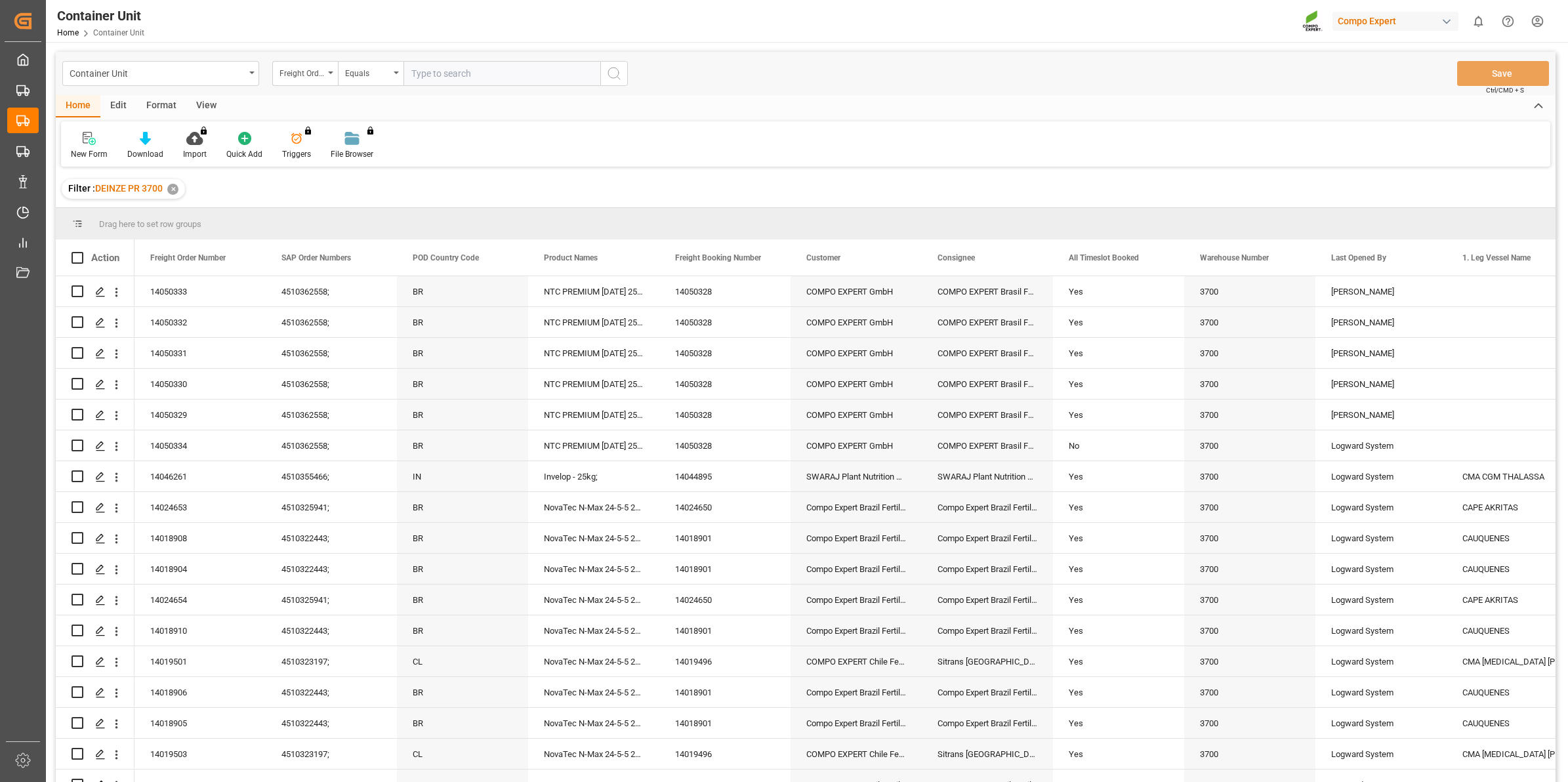
click at [453, 77] on input "text" at bounding box center [502, 73] width 197 height 25
type input "14050334"
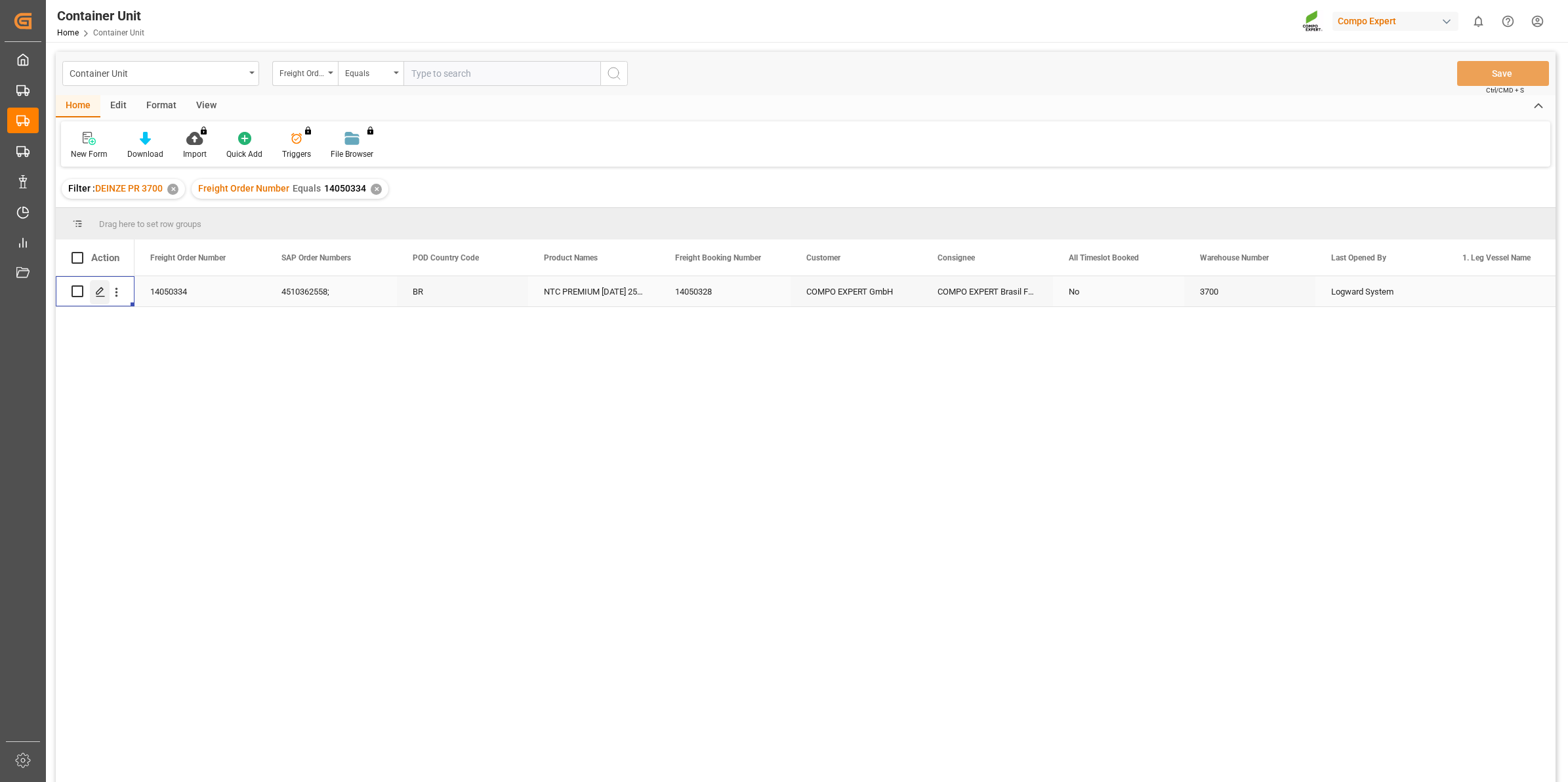
click at [98, 291] on icon "Press SPACE to select this row." at bounding box center [101, 292] width 10 height 10
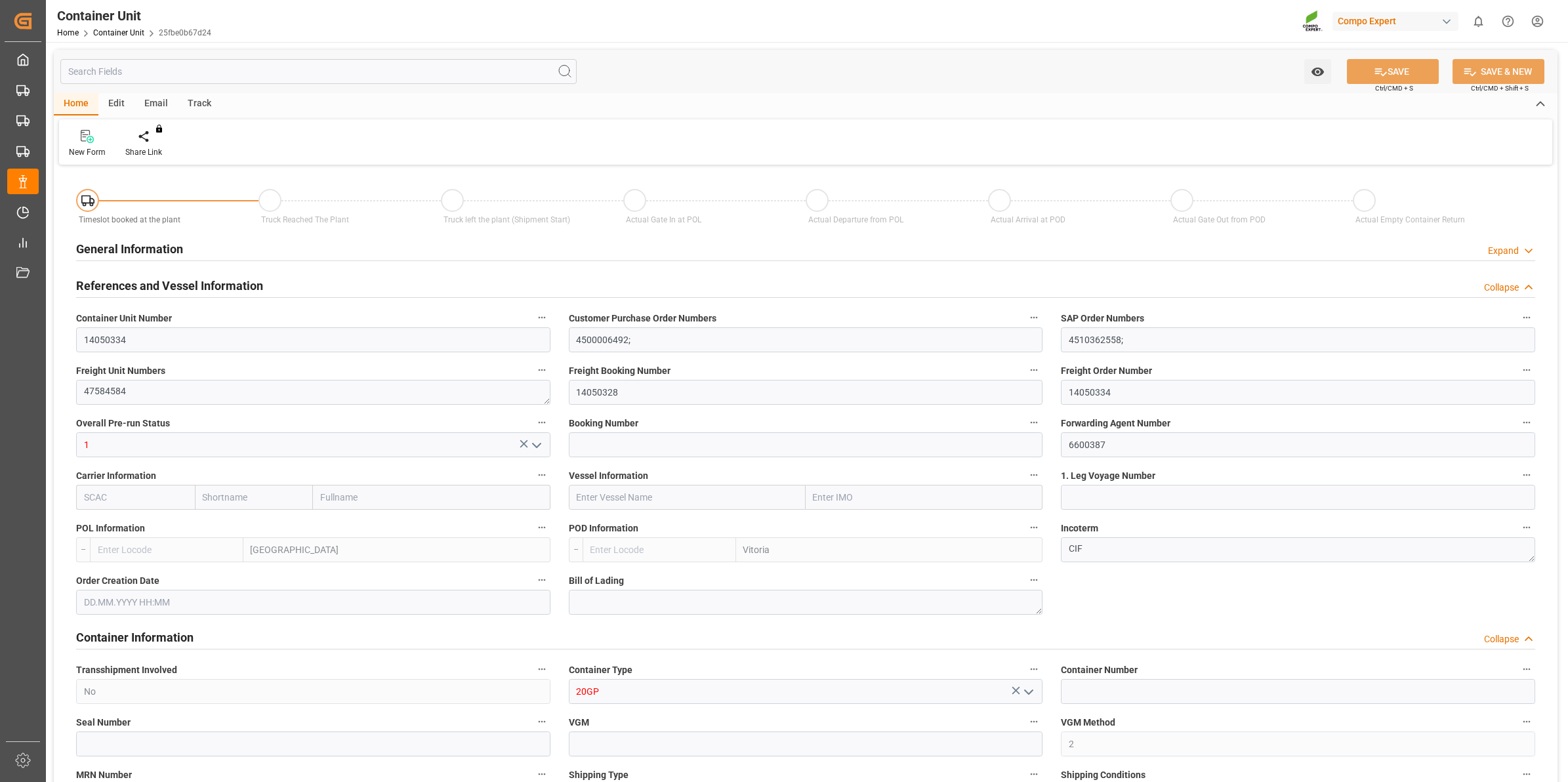
type input "BEANR"
type input "BRVIX"
type input "0"
type input "120"
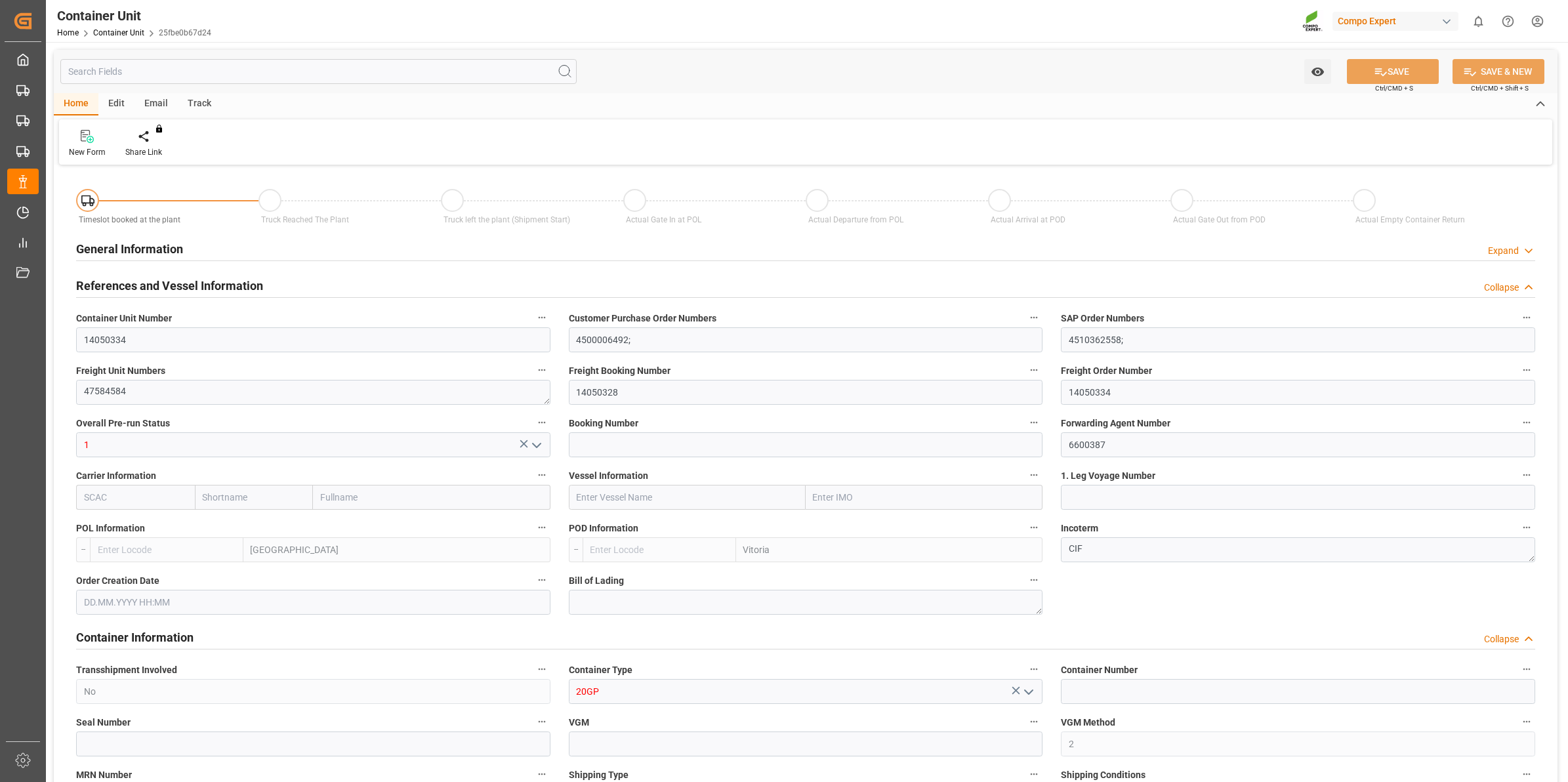
type input "21500"
type input "[DATE] 11:39"
type input "[DATE]"
click at [149, 145] on div "Create Timeslot" at bounding box center [153, 143] width 76 height 29
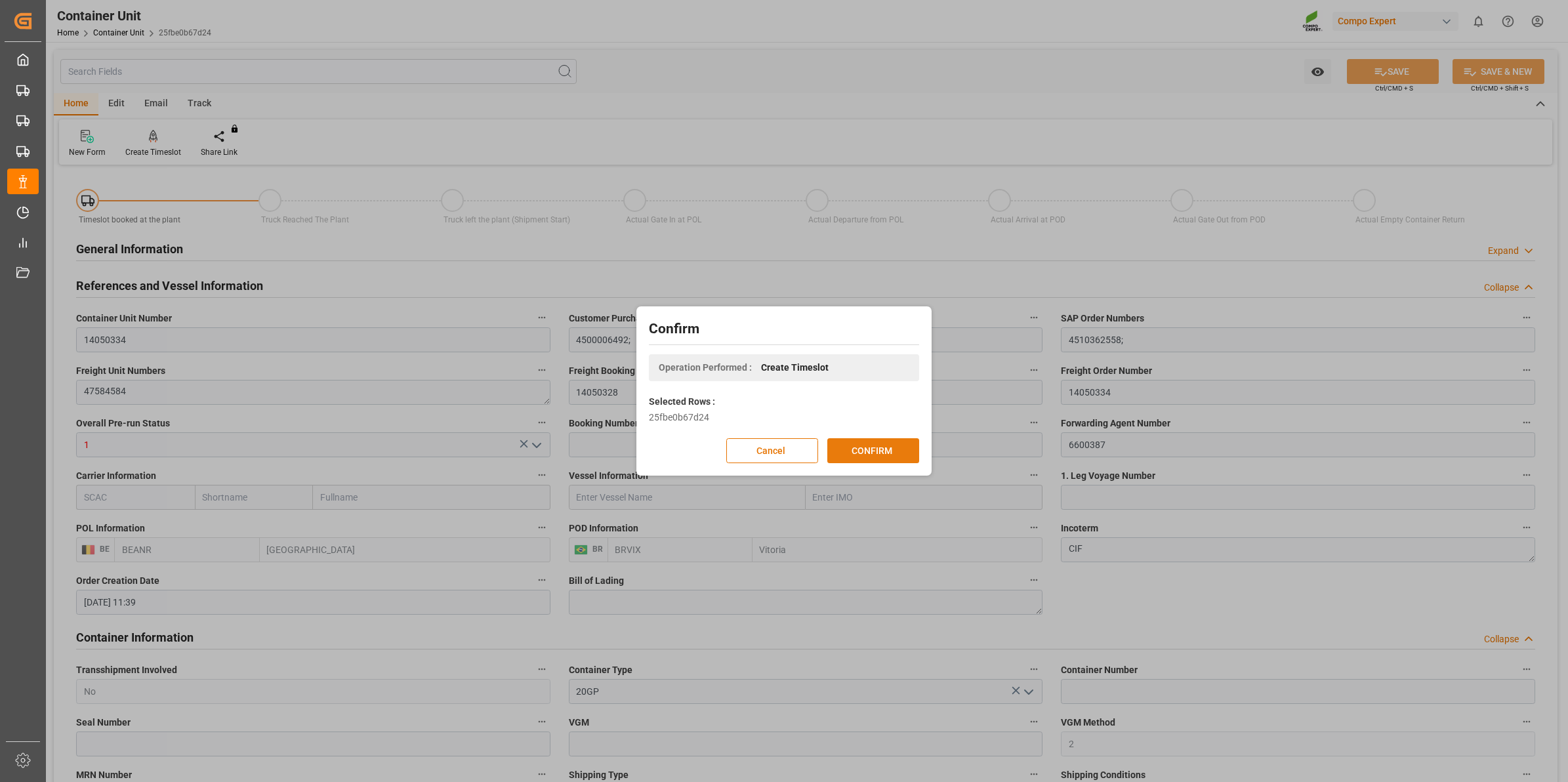
click at [889, 454] on button "CONFIRM" at bounding box center [873, 451] width 92 height 25
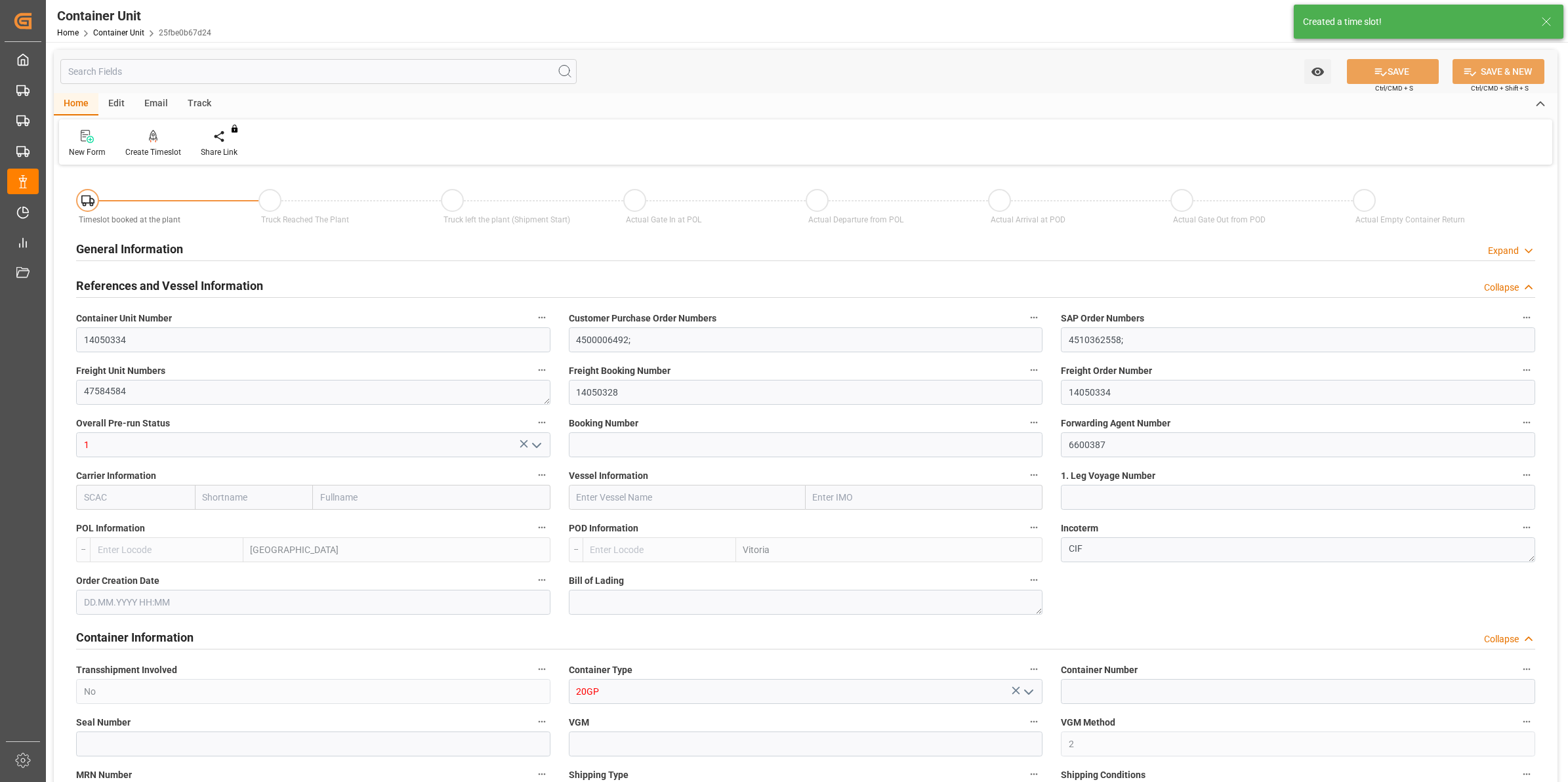
type input "BEANR"
type input "BRVIX"
type input "0"
type input "120"
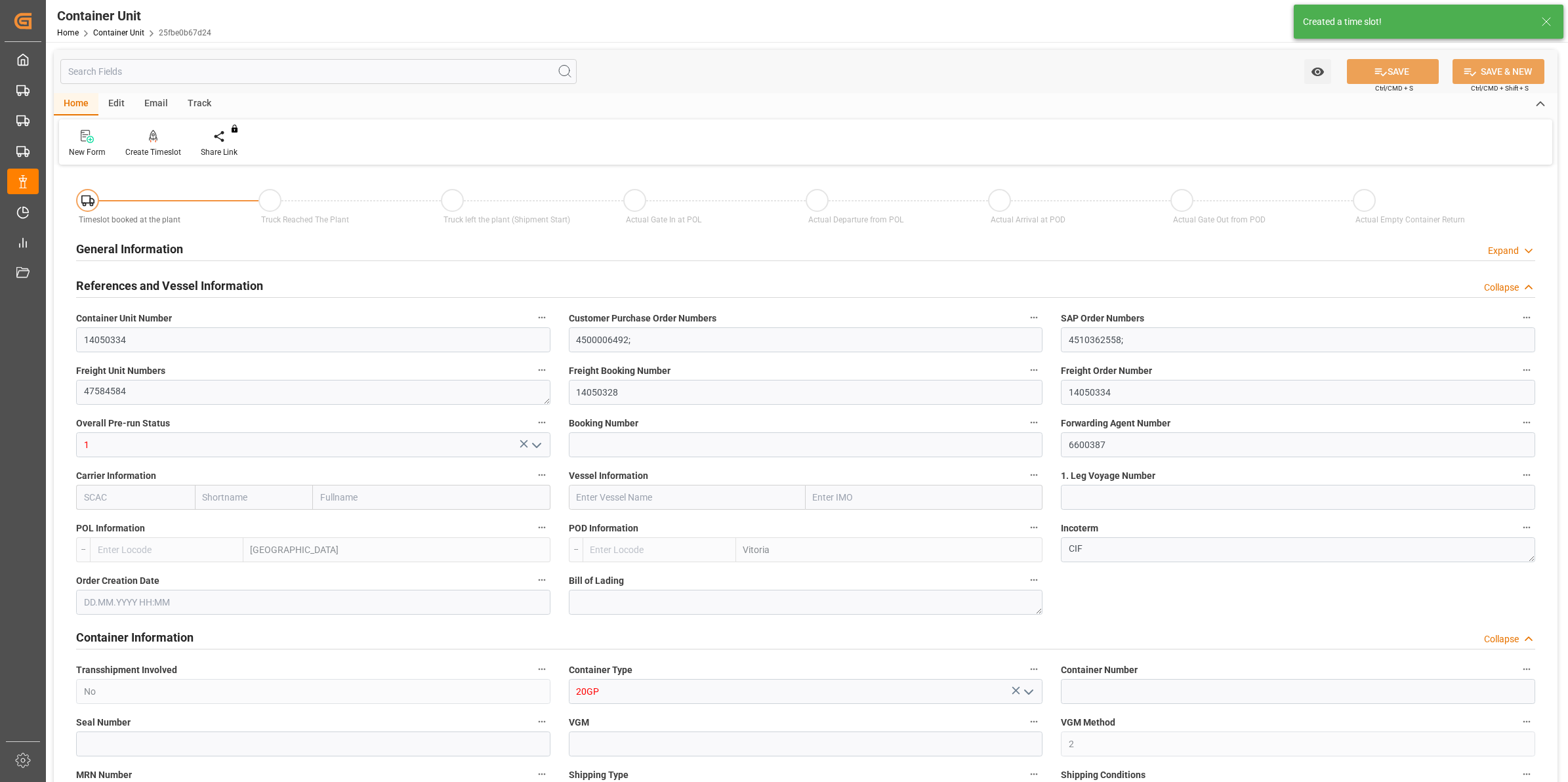
type input "21500"
type input "[DATE] 11:39"
type input "[DATE]"
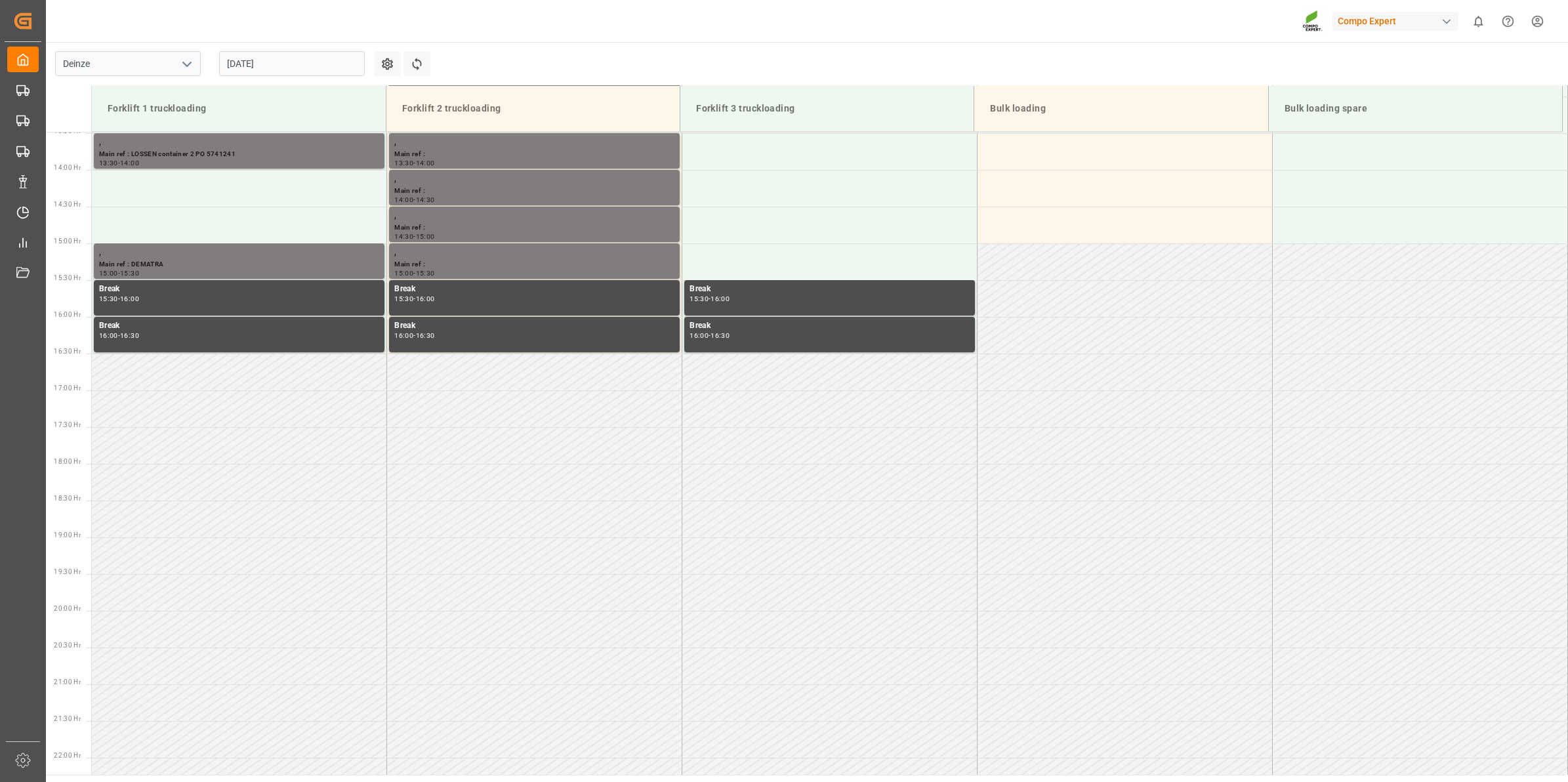
scroll to position [1021, 0]
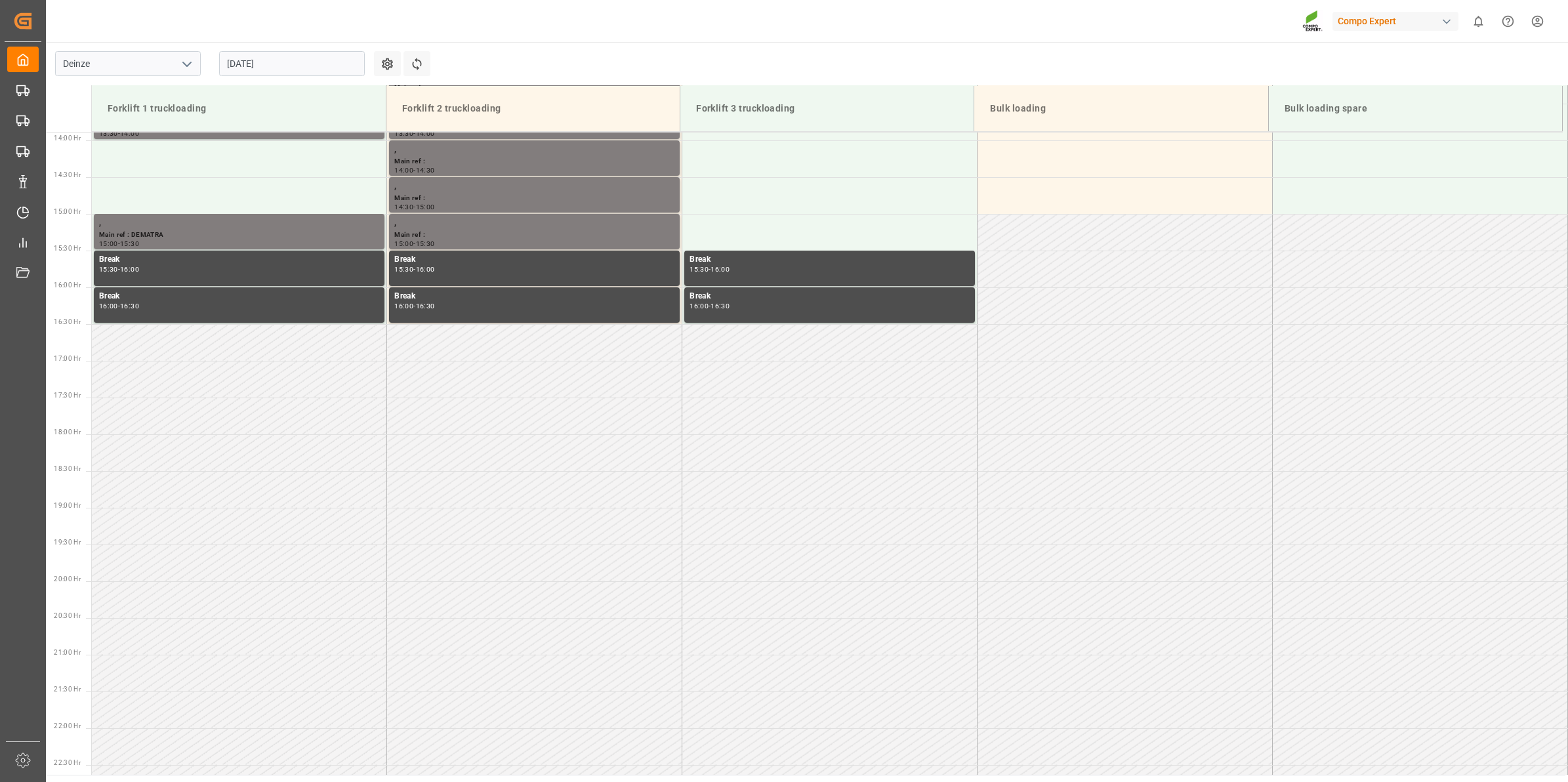
click at [316, 57] on input "21.08.2025" at bounding box center [292, 63] width 146 height 25
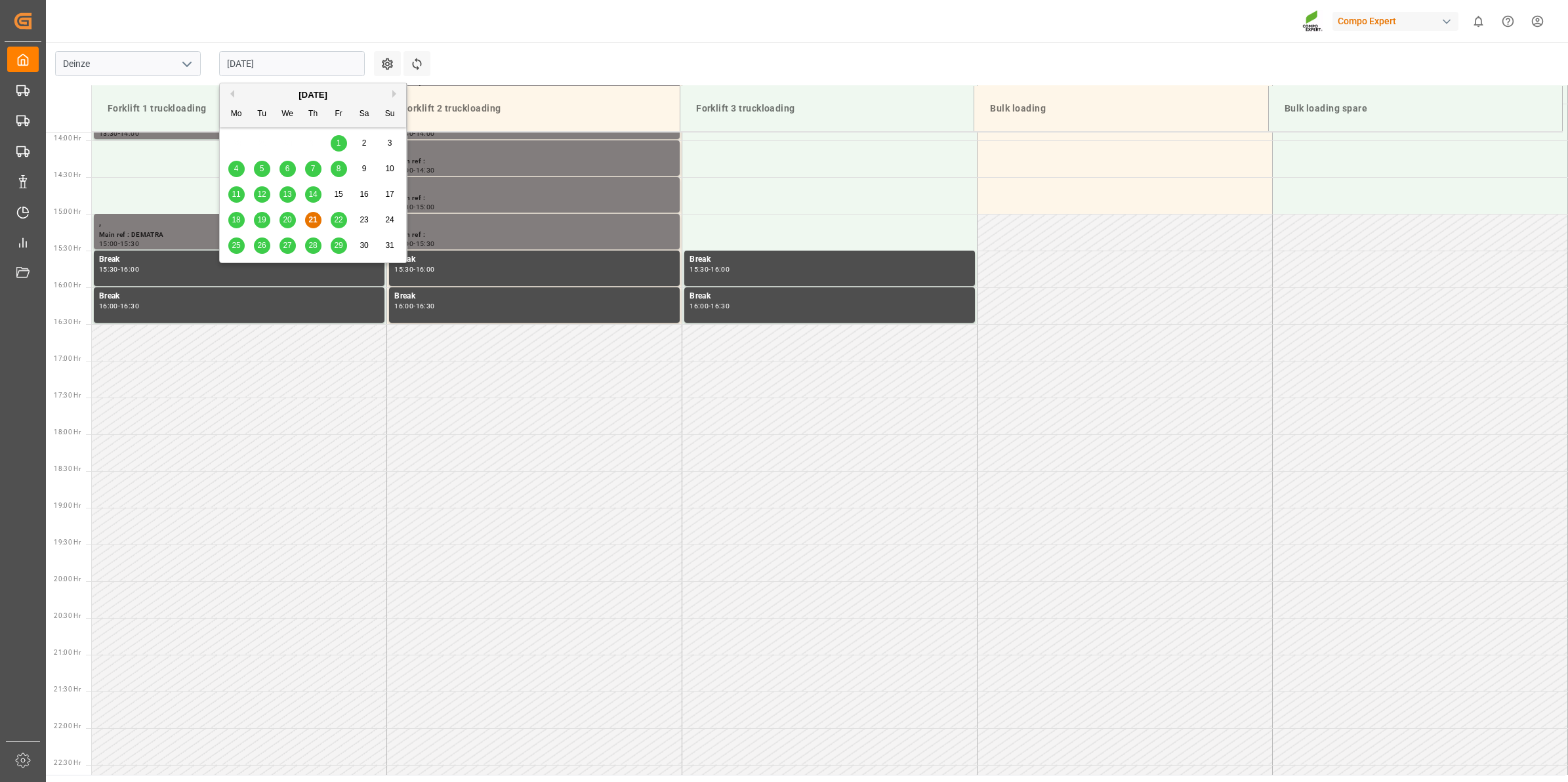
click at [319, 246] on div "28" at bounding box center [313, 246] width 17 height 16
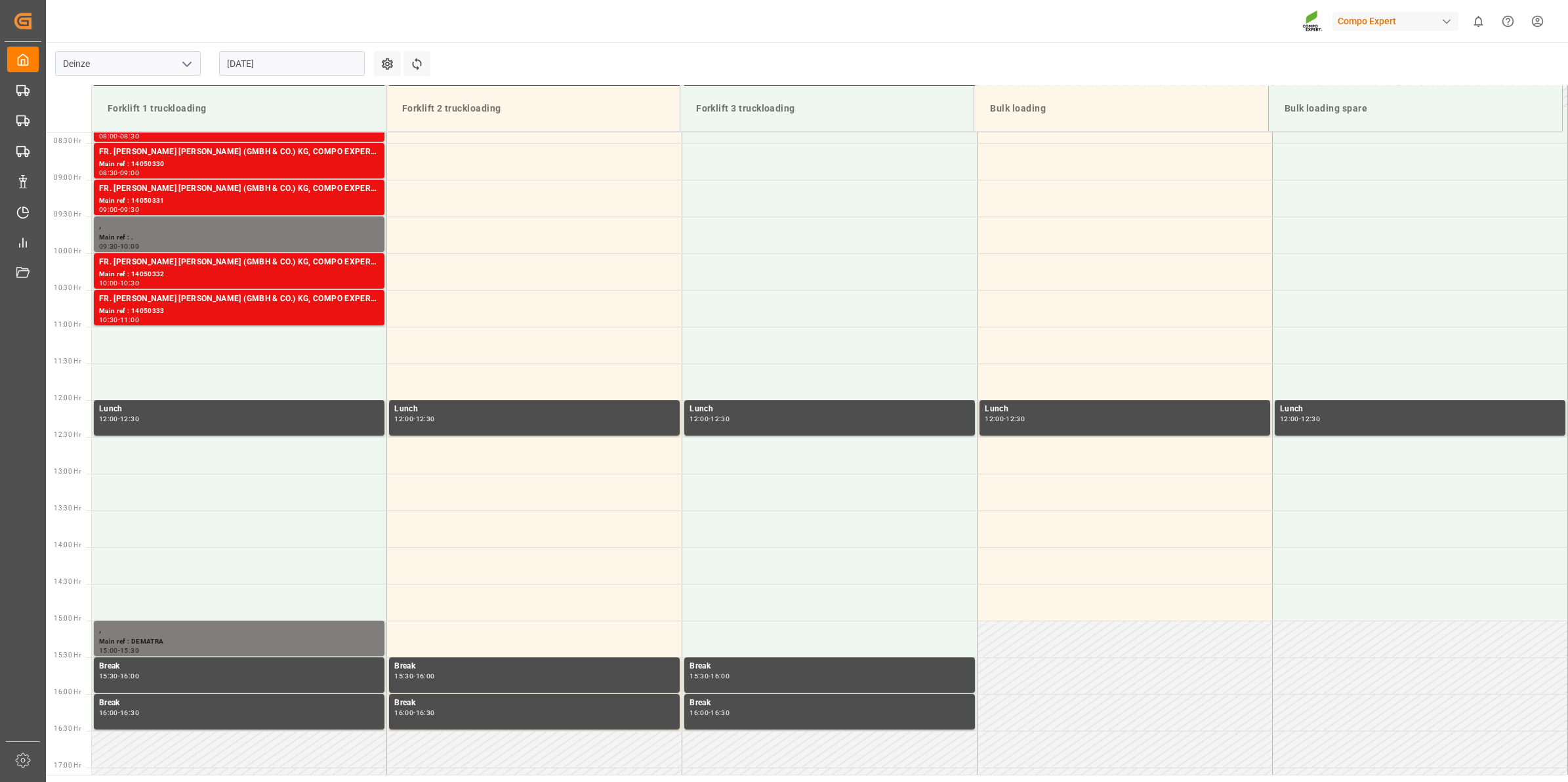
scroll to position [610, 0]
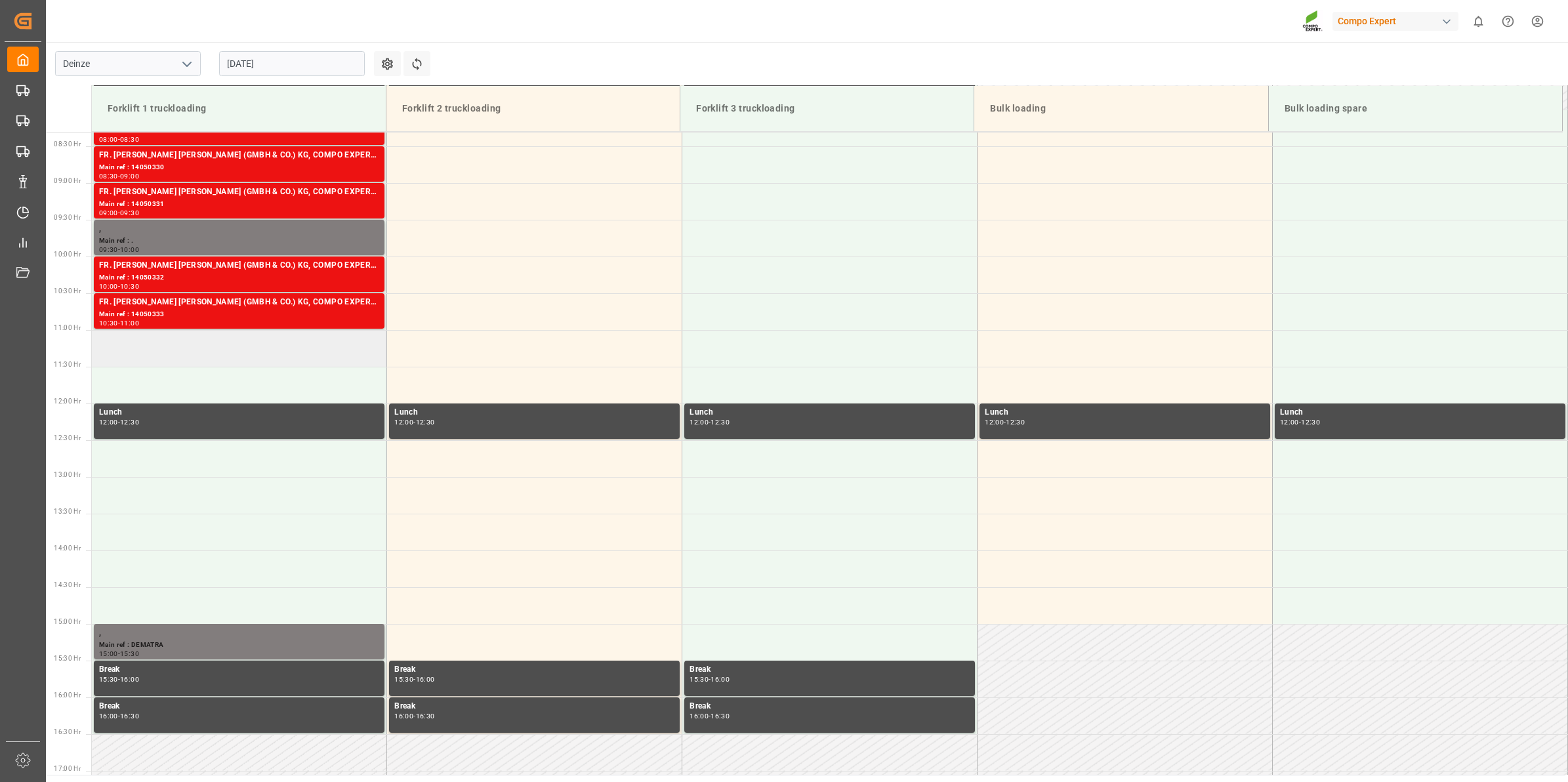
click at [227, 355] on td at bounding box center [240, 348] width 295 height 36
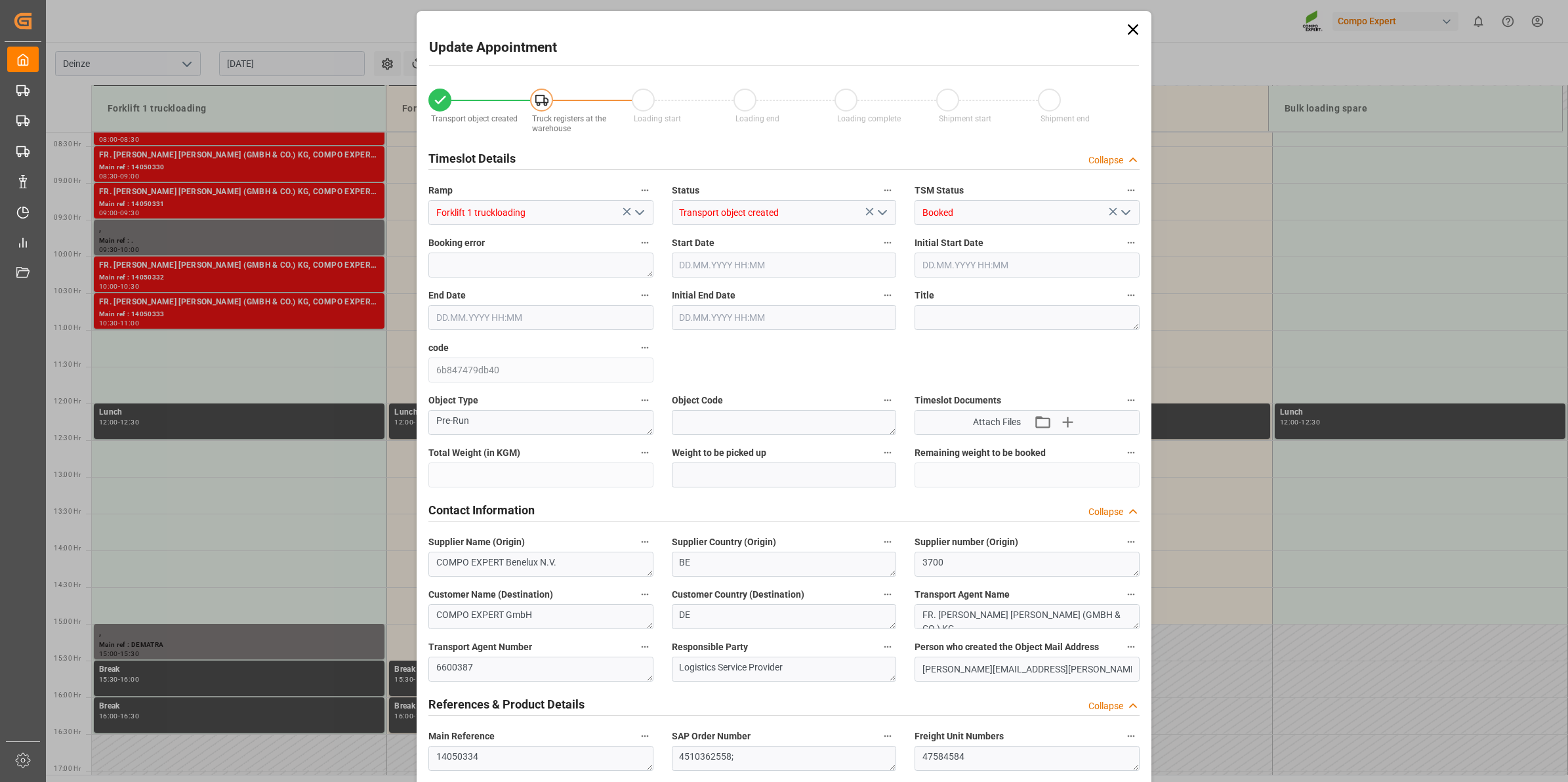
type input "21500"
type input "120"
type input "28.08.2025 11:00"
type input "28.08.2025 11:30"
type input "[DATE] 11:39"
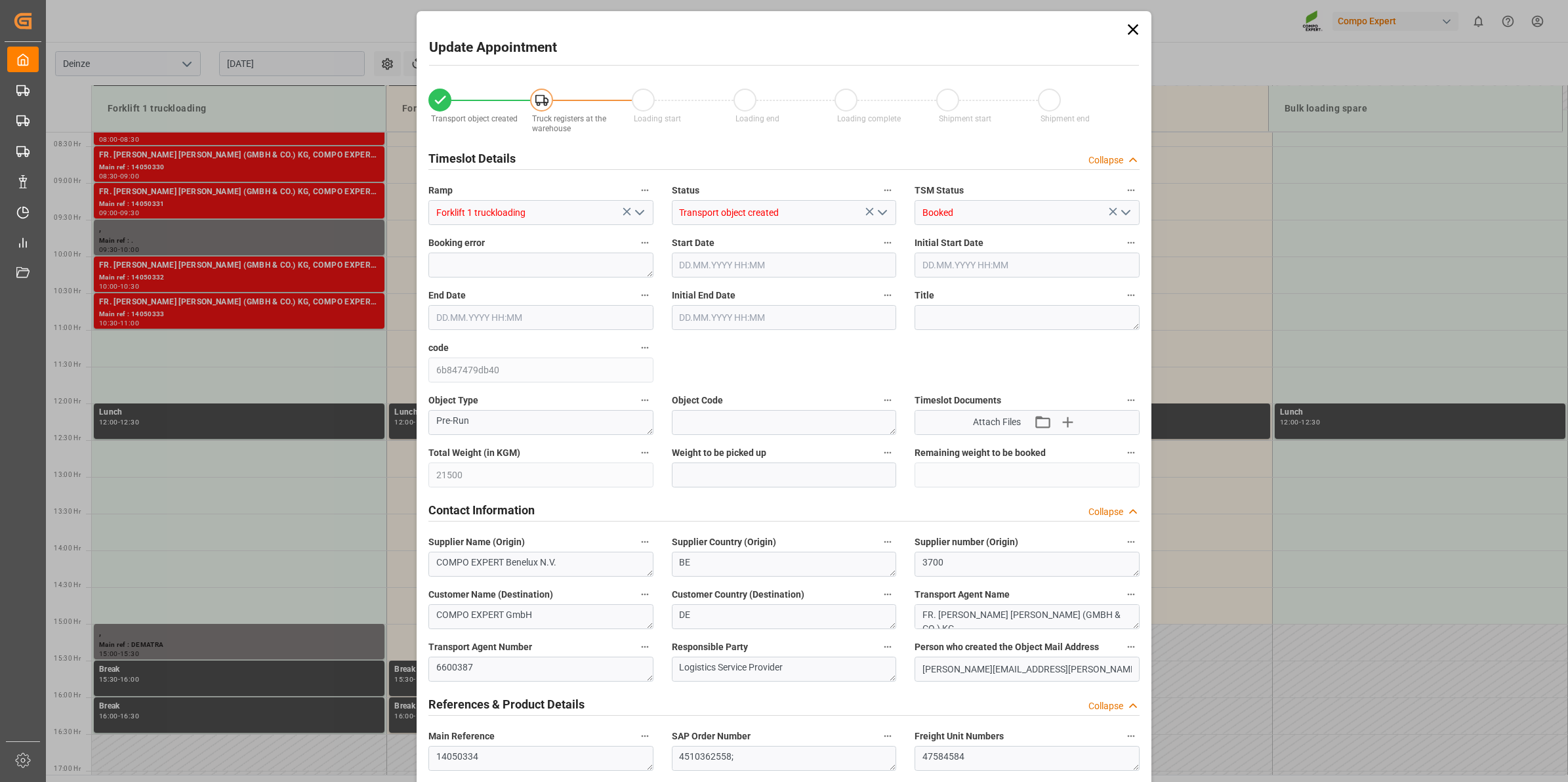
type input "21.08.2025 12:36"
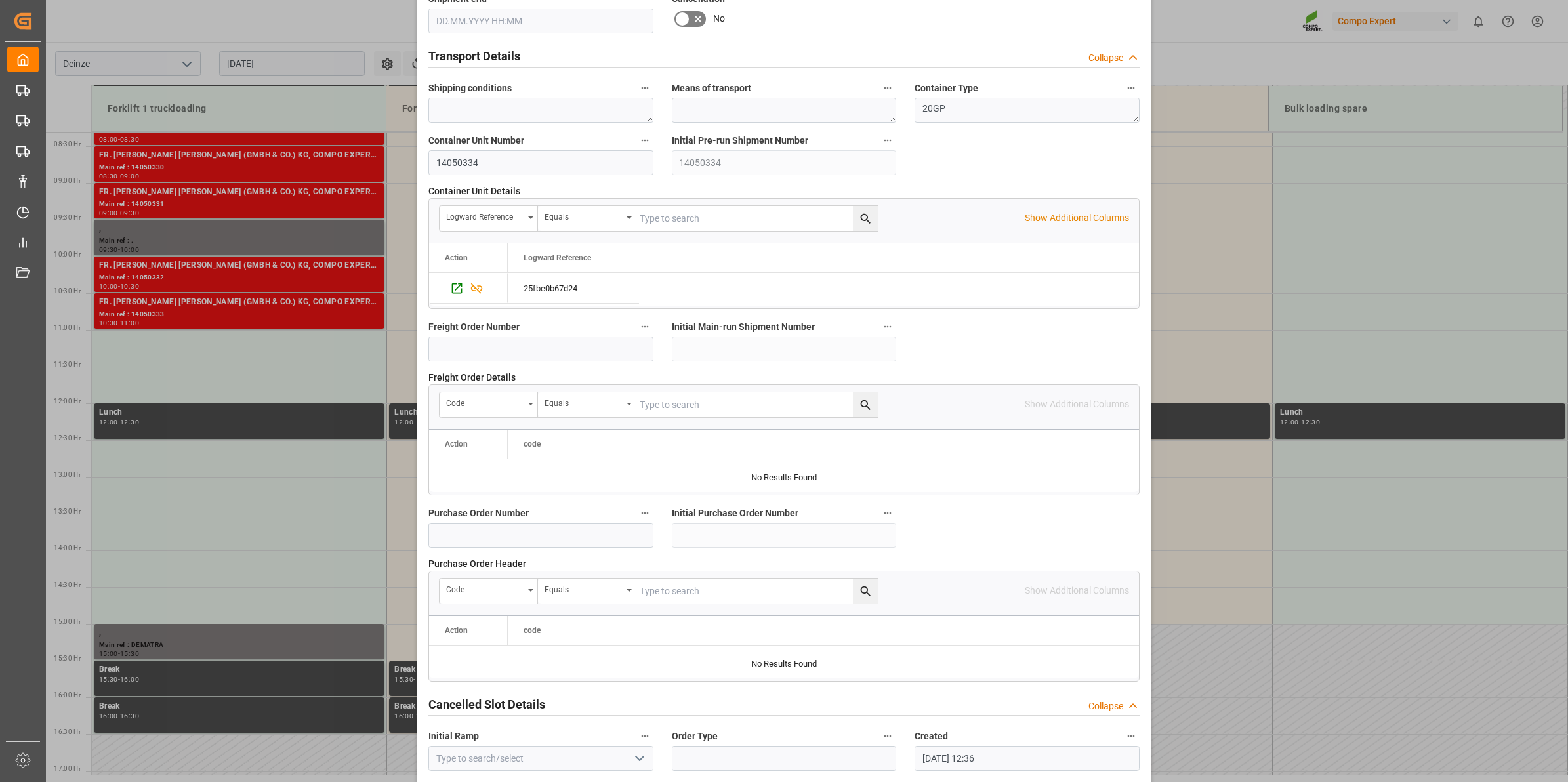
scroll to position [1041, 0]
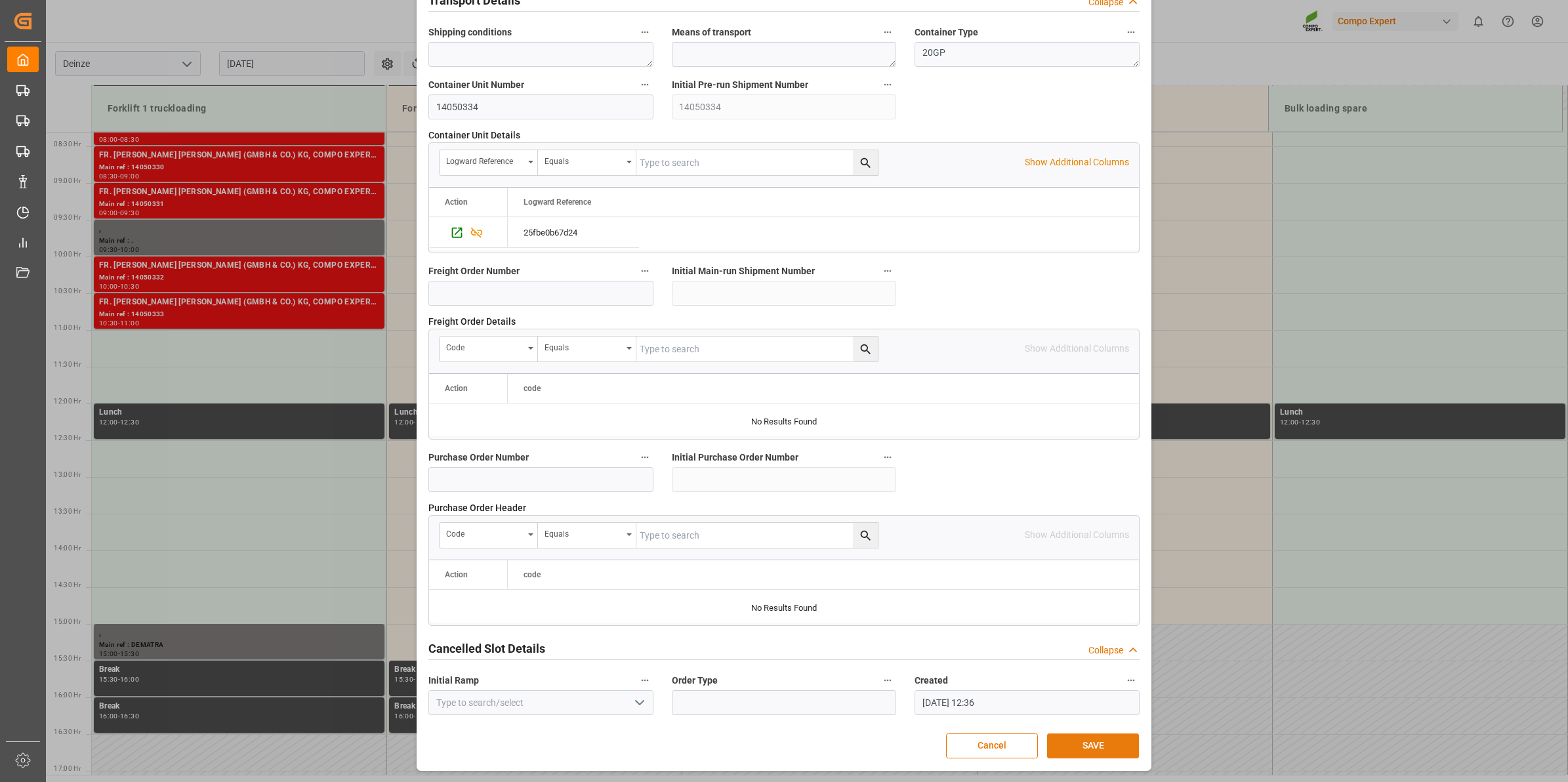
click at [1074, 735] on button "SAVE" at bounding box center [1093, 746] width 92 height 25
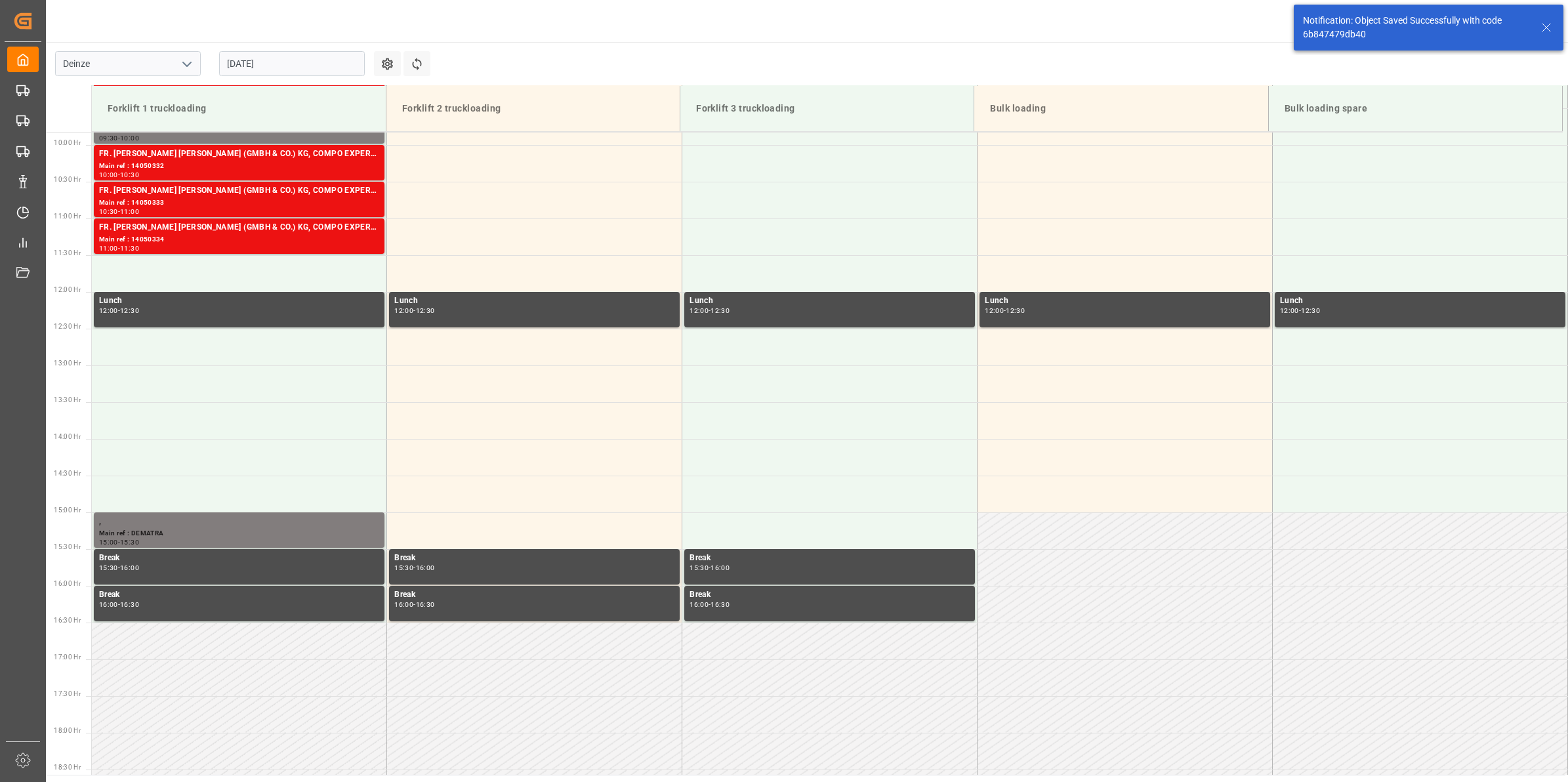
scroll to position [726, 0]
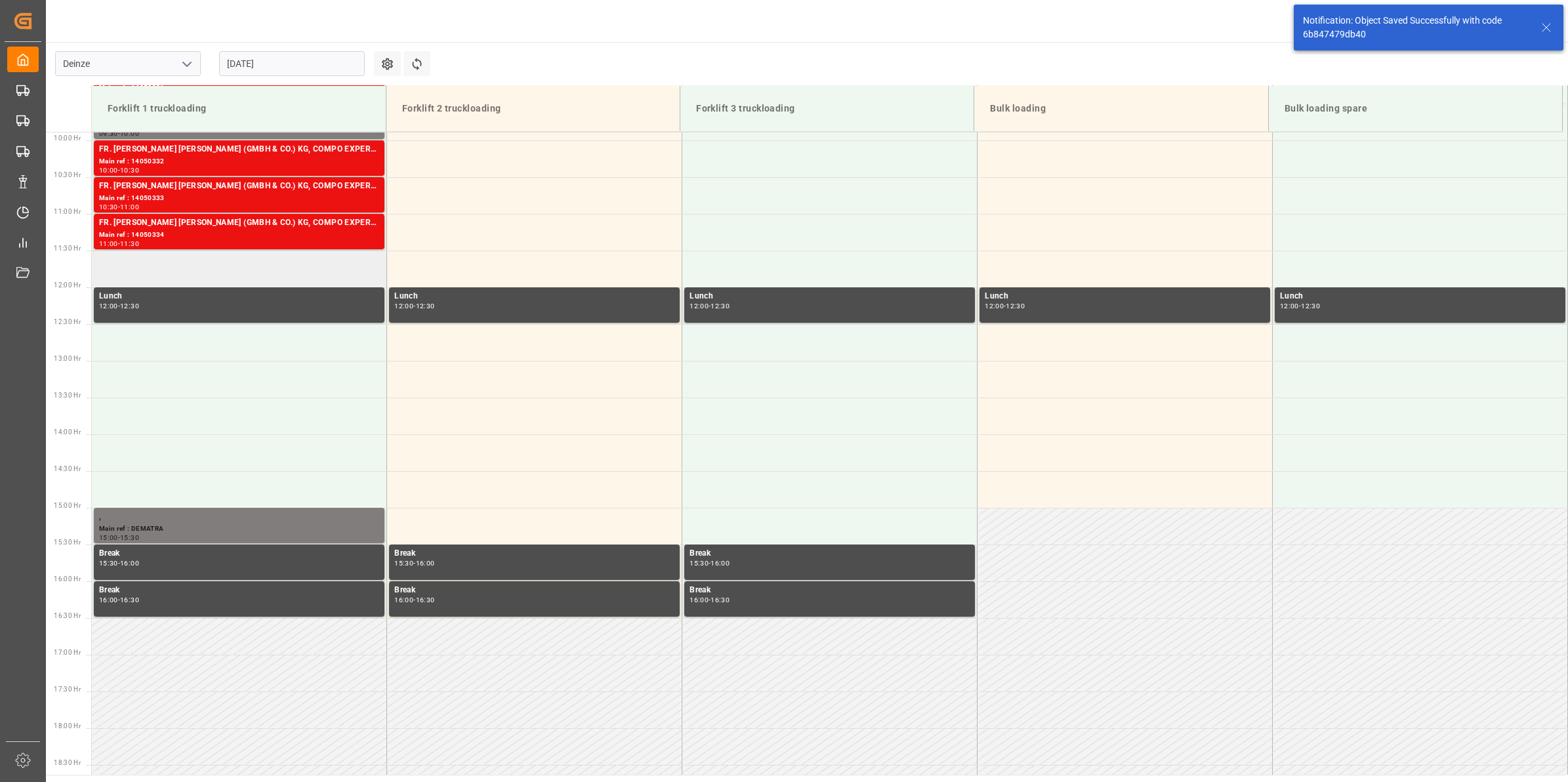
click at [269, 269] on td at bounding box center [240, 269] width 295 height 36
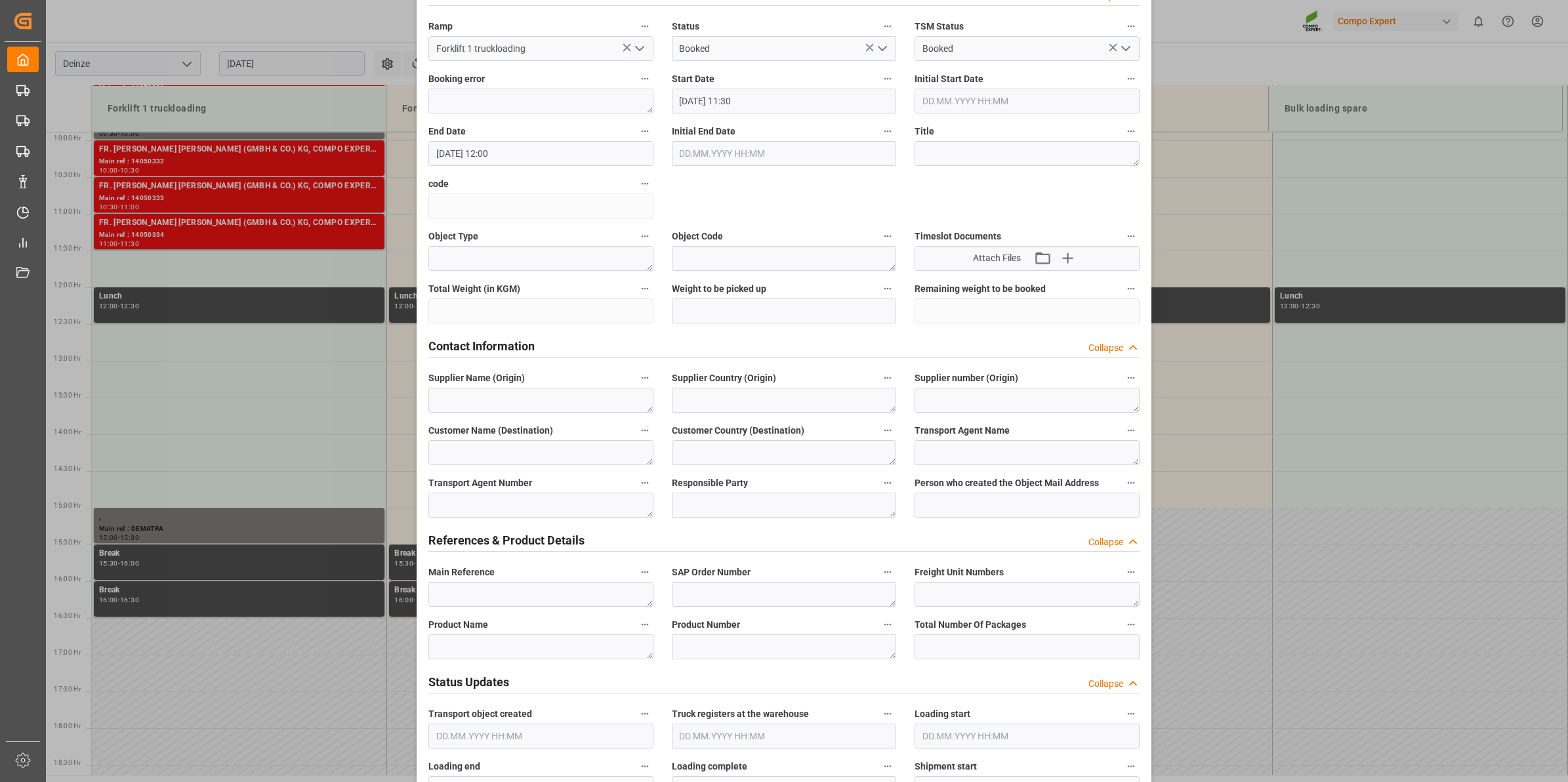
scroll to position [492, 0]
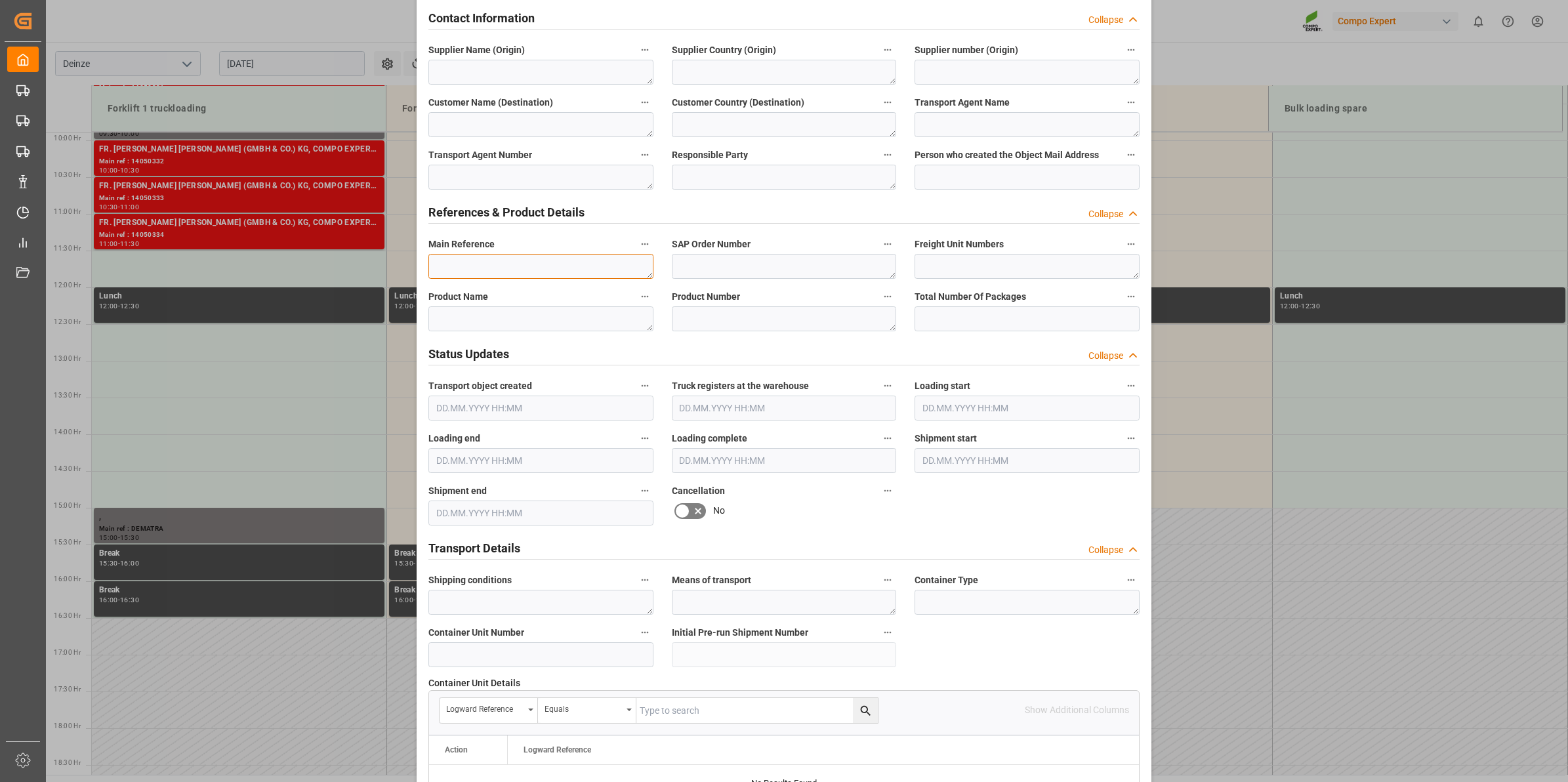
click at [504, 256] on textarea at bounding box center [540, 266] width 225 height 25
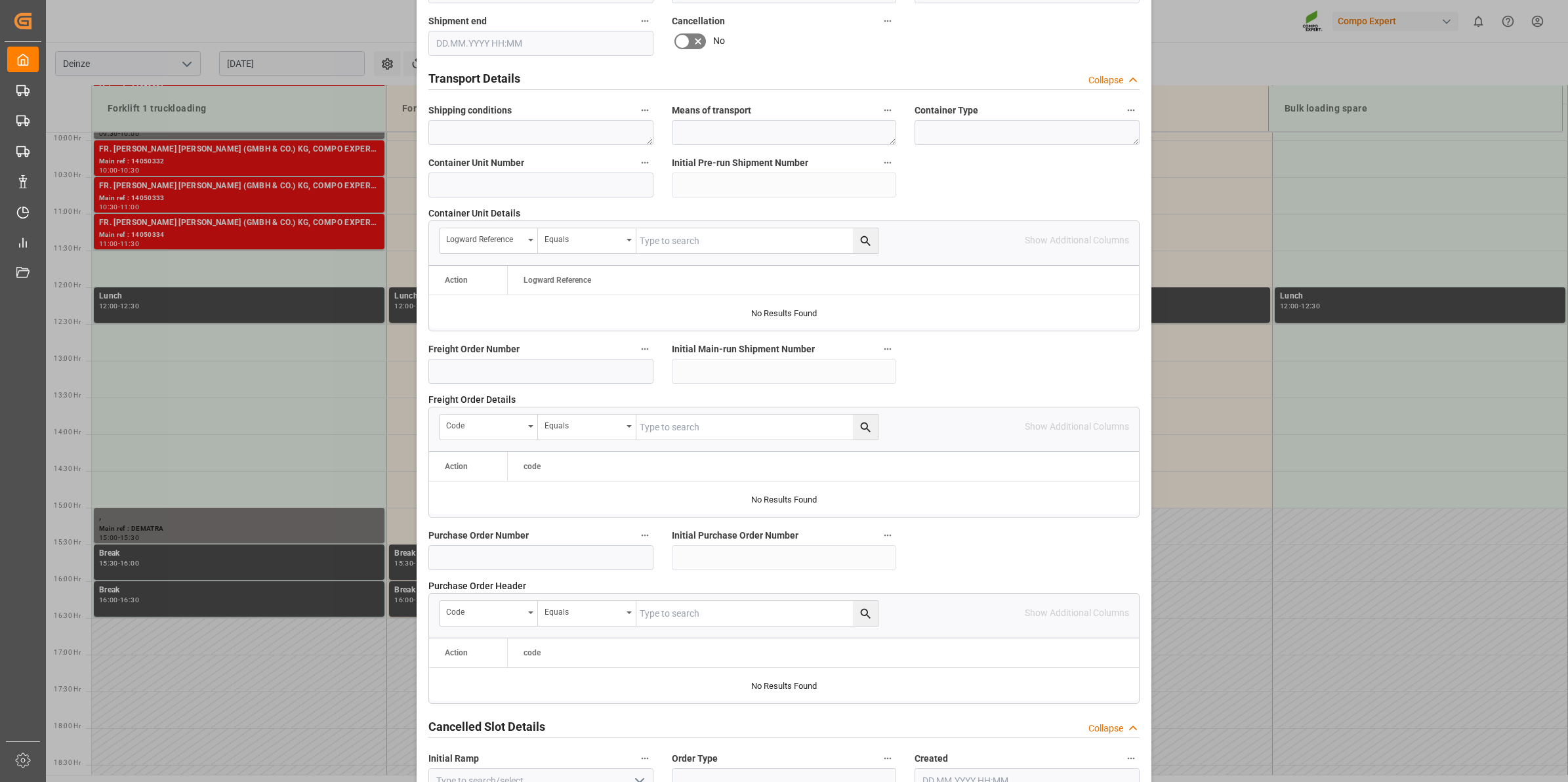
scroll to position [1041, 0]
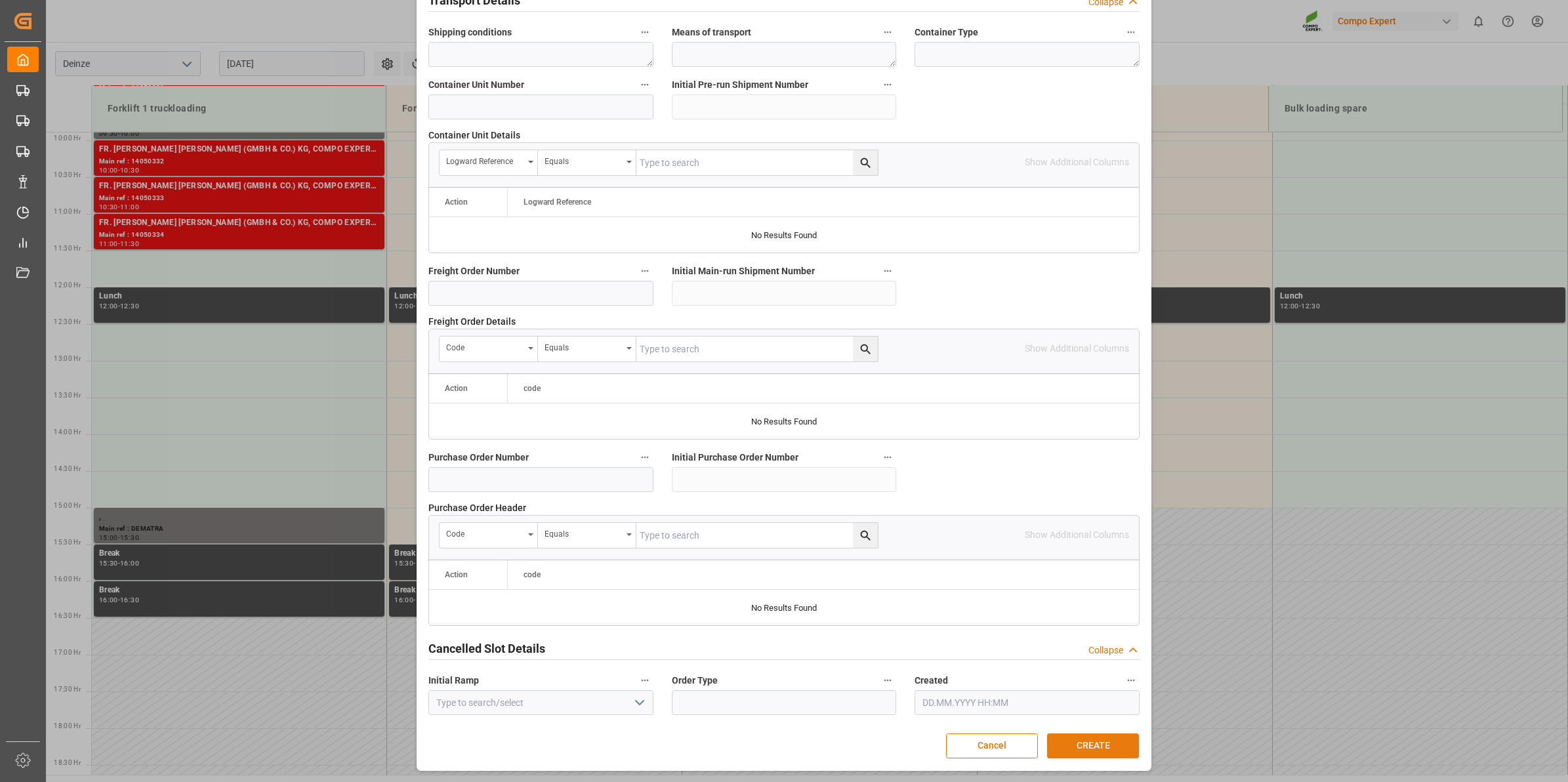
type textarea "."
click at [1113, 740] on button "CREATE" at bounding box center [1093, 746] width 92 height 25
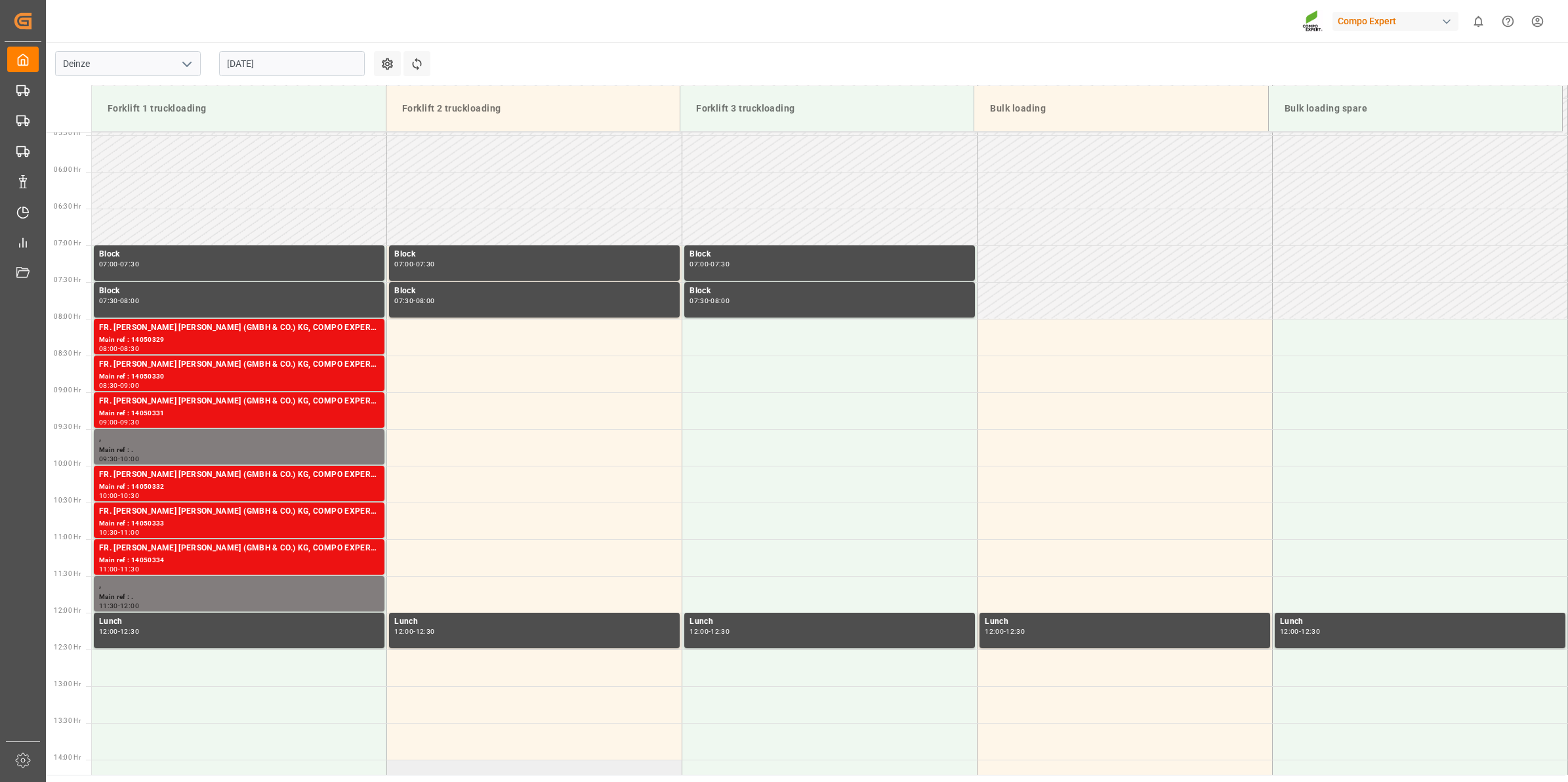
scroll to position [480, 0]
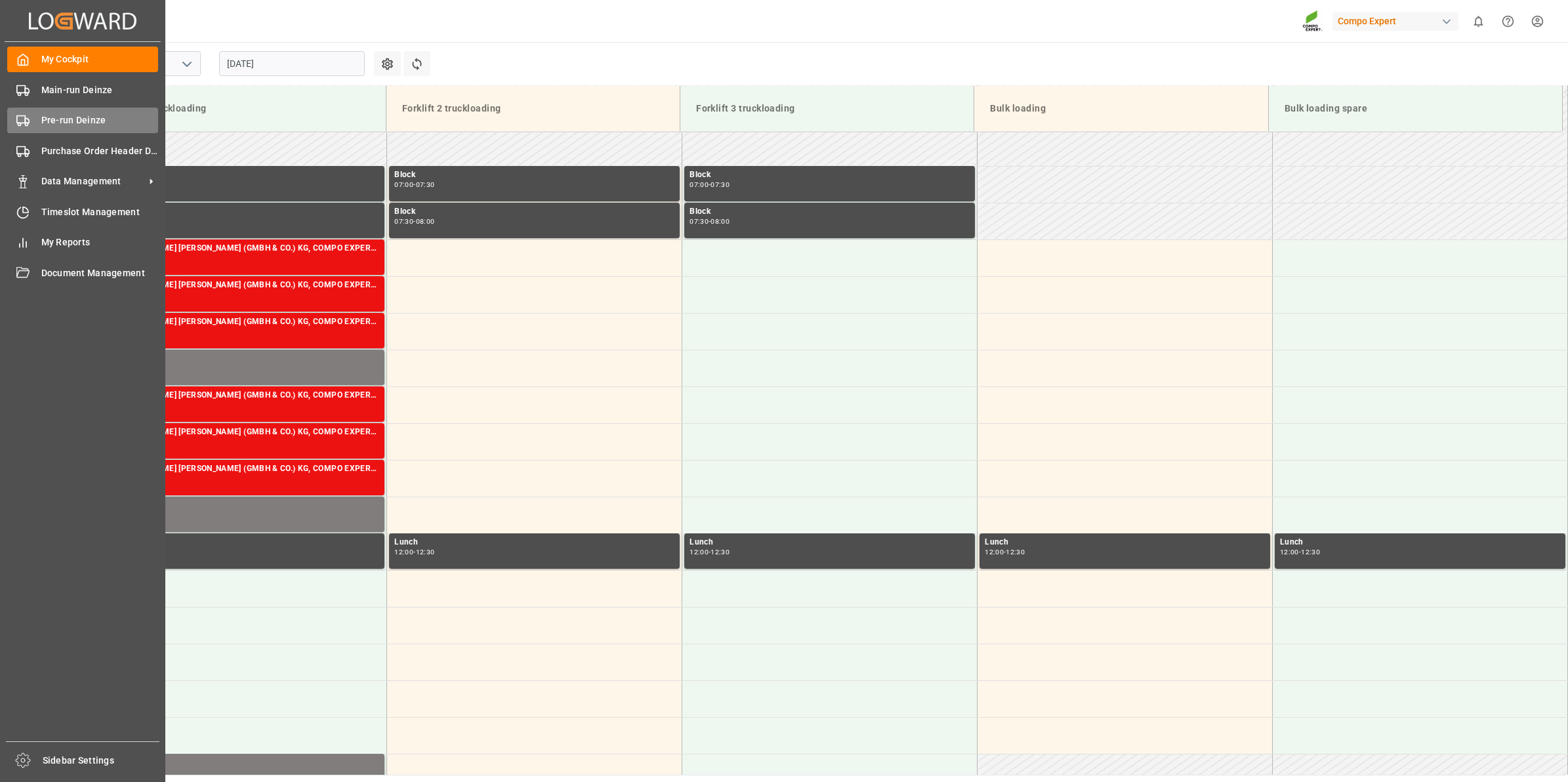
click at [47, 114] on span "Pre-run Deinze" at bounding box center [100, 121] width 117 height 14
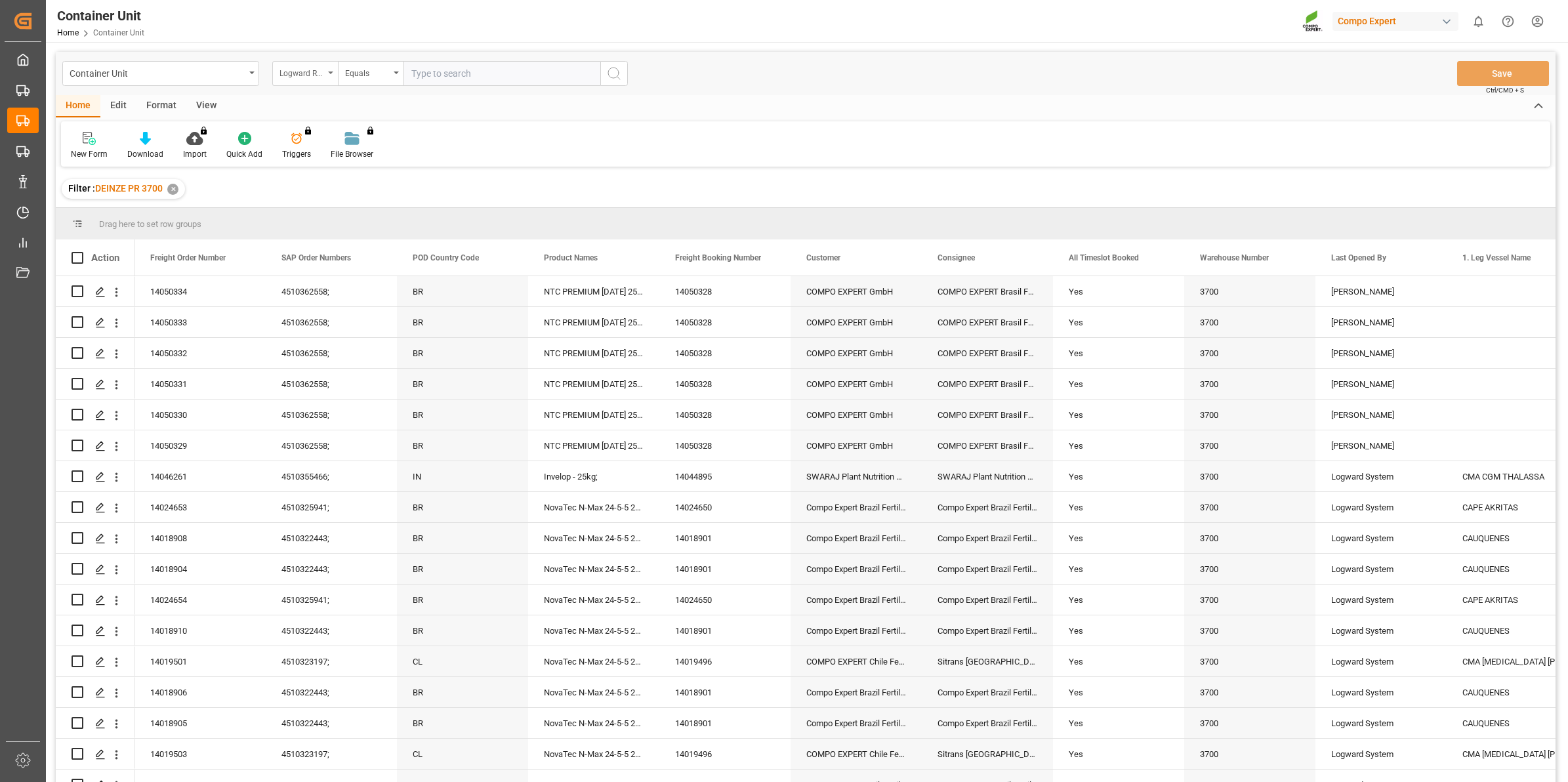
click at [329, 79] on div "Logward Reference" at bounding box center [305, 73] width 66 height 25
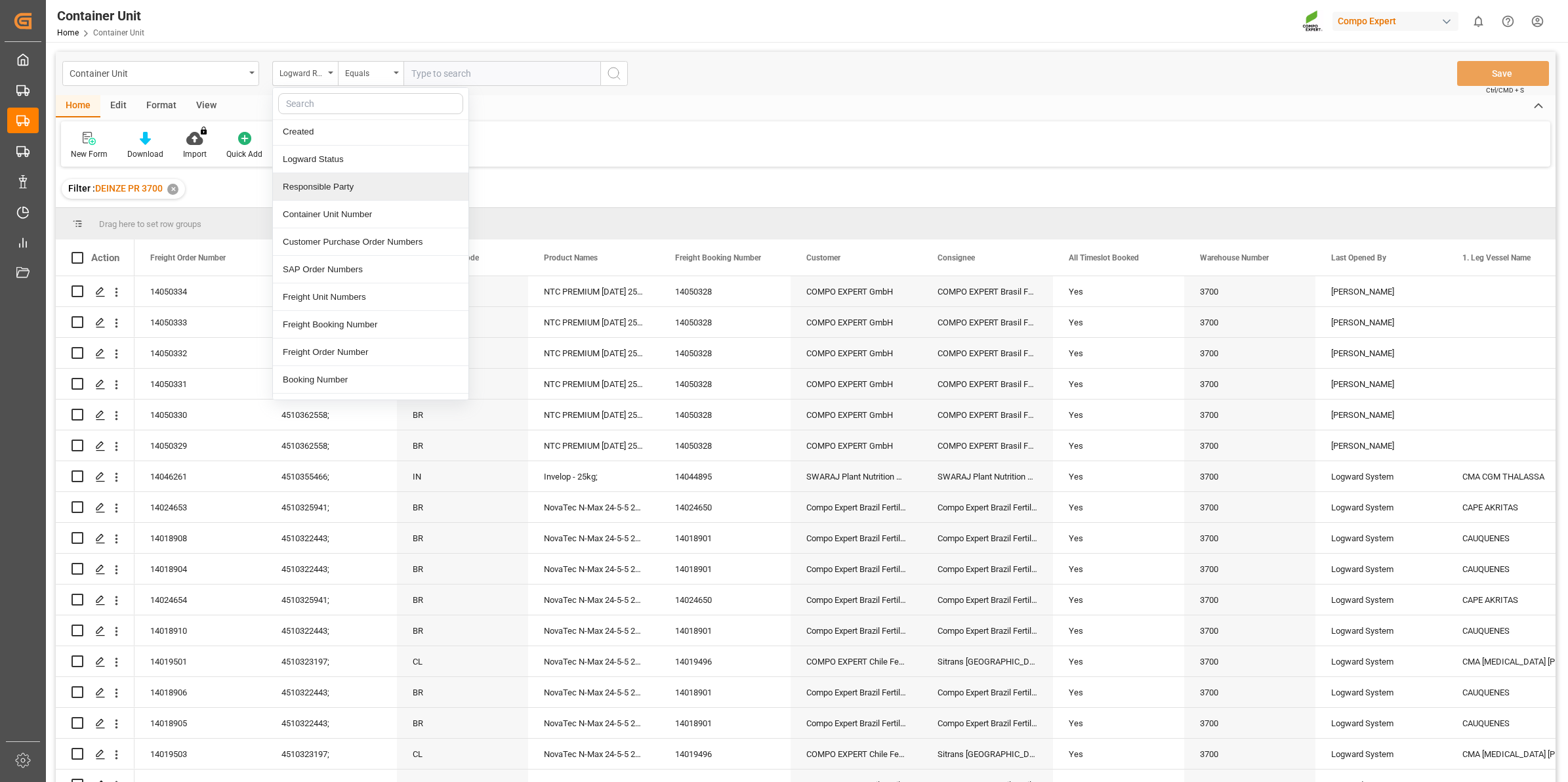
scroll to position [82, 0]
click at [346, 328] on div "Freight Order Number" at bounding box center [370, 328] width 195 height 28
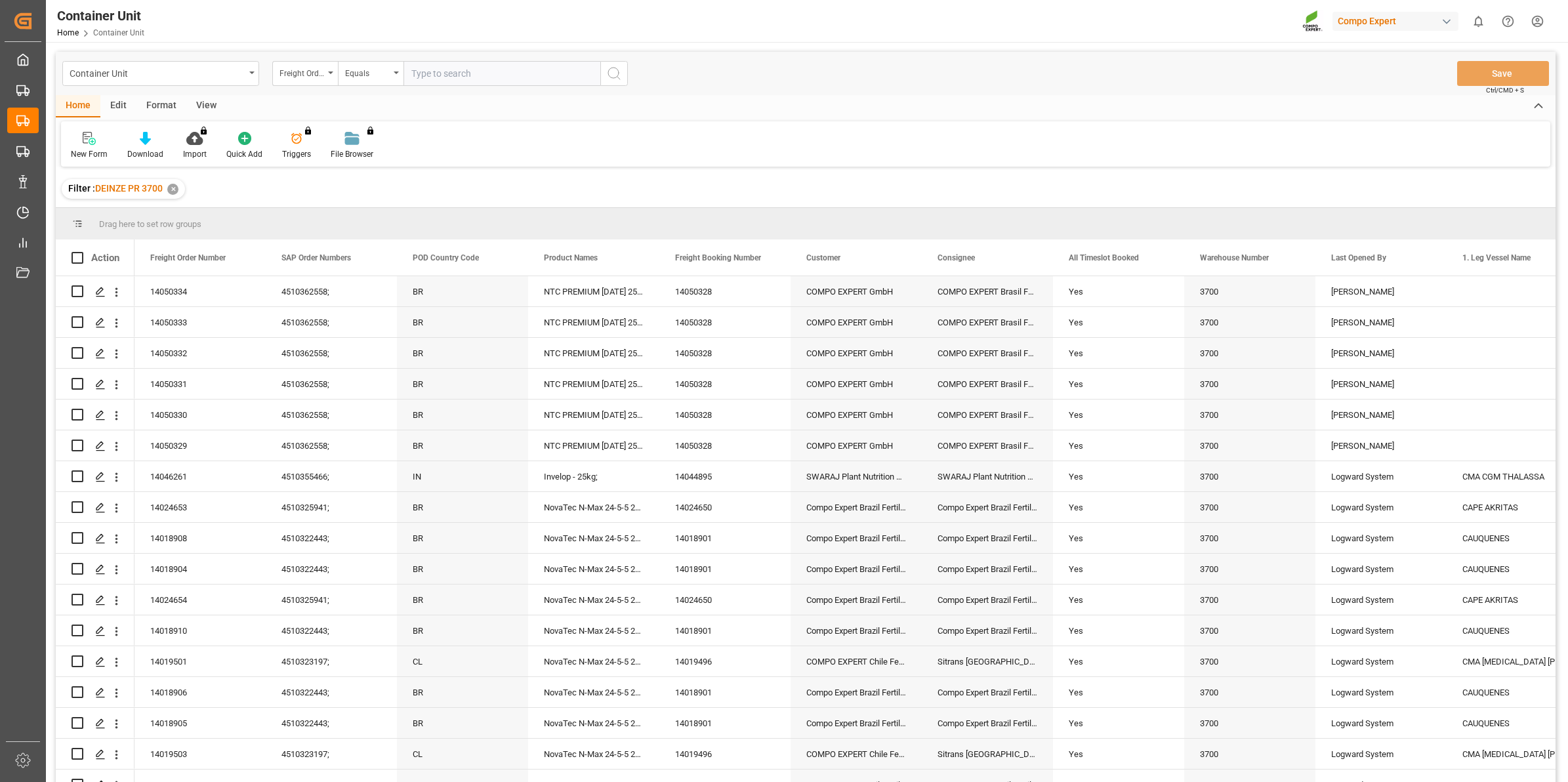
click at [440, 74] on input "text" at bounding box center [502, 73] width 197 height 25
type input "14050804"
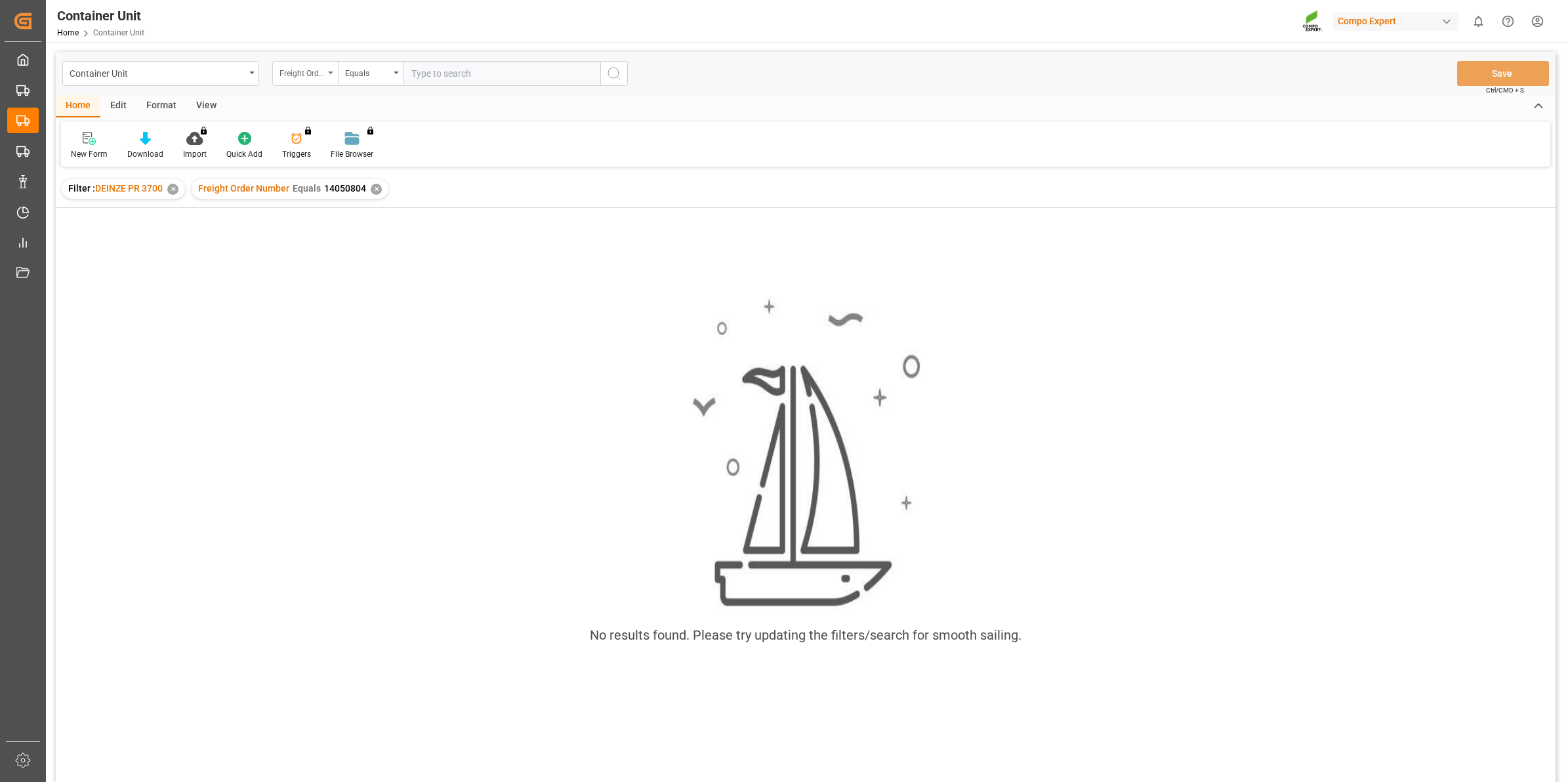
click at [319, 74] on div "Freight Order Number" at bounding box center [301, 71] width 44 height 15
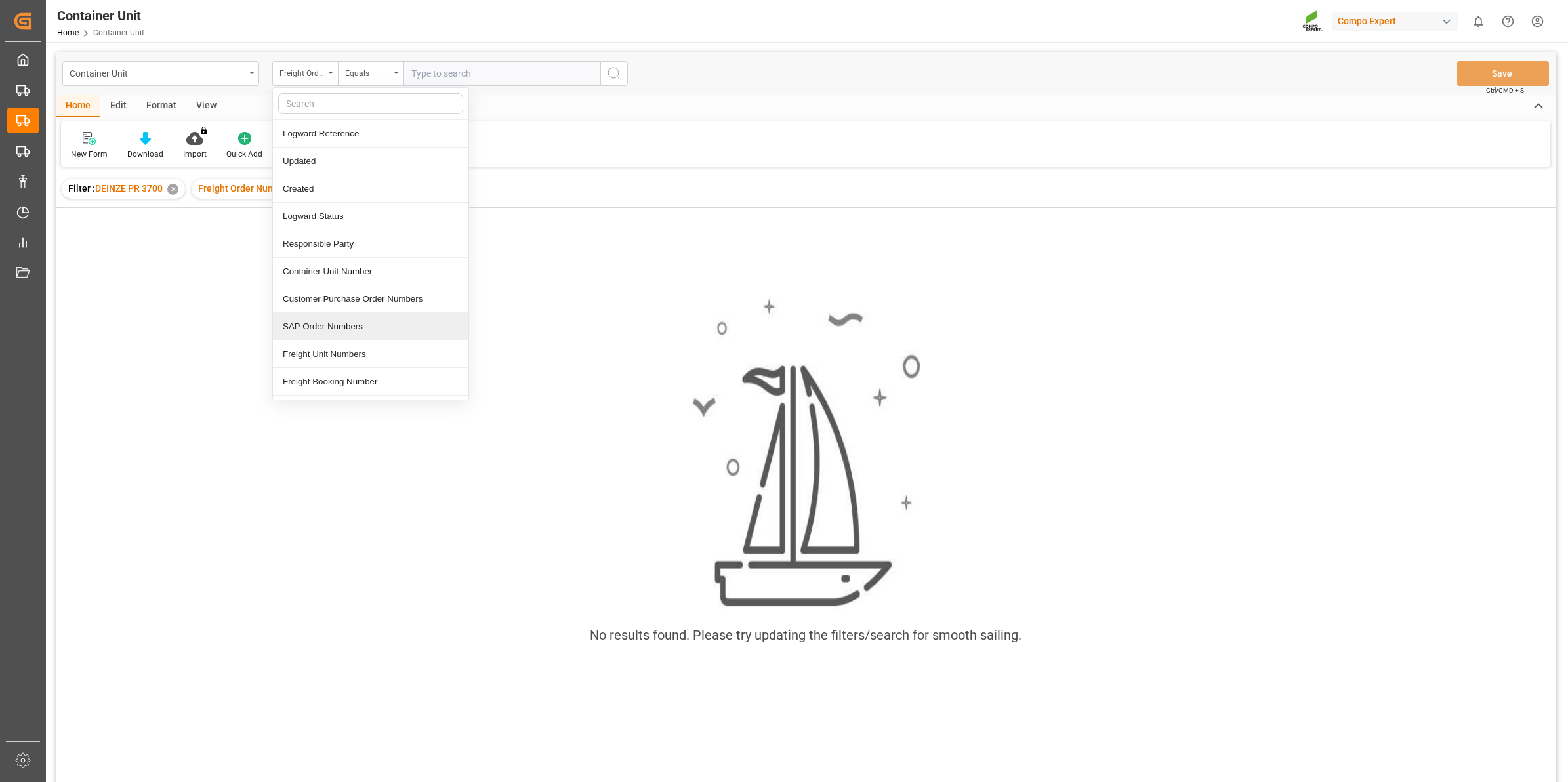
scroll to position [82, 0]
click at [378, 321] on div "Freight Order Number" at bounding box center [370, 328] width 195 height 28
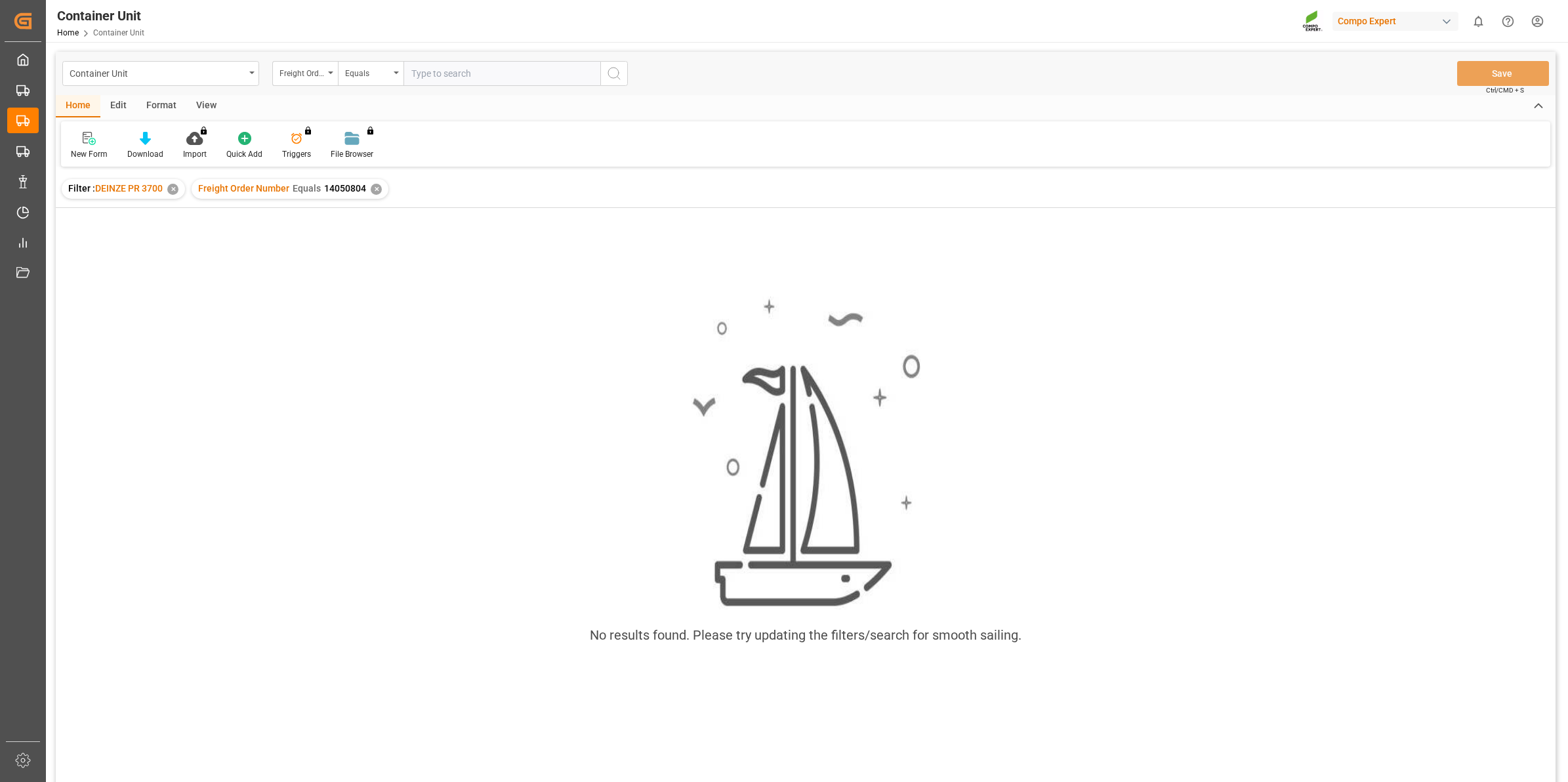
click at [457, 77] on input "text" at bounding box center [502, 73] width 197 height 25
type input "14050804"
click at [374, 191] on div "✕" at bounding box center [376, 189] width 11 height 11
click at [377, 192] on div "✕" at bounding box center [376, 189] width 11 height 11
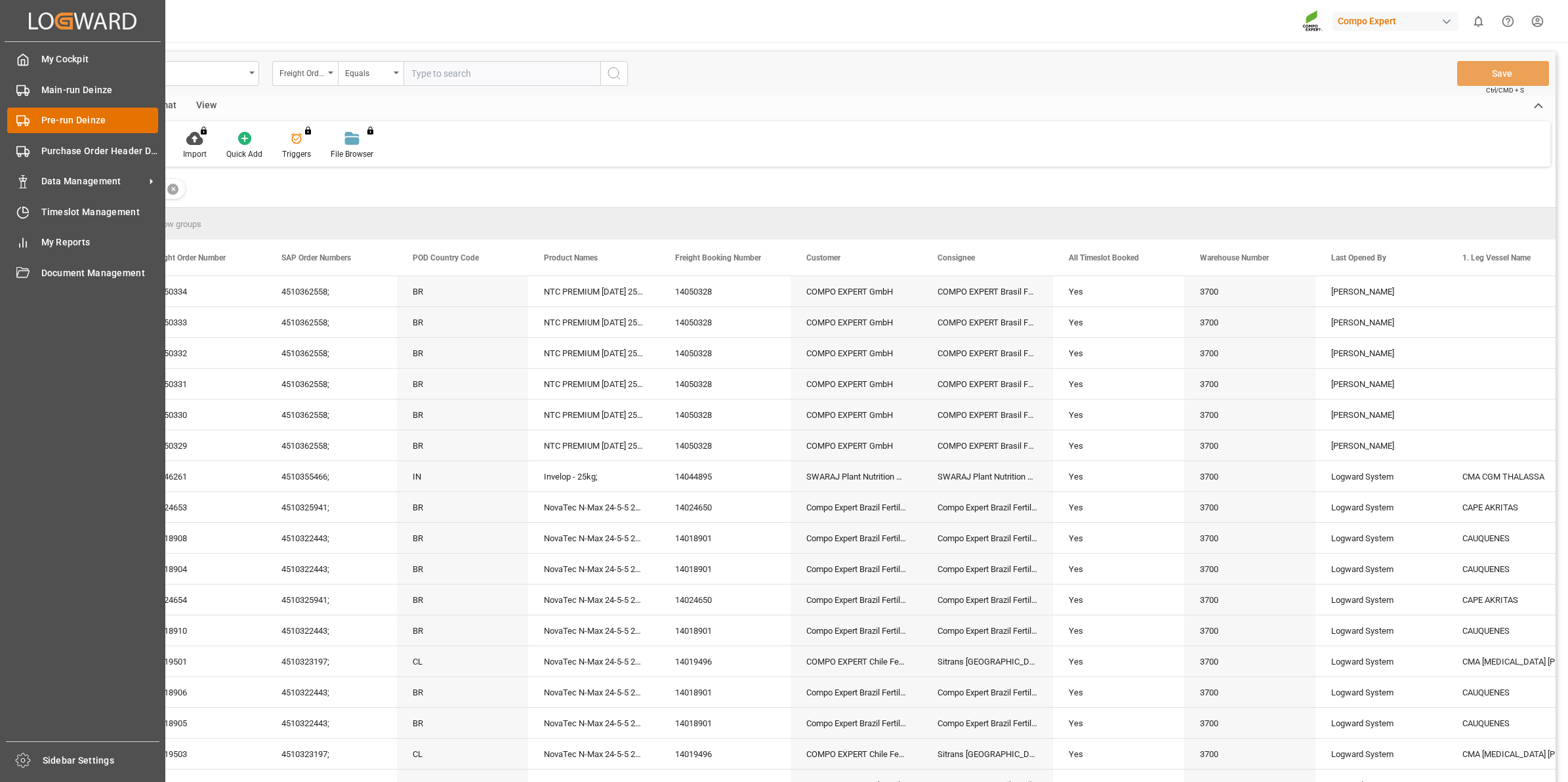
click at [69, 122] on span "Pre-run Deinze" at bounding box center [100, 121] width 117 height 14
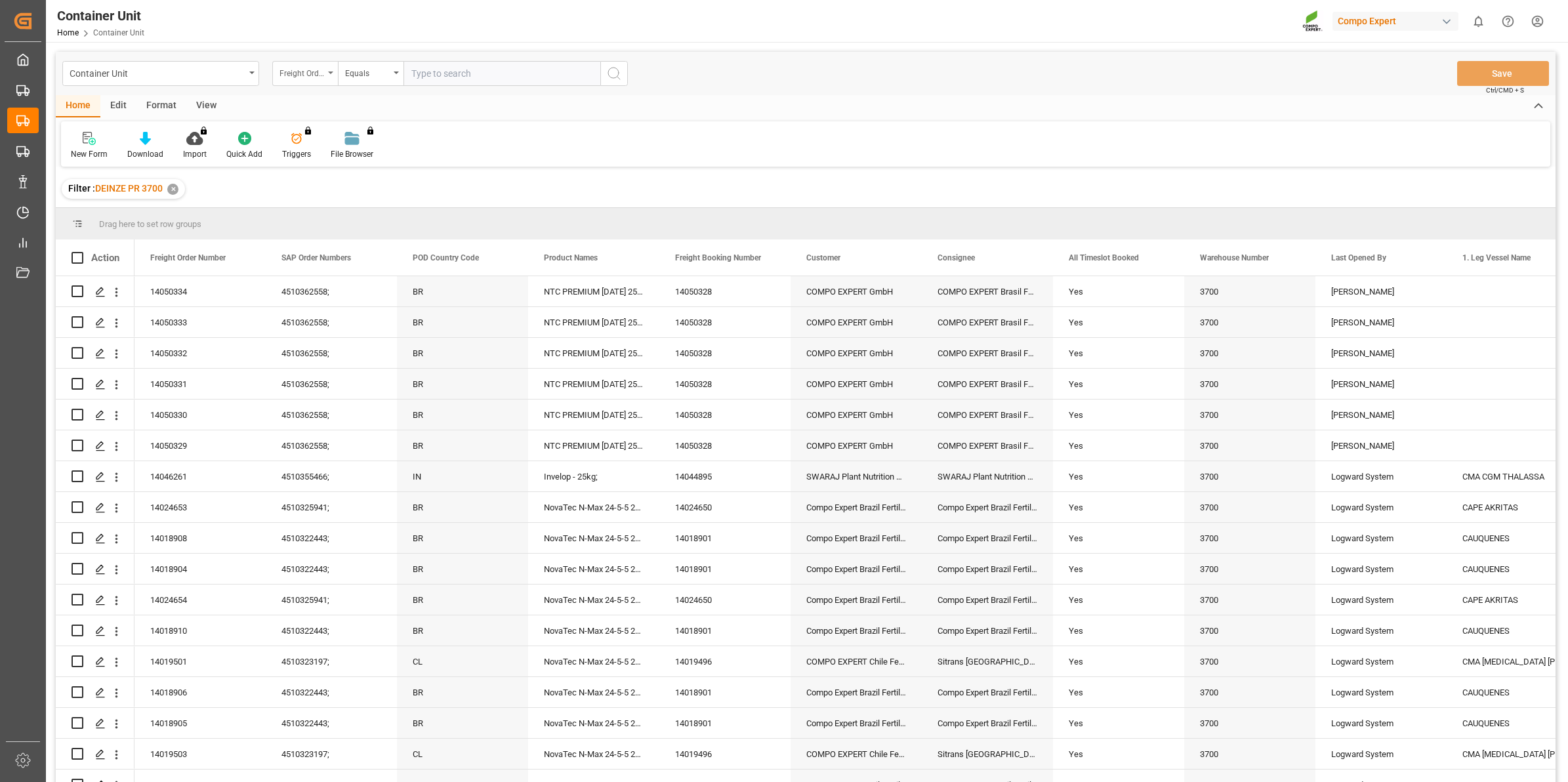
click at [322, 70] on div "Freight Order Number" at bounding box center [301, 71] width 44 height 15
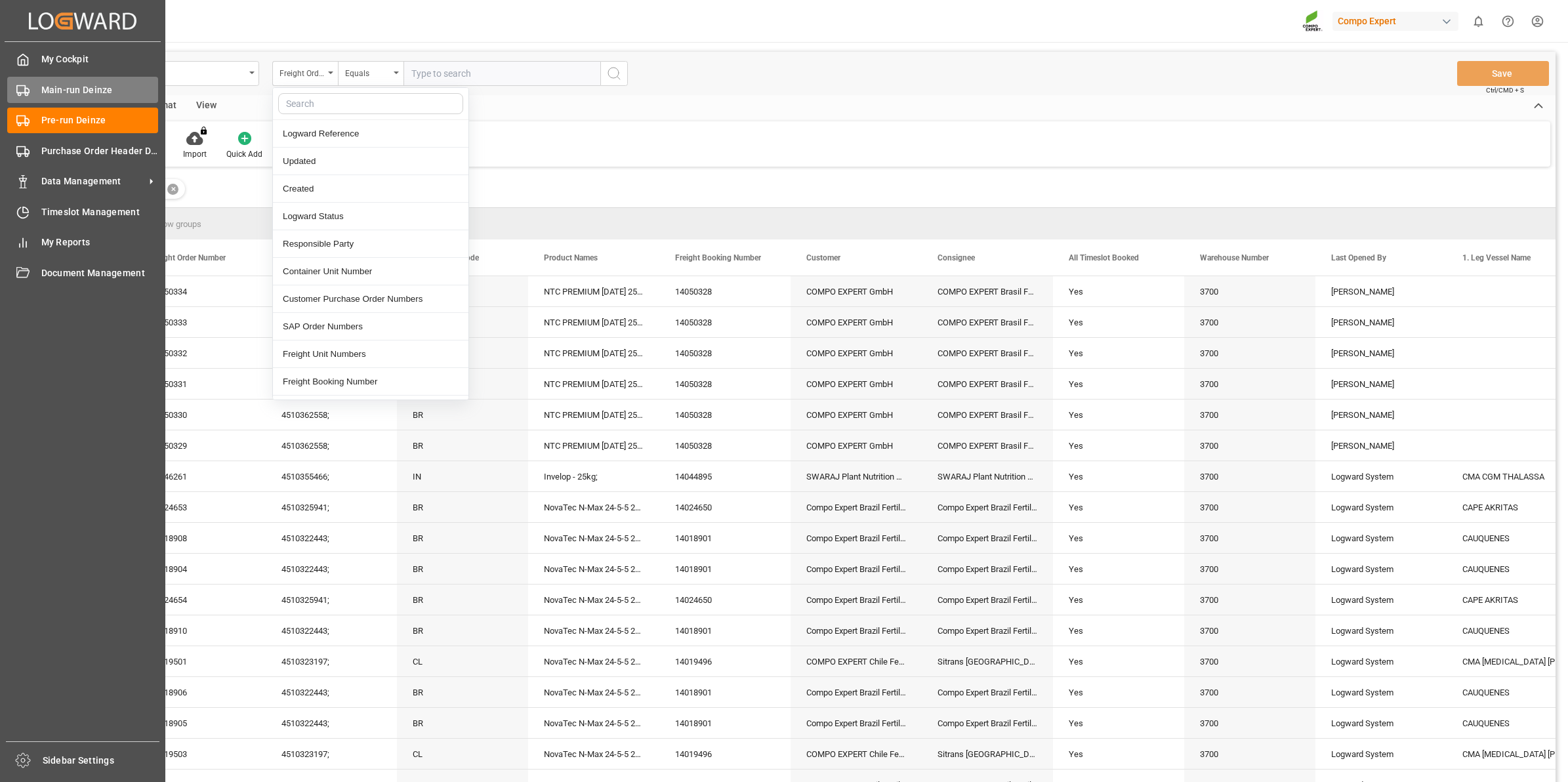
click at [23, 96] on icon at bounding box center [23, 90] width 13 height 13
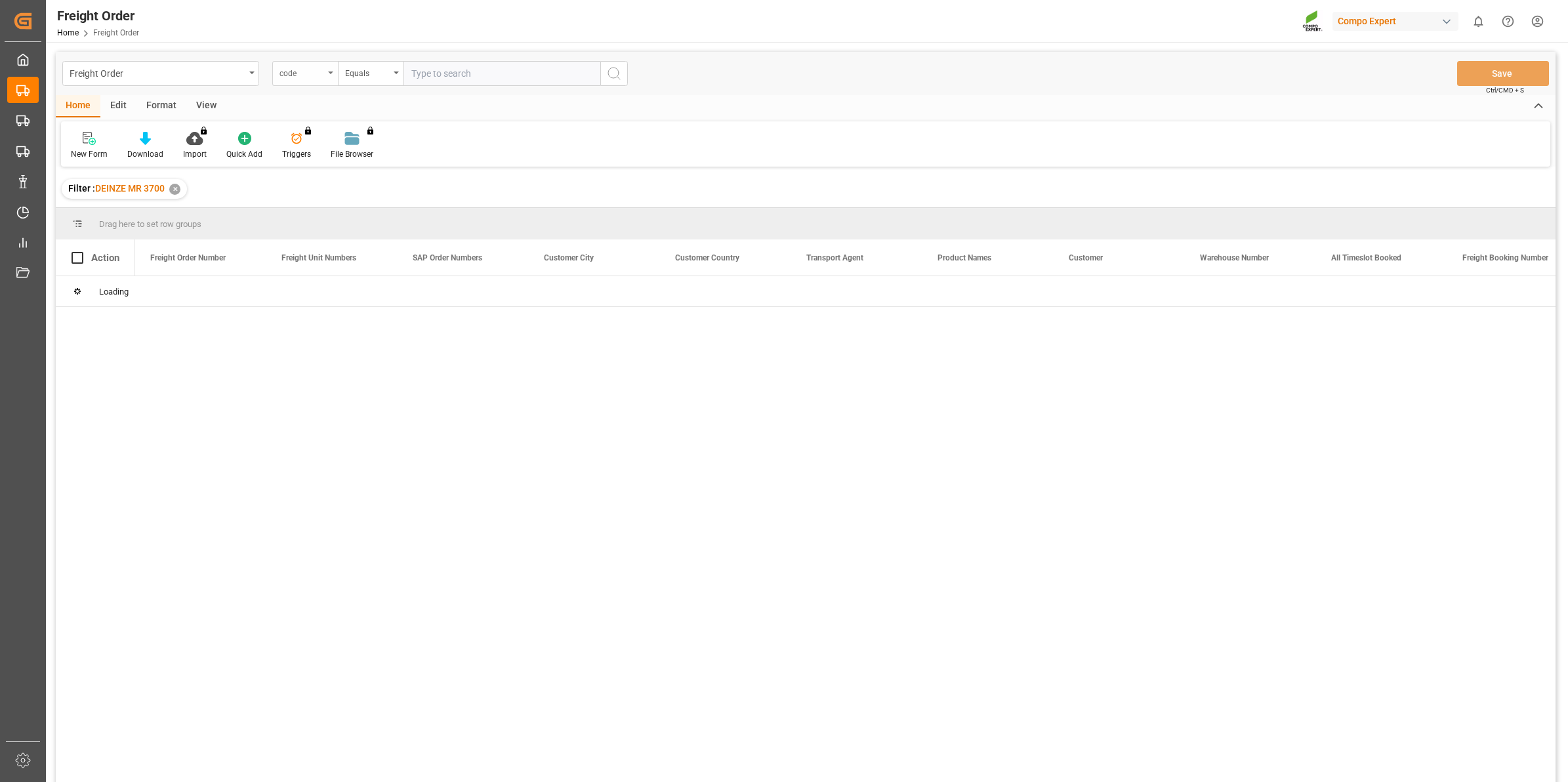
click at [328, 85] on div "code" at bounding box center [305, 73] width 66 height 25
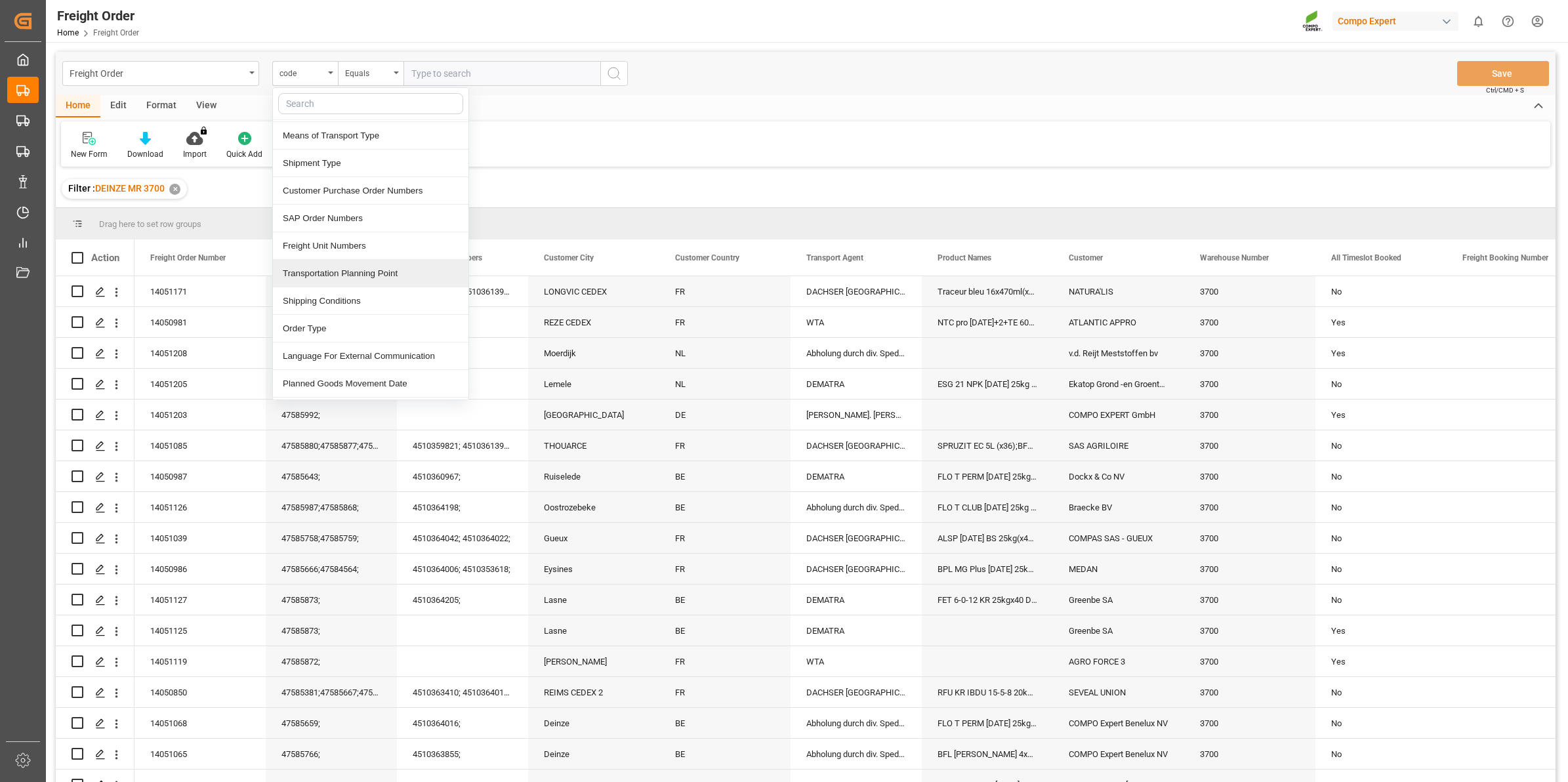
scroll to position [164, 0]
click at [355, 143] on div "Freight Order Number" at bounding box center [370, 136] width 195 height 28
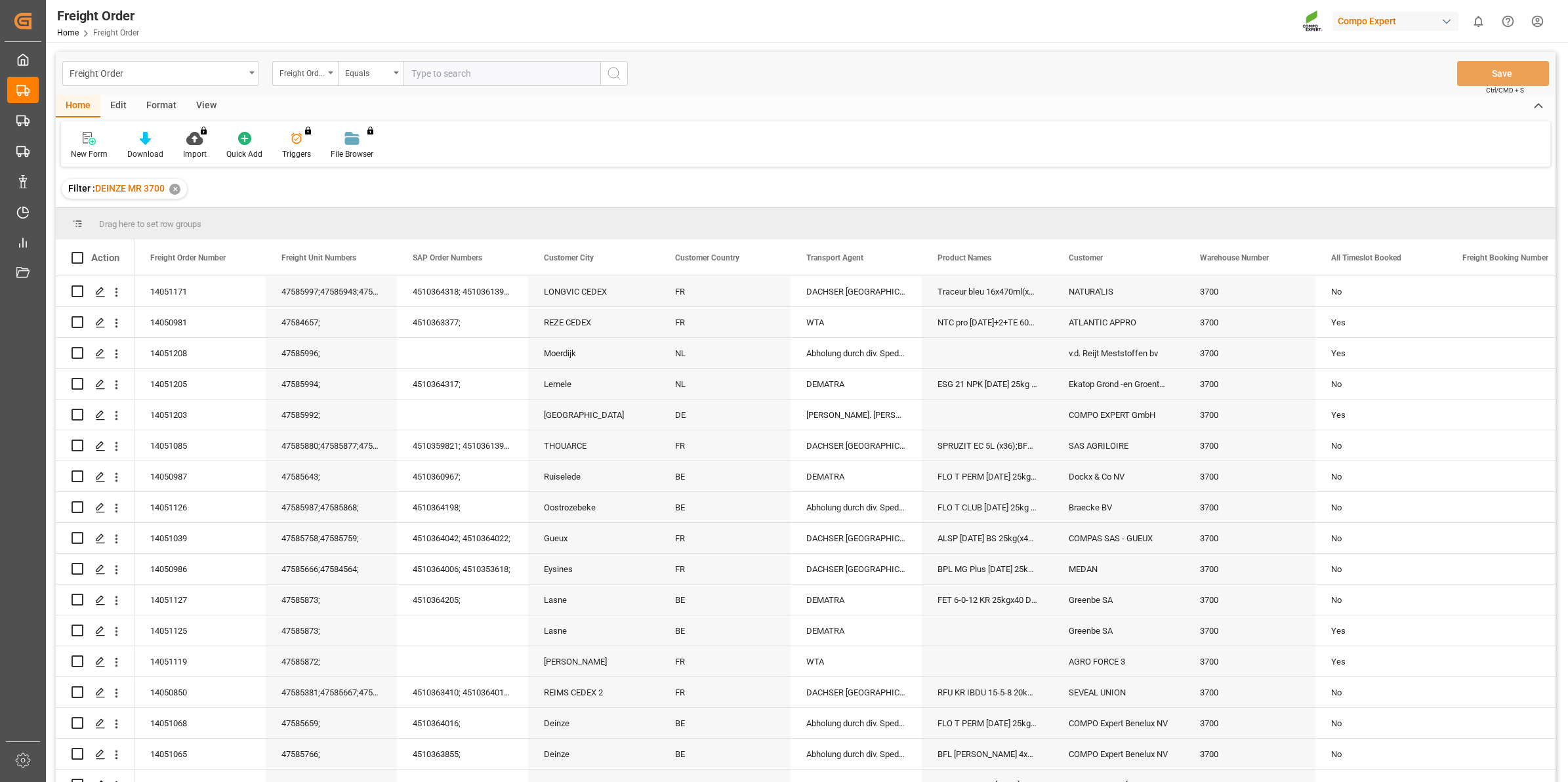
click at [473, 83] on input "text" at bounding box center [502, 73] width 197 height 25
type input "14050803"
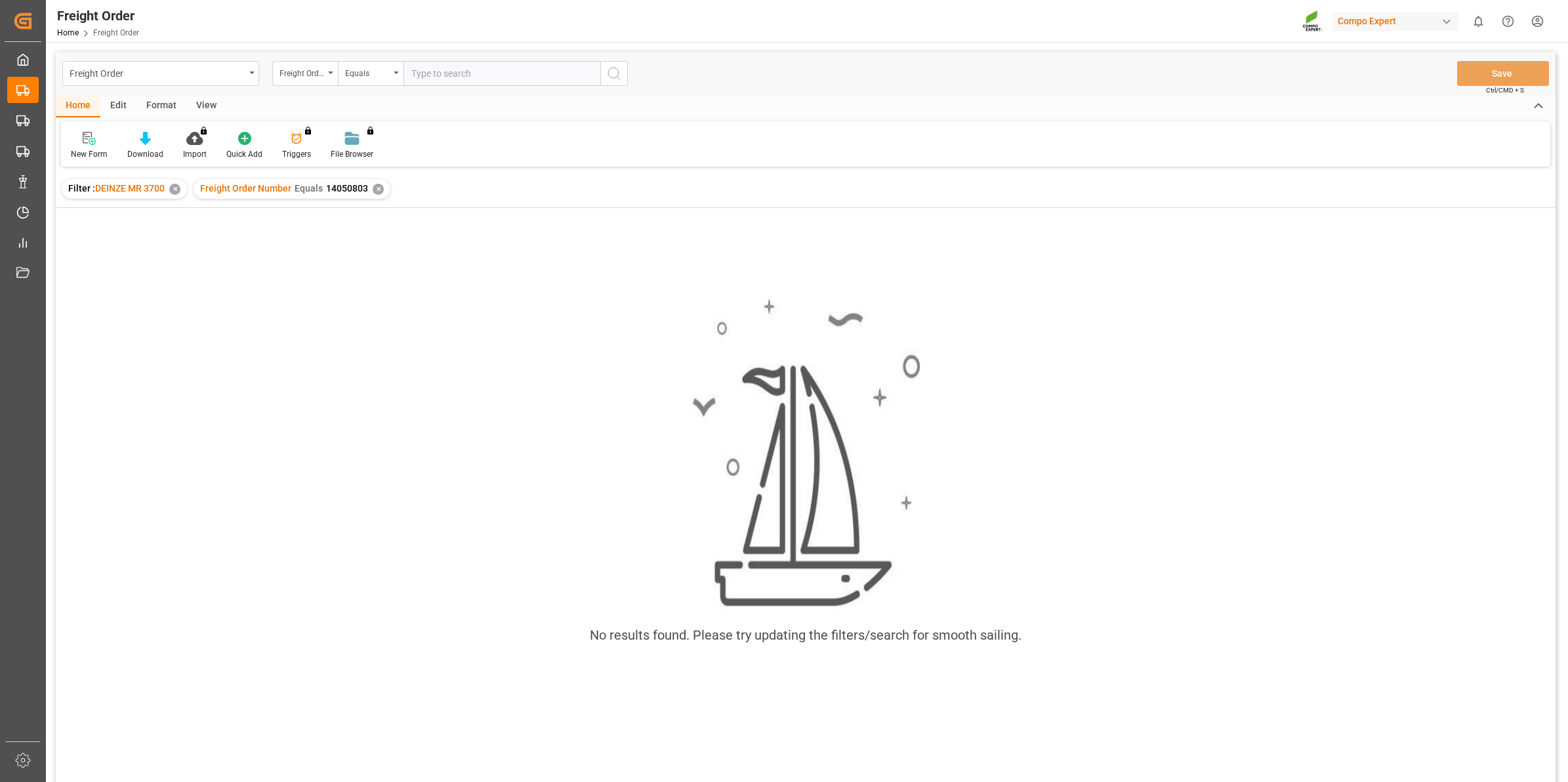
click at [382, 190] on div "Freight Order Number Equals 14050803 ✕" at bounding box center [292, 189] width 197 height 20
click at [377, 188] on div "✕" at bounding box center [378, 189] width 11 height 11
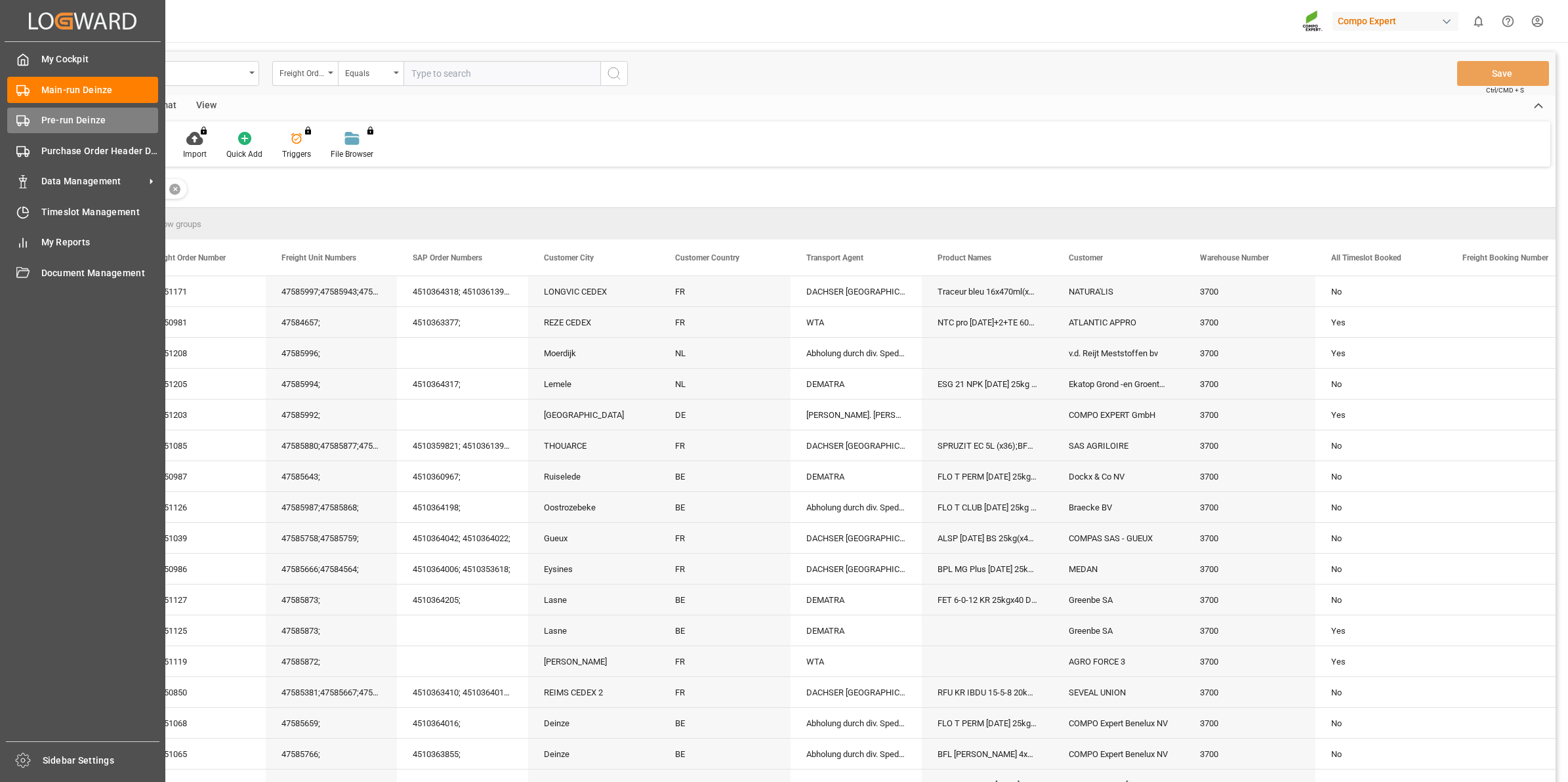
click at [42, 129] on div "Pre-run Deinze Pre-run Deinze" at bounding box center [83, 120] width 151 height 25
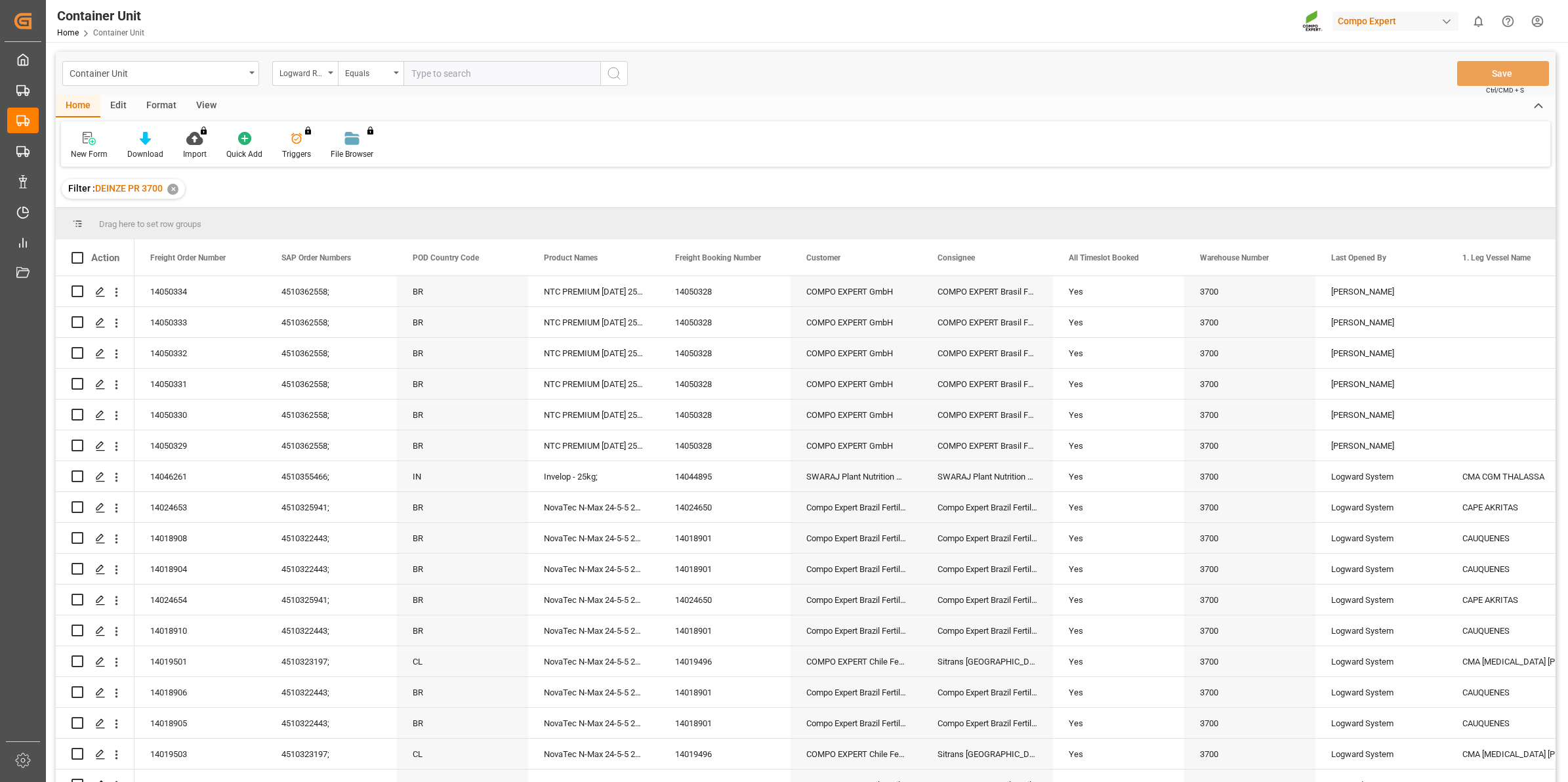
click at [312, 80] on div "Logward Reference" at bounding box center [305, 73] width 66 height 25
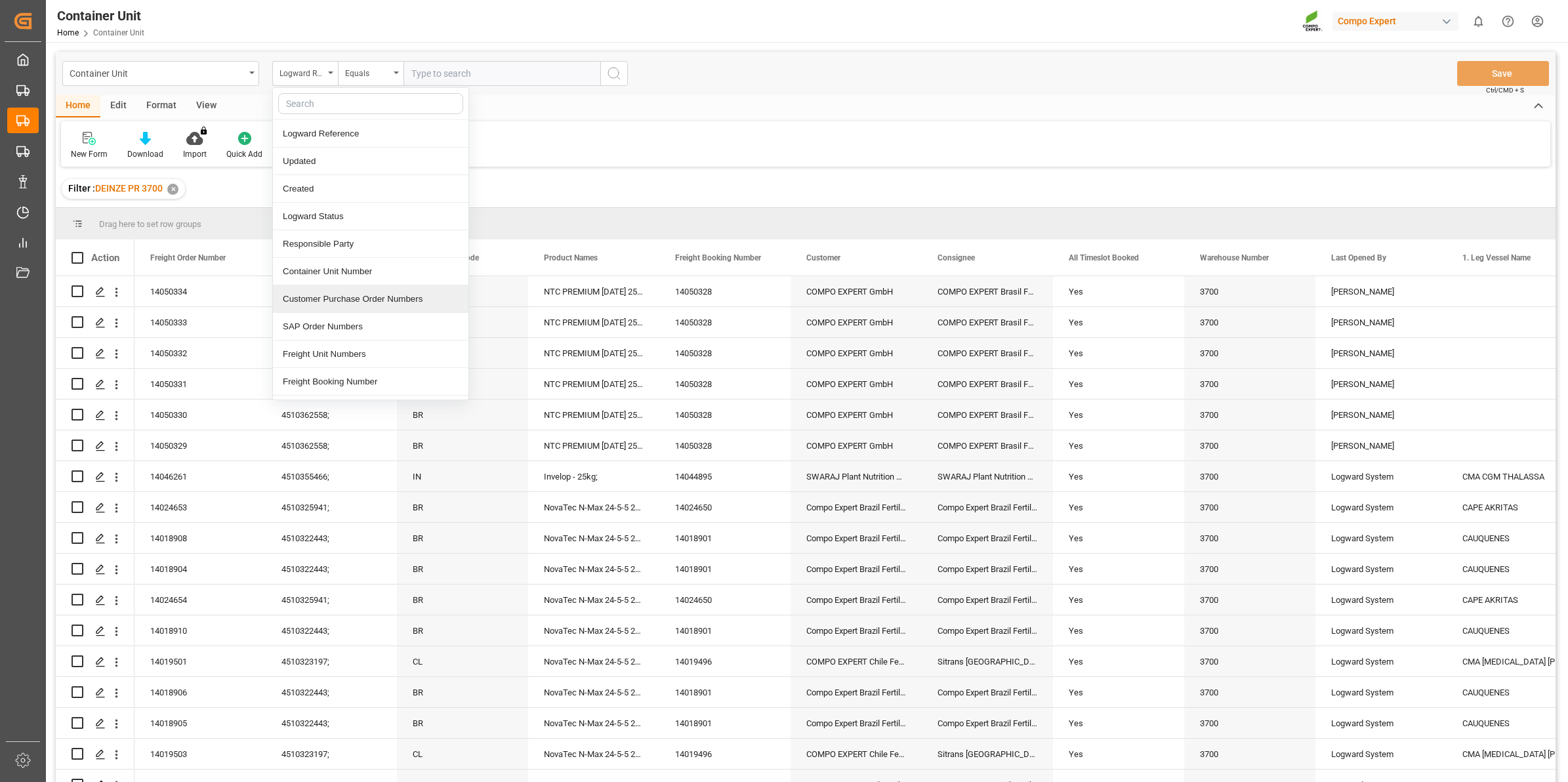
scroll to position [82, 0]
click at [353, 326] on div "Freight Order Number" at bounding box center [370, 328] width 195 height 28
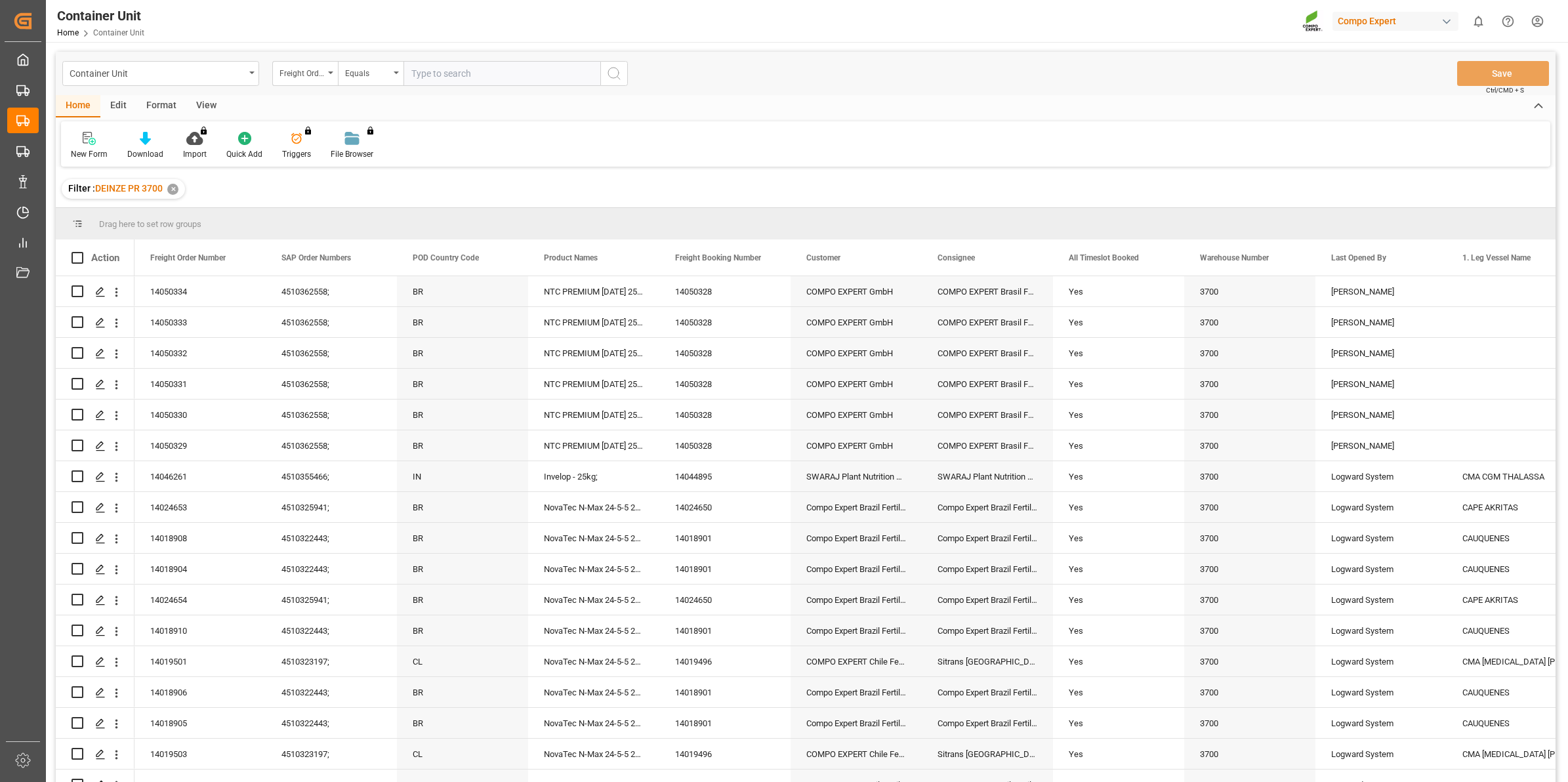
click at [453, 80] on input "text" at bounding box center [502, 73] width 197 height 25
type input "14050803"
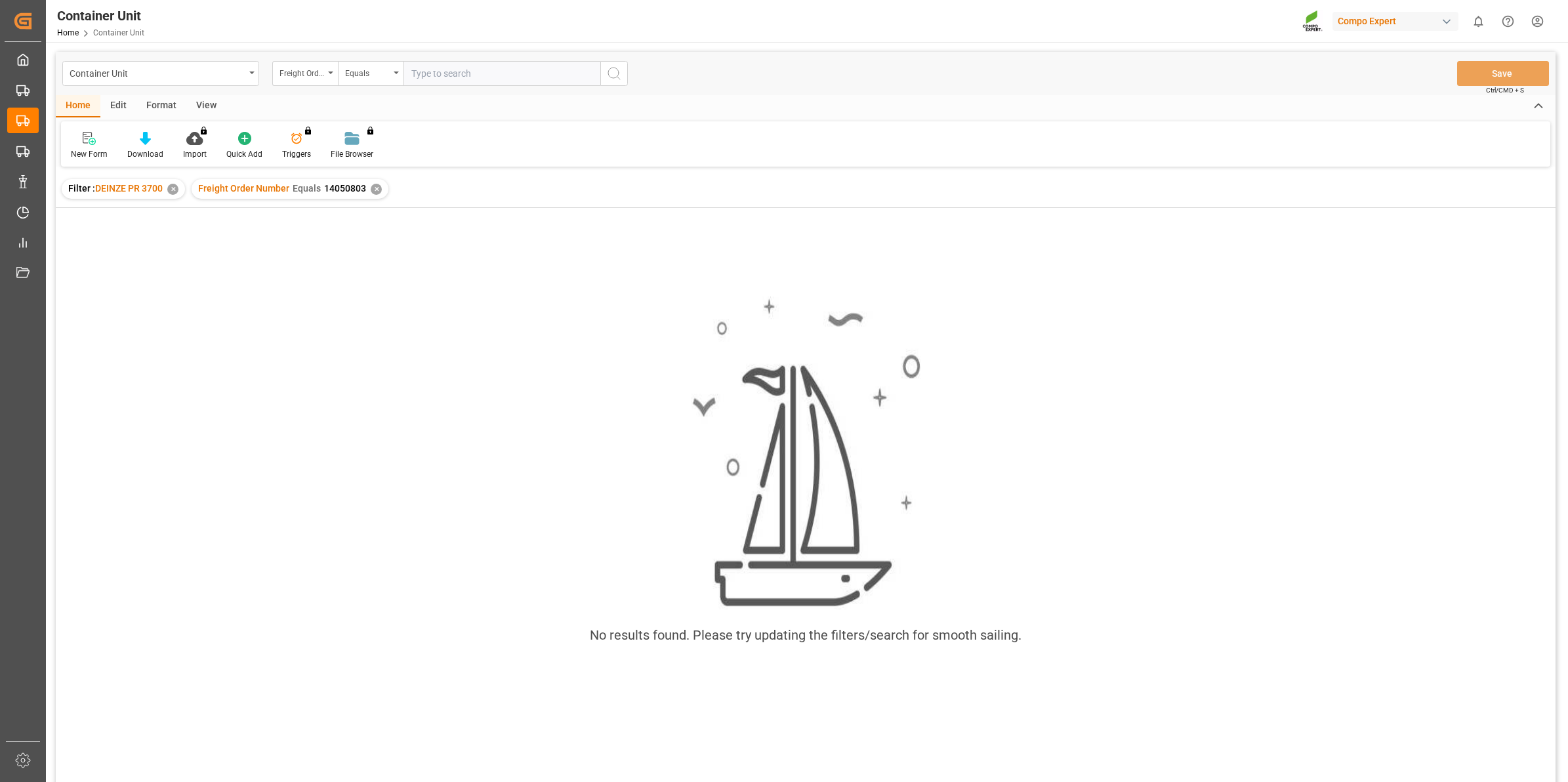
click at [374, 185] on div "✕" at bounding box center [376, 189] width 11 height 11
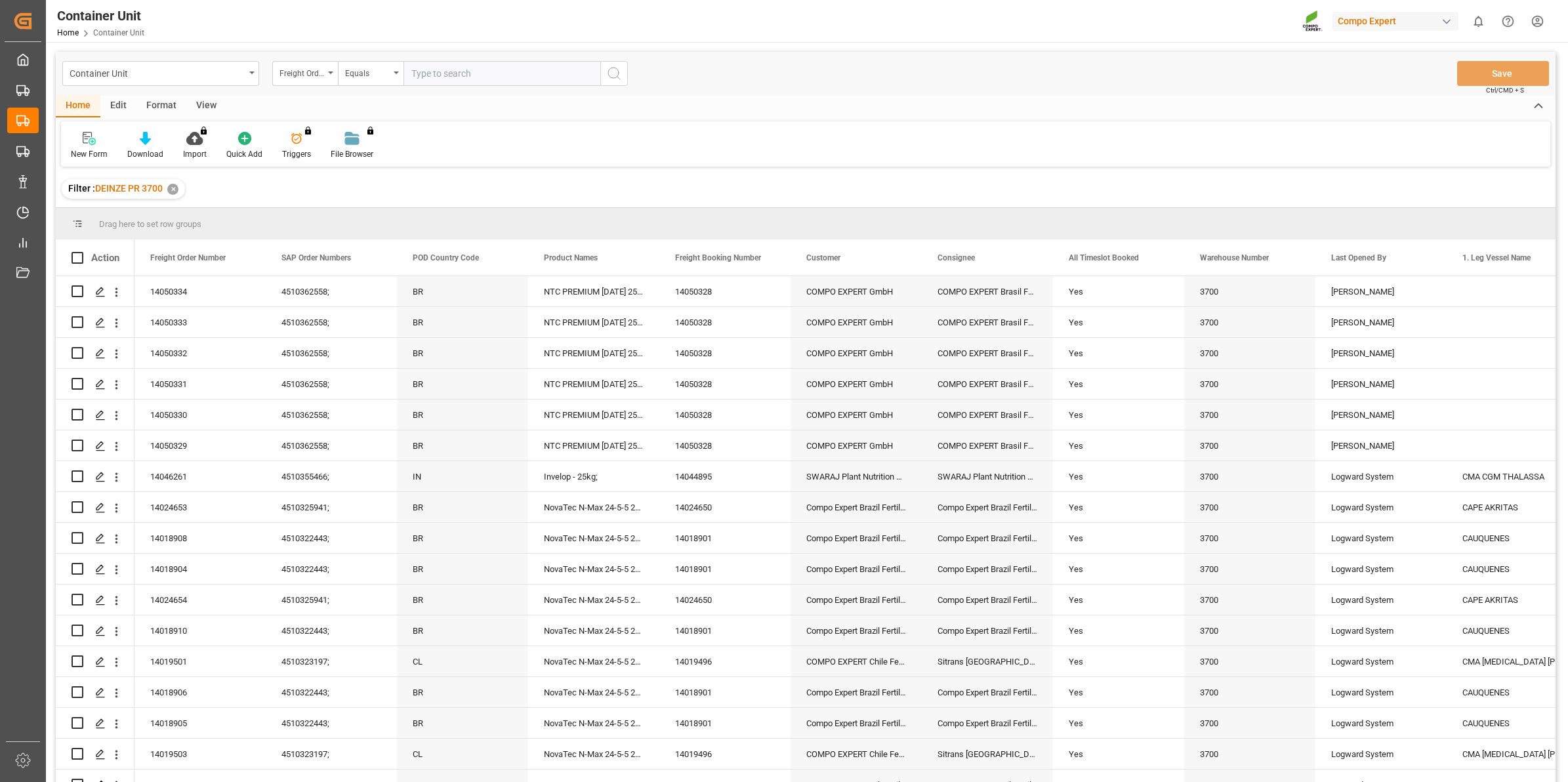
click at [457, 76] on input "text" at bounding box center [502, 73] width 197 height 25
type input "14050803"
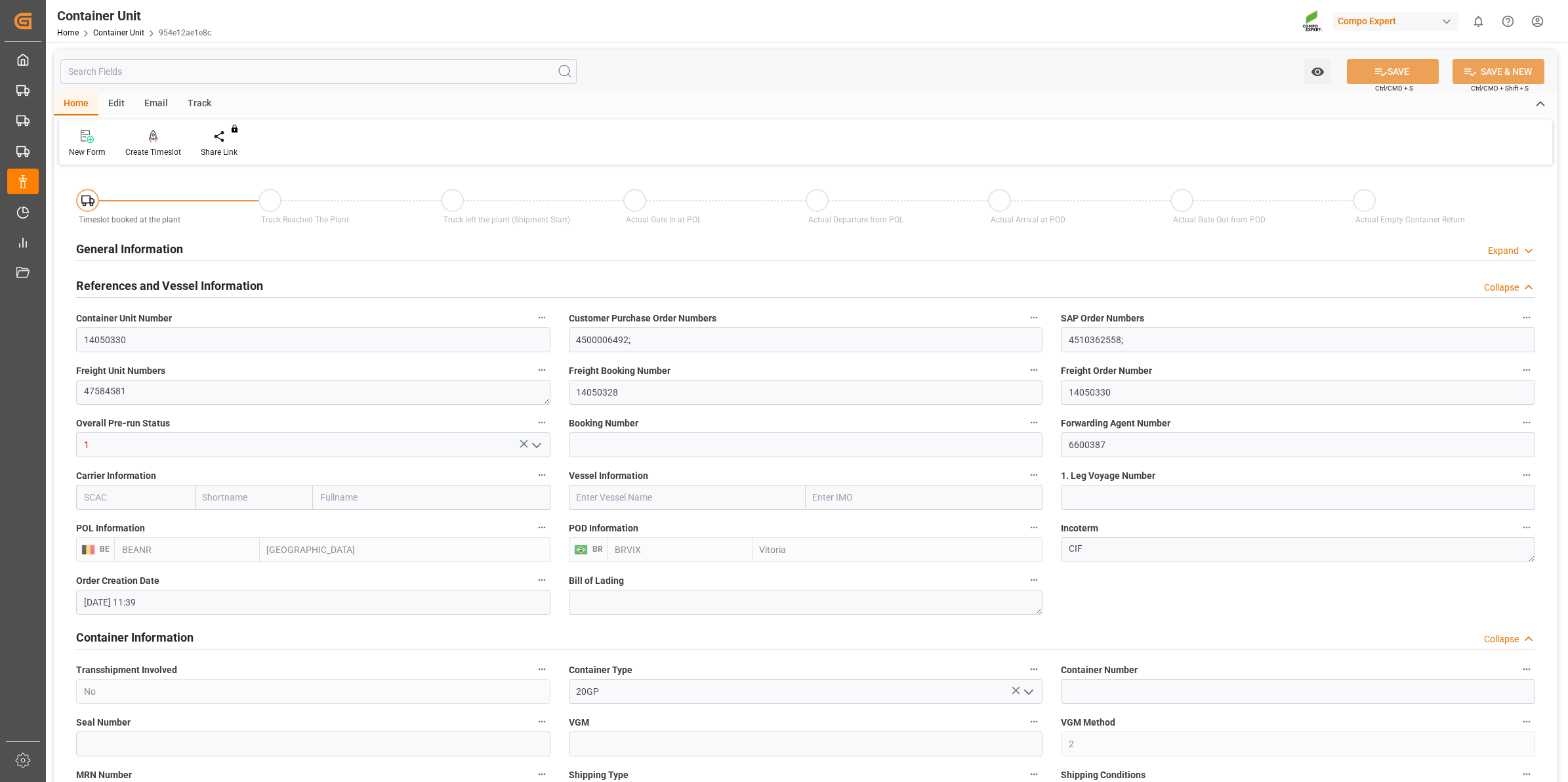
scroll to position [246, 0]
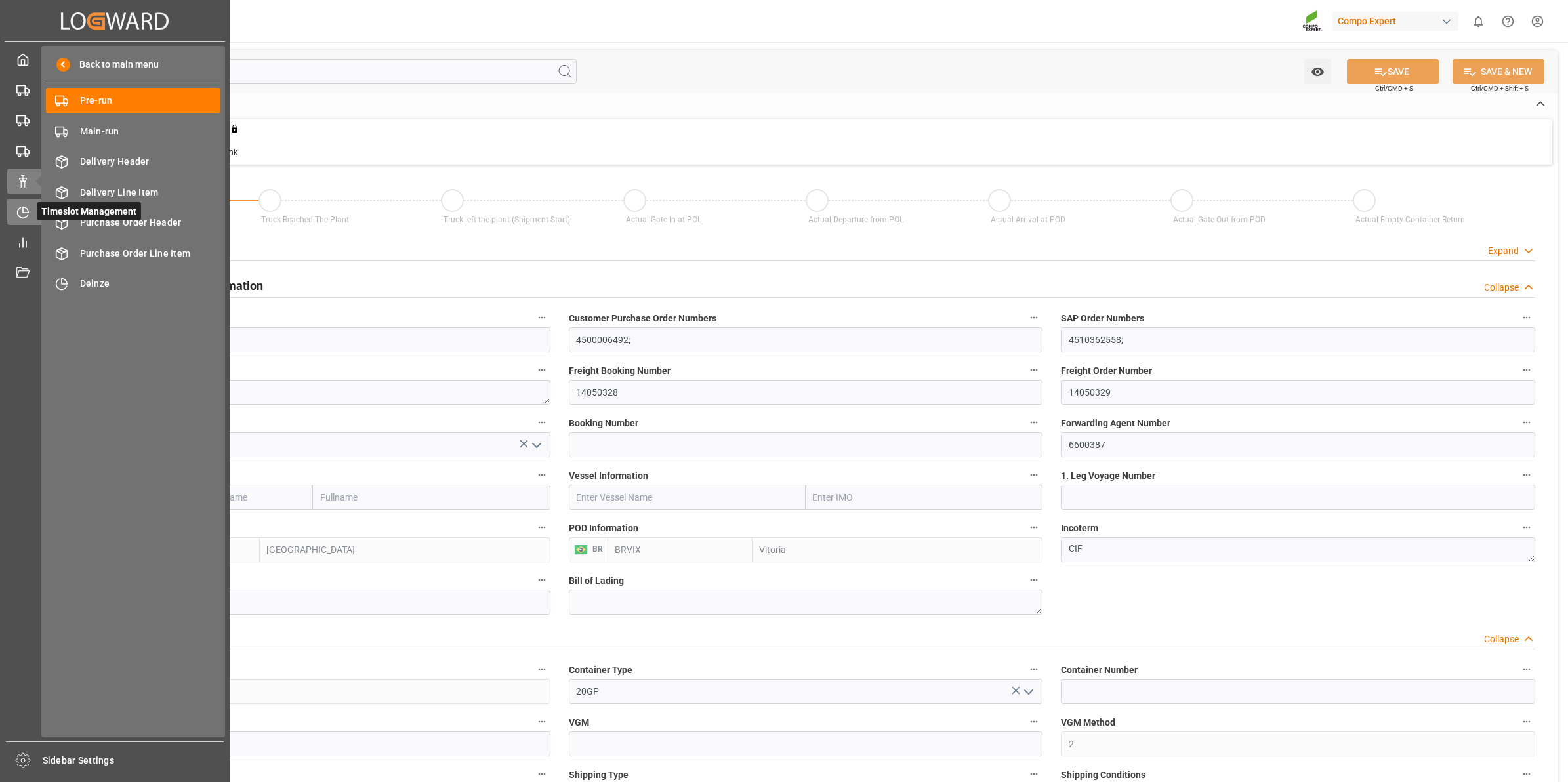
click at [36, 208] on span "Timeslot Management" at bounding box center [89, 211] width 104 height 18
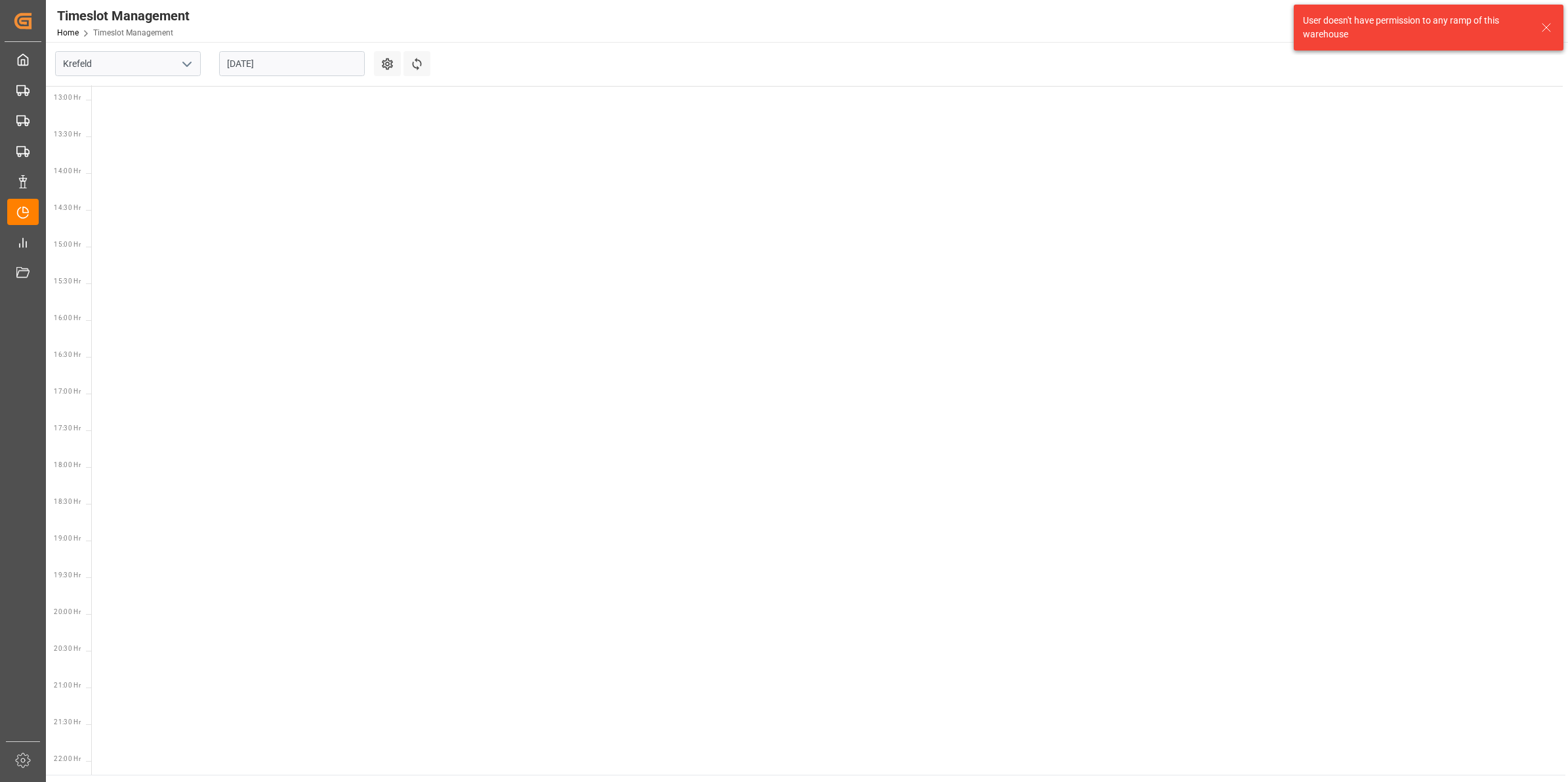
scroll to position [975, 0]
click at [136, 71] on input "Krefeld" at bounding box center [128, 63] width 146 height 25
click at [185, 63] on polyline "open menu" at bounding box center [187, 64] width 8 height 4
click at [107, 96] on div "Deinze" at bounding box center [128, 93] width 144 height 30
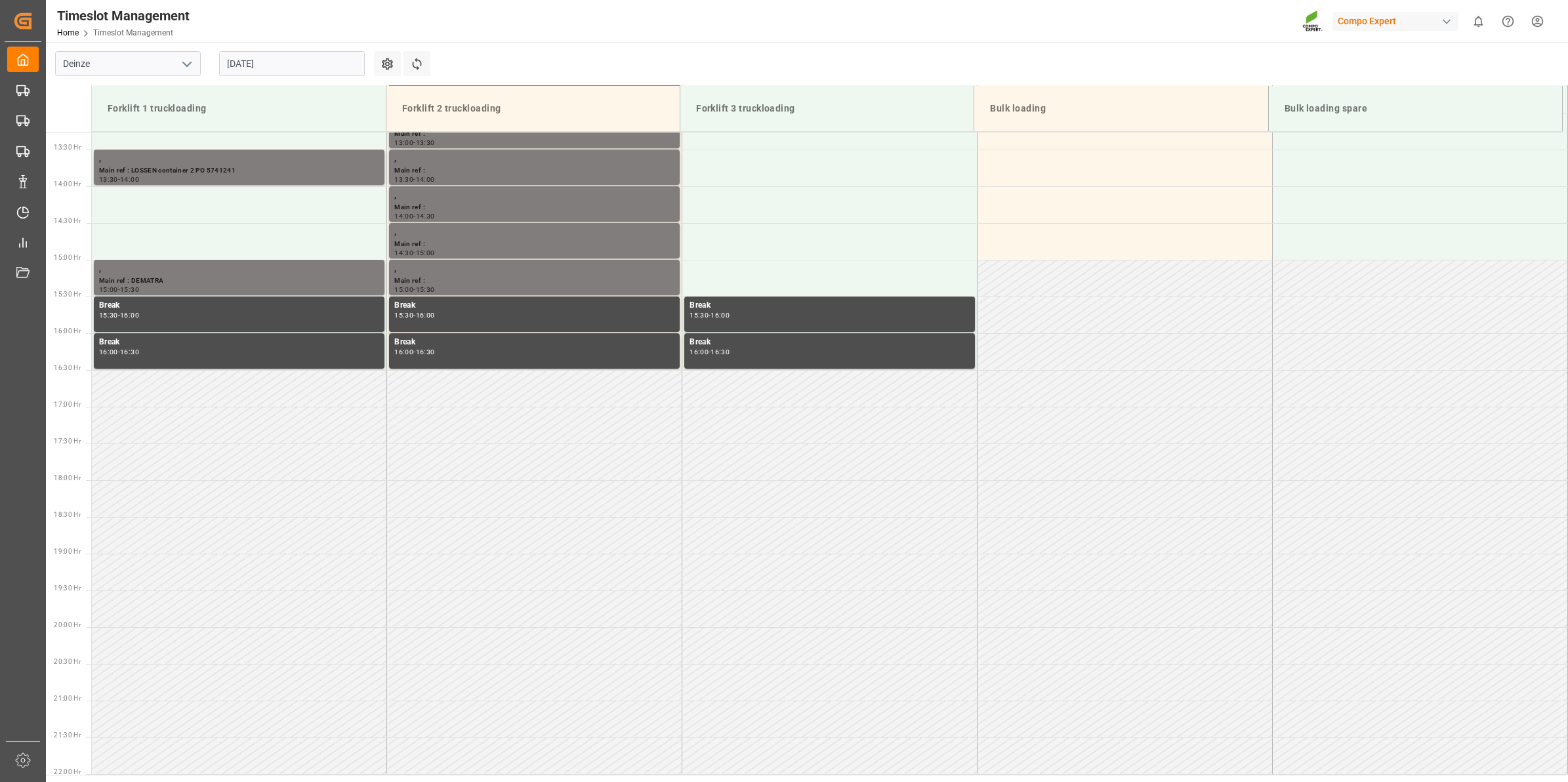
scroll to position [1021, 0]
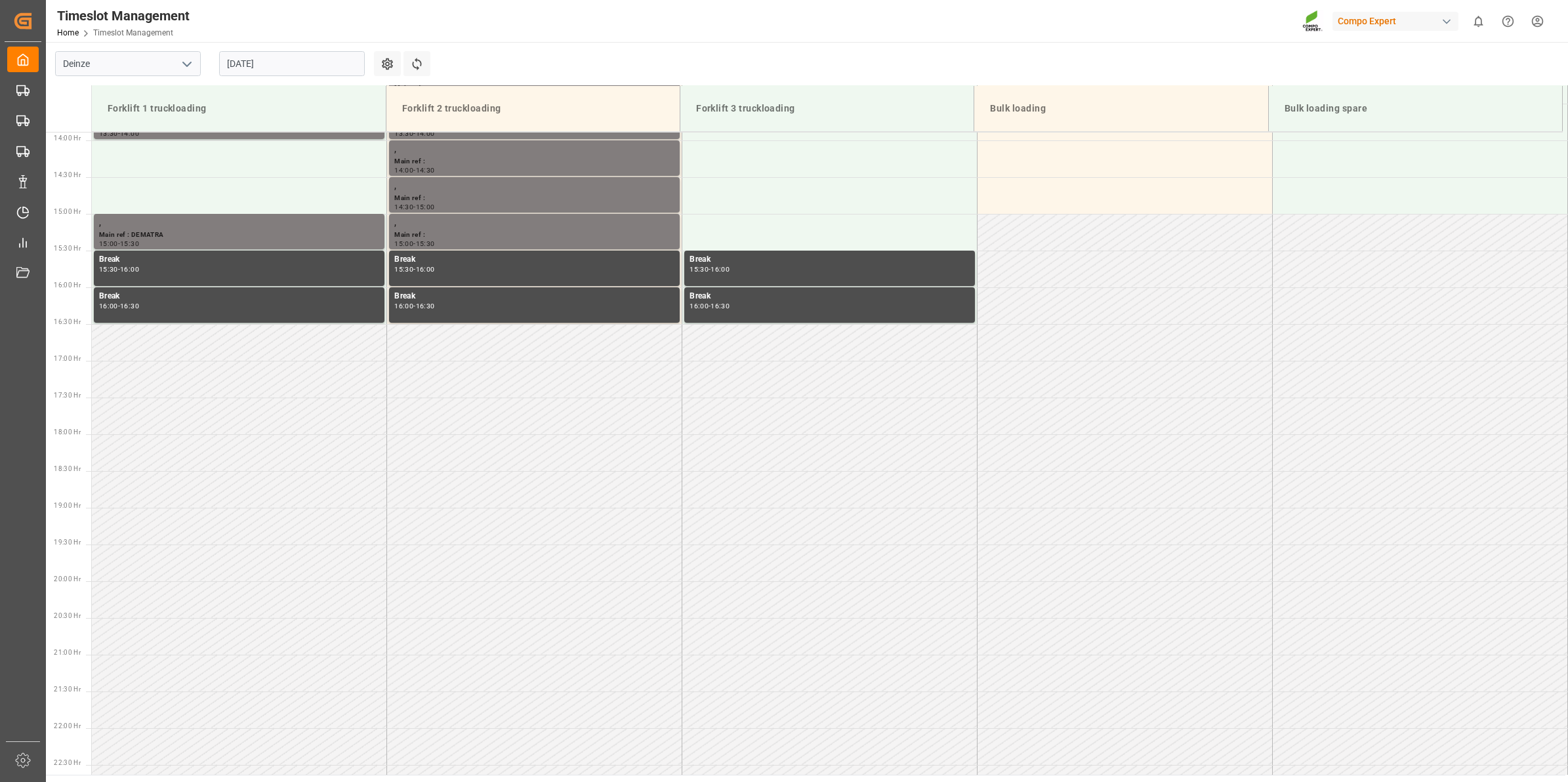
click at [247, 66] on input "[DATE]" at bounding box center [292, 63] width 146 height 25
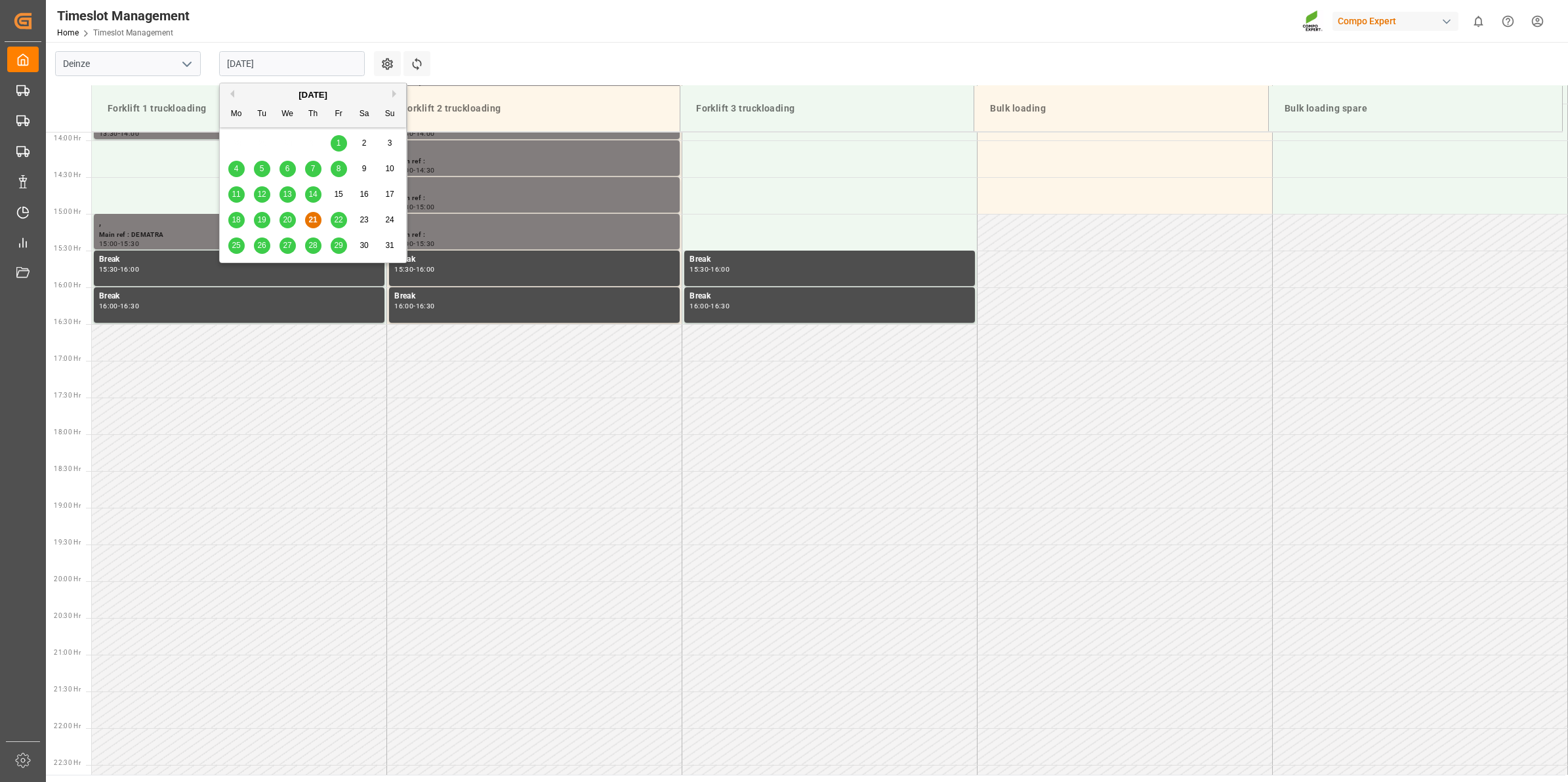
click at [310, 249] on span "28" at bounding box center [313, 245] width 9 height 10
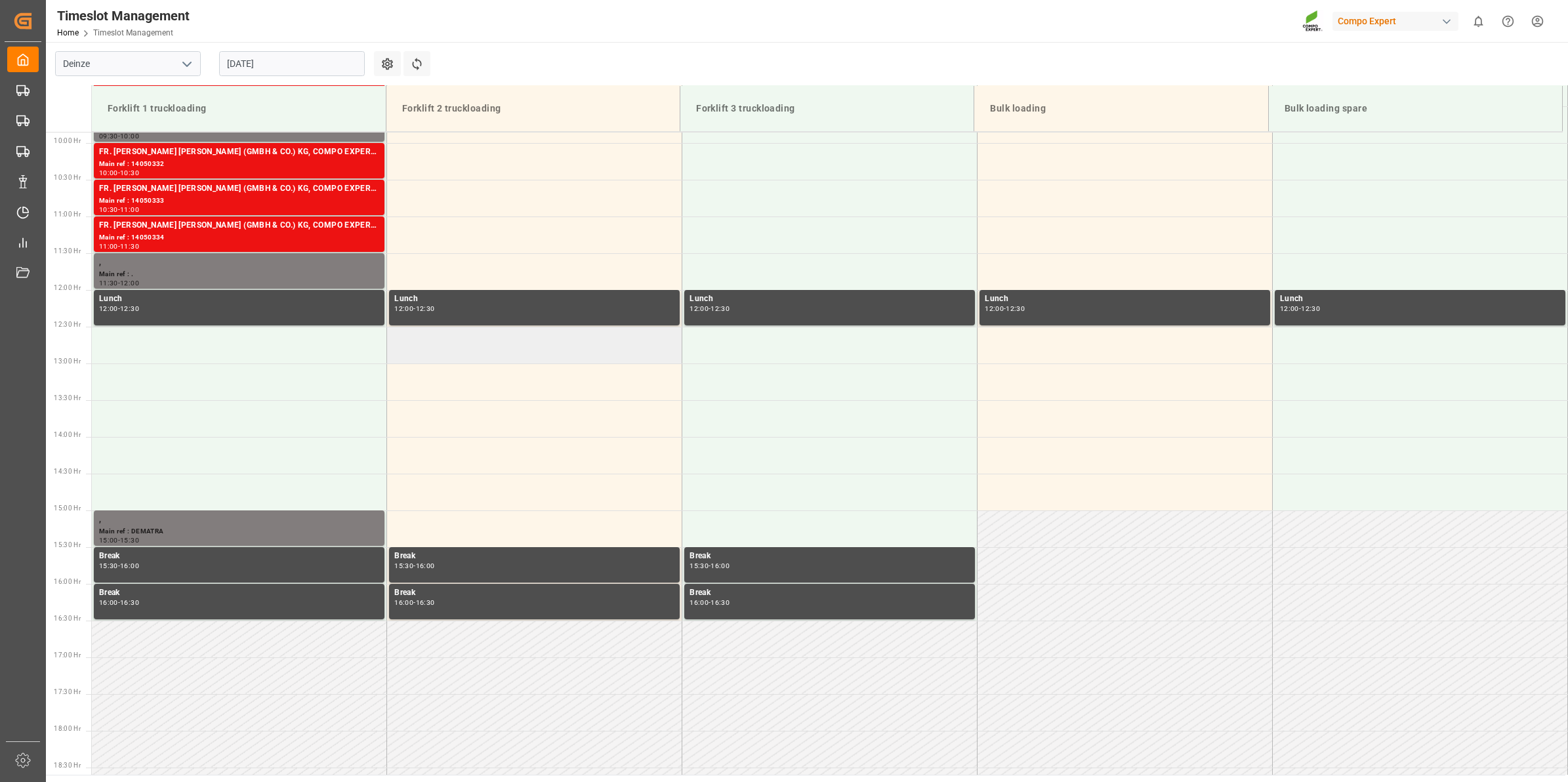
scroll to position [528, 0]
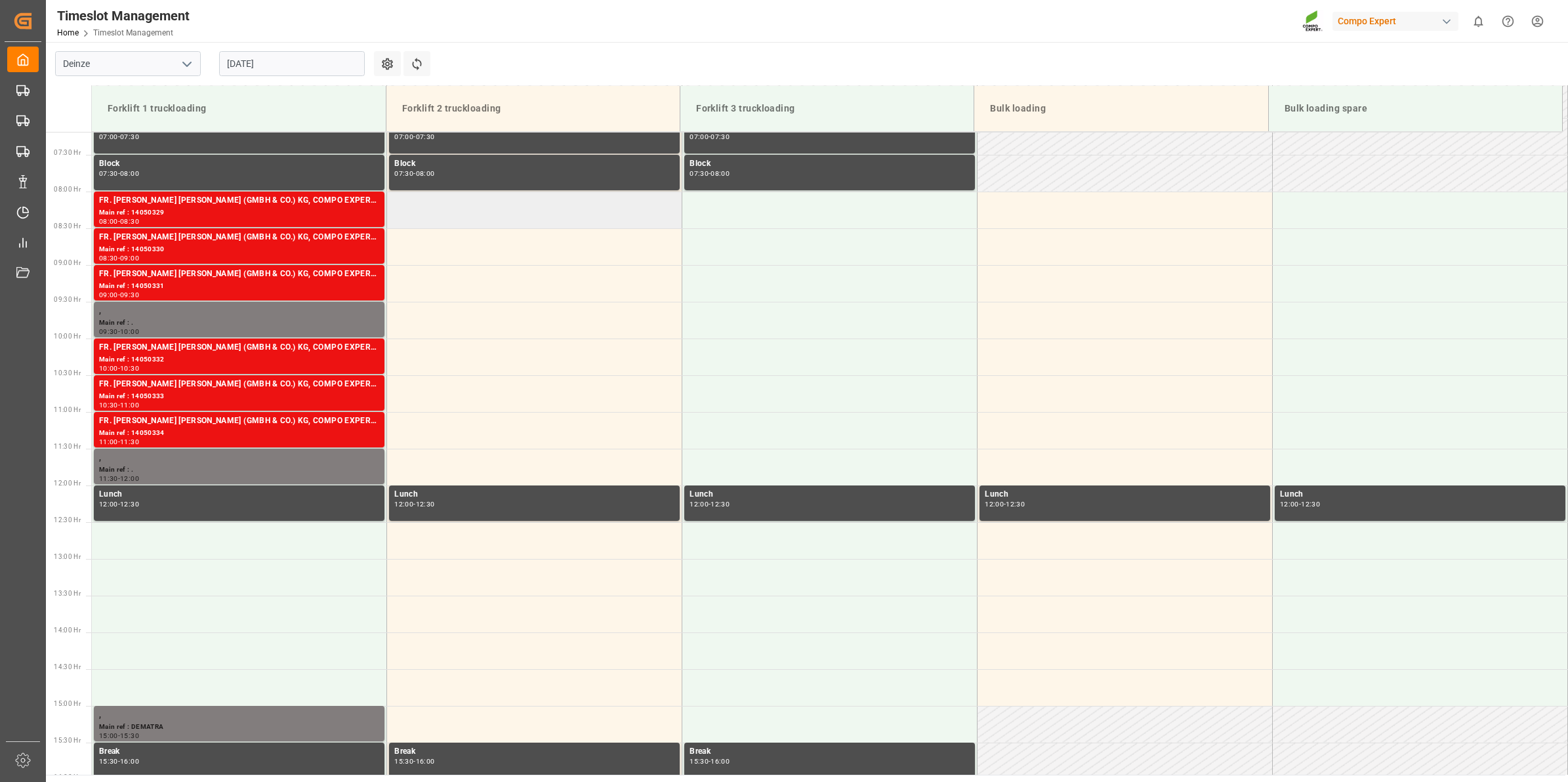
click at [458, 222] on td at bounding box center [535, 210] width 295 height 36
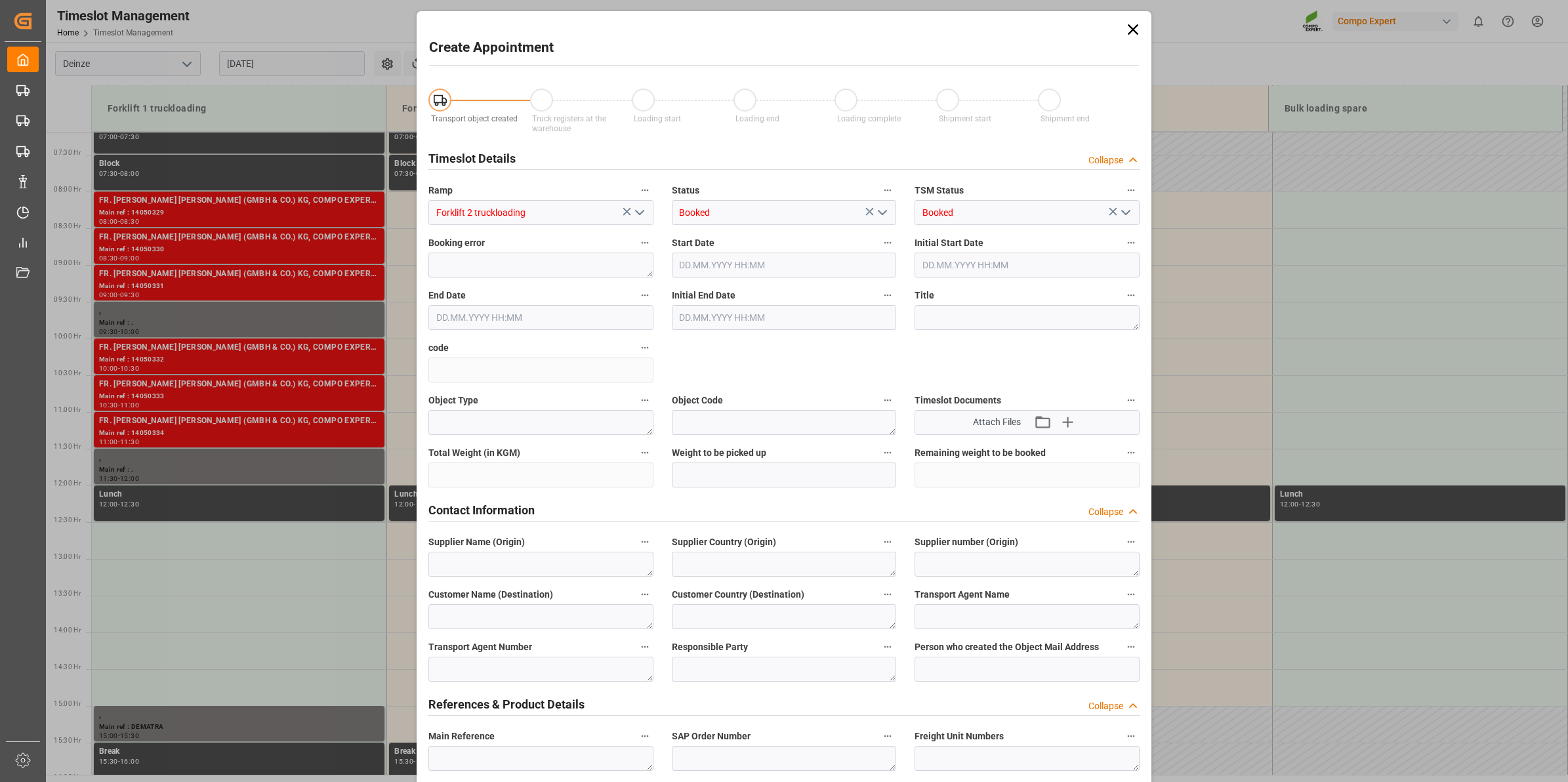
type input "[DATE] 08:00"
type input "[DATE] 08:30"
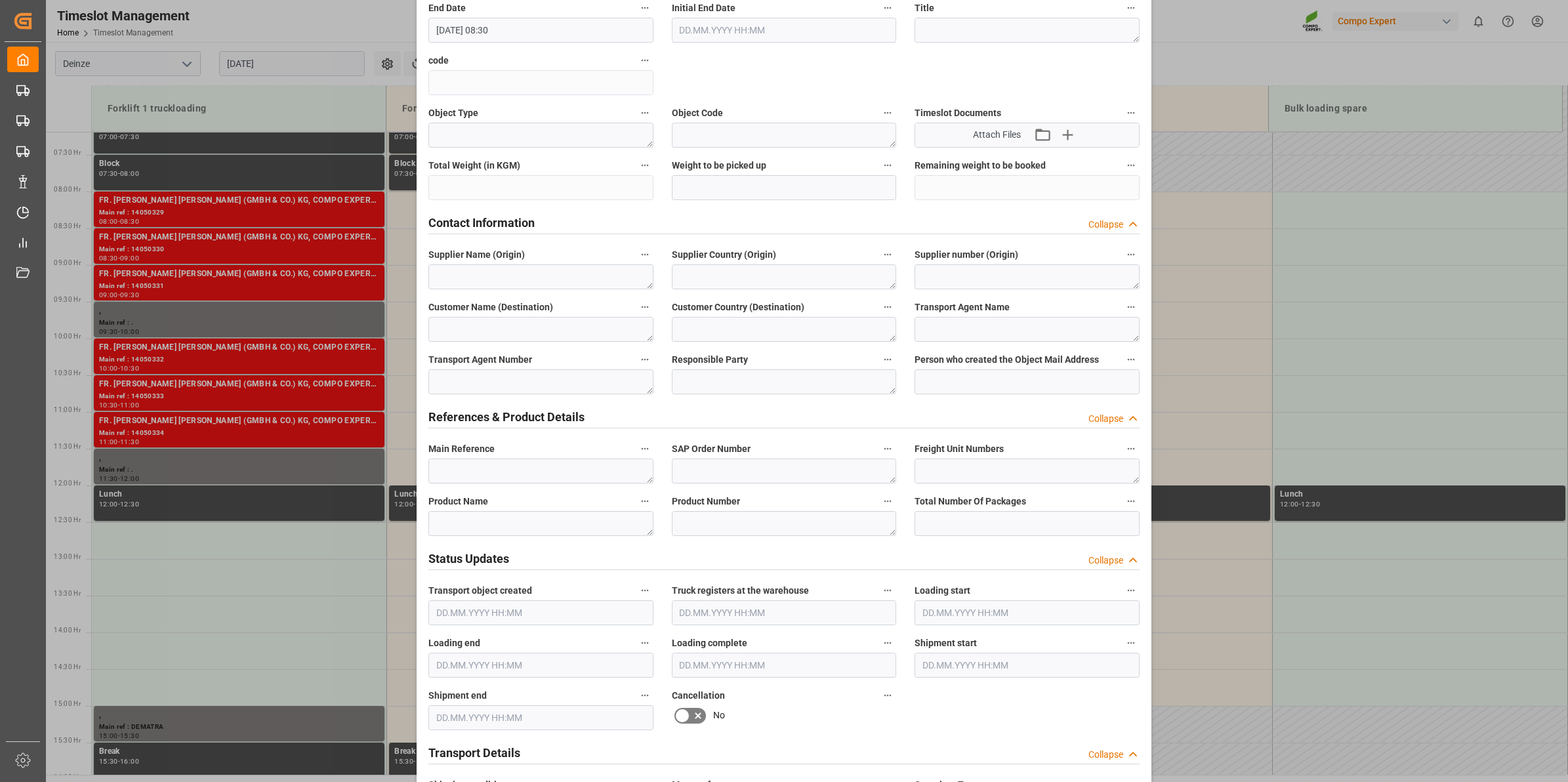
scroll to position [328, 0]
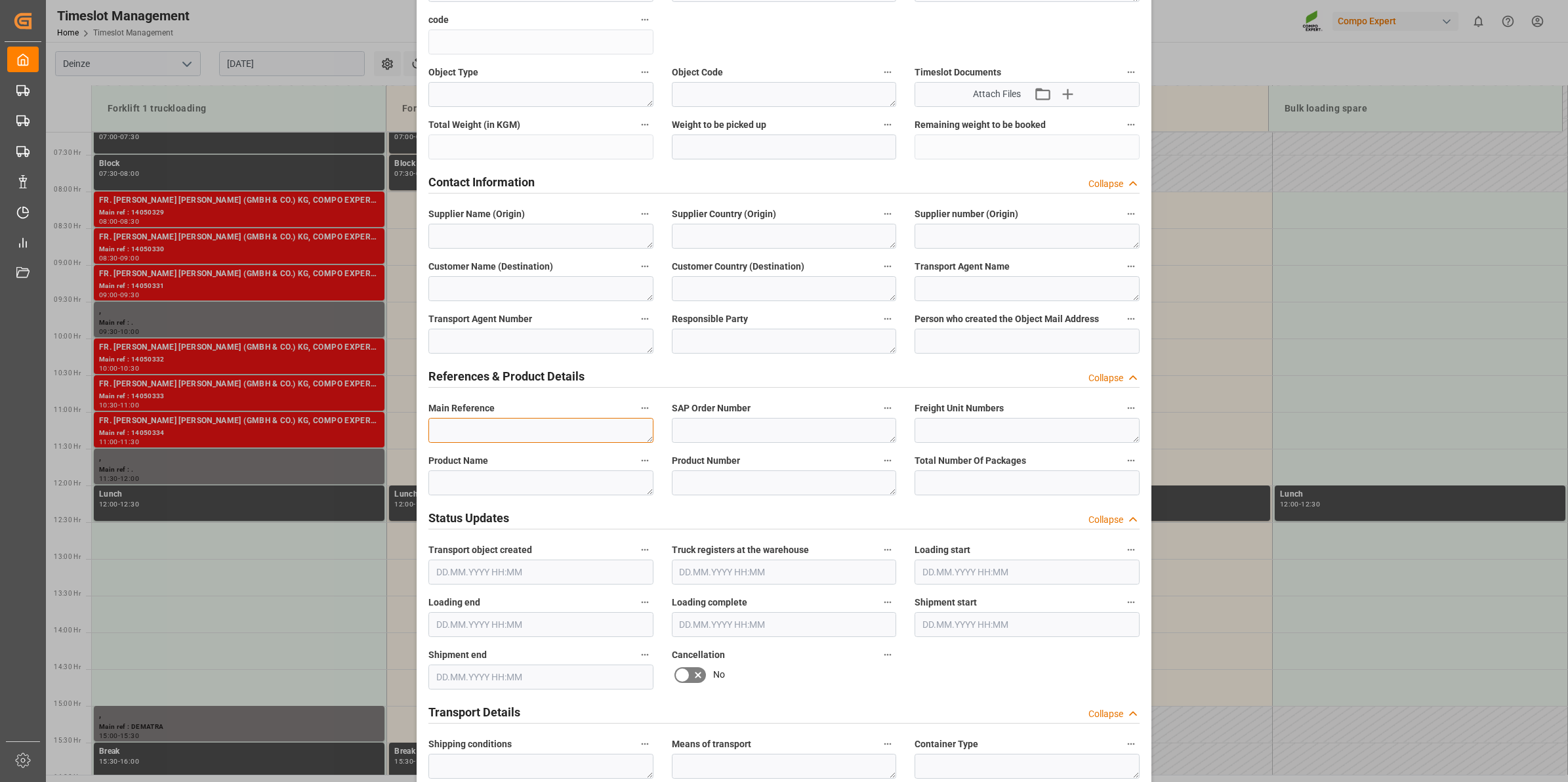
click at [493, 427] on textarea at bounding box center [540, 430] width 225 height 25
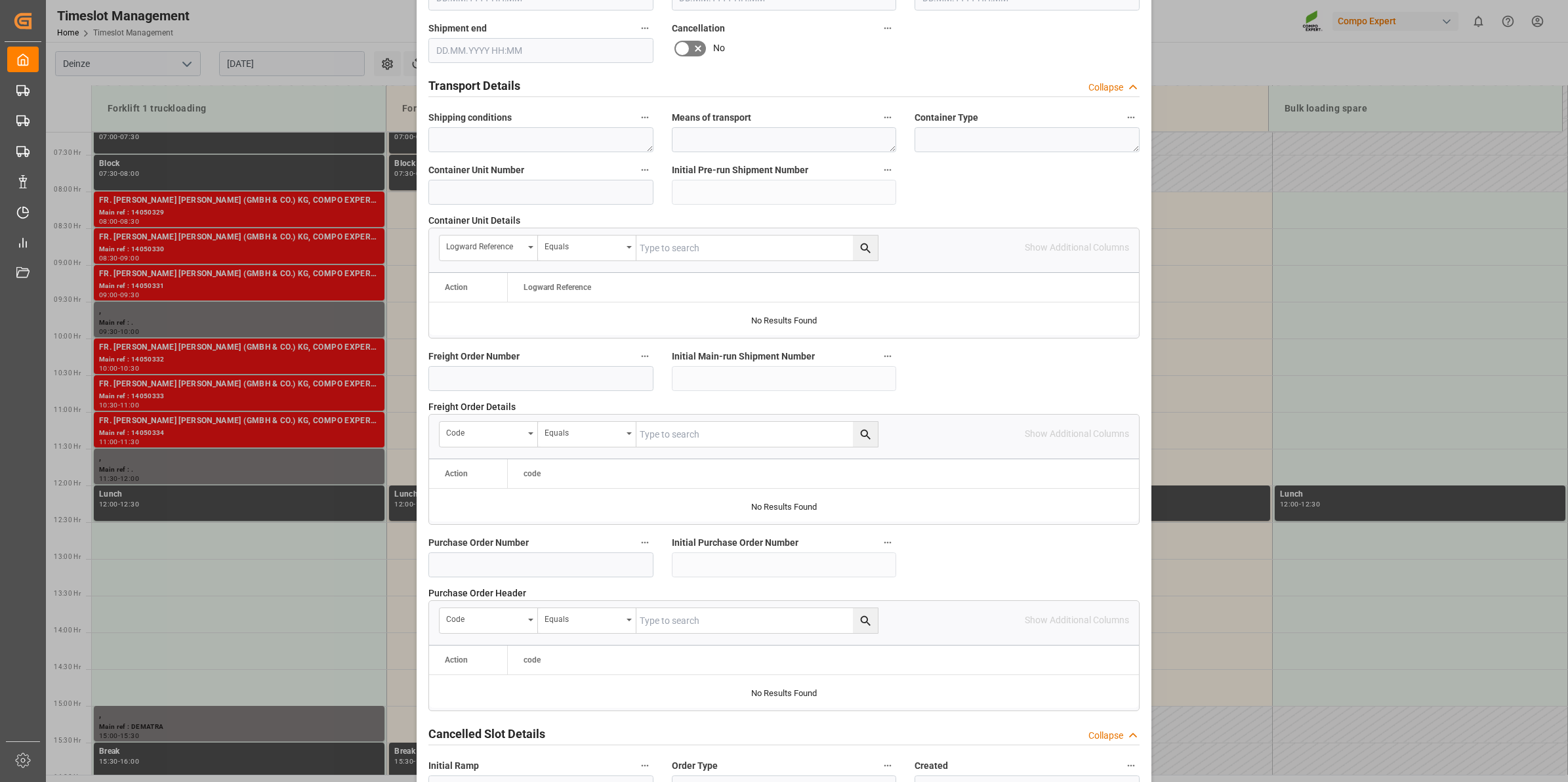
scroll to position [1041, 0]
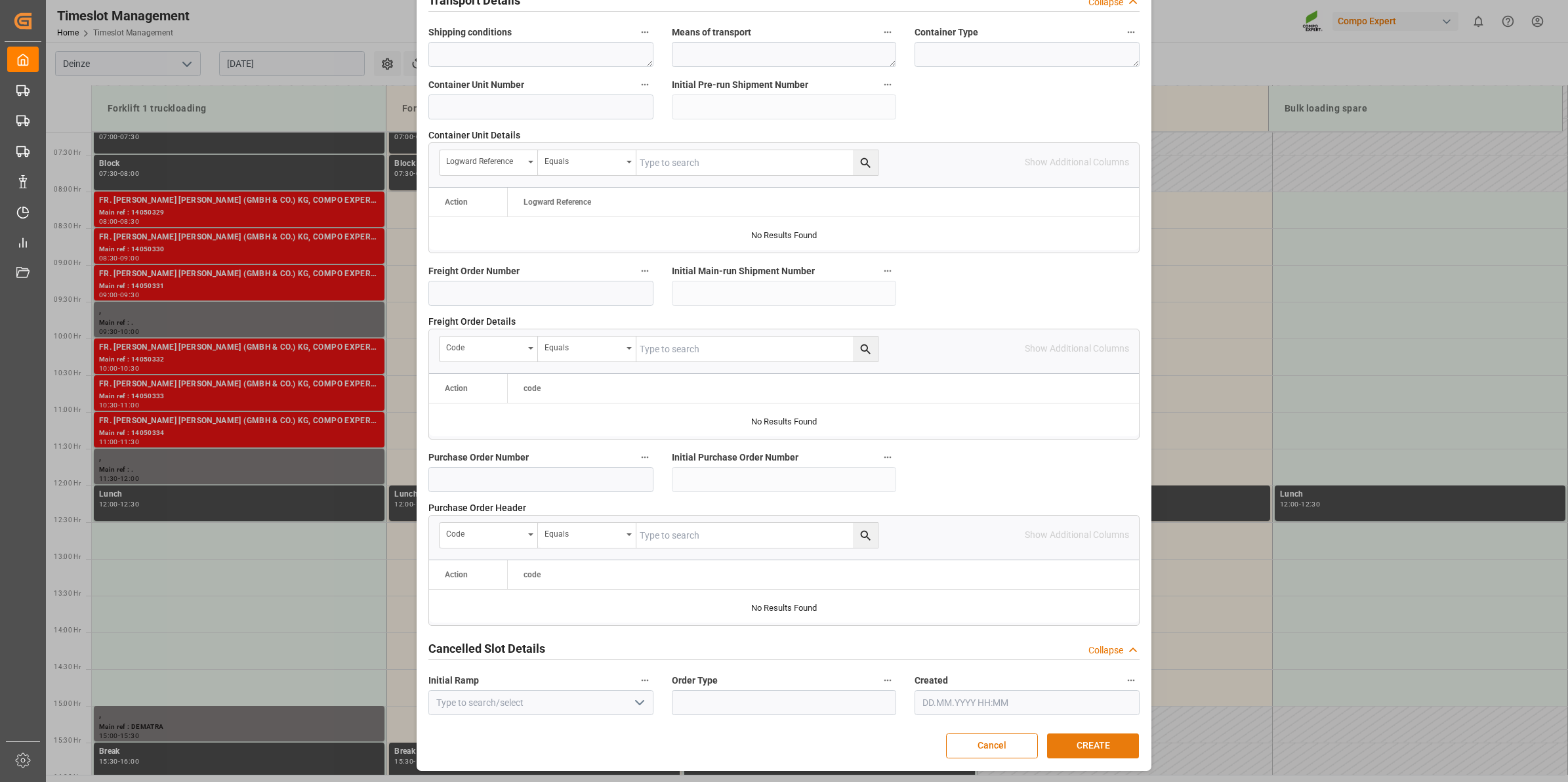
type textarea "14050804"
click at [1071, 739] on button "CREATE" at bounding box center [1093, 746] width 92 height 25
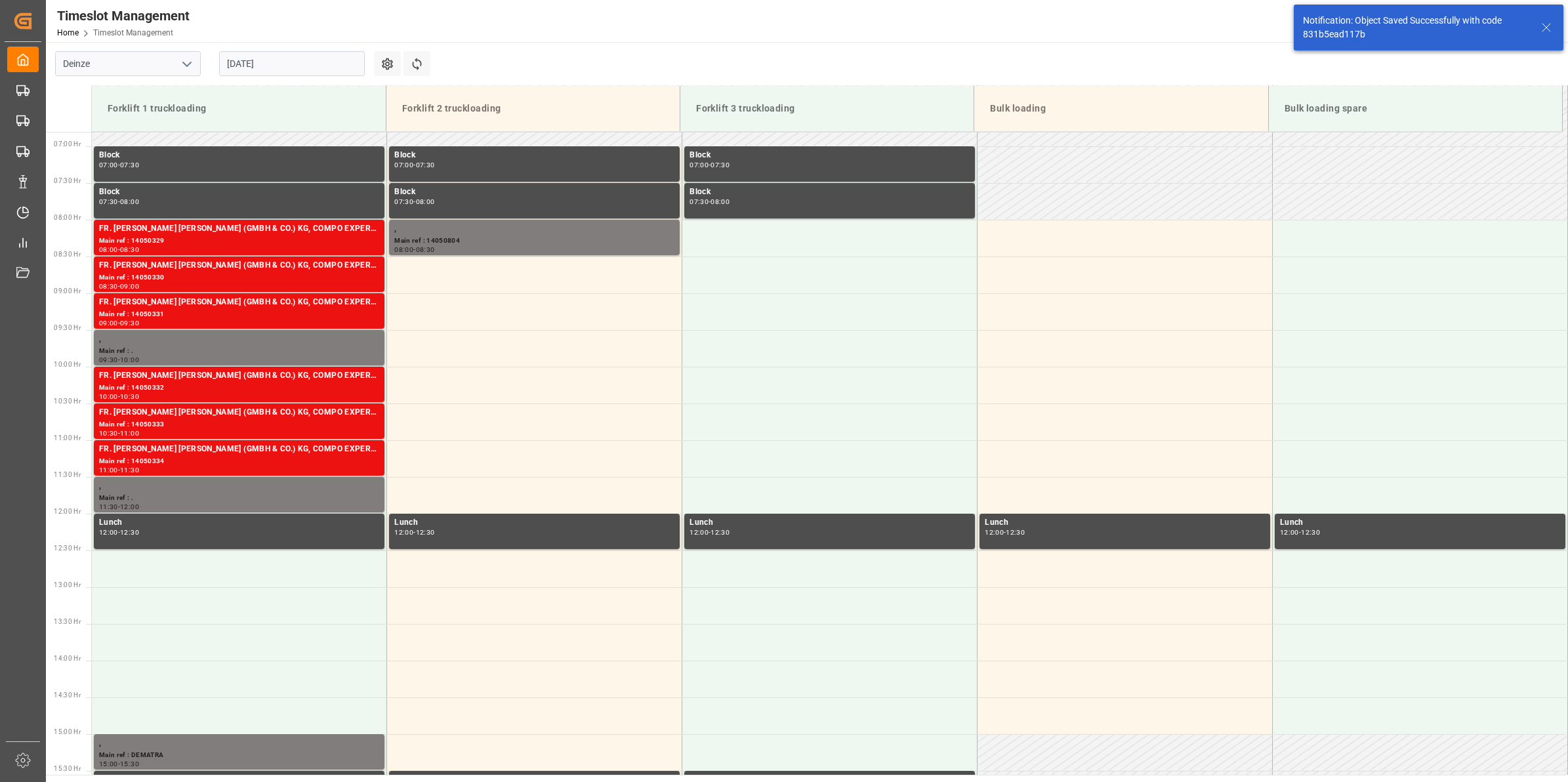
scroll to position [506, 0]
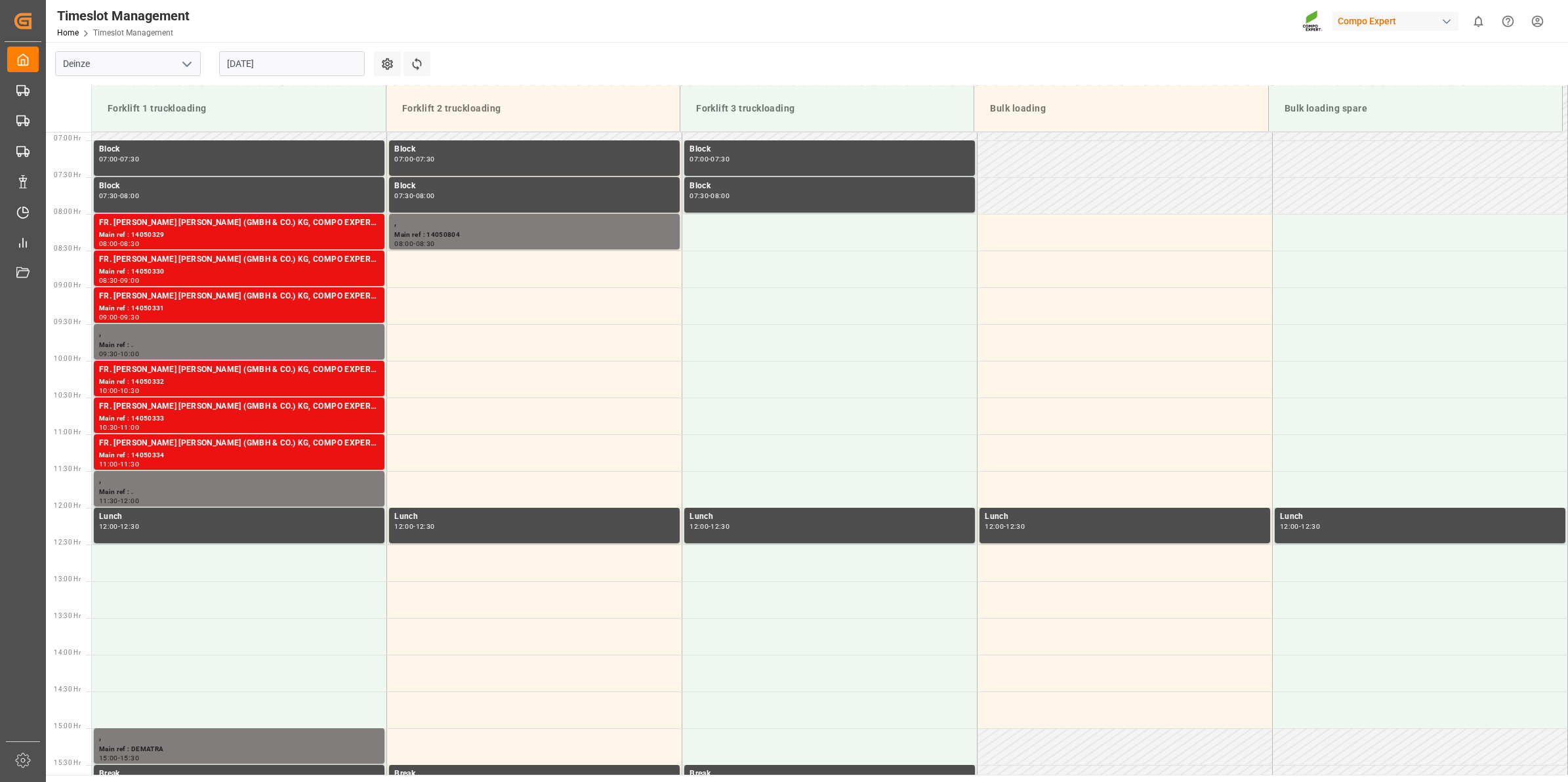
click at [579, 273] on td at bounding box center [535, 269] width 295 height 36
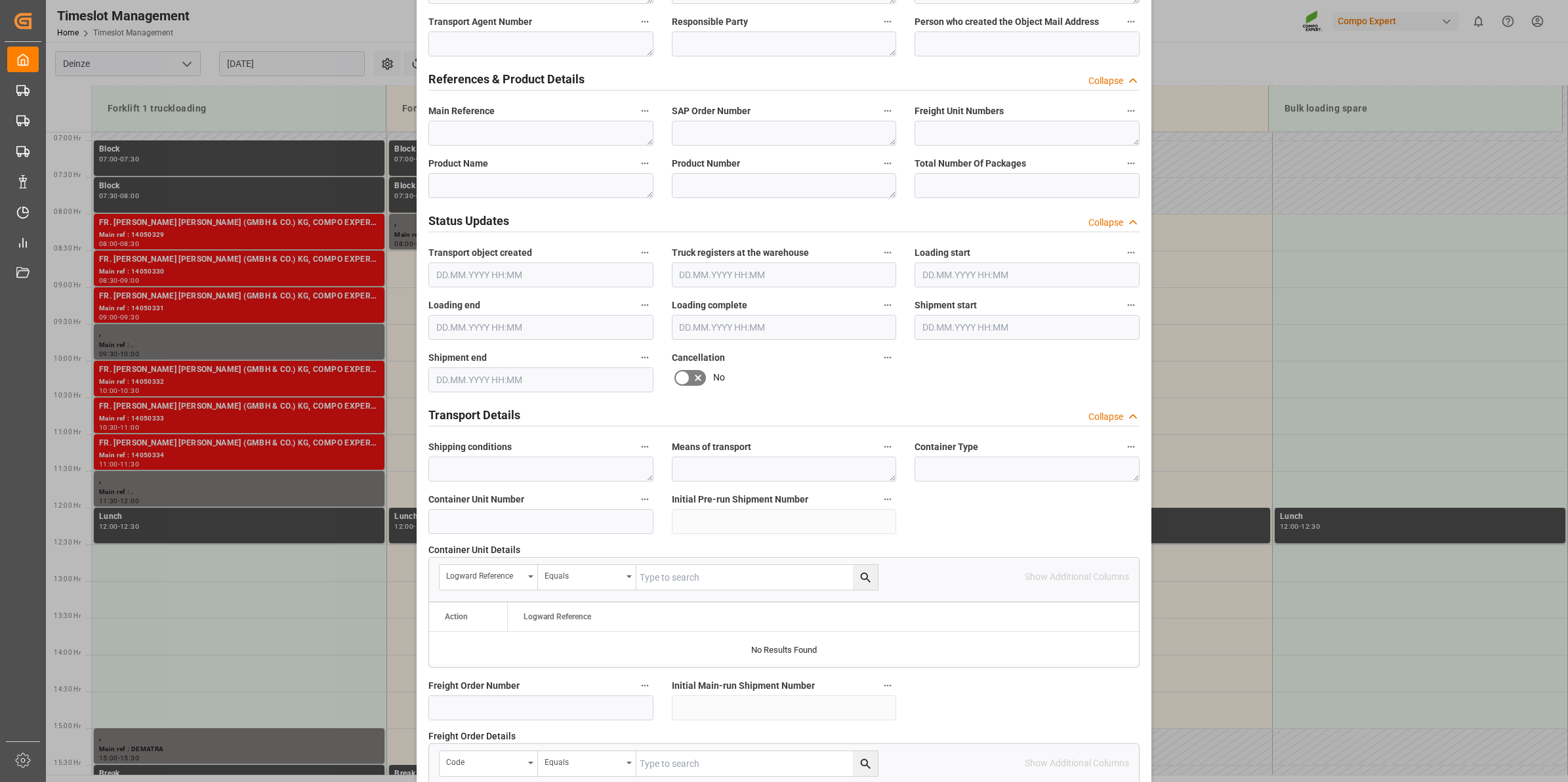
scroll to position [492, 0]
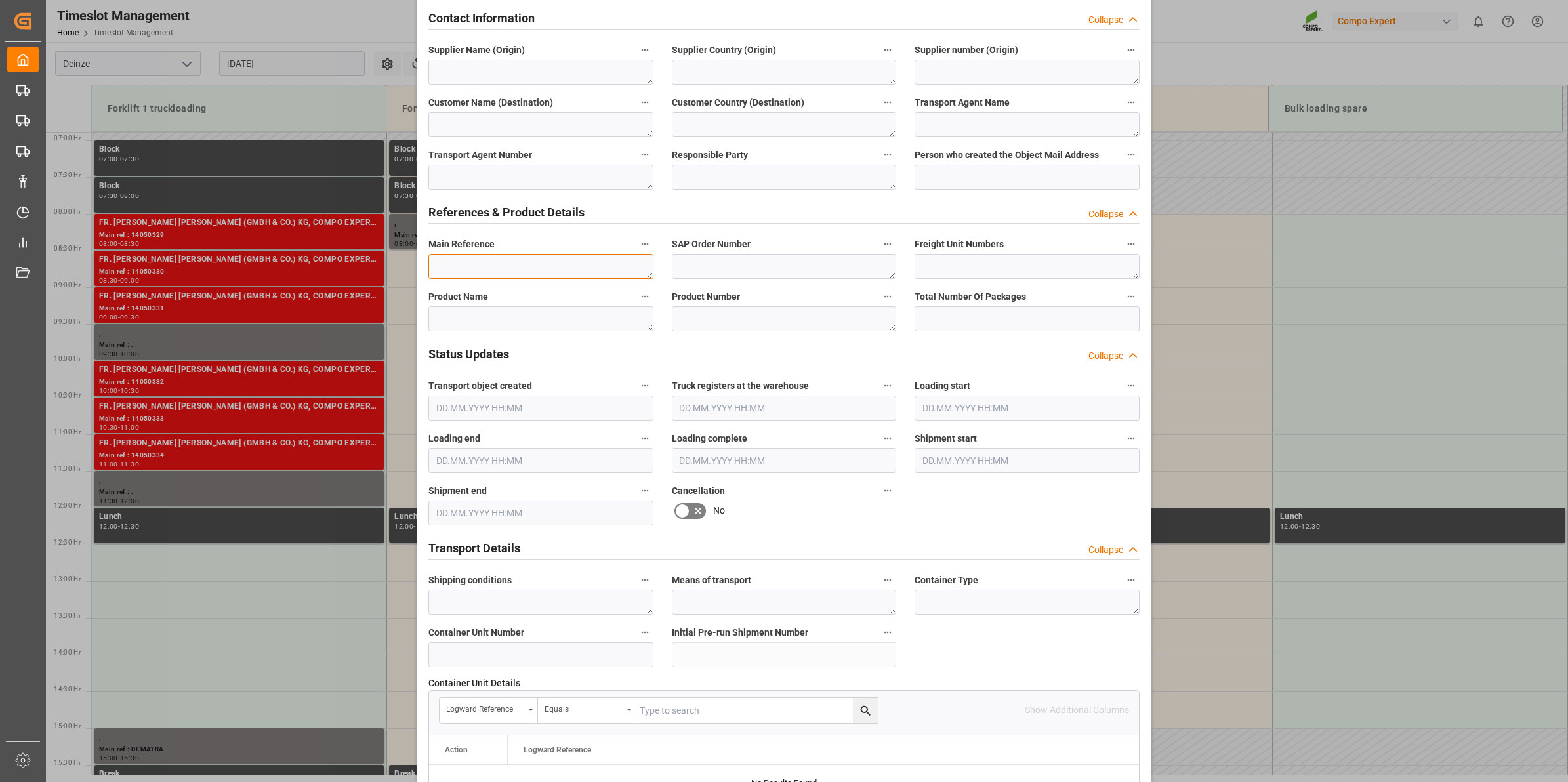
click at [520, 268] on textarea at bounding box center [540, 266] width 225 height 25
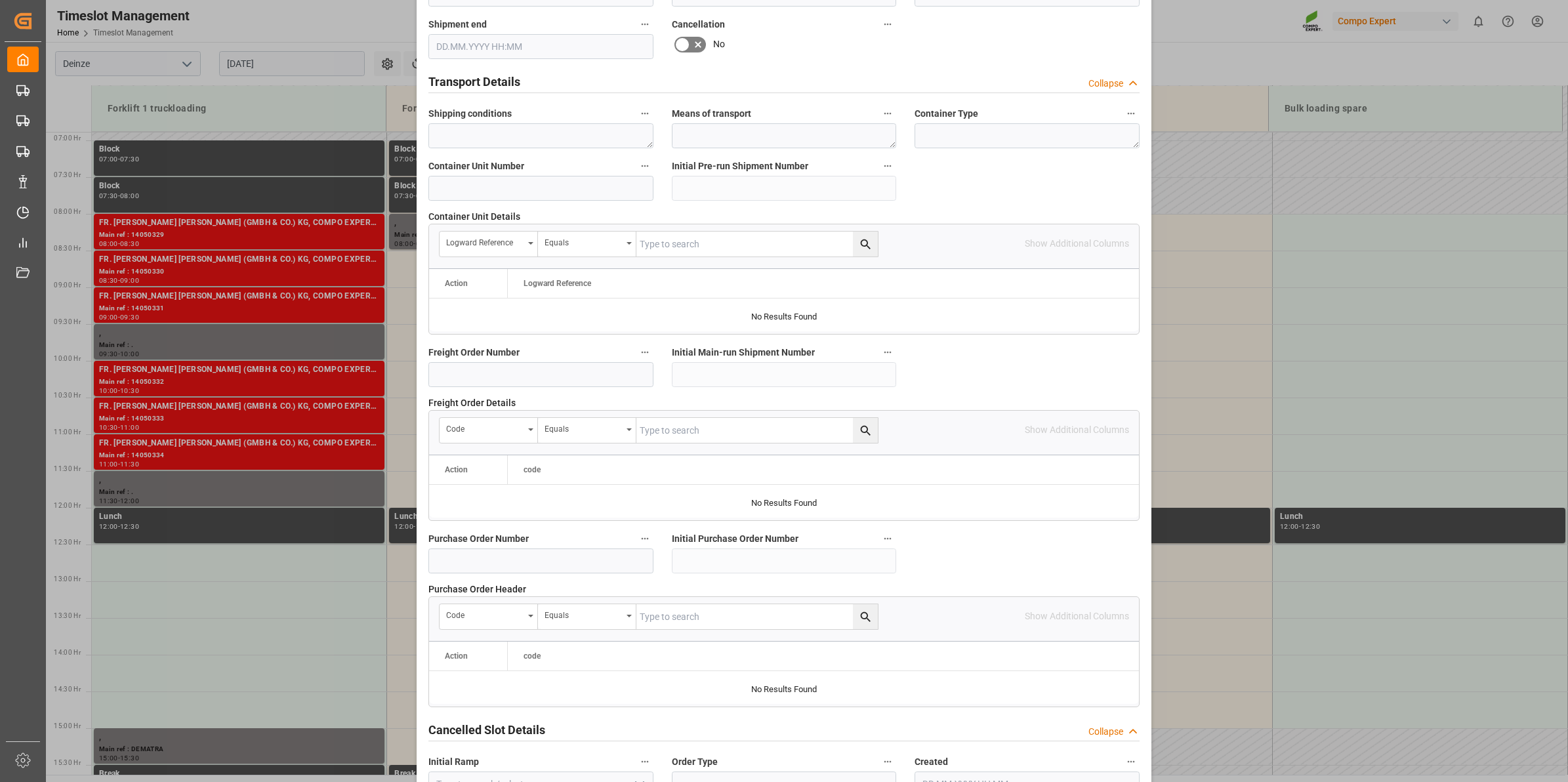
scroll to position [1041, 0]
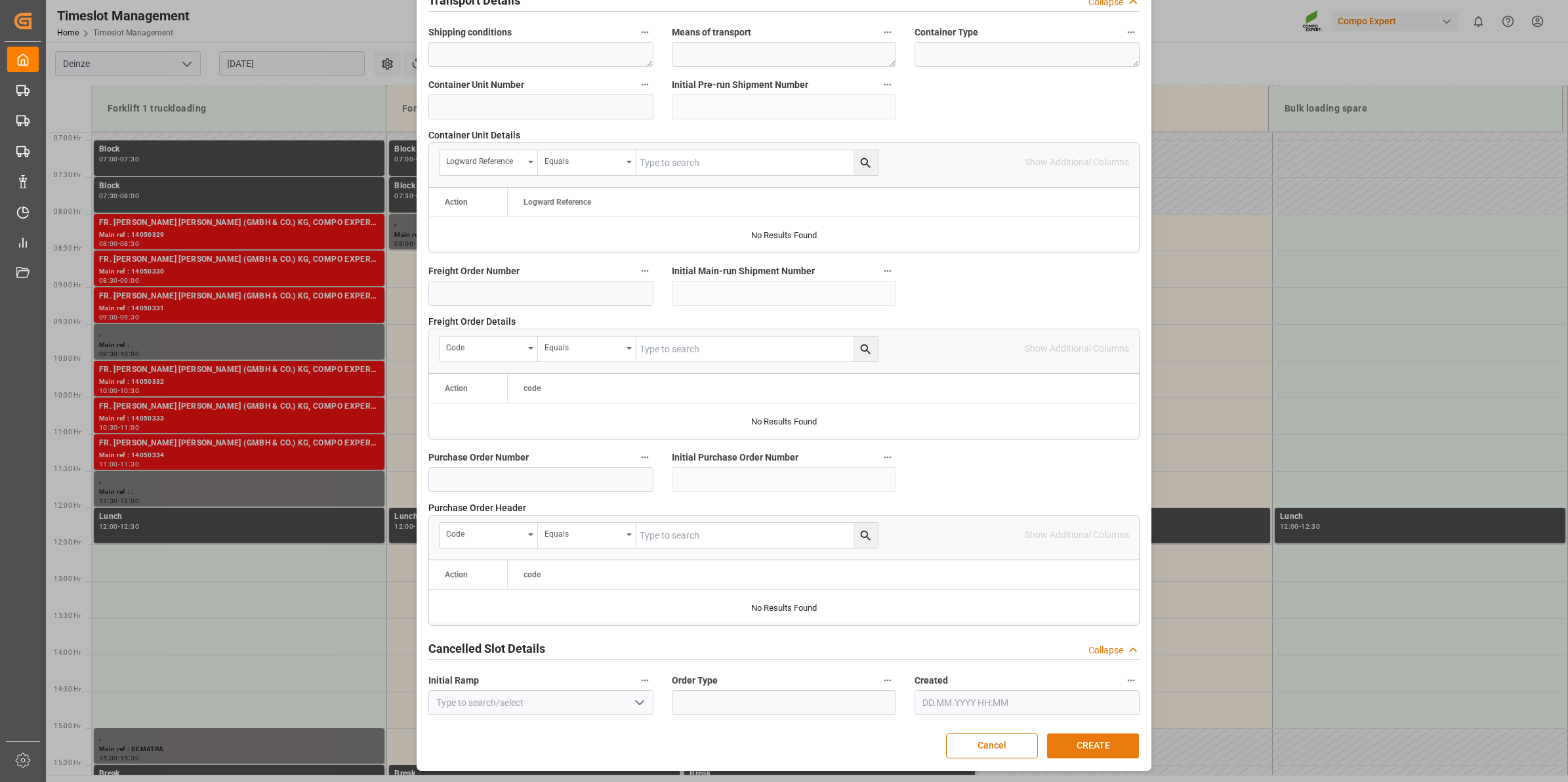
type textarea "14050803"
click at [1109, 753] on button "CREATE" at bounding box center [1093, 746] width 92 height 25
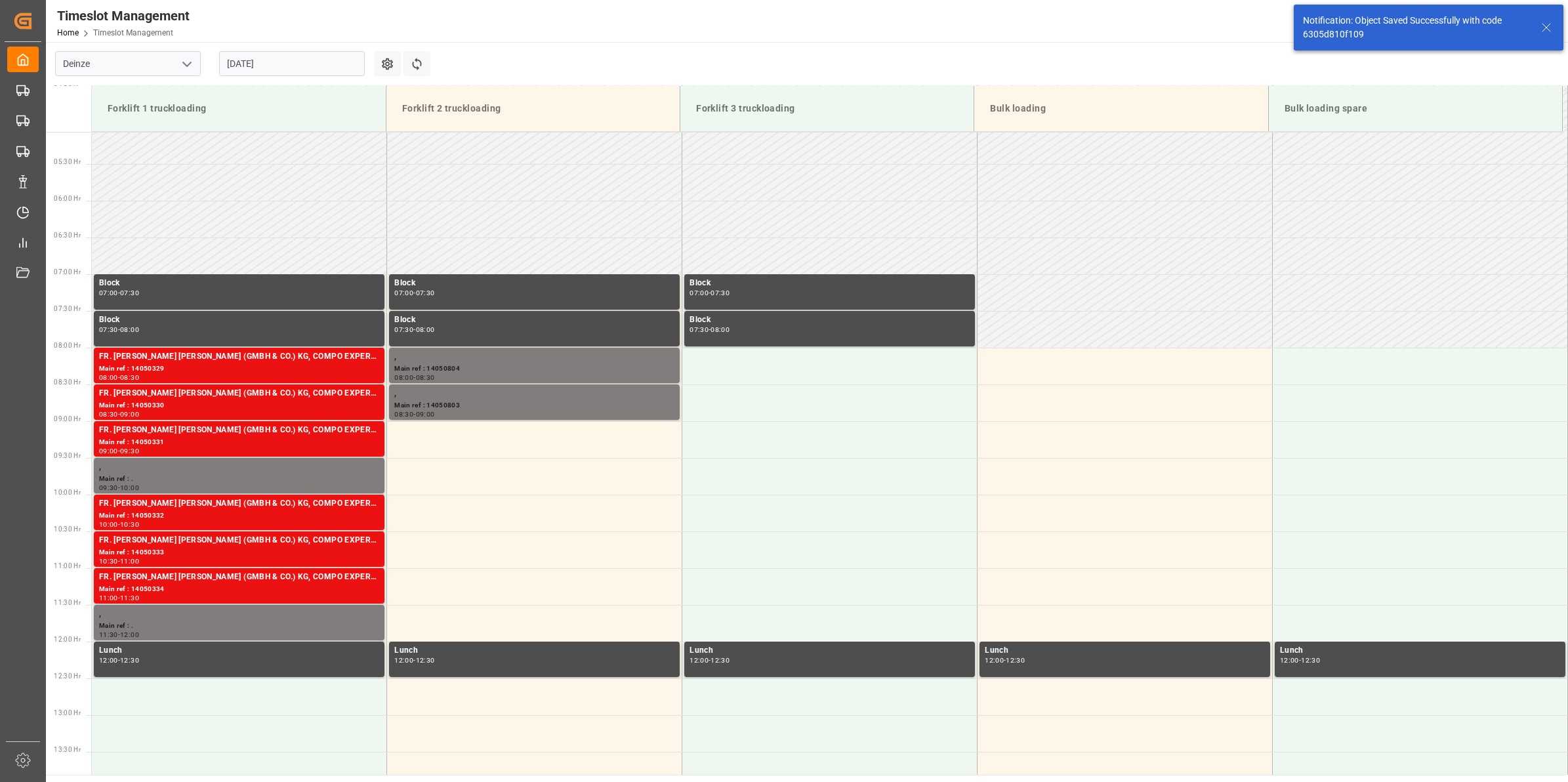
scroll to position [506, 0]
